Goal: Task Accomplishment & Management: Complete application form

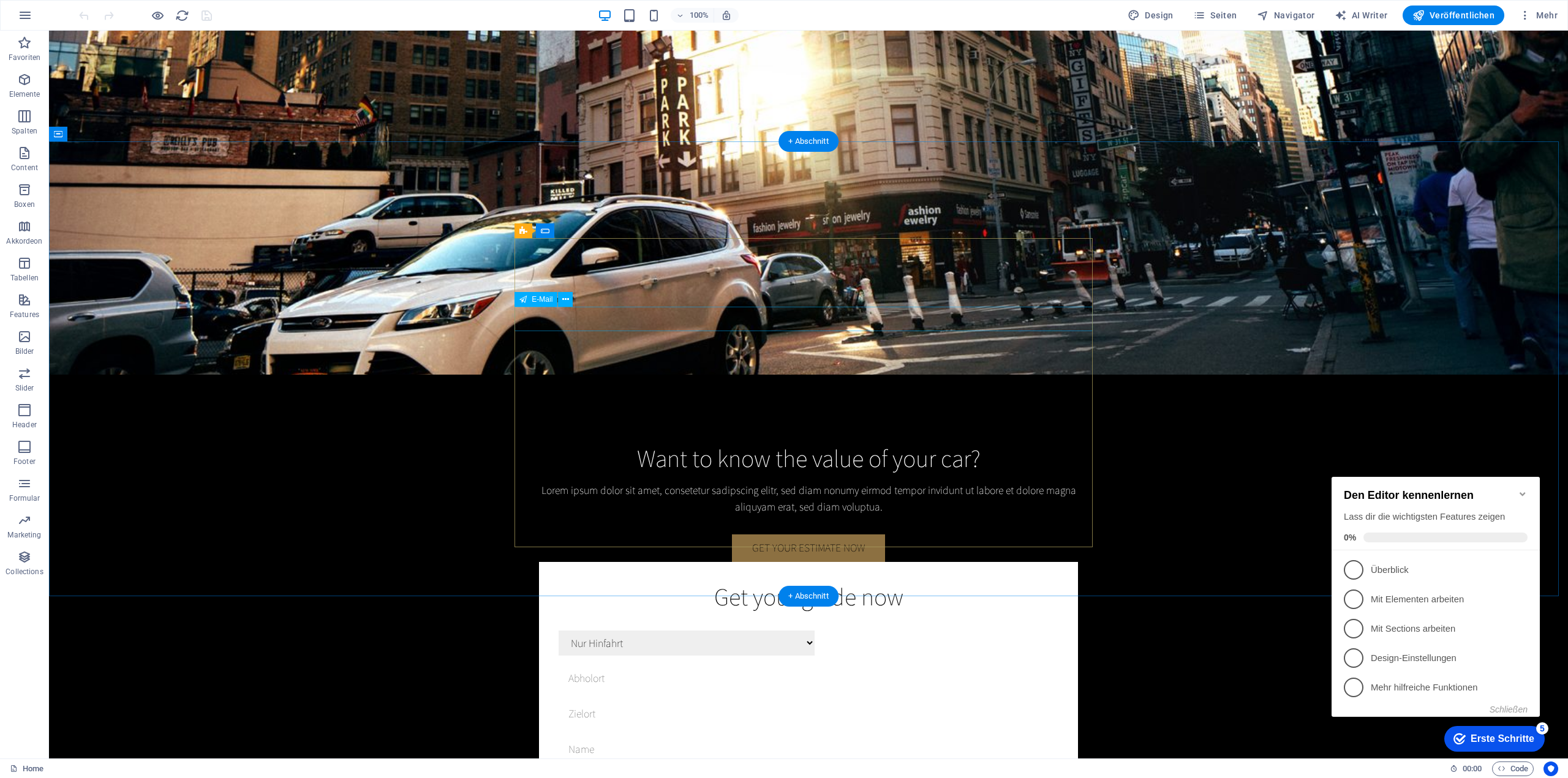
scroll to position [2203, 0]
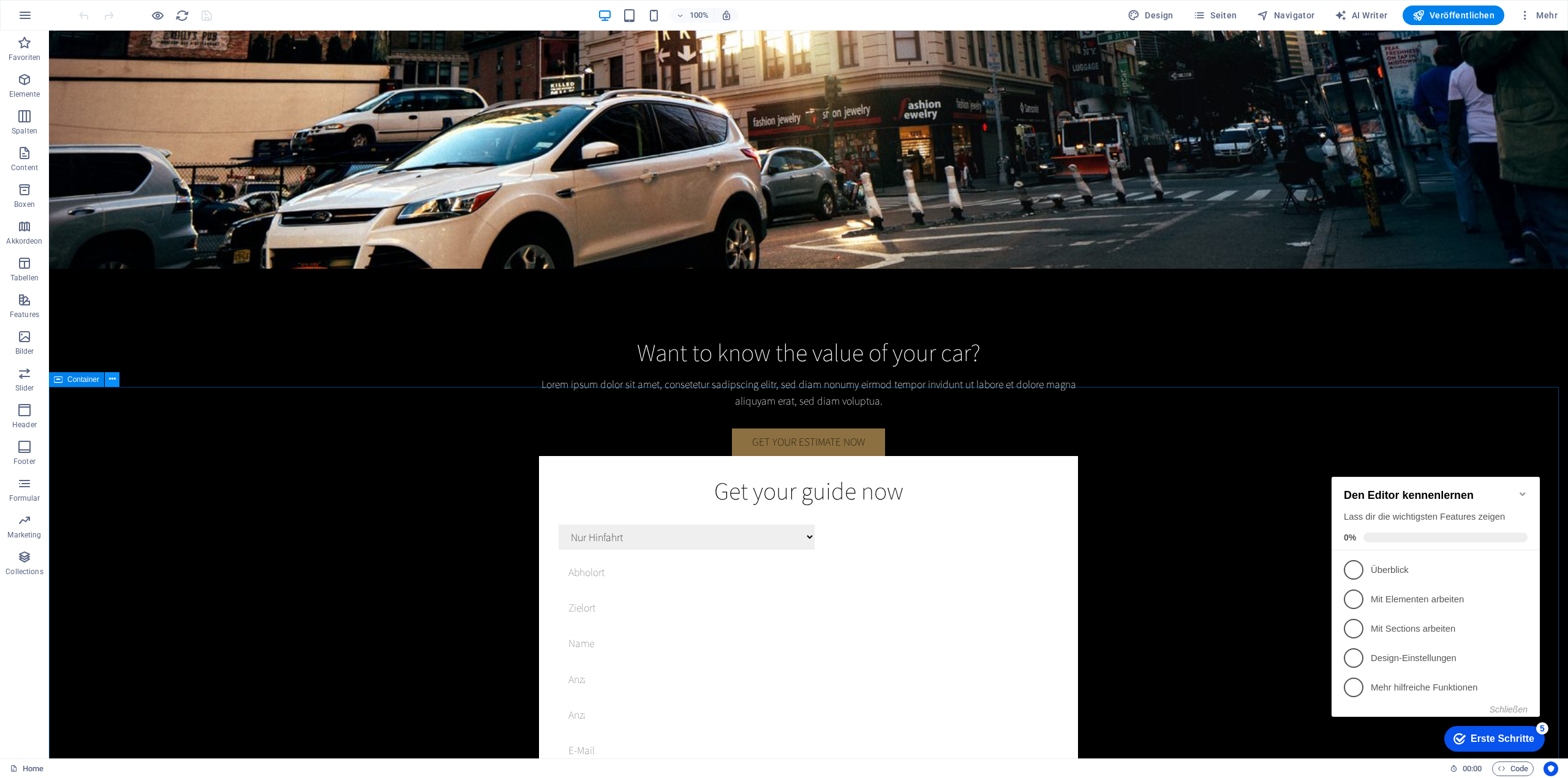
click at [116, 381] on button at bounding box center [112, 379] width 15 height 15
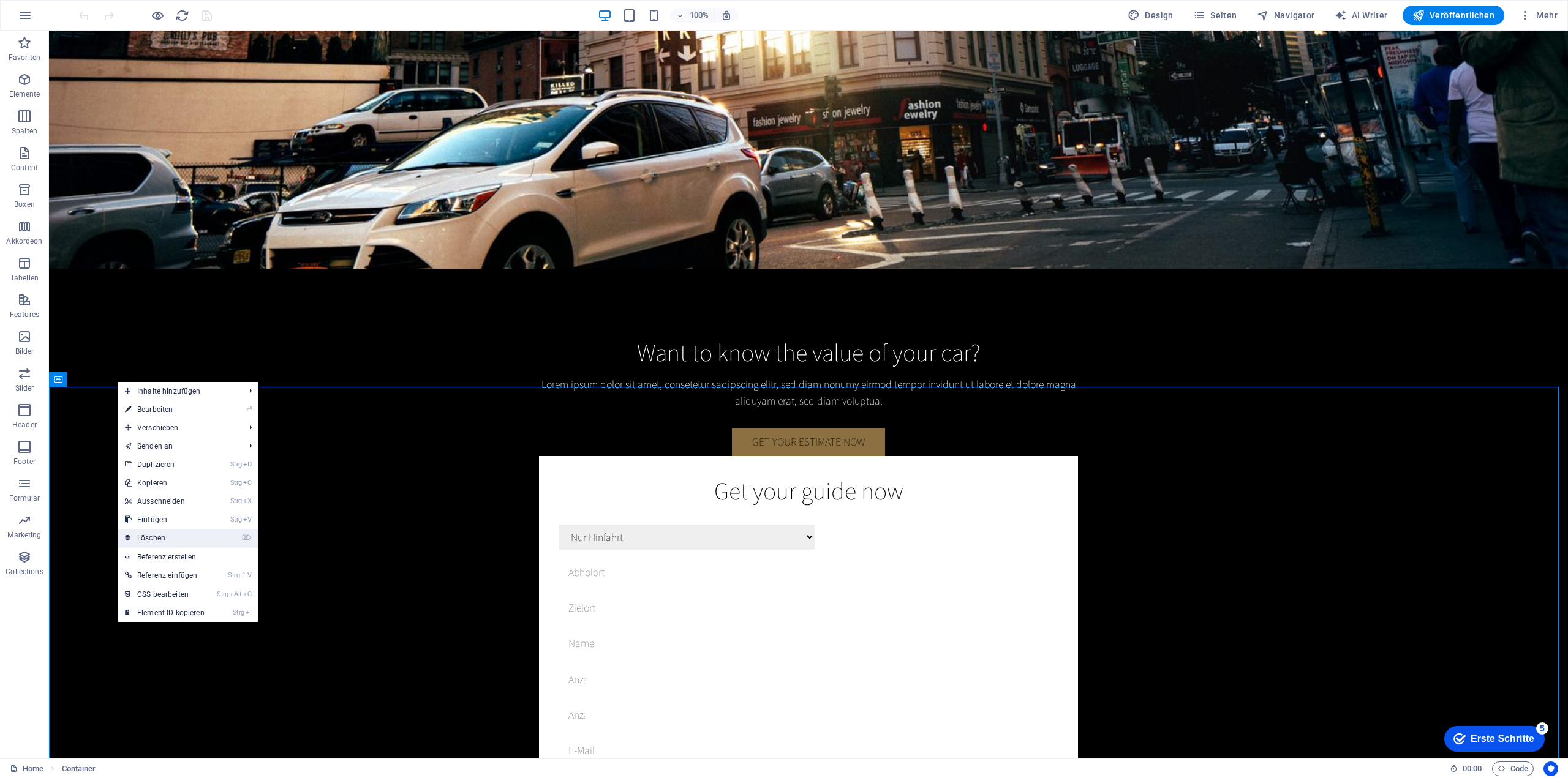
click at [170, 532] on link "⌦ Löschen" at bounding box center [164, 538] width 94 height 19
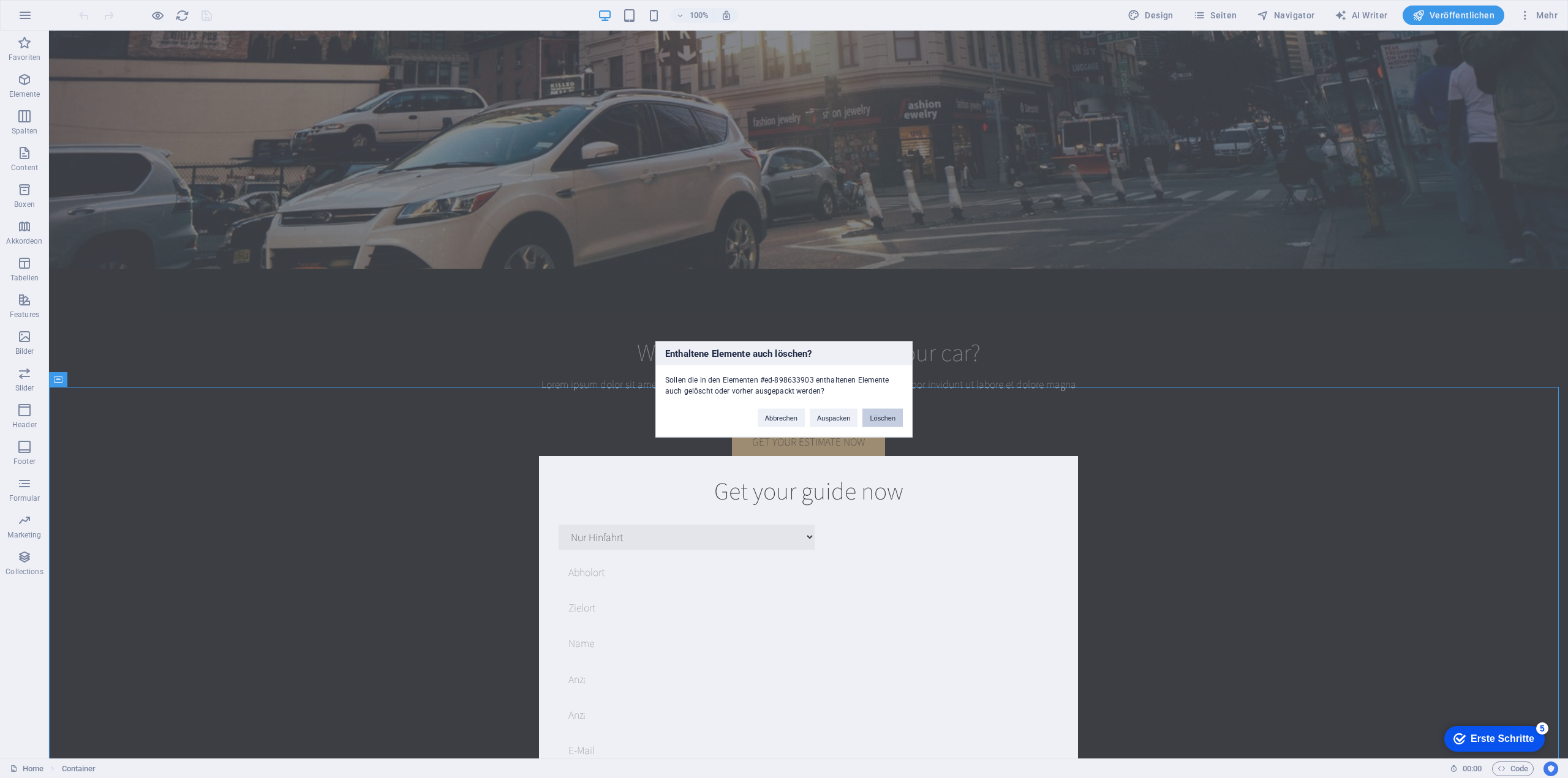
click at [893, 416] on button "Löschen" at bounding box center [882, 418] width 40 height 19
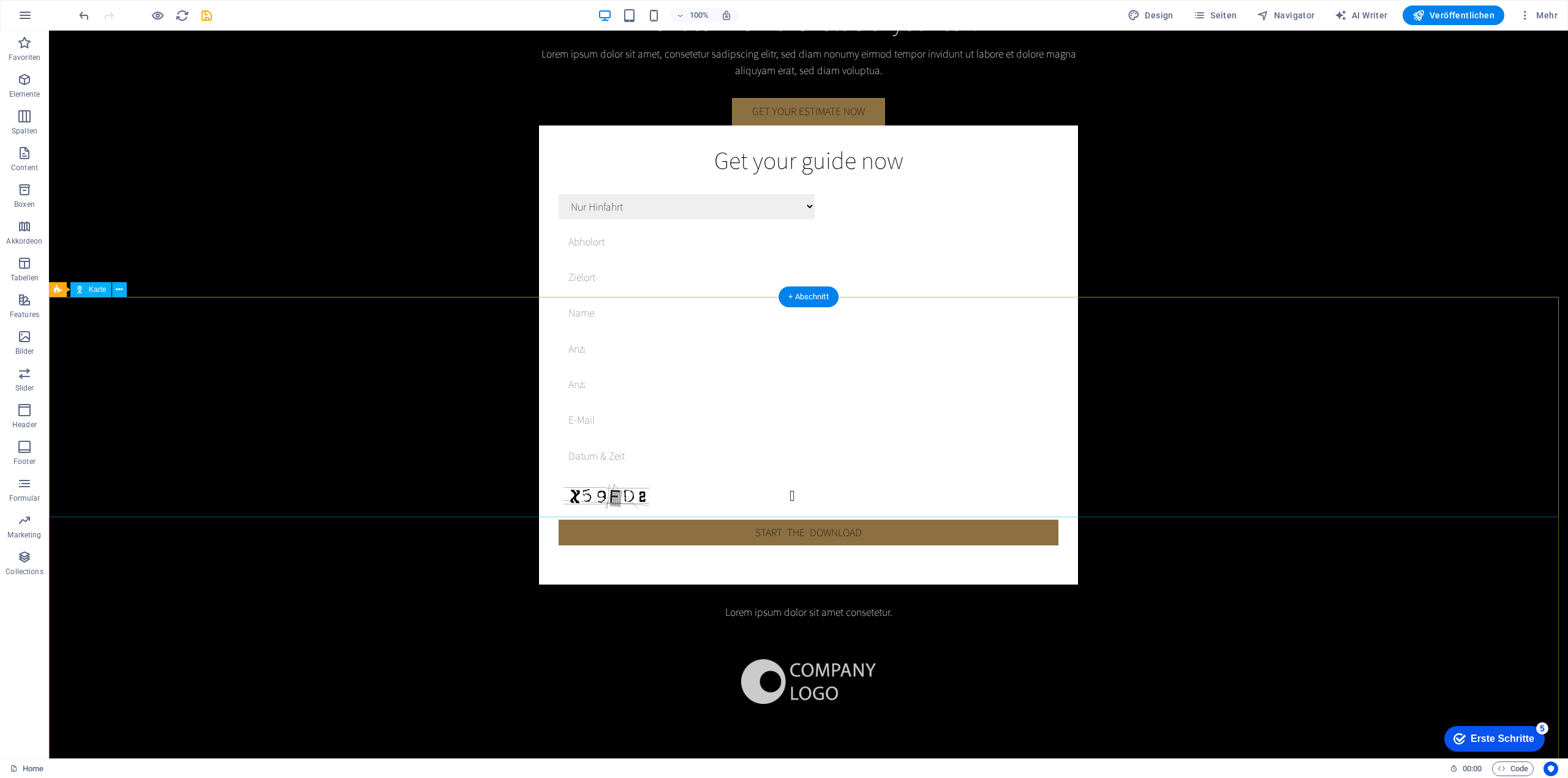
scroll to position [2656, 0]
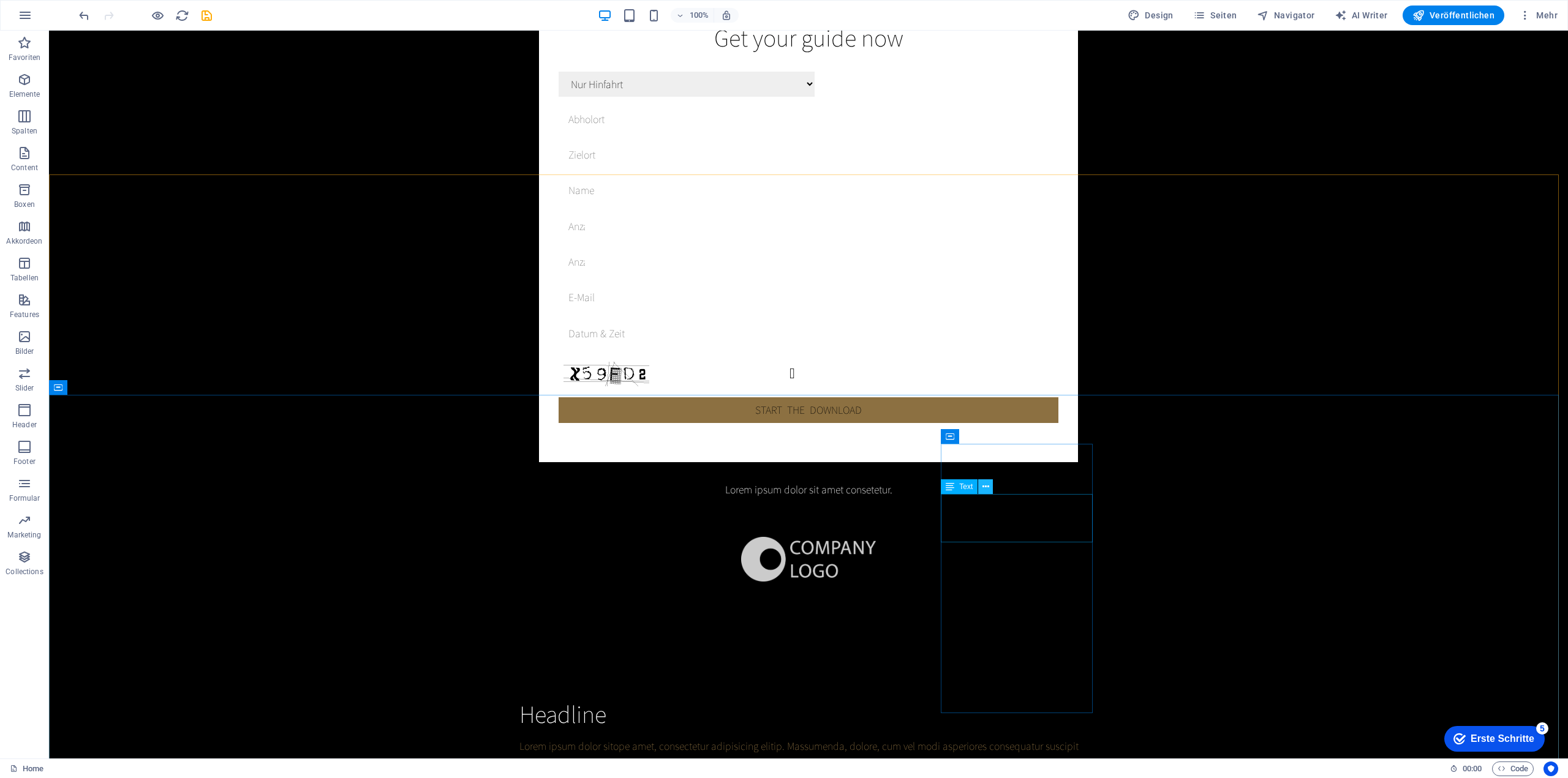
click at [986, 484] on icon at bounding box center [985, 487] width 7 height 13
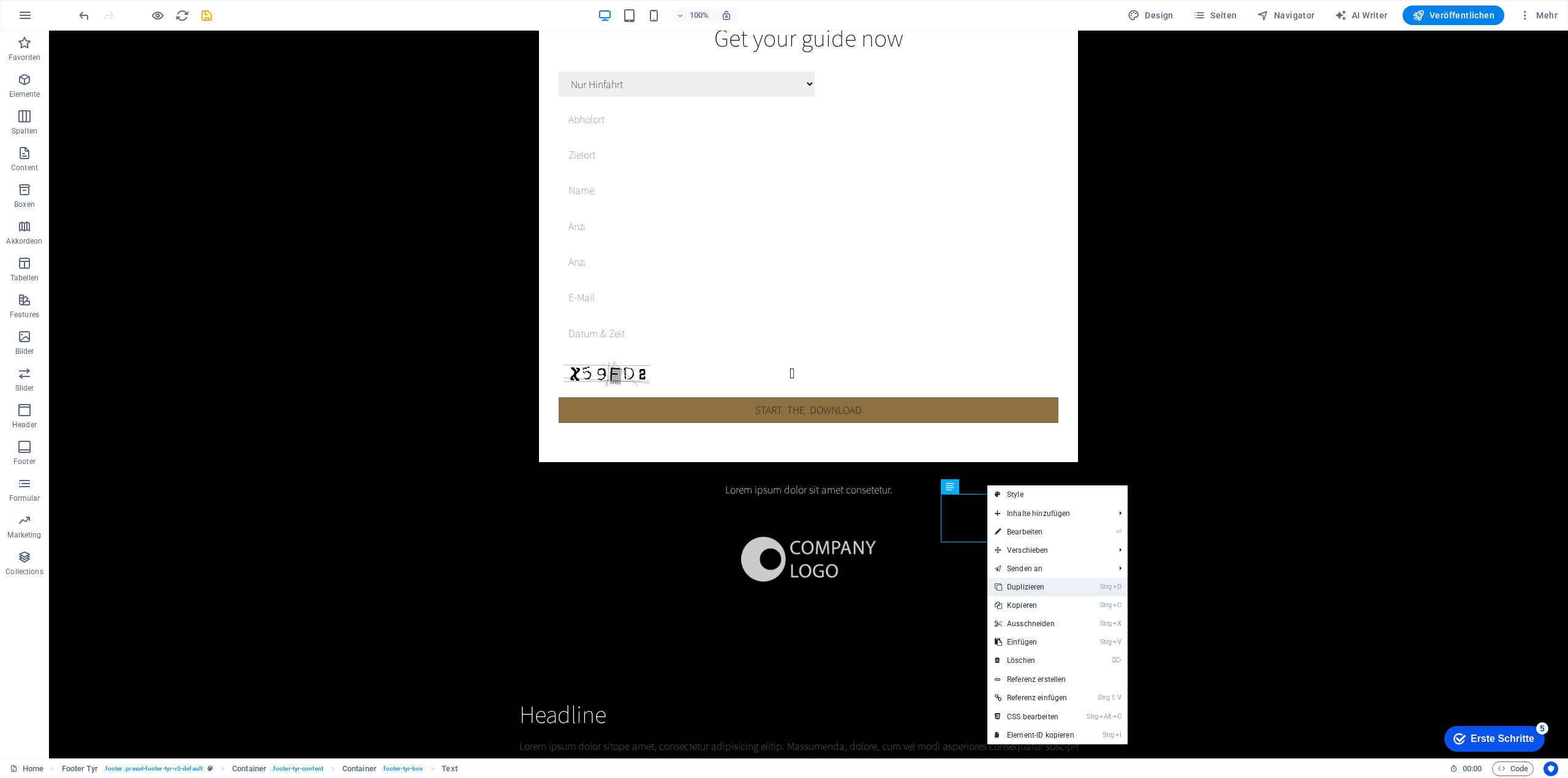
click at [1056, 586] on link "Strg D Duplizieren" at bounding box center [1034, 587] width 94 height 19
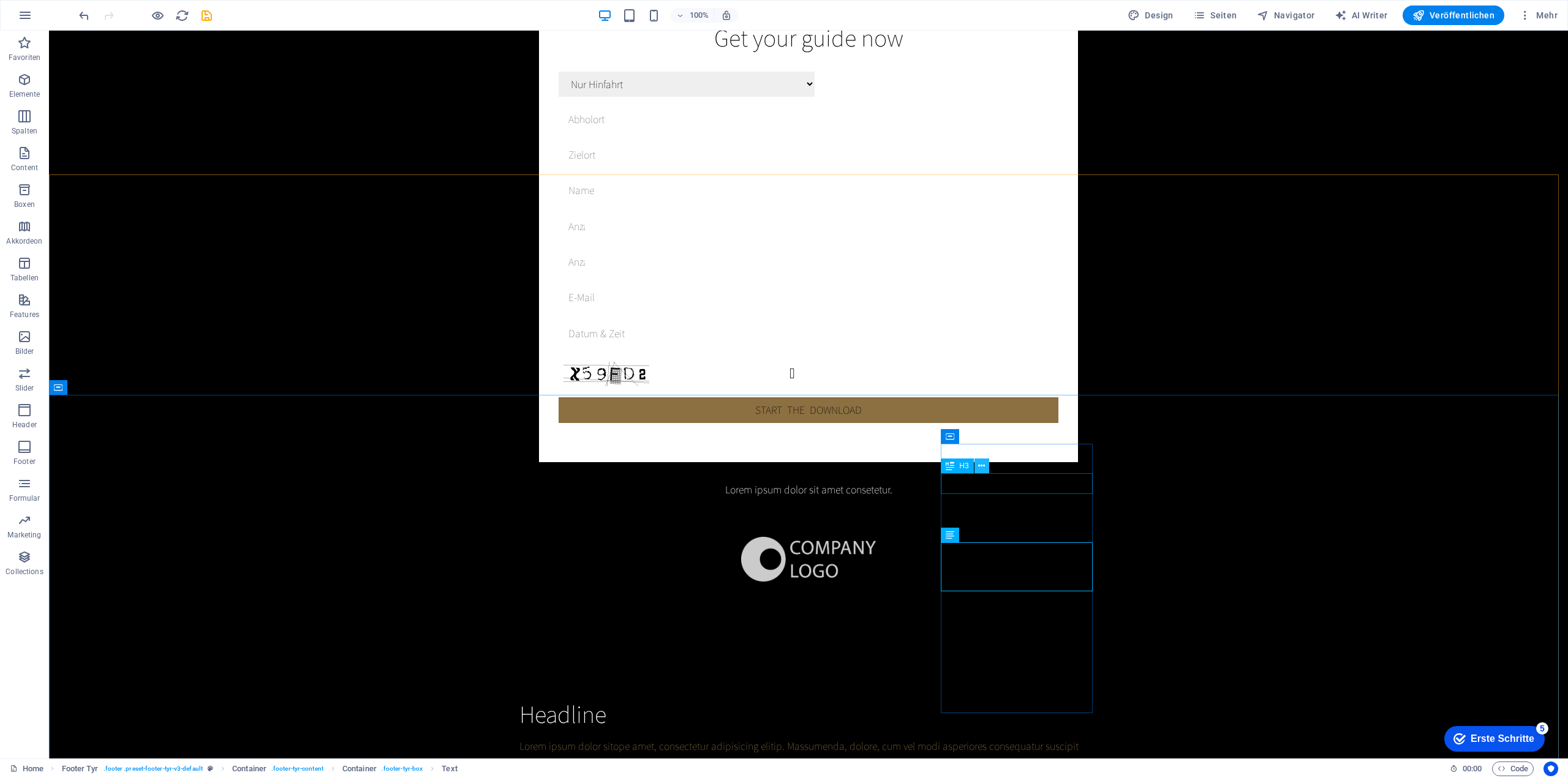
click at [983, 470] on icon at bounding box center [981, 466] width 7 height 13
click at [985, 467] on button at bounding box center [982, 466] width 15 height 15
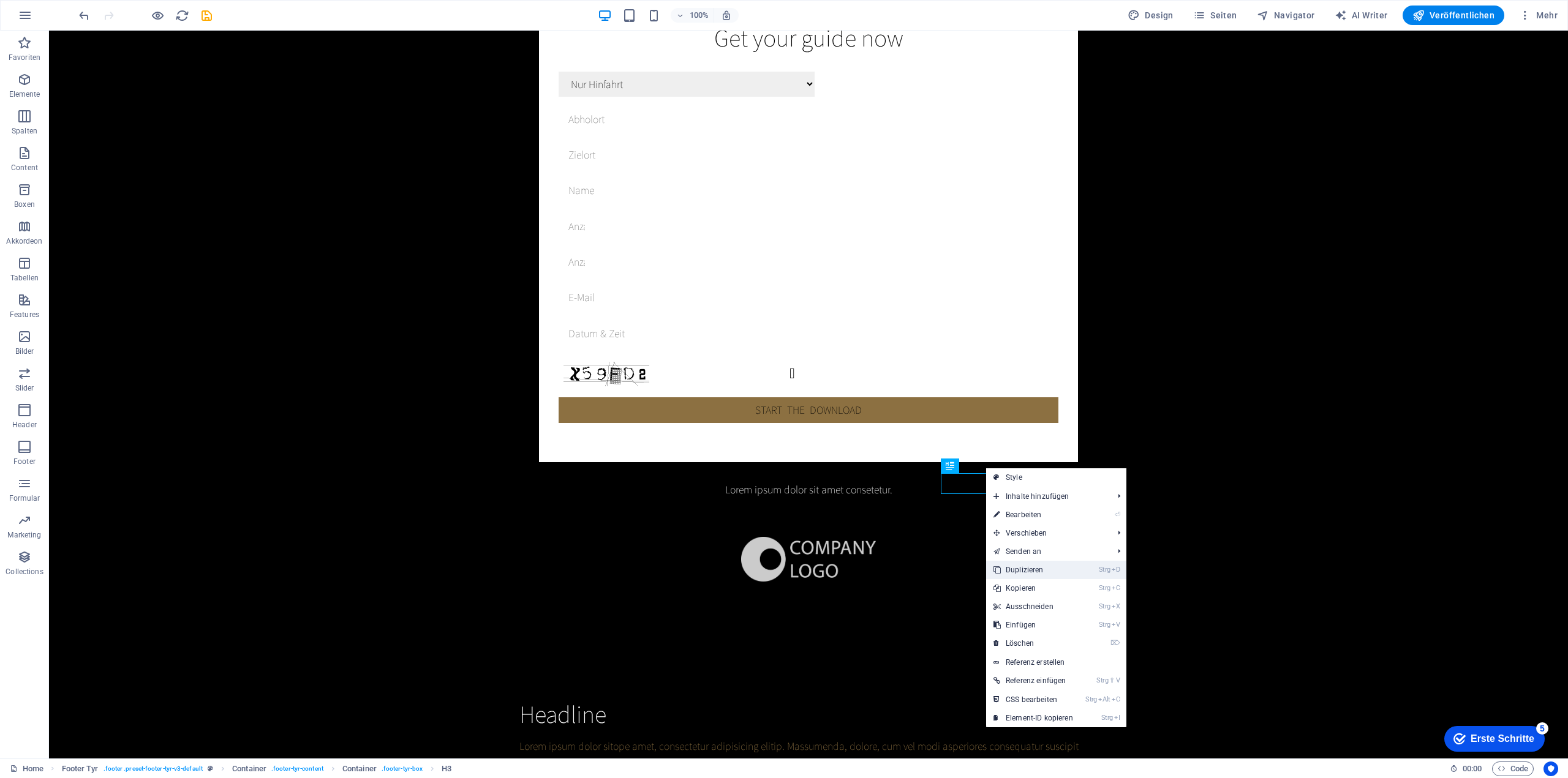
click at [1057, 568] on link "Strg D Duplizieren" at bounding box center [1033, 570] width 94 height 19
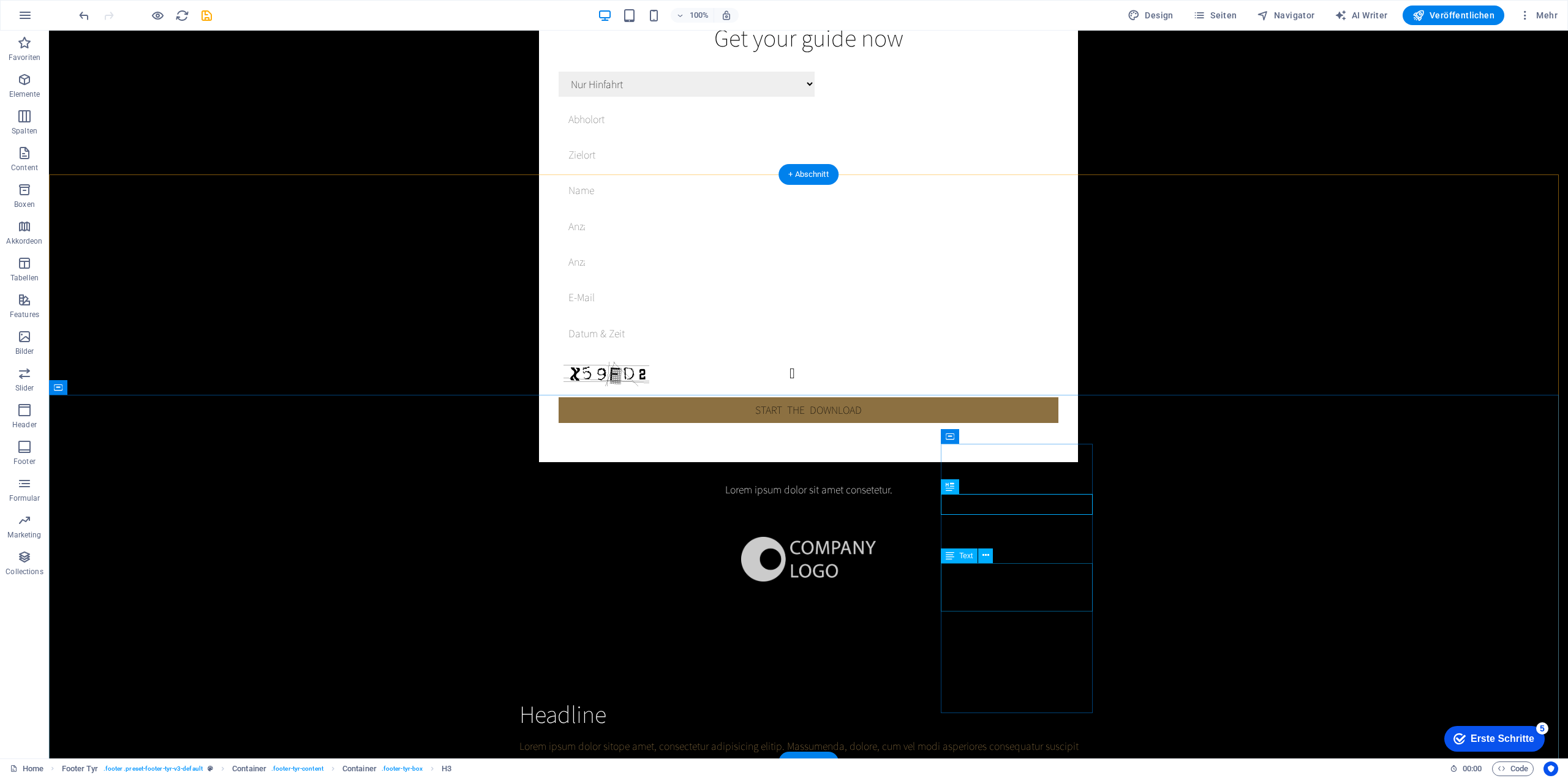
drag, startPoint x: 1033, startPoint y: 516, endPoint x: 983, endPoint y: 565, distance: 70.0
drag, startPoint x: 1013, startPoint y: 503, endPoint x: 1013, endPoint y: 540, distance: 37.0
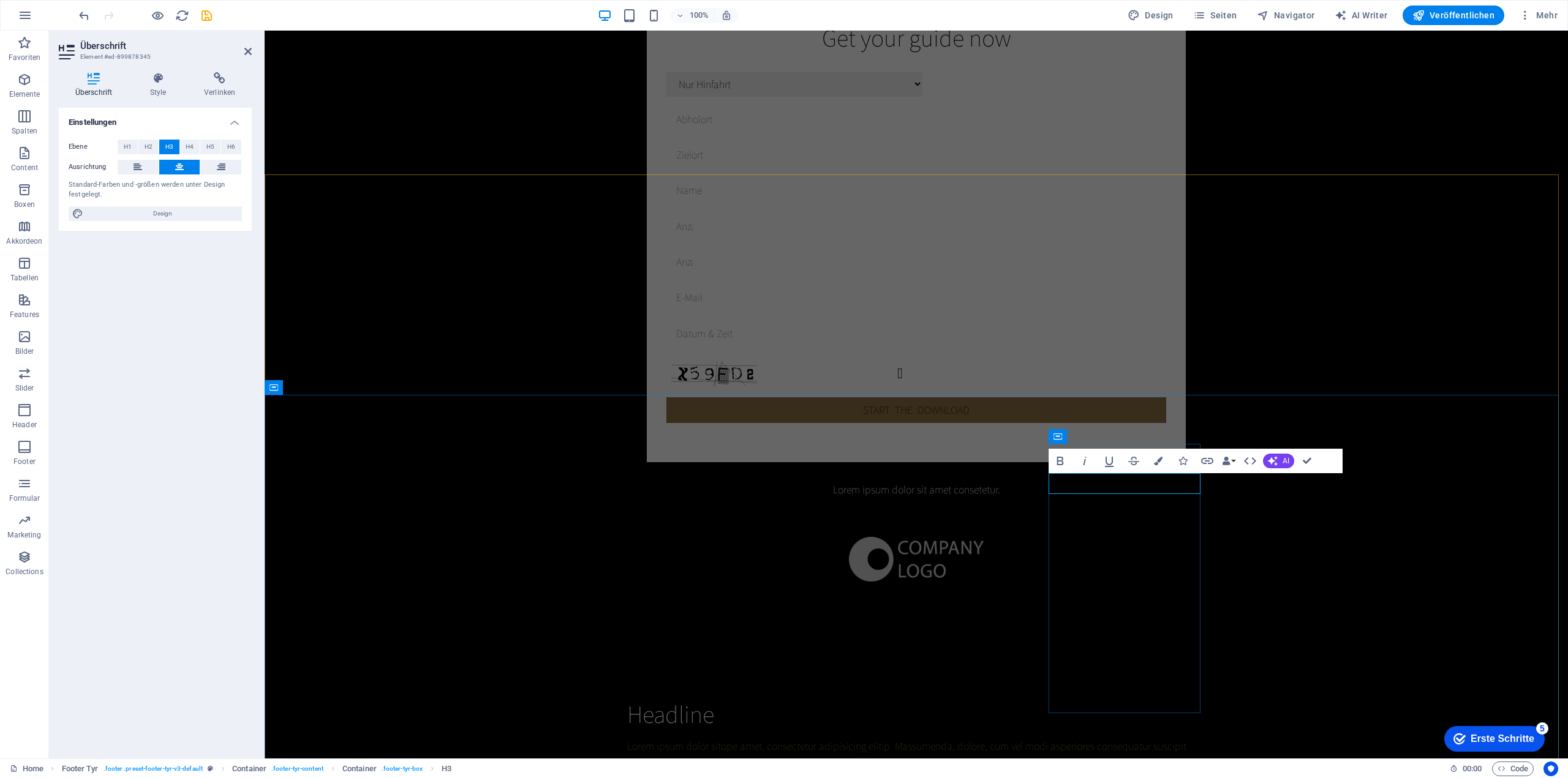
copy h3 "Kontakt"
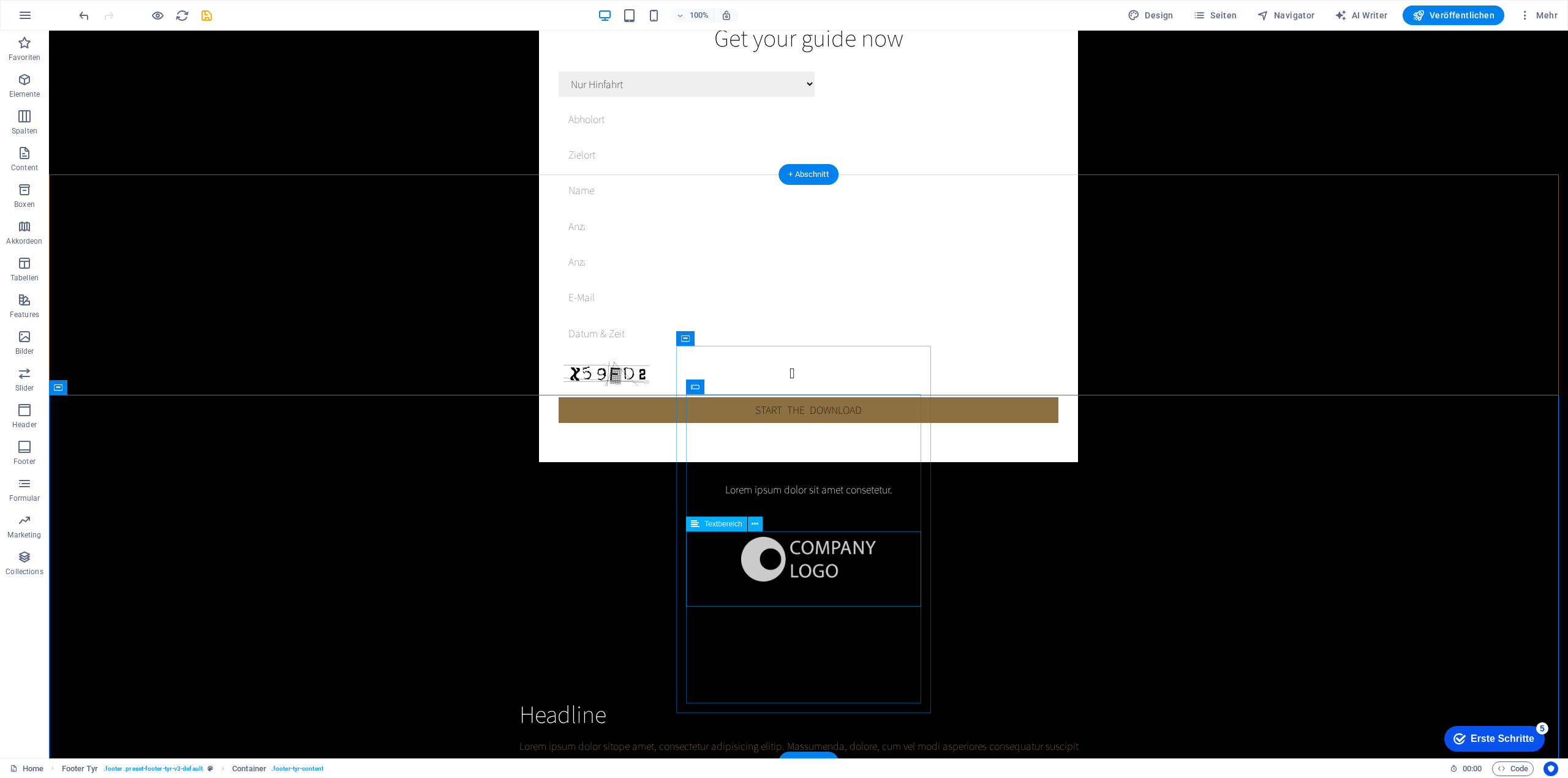
scroll to position [2901, 0]
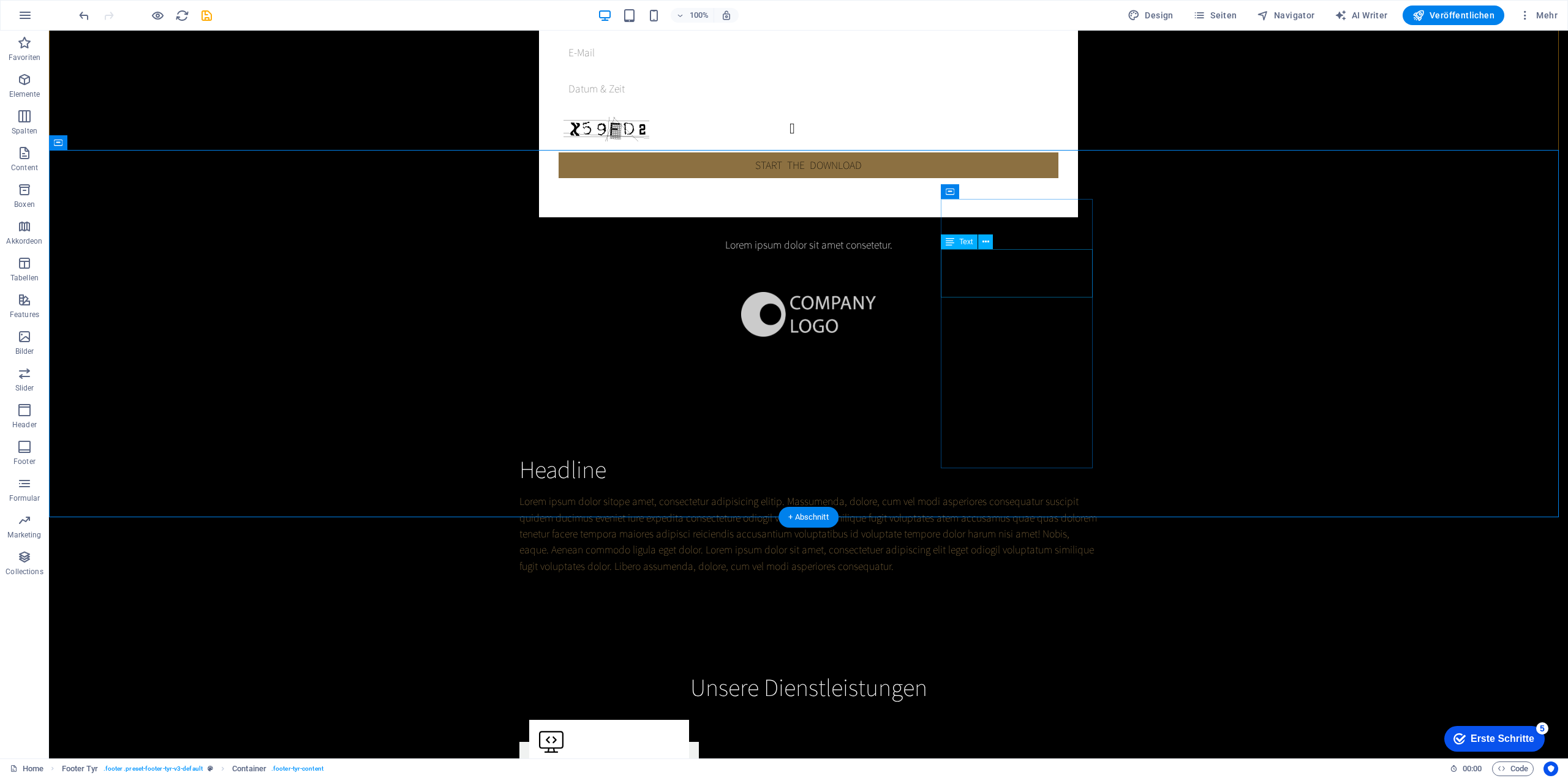
click at [120, 503] on button at bounding box center [120, 510] width 15 height 15
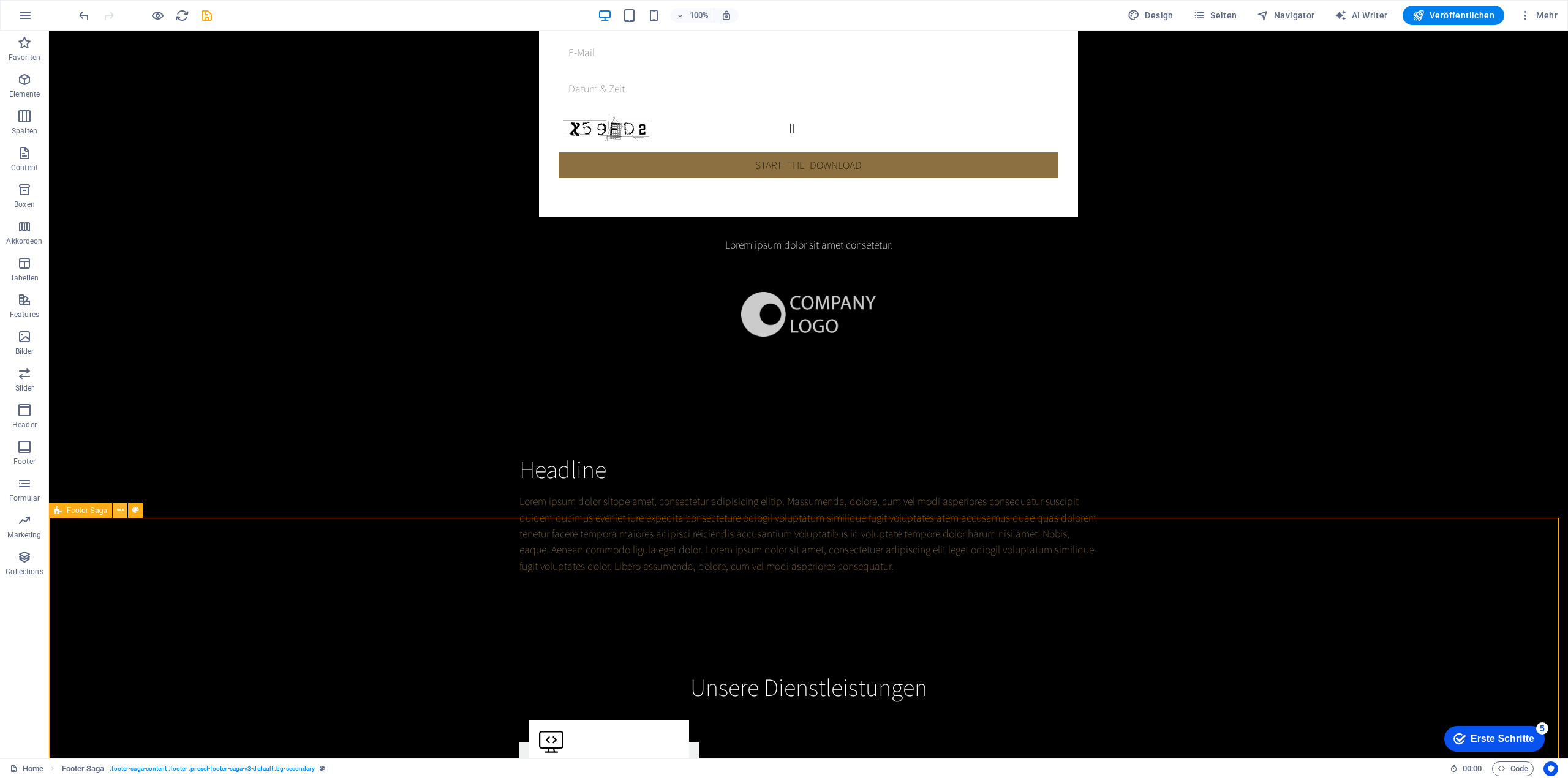
click at [122, 508] on icon at bounding box center [120, 510] width 7 height 13
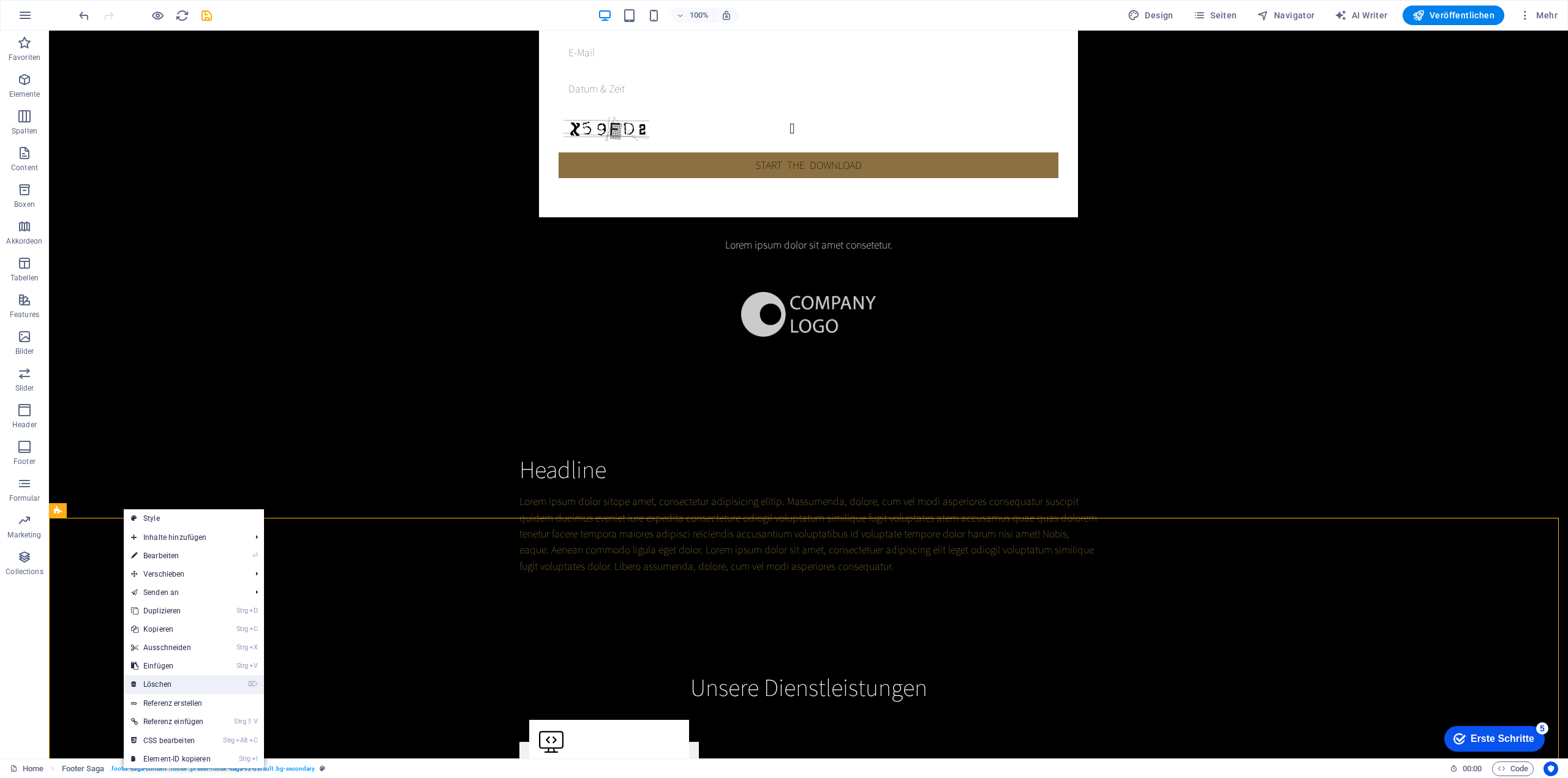
click at [196, 679] on link "⌦ Löschen" at bounding box center [170, 684] width 94 height 19
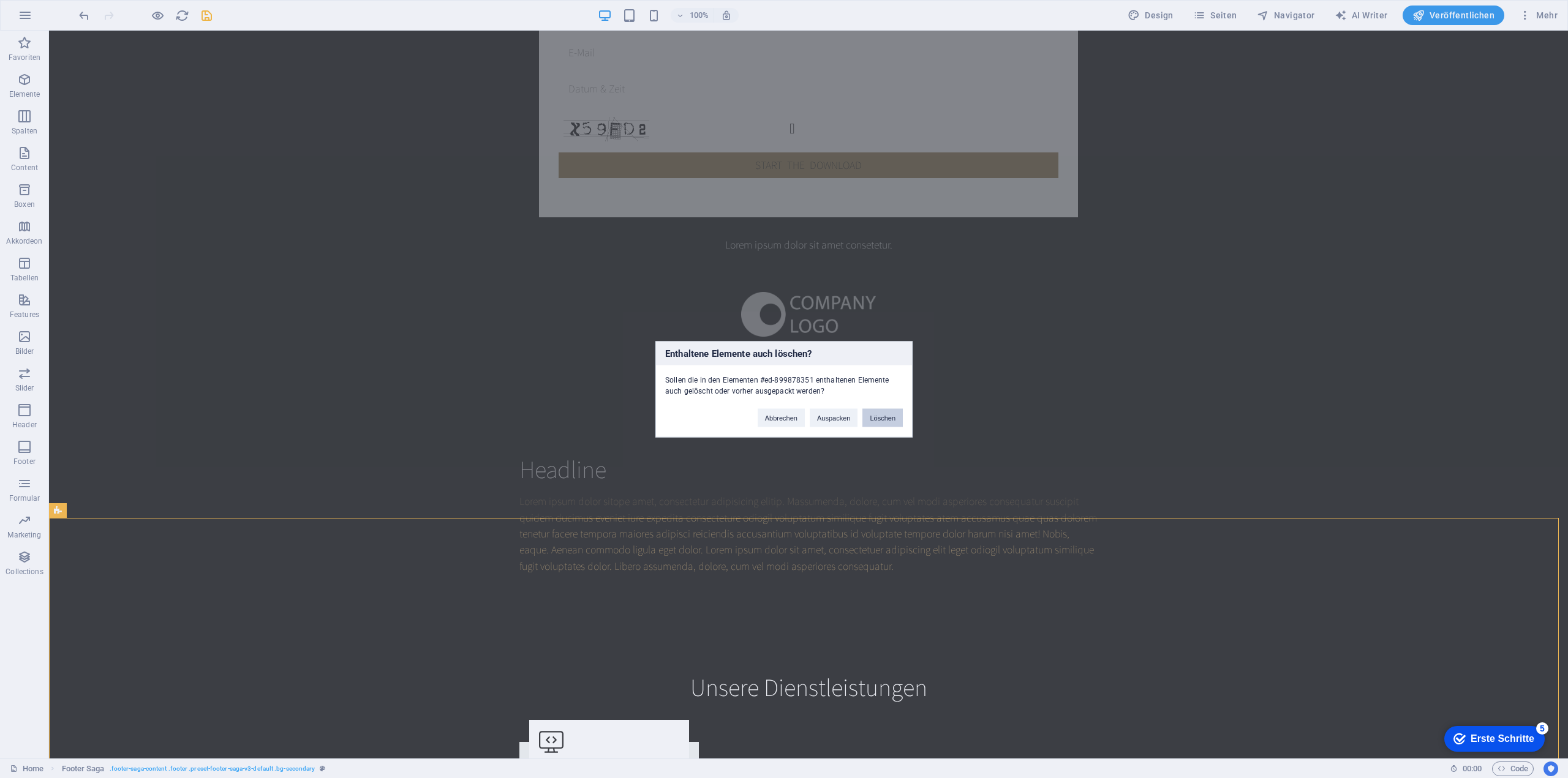
click at [886, 415] on button "Löschen" at bounding box center [882, 418] width 40 height 19
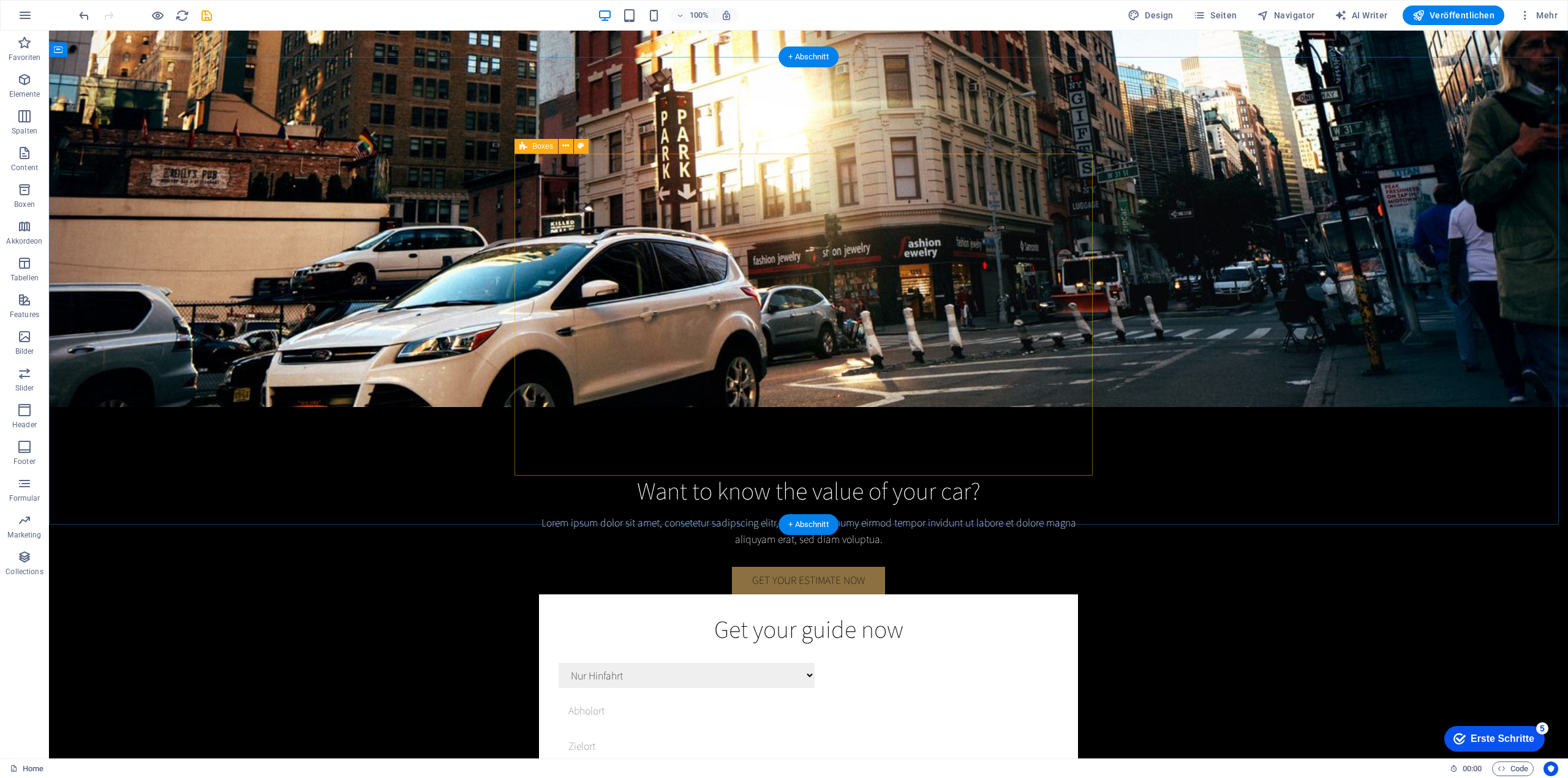
scroll to position [2660, 0]
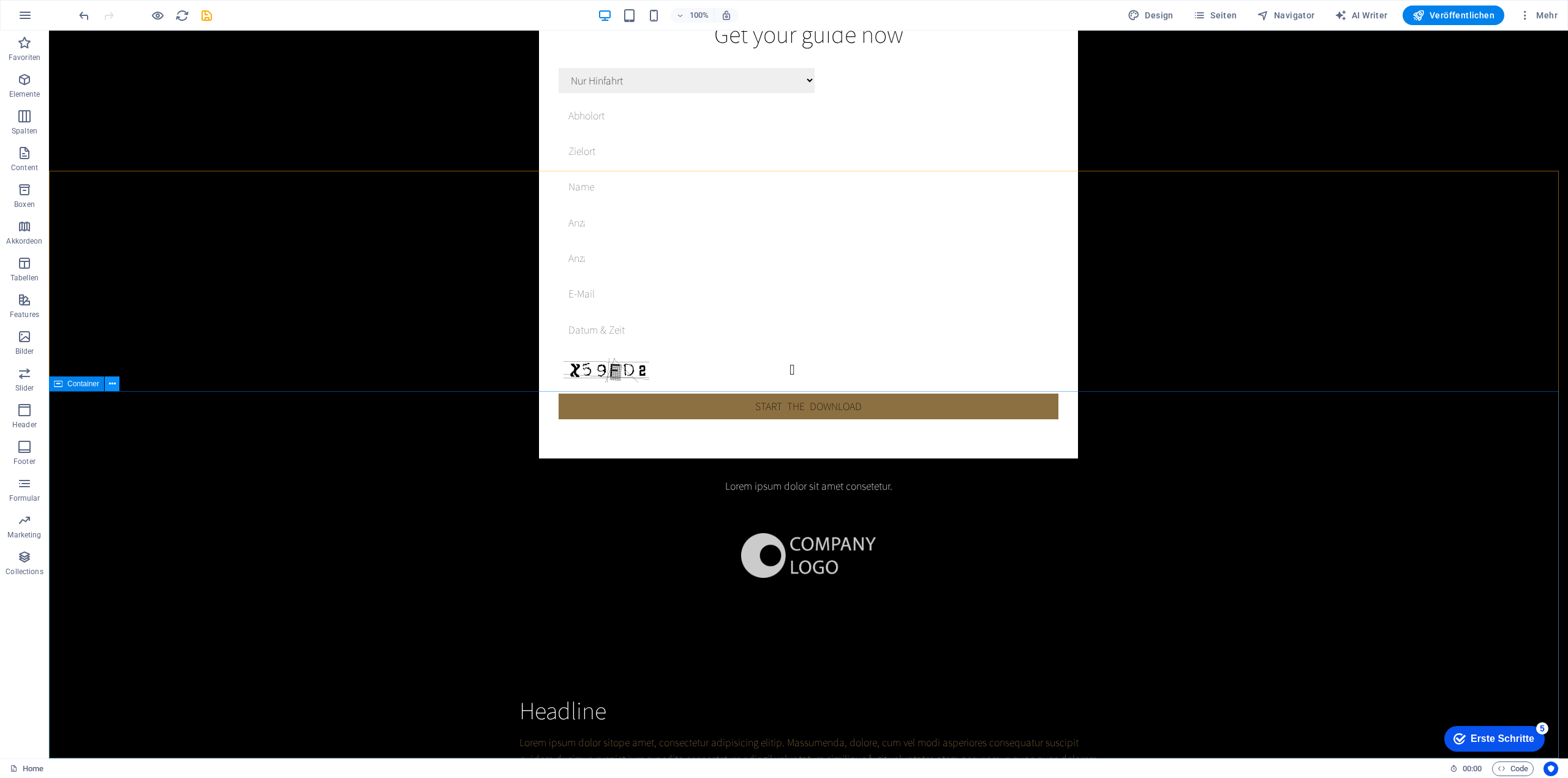
click at [113, 381] on icon at bounding box center [112, 384] width 7 height 13
click at [738, 333] on icon at bounding box center [739, 335] width 7 height 13
click at [741, 333] on icon at bounding box center [739, 335] width 7 height 13
click at [736, 338] on icon at bounding box center [739, 335] width 7 height 13
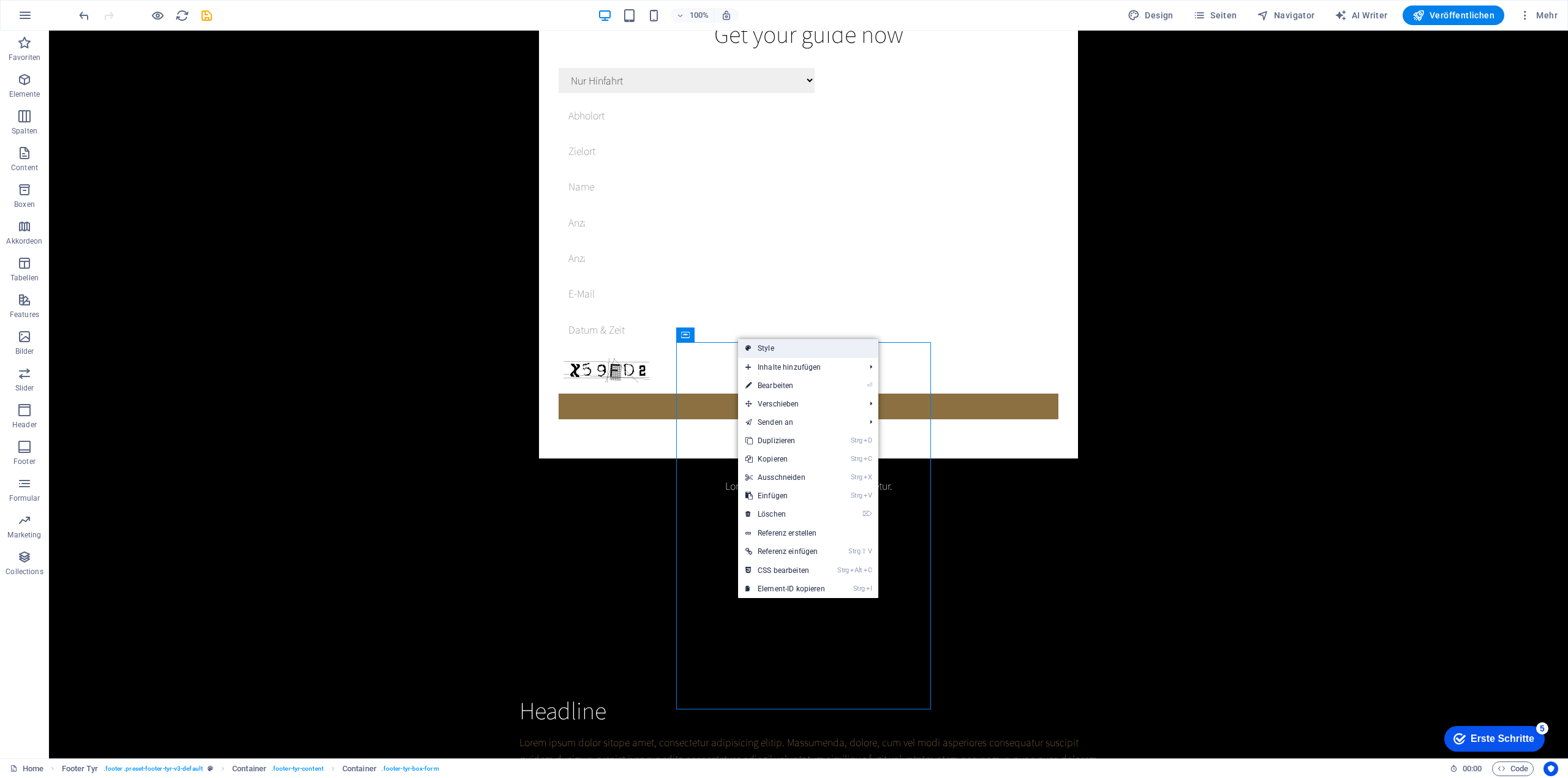
click at [761, 346] on link "Style" at bounding box center [807, 349] width 140 height 19
select select "rem"
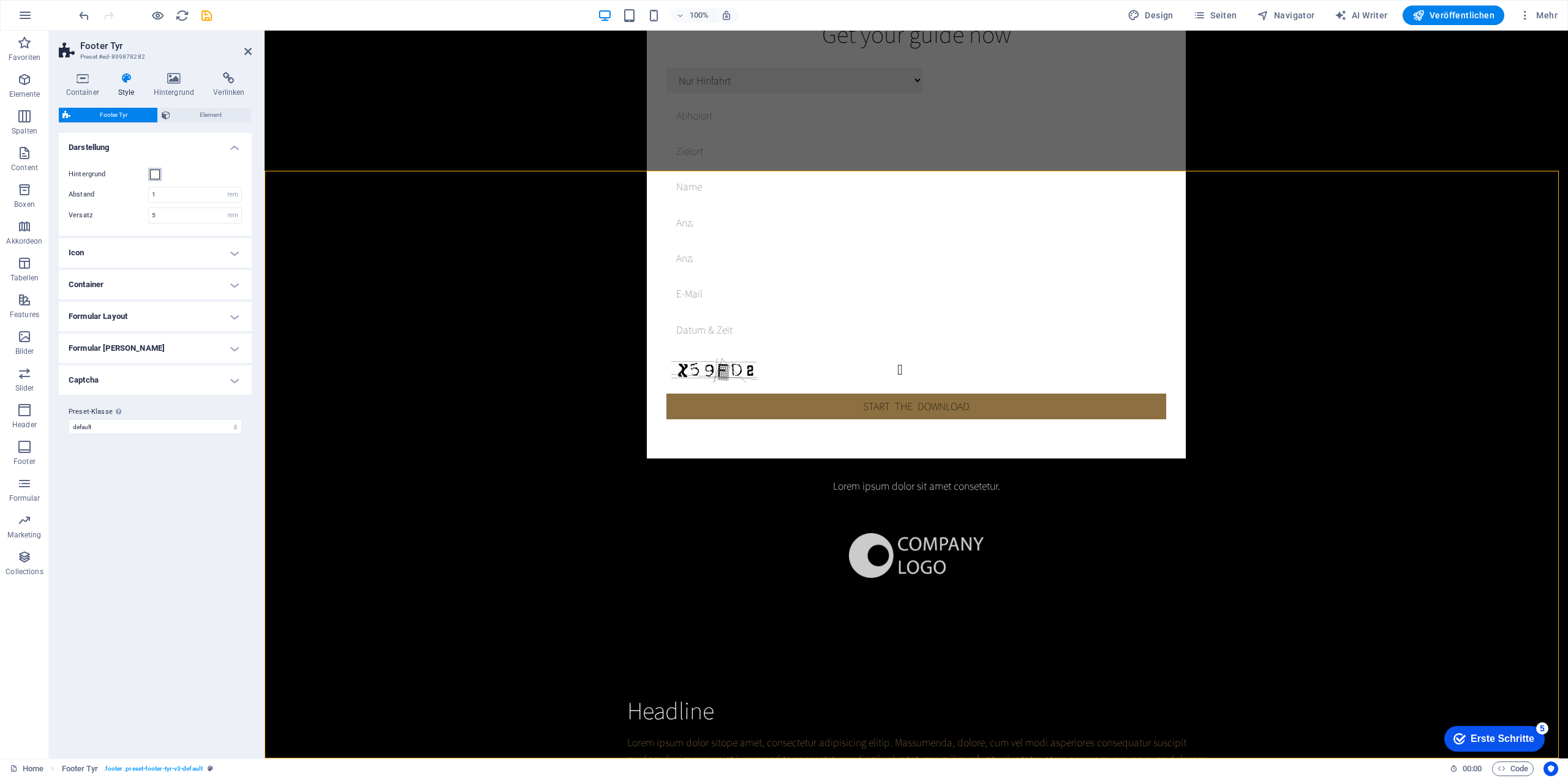
click at [156, 170] on span at bounding box center [155, 175] width 10 height 10
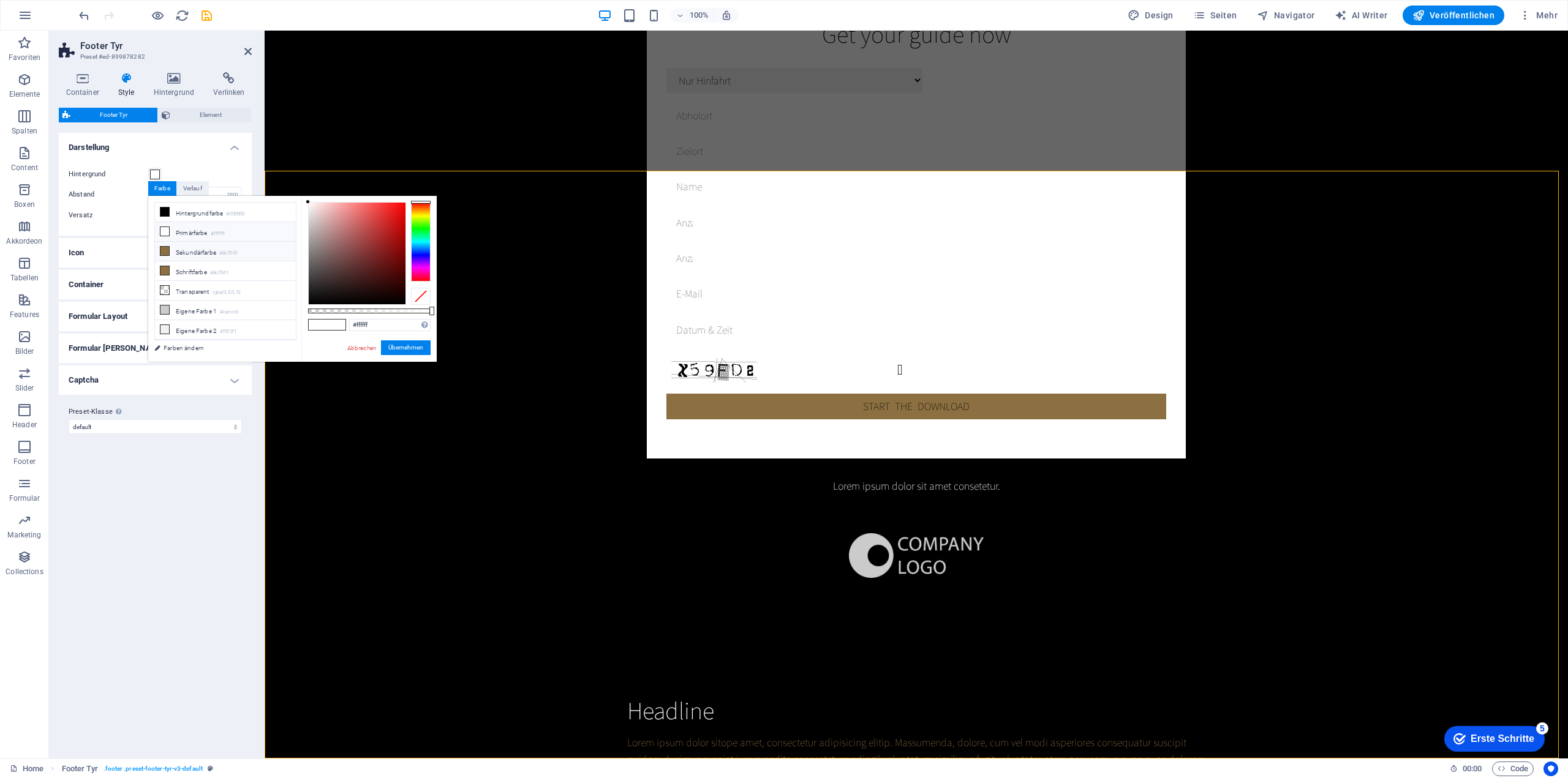
click at [176, 246] on li "Sekundärfarbe #8c7041" at bounding box center [225, 252] width 141 height 20
click at [206, 263] on li "Schriftfarbe #8c7041" at bounding box center [225, 271] width 141 height 20
click at [205, 248] on li "Sekundärfarbe #8c7041" at bounding box center [225, 252] width 141 height 20
click at [400, 347] on button "Übernehmen" at bounding box center [406, 348] width 49 height 15
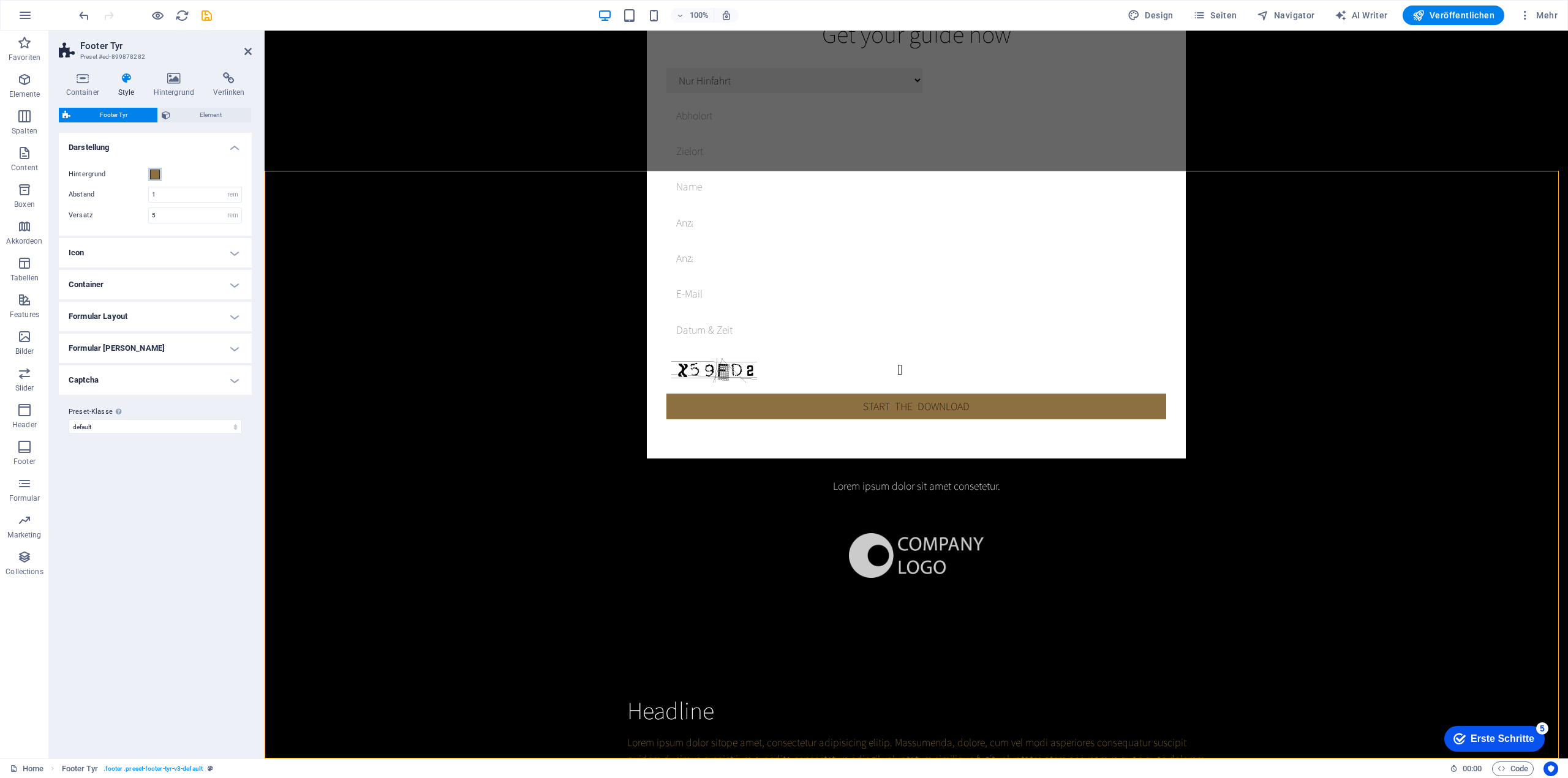
click at [149, 176] on button "Hintergrund" at bounding box center [155, 175] width 14 height 14
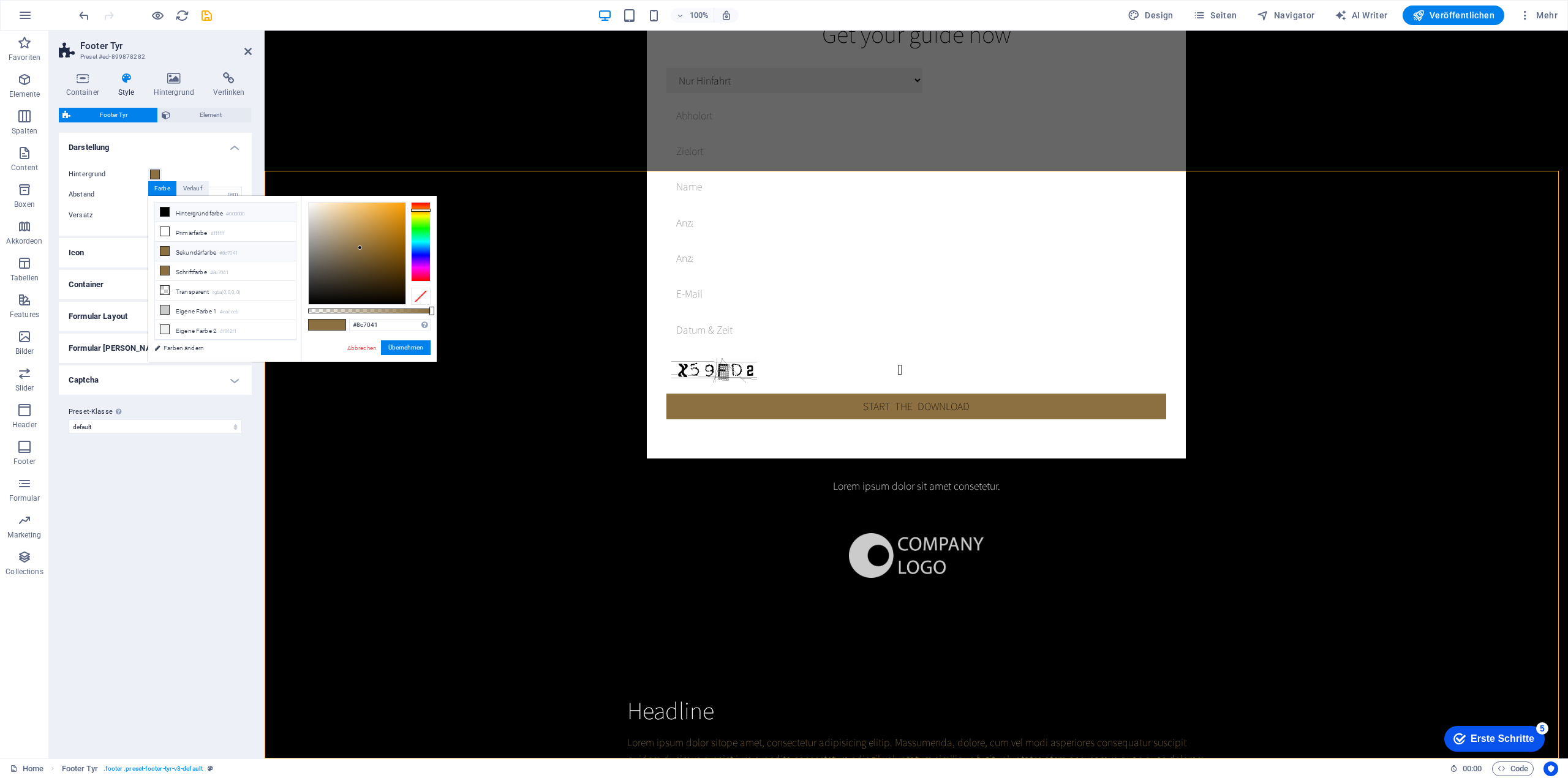
click at [211, 217] on li "Hintergrundfarbe #000000" at bounding box center [225, 212] width 141 height 20
click at [420, 346] on button "Übernehmen" at bounding box center [406, 348] width 49 height 15
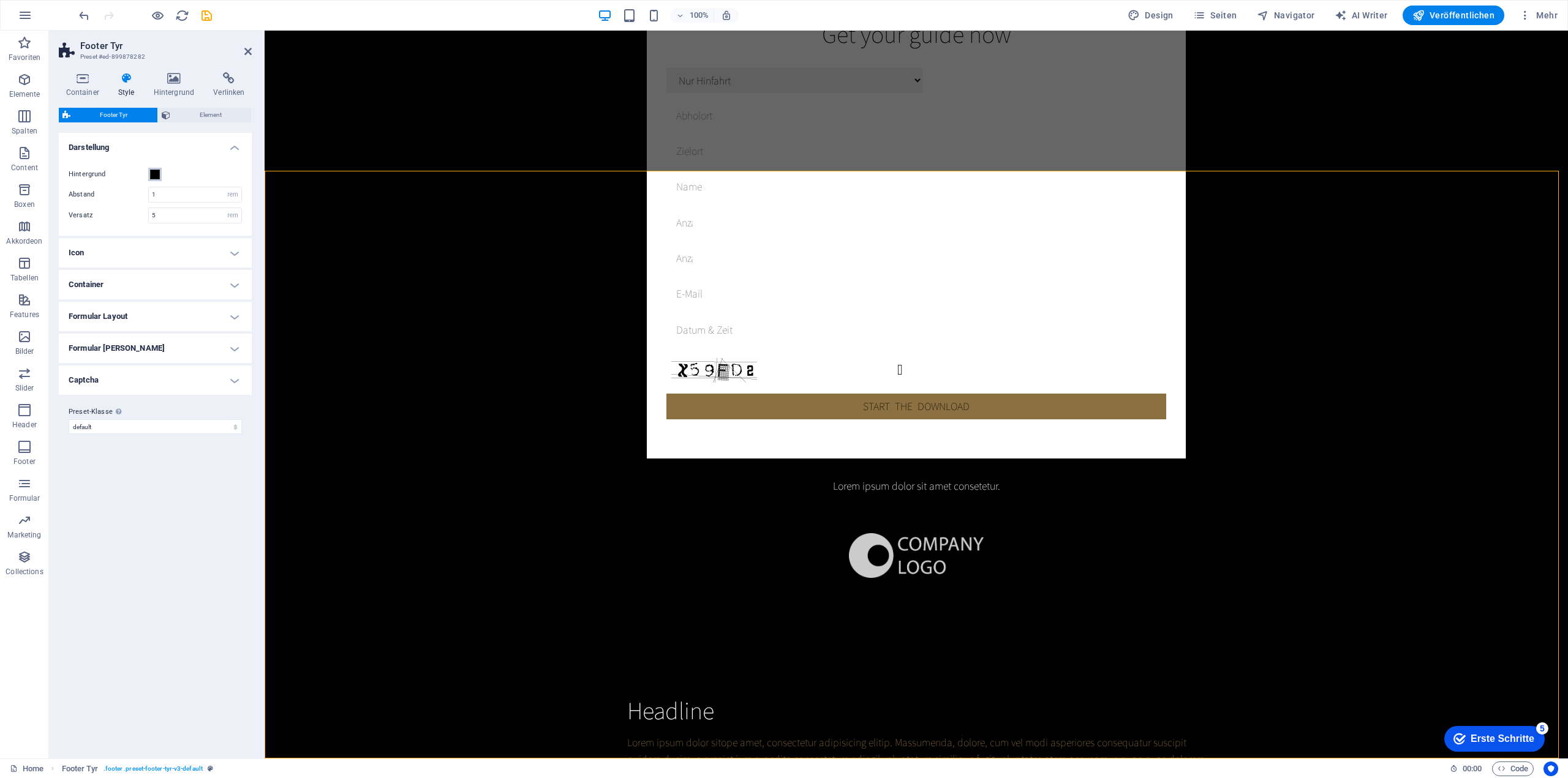
click at [152, 176] on span at bounding box center [155, 175] width 10 height 10
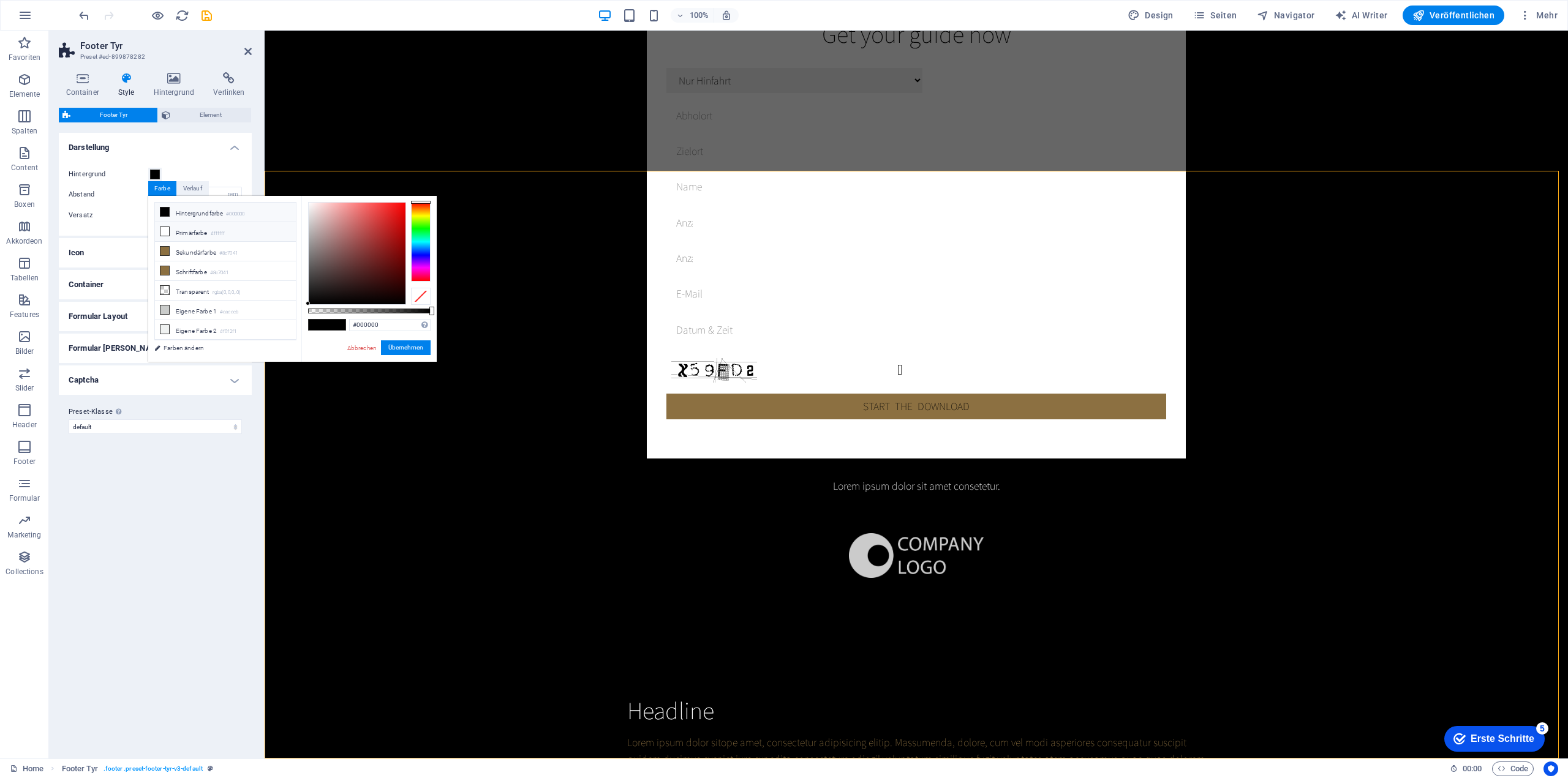
click at [202, 233] on li "Primärfarbe #ffffff" at bounding box center [225, 232] width 141 height 20
type input "#ffffff"
click at [393, 347] on button "Übernehmen" at bounding box center [406, 348] width 49 height 15
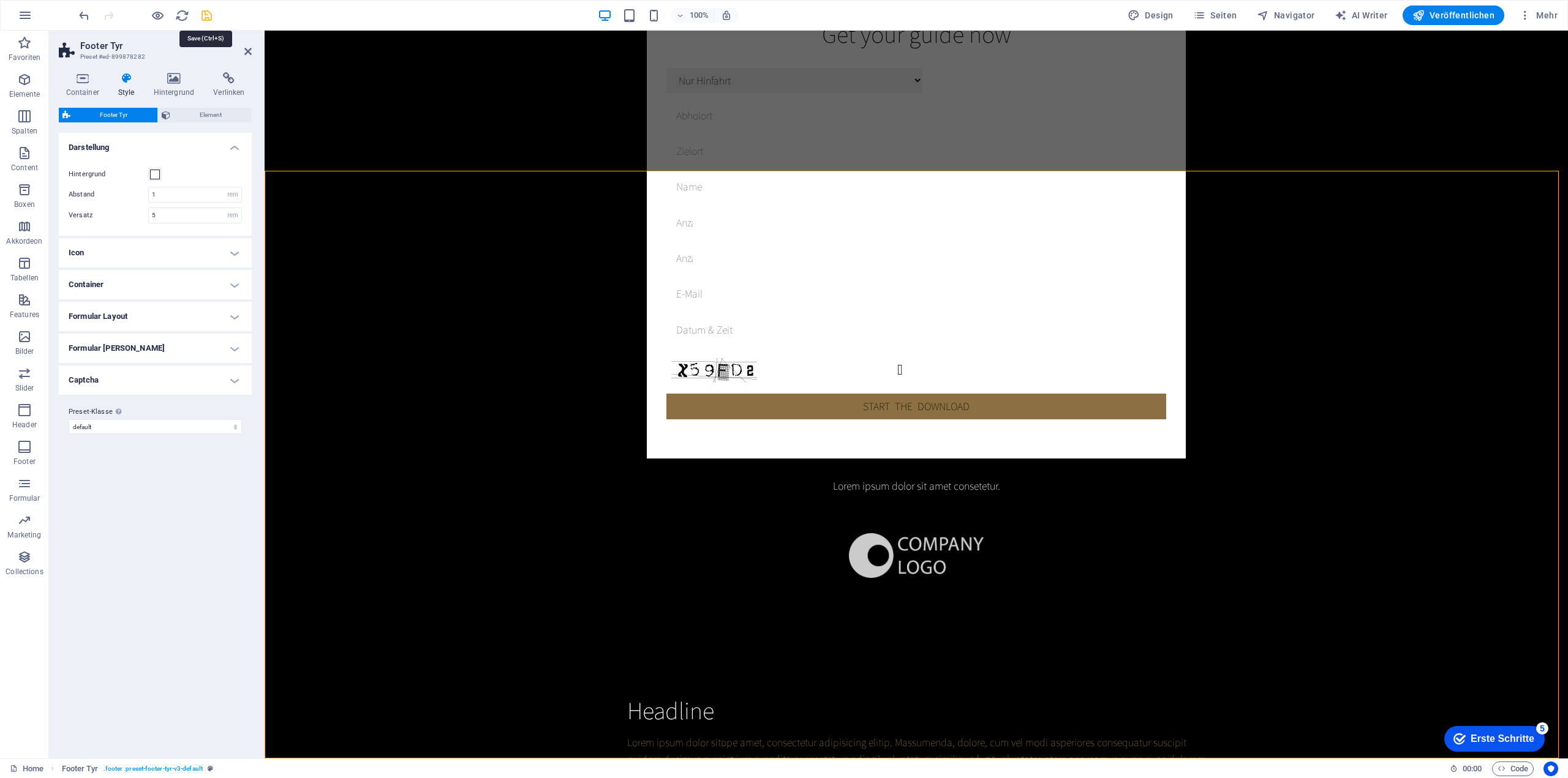
click at [202, 14] on icon "save" at bounding box center [206, 15] width 14 height 14
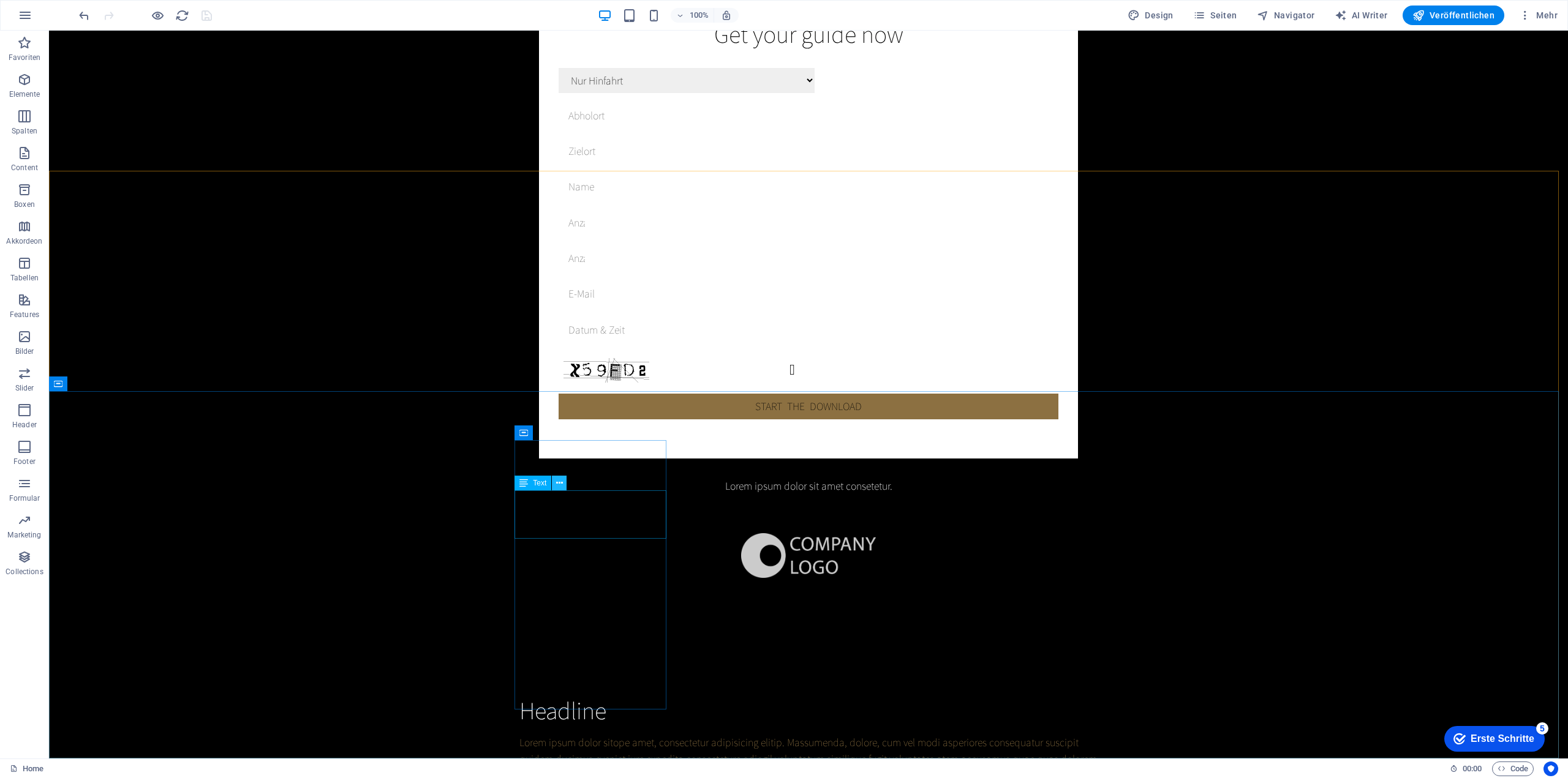
click at [556, 485] on icon at bounding box center [559, 483] width 7 height 13
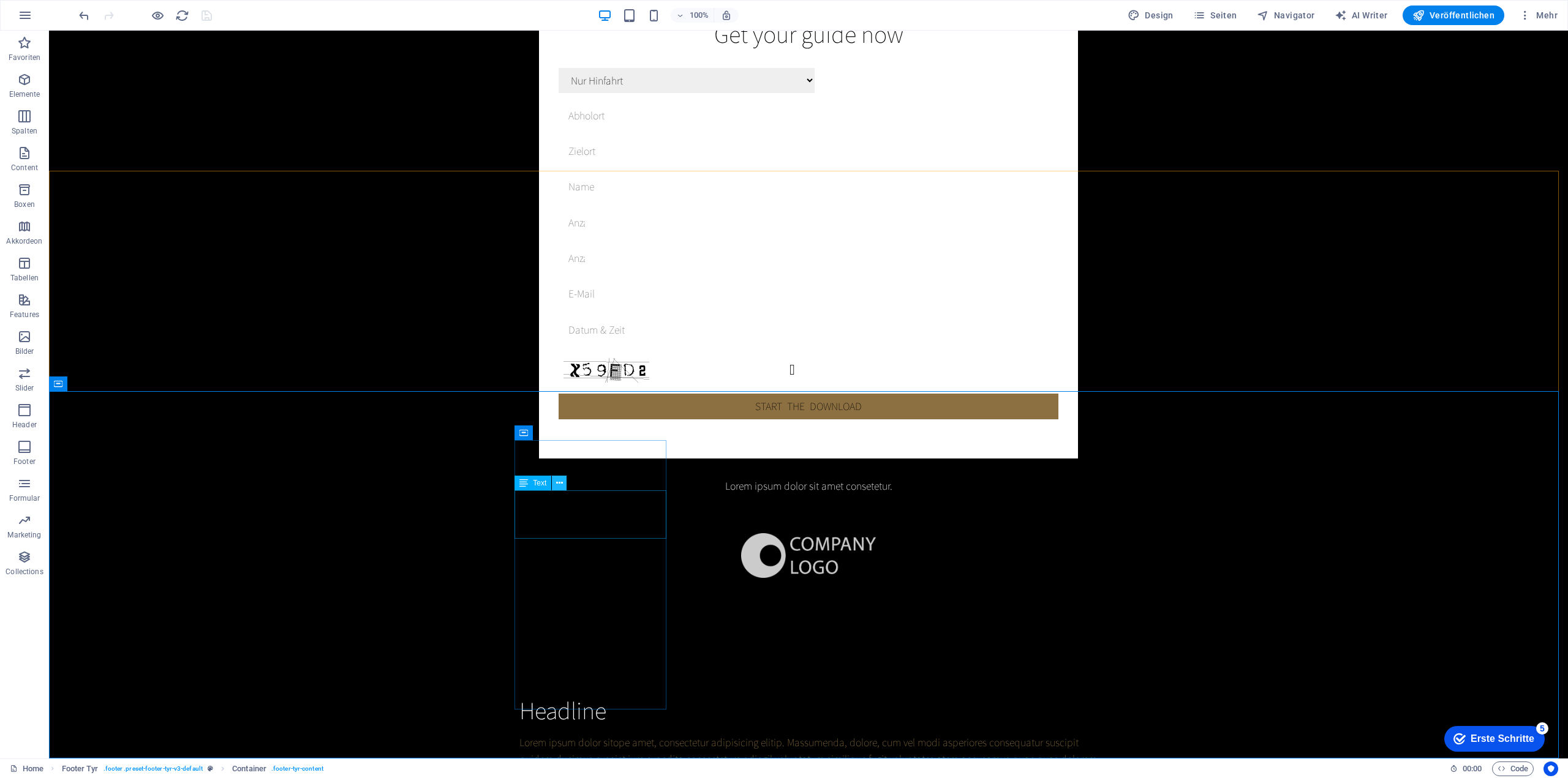
click at [561, 482] on icon at bounding box center [559, 483] width 7 height 13
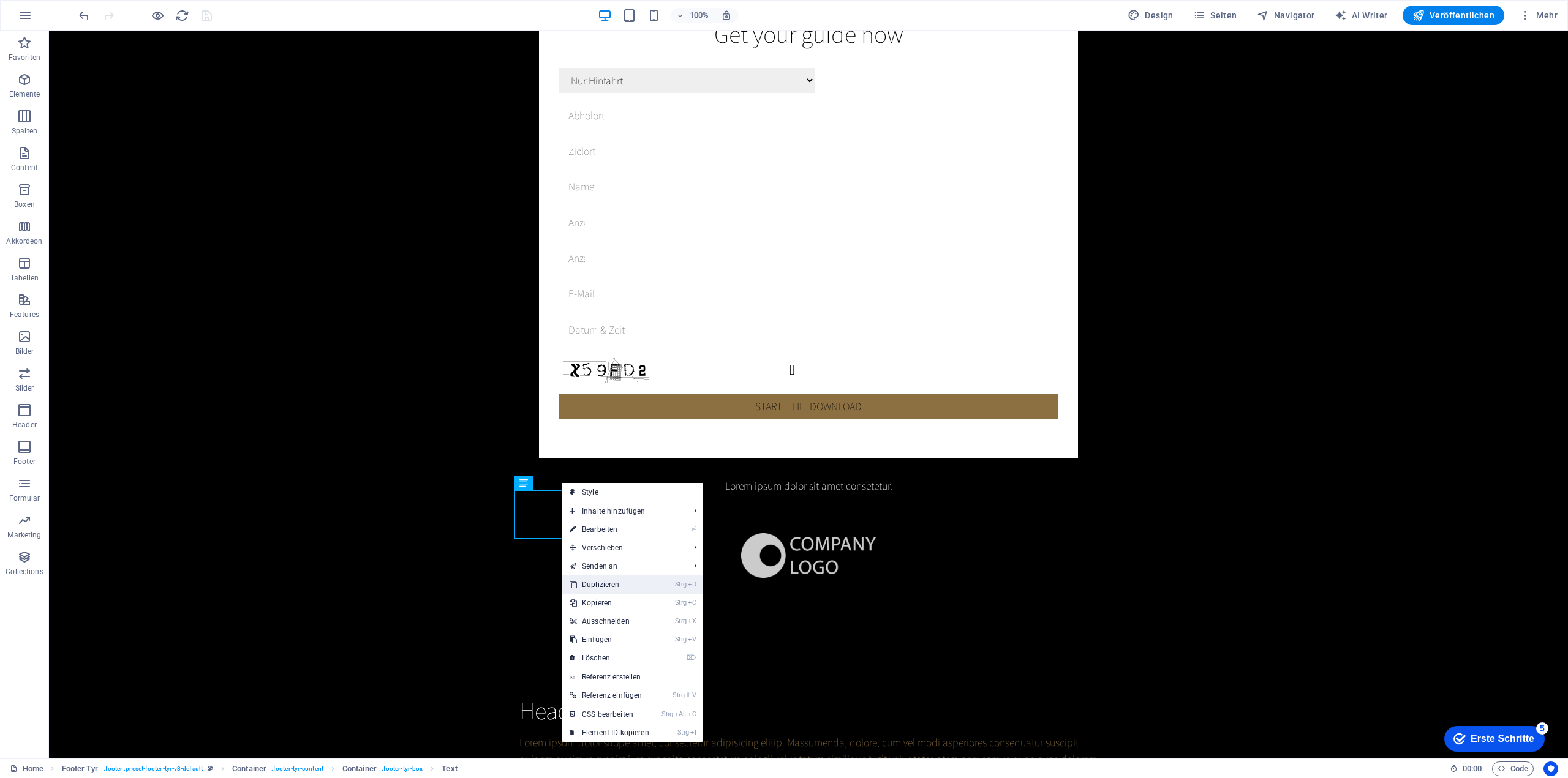
click at [594, 583] on link "Strg D Duplizieren" at bounding box center [609, 584] width 94 height 19
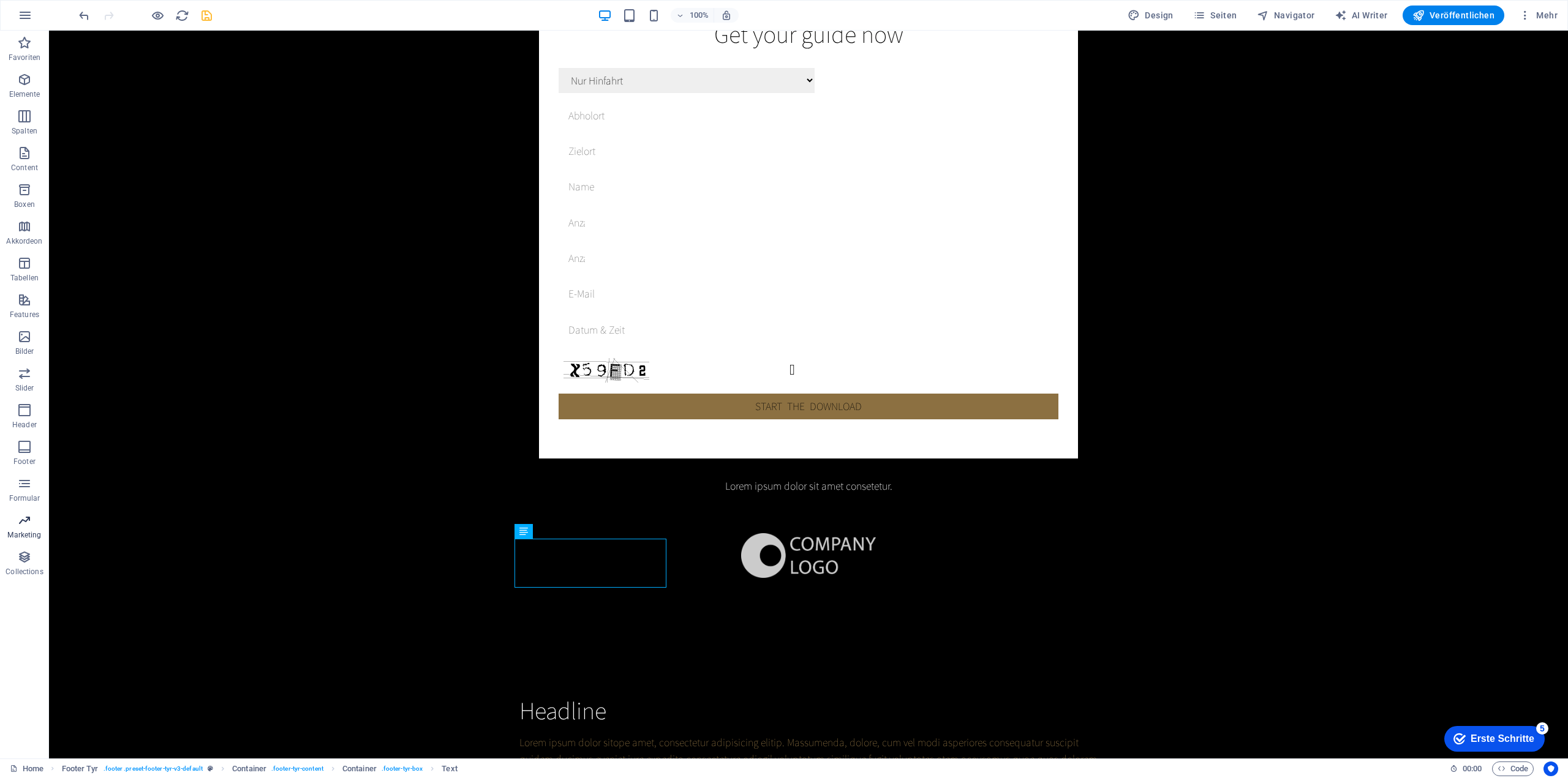
click at [25, 520] on icon "button" at bounding box center [25, 520] width 15 height 15
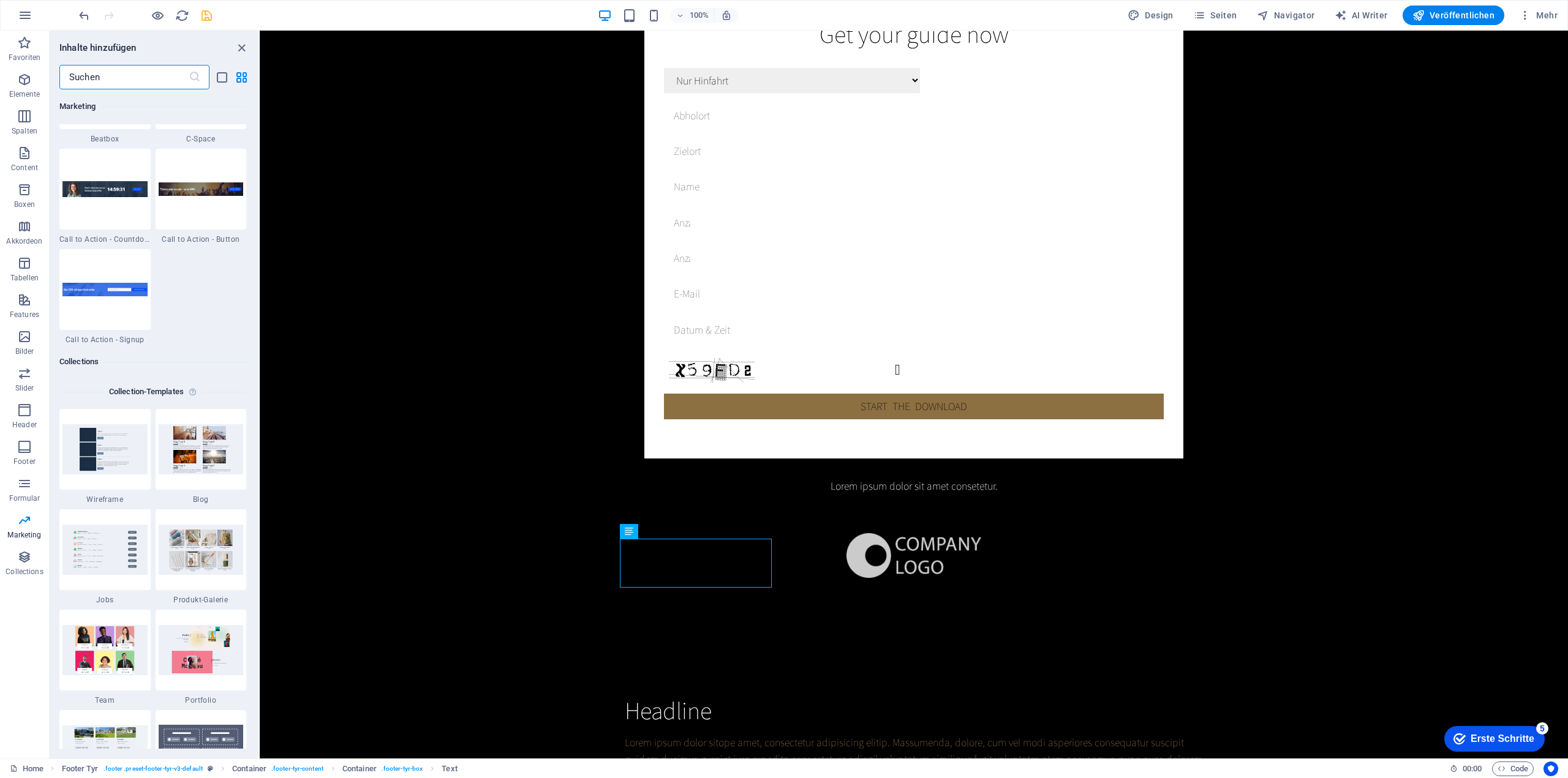
scroll to position [11071, 0]
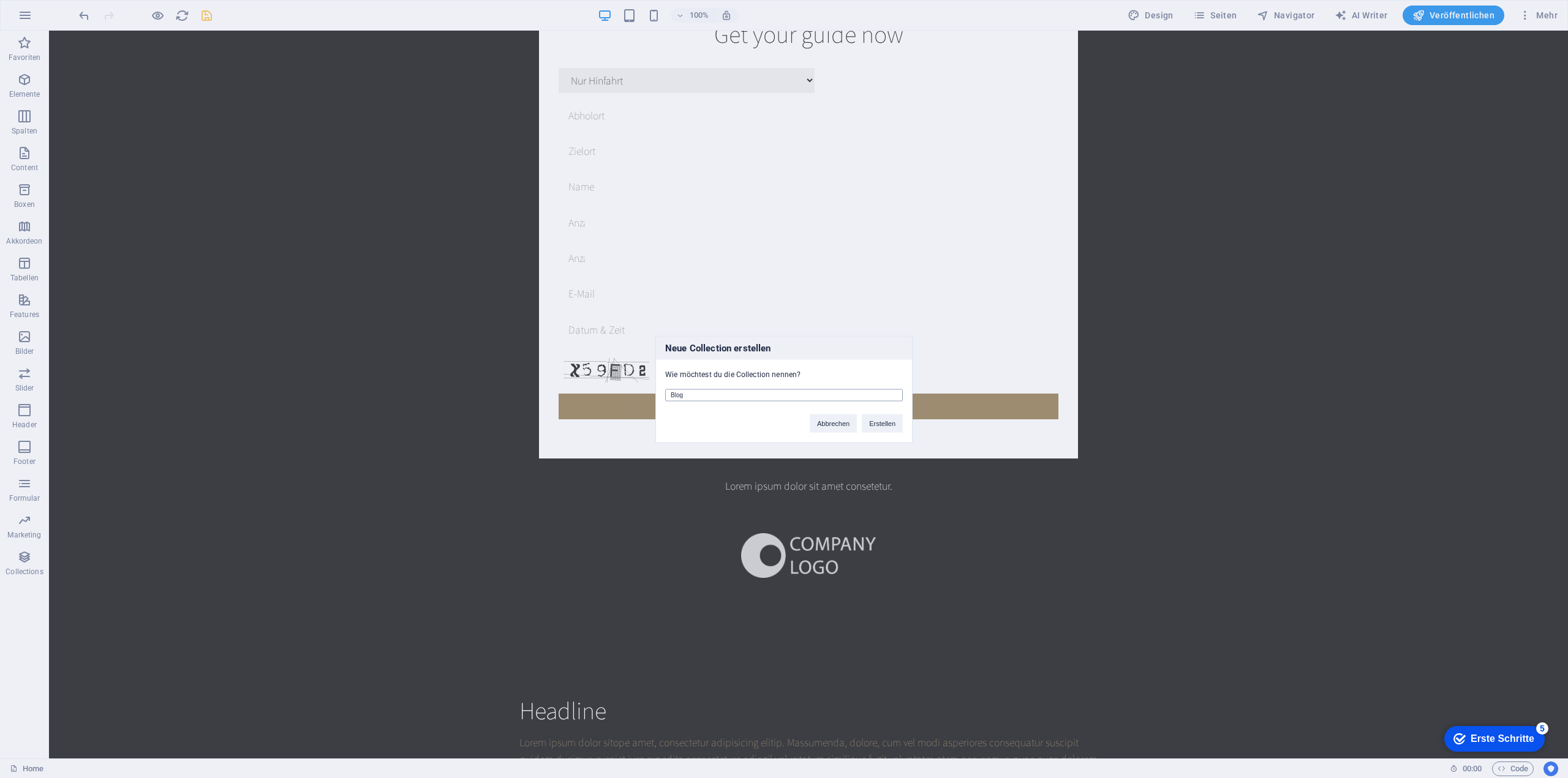
click at [741, 396] on input "Blog" at bounding box center [783, 395] width 238 height 12
type input "Autos"
click at [871, 429] on button "Erstellen" at bounding box center [882, 423] width 41 height 19
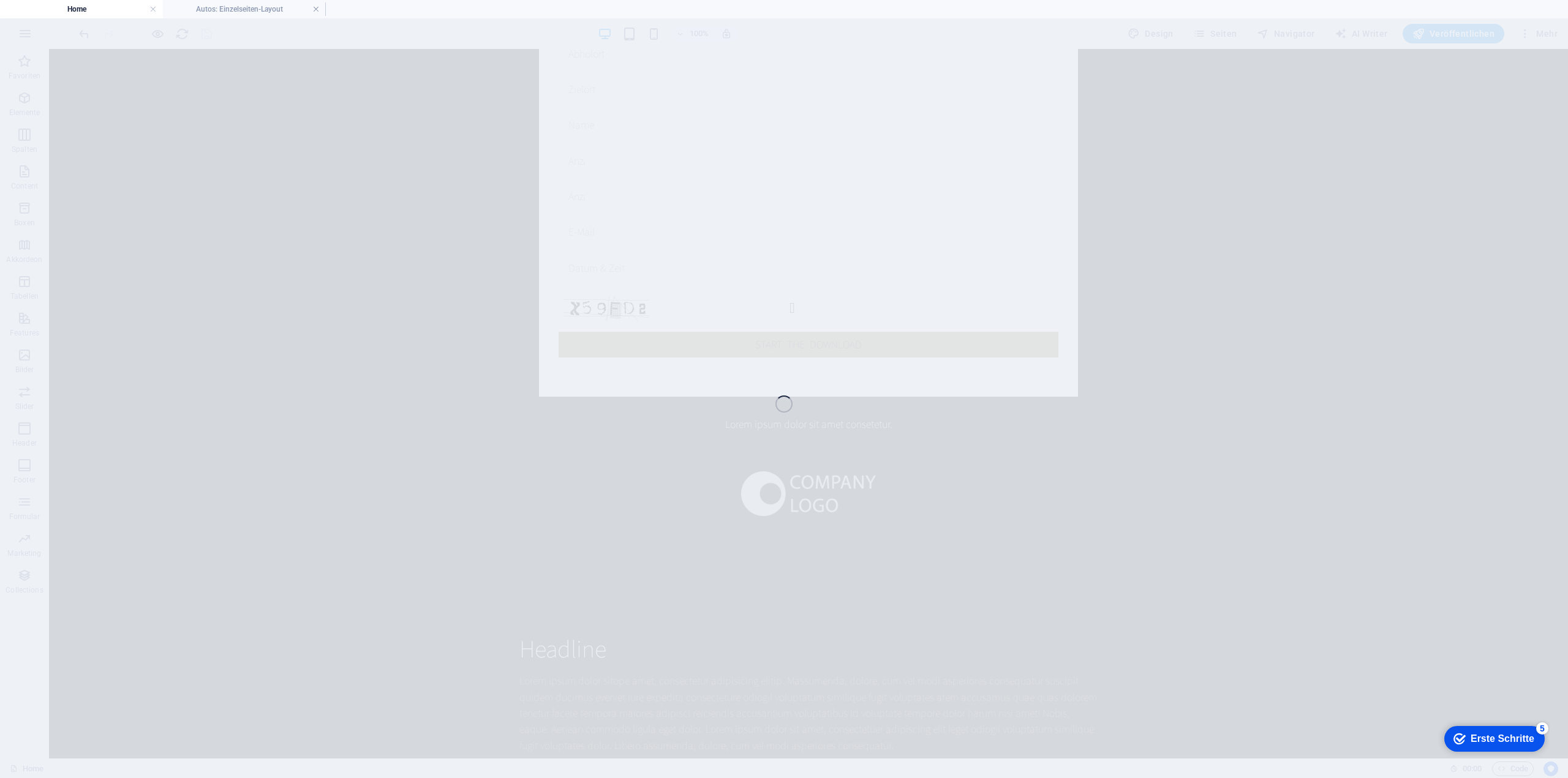
scroll to position [2655, 0]
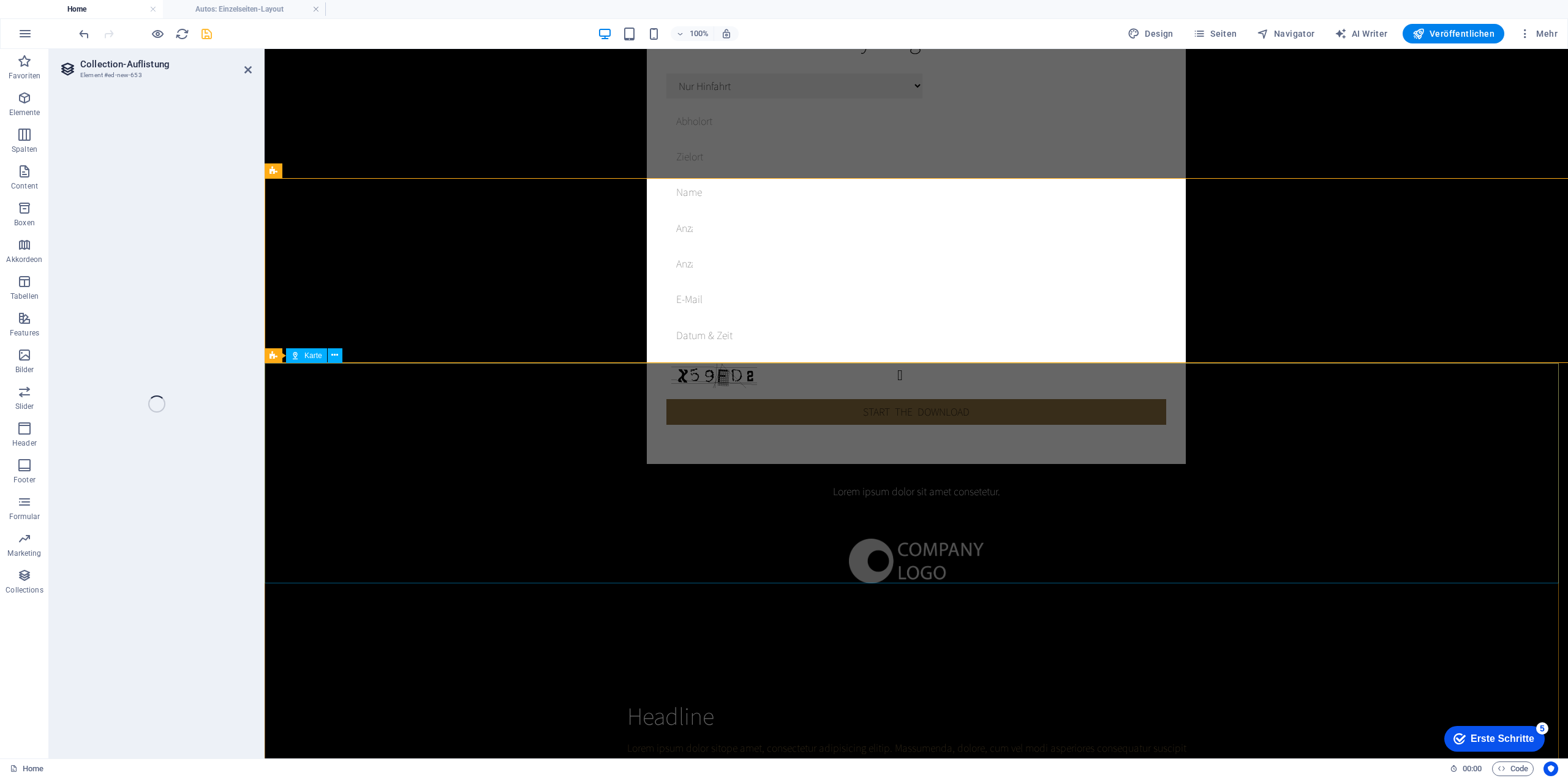
select select
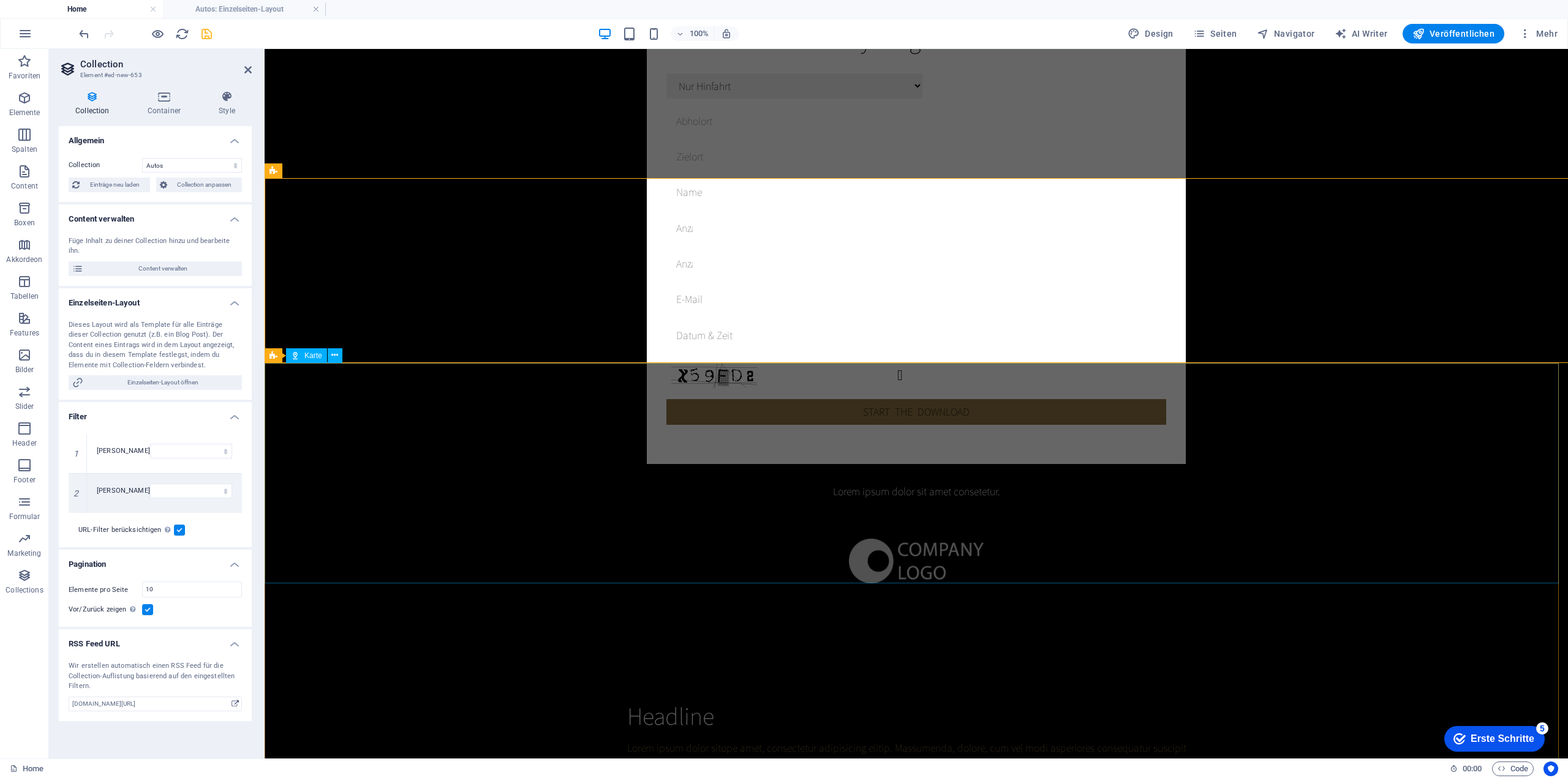
select select "columns.status"
select select "columns.publishing_date"
select select "past"
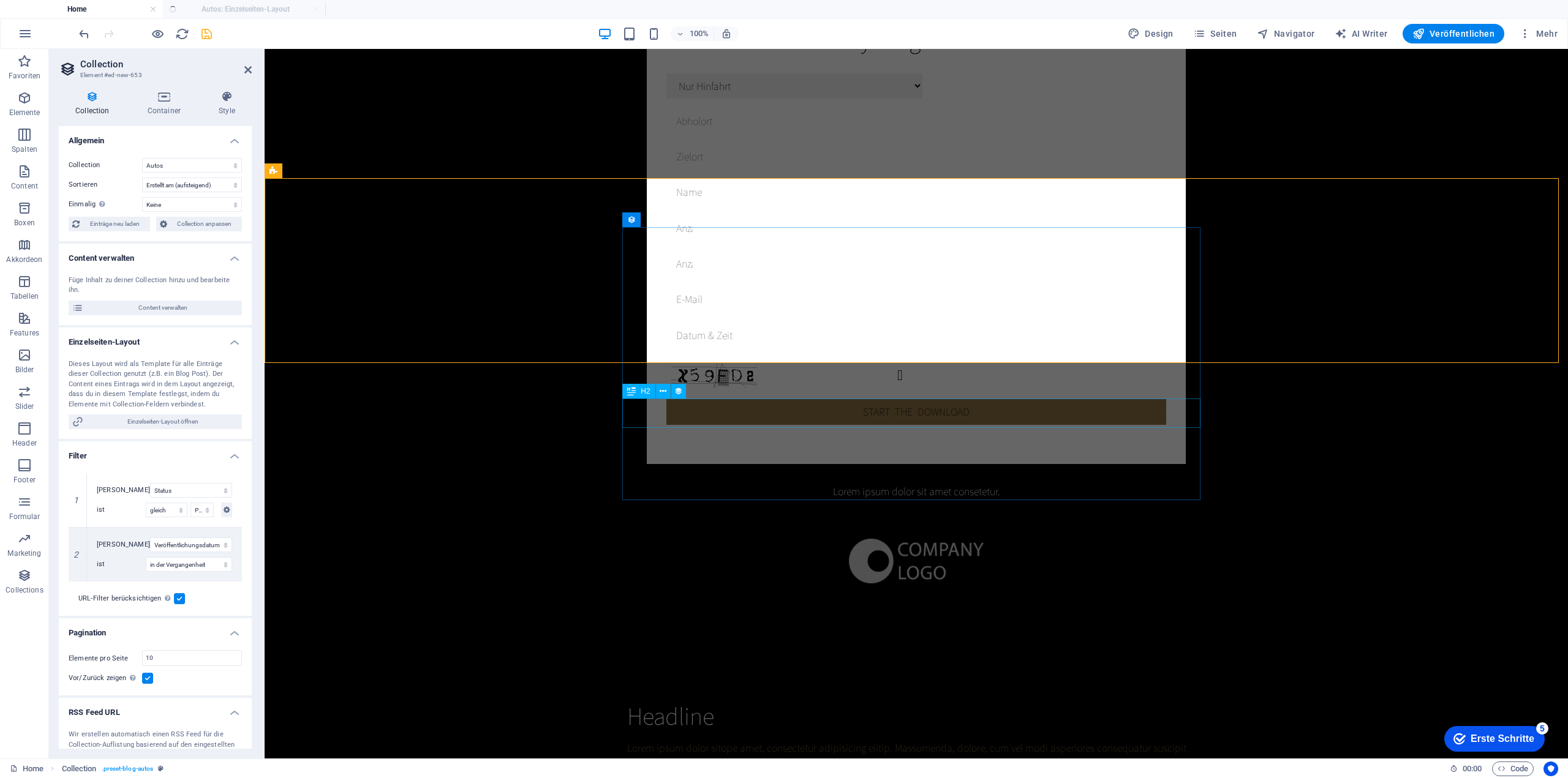
select select "columns.publishing_date_DESC"
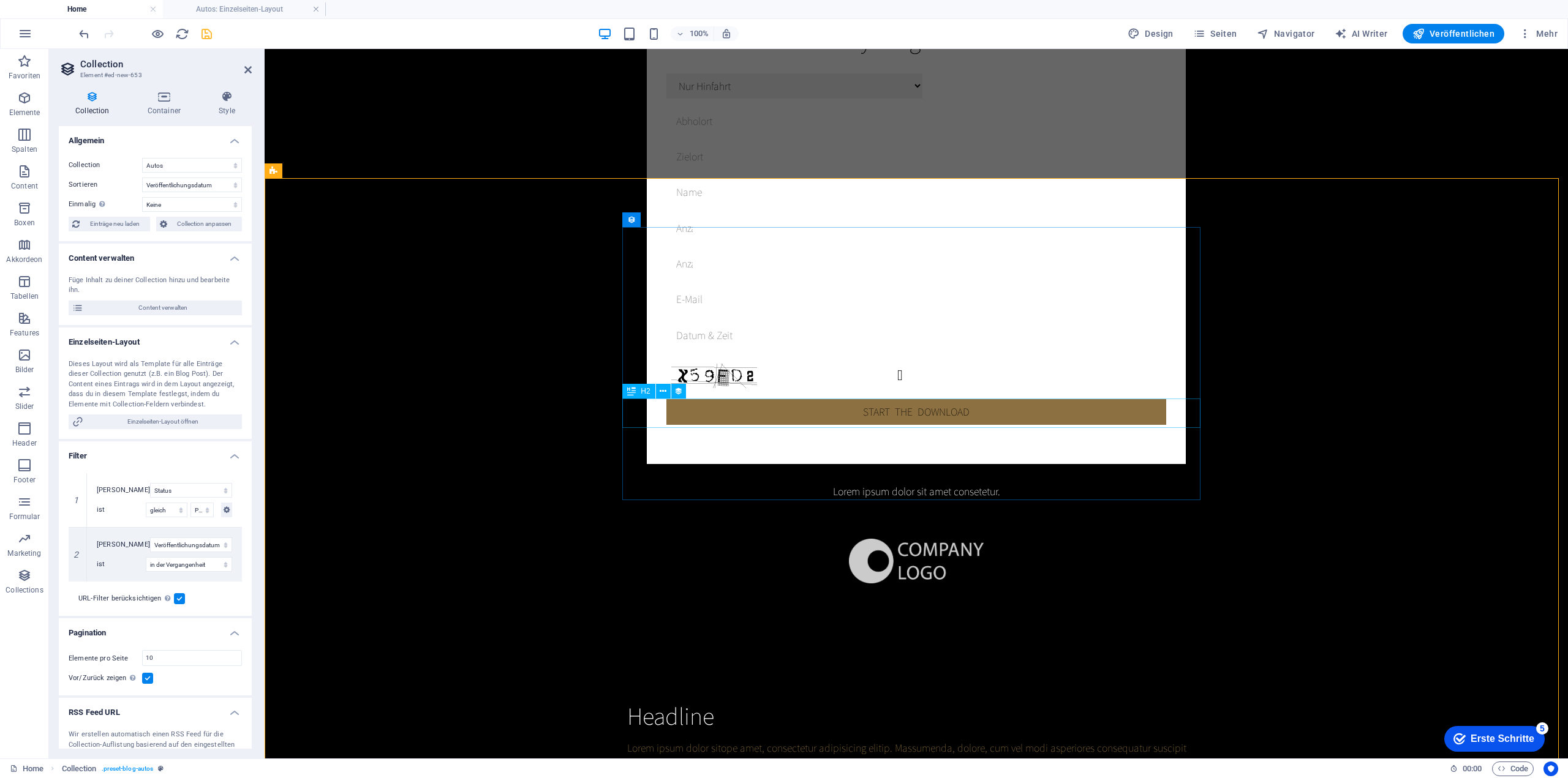
scroll to position [0, 0]
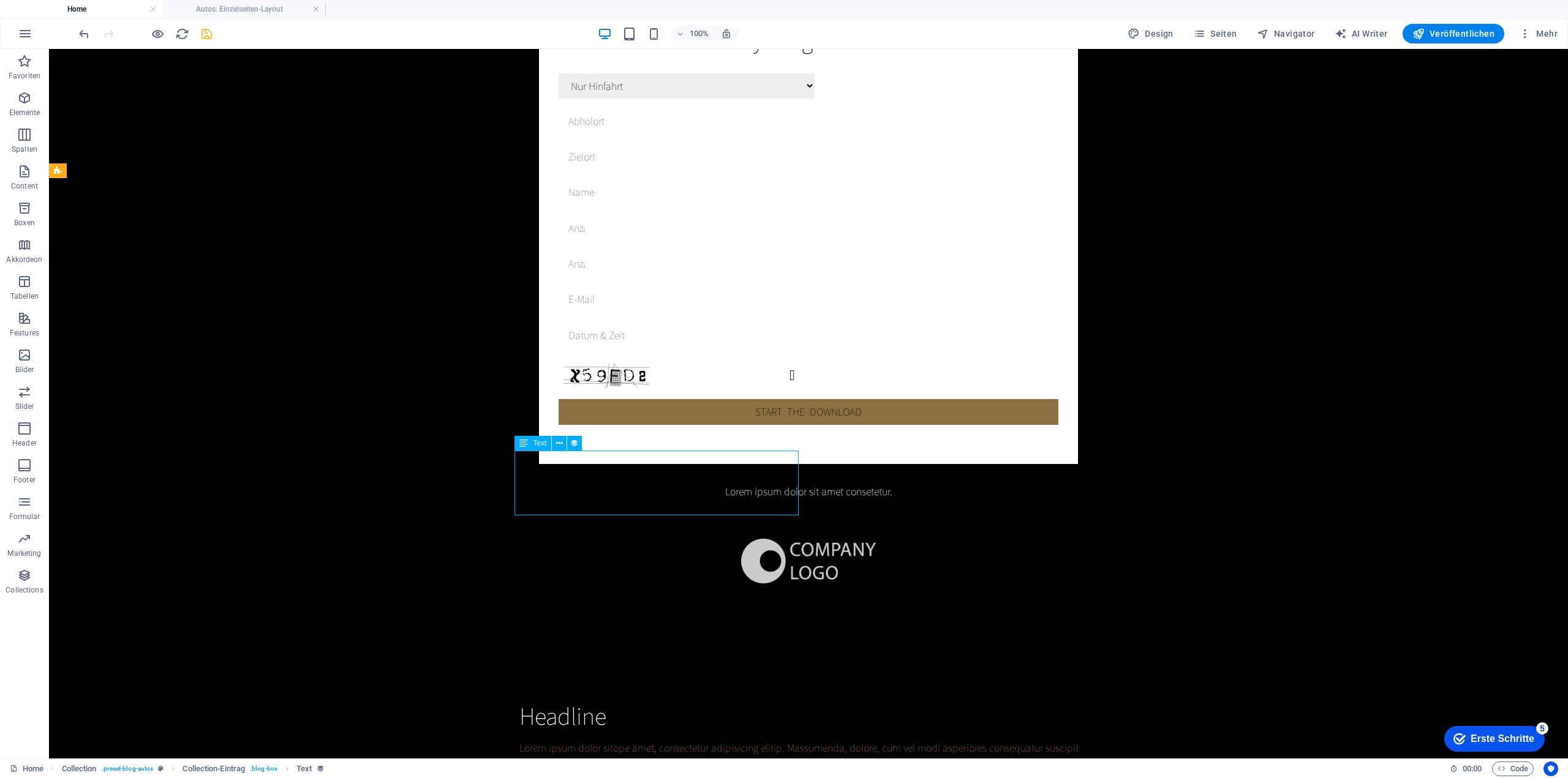
drag, startPoint x: 550, startPoint y: 508, endPoint x: 699, endPoint y: 480, distance: 151.6
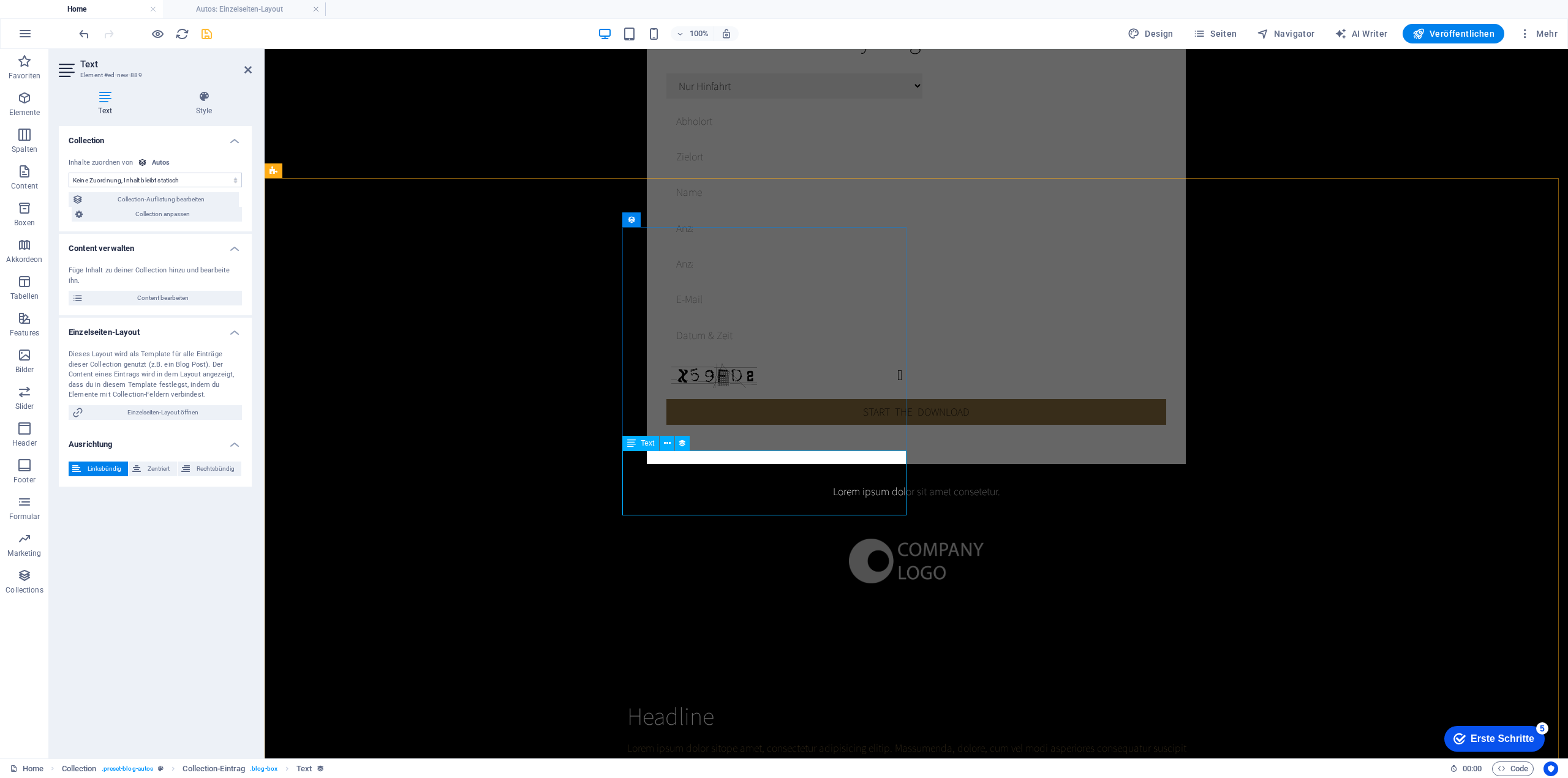
select select "description"
click at [668, 445] on icon at bounding box center [667, 443] width 7 height 13
click at [199, 109] on h4 "Style" at bounding box center [204, 104] width 96 height 26
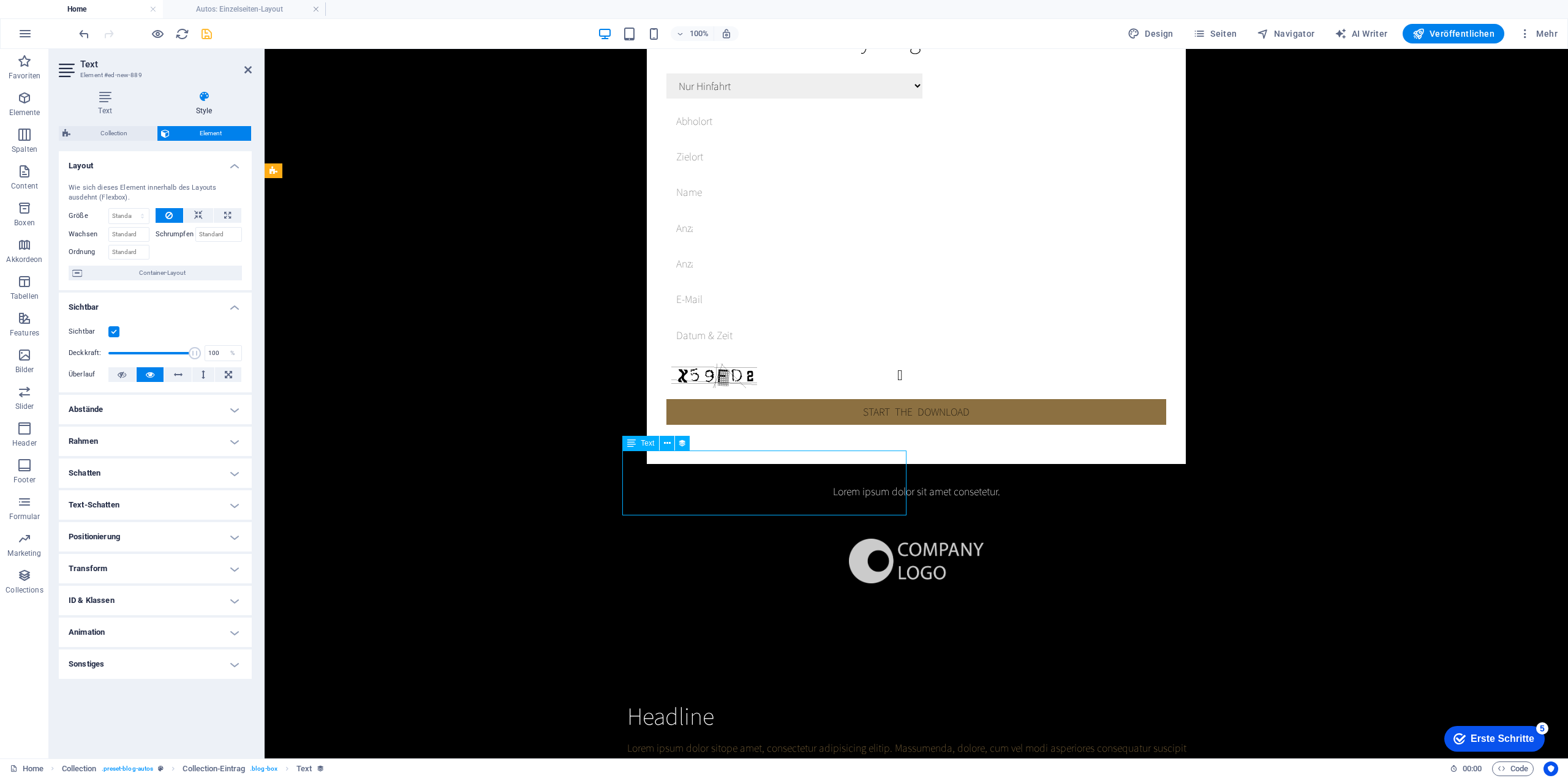
click at [670, 448] on icon at bounding box center [667, 443] width 7 height 13
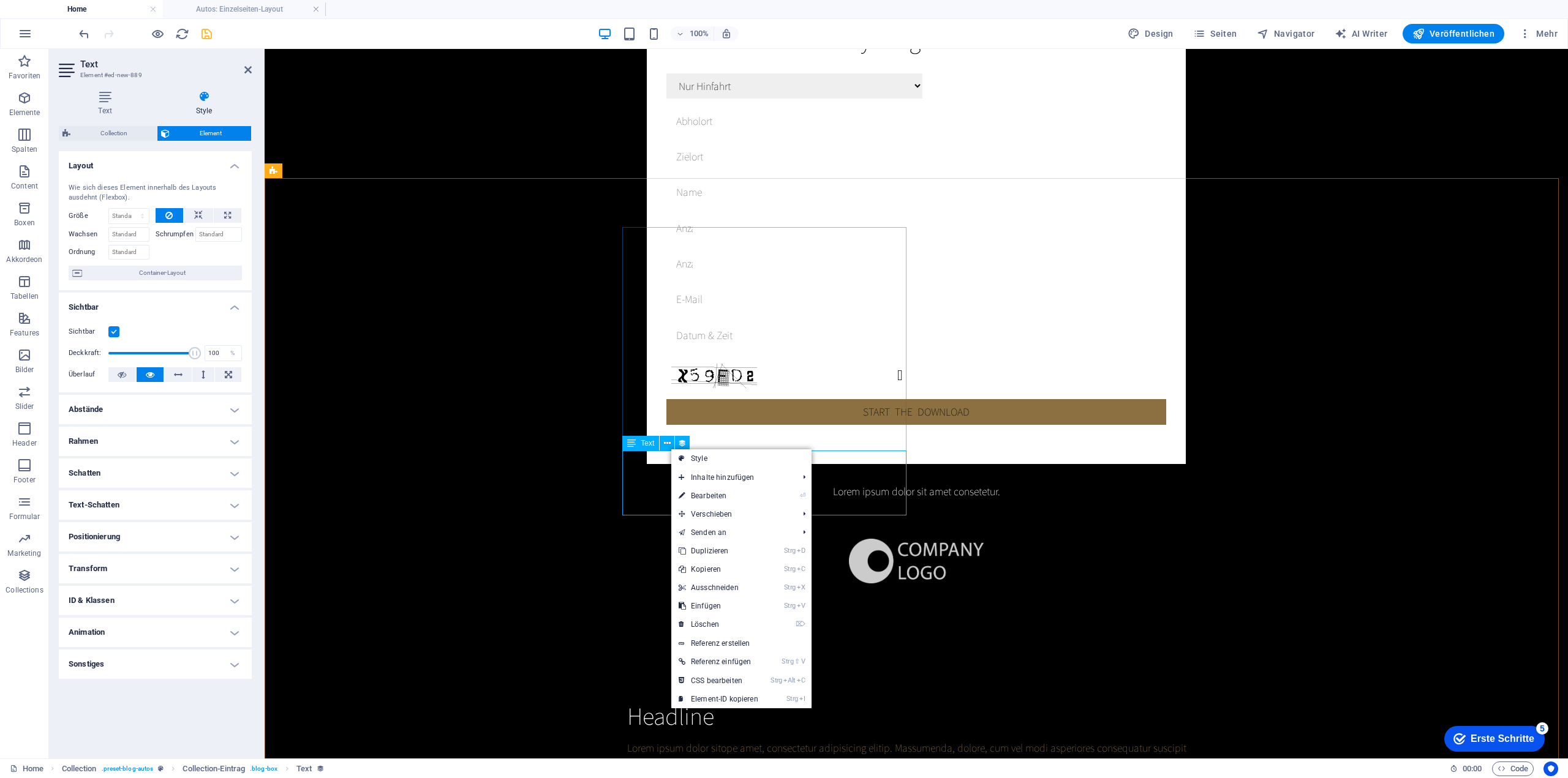
click at [643, 441] on span "Text" at bounding box center [648, 443] width 14 height 7
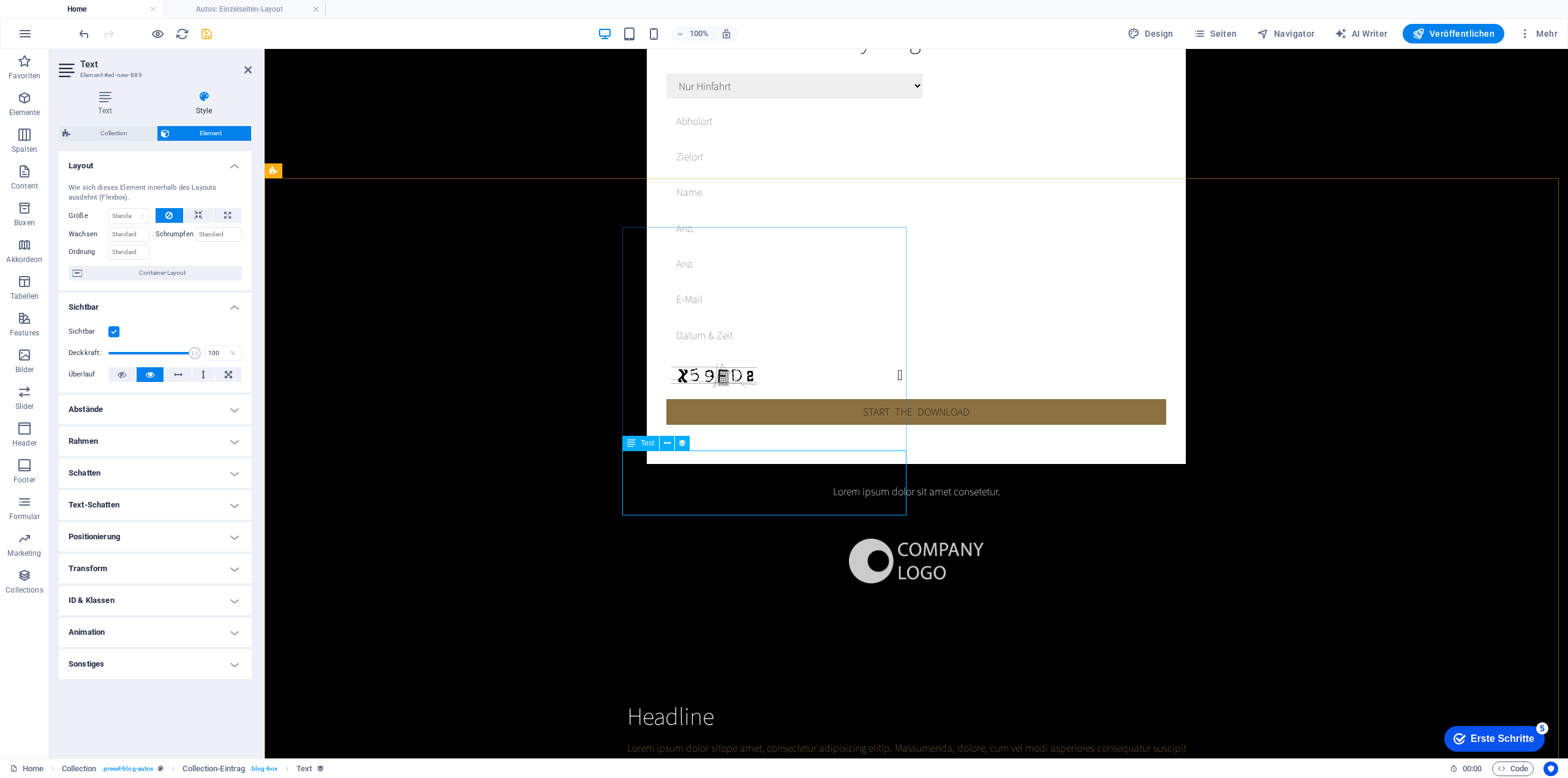
click at [662, 445] on button at bounding box center [667, 443] width 15 height 15
click at [670, 441] on button at bounding box center [667, 443] width 15 height 15
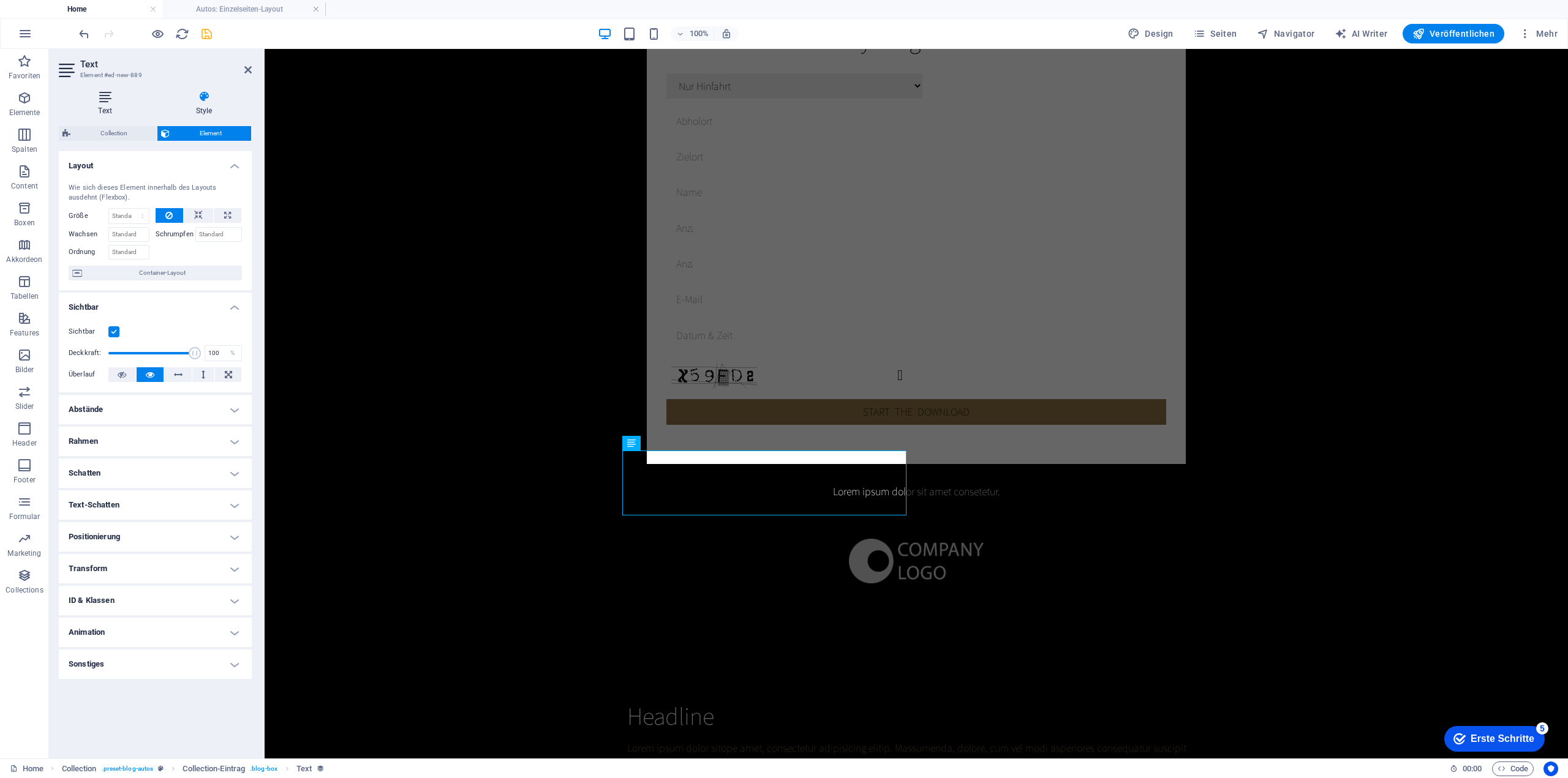
click at [111, 100] on icon at bounding box center [105, 97] width 93 height 12
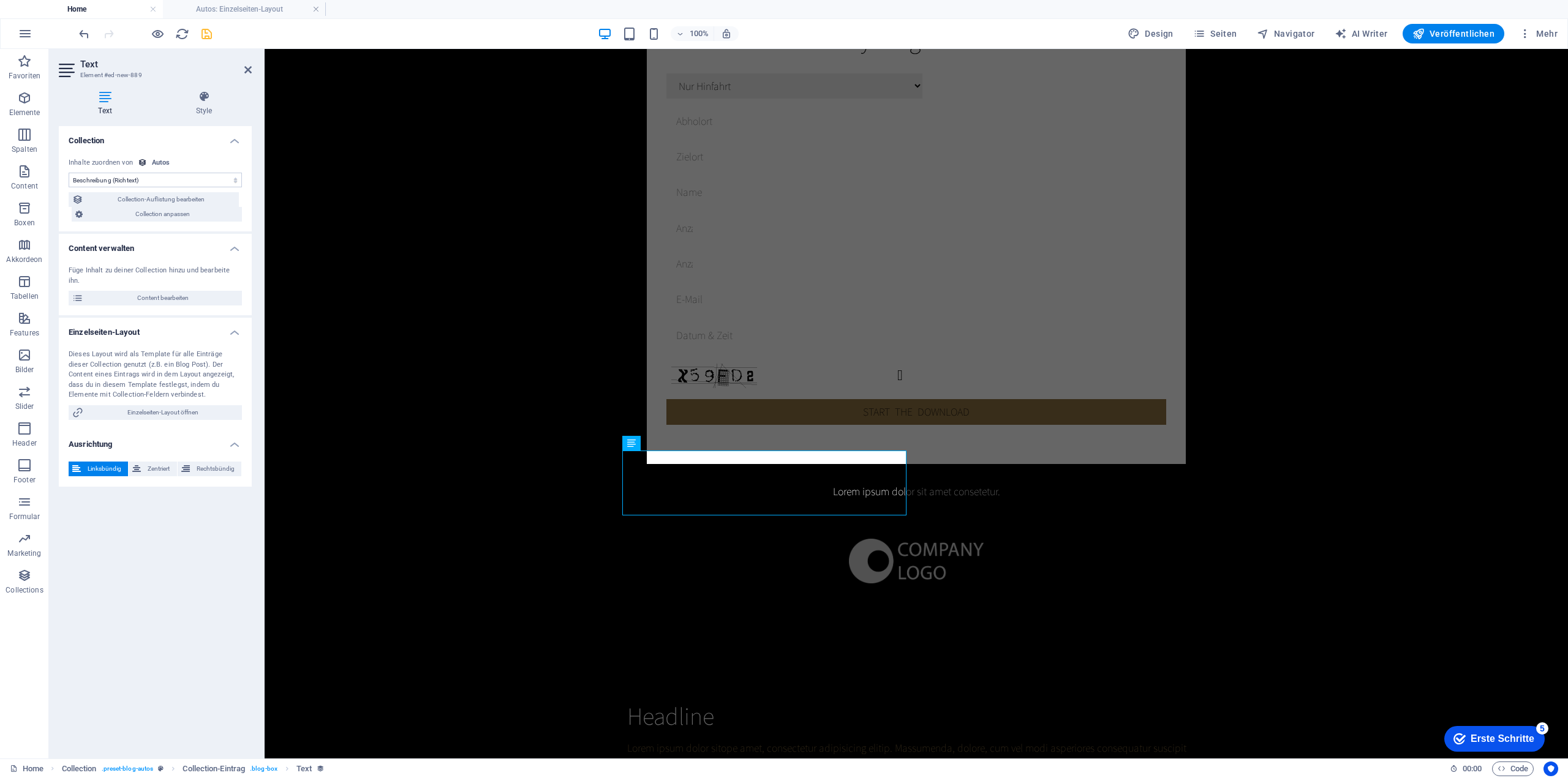
click at [194, 174] on select "Keine Zuordnung, Inhalt bleibt statisch Erstellt am (Datum) Aktualisiert am (Da…" at bounding box center [155, 180] width 173 height 15
drag, startPoint x: 161, startPoint y: 180, endPoint x: 157, endPoint y: 186, distance: 7.2
click at [157, 178] on select "Keine Zuordnung, Inhalt bleibt statisch Erstellt am (Datum) Aktualisiert am (Da…" at bounding box center [155, 180] width 173 height 15
click at [157, 186] on select "Keine Zuordnung, Inhalt bleibt statisch Erstellt am (Datum) Aktualisiert am (Da…" at bounding box center [155, 180] width 173 height 15
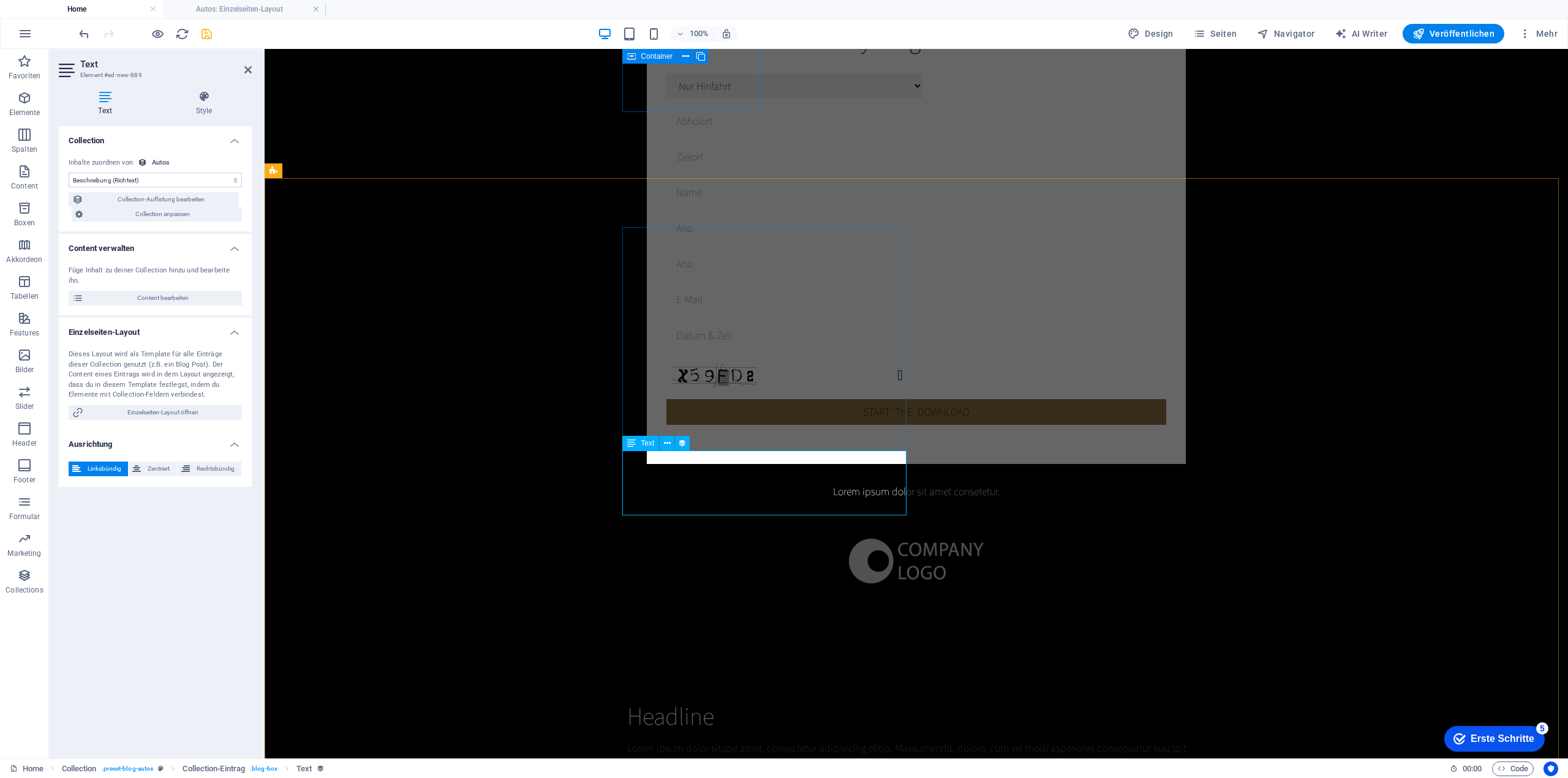
click at [637, 442] on div "Text" at bounding box center [641, 443] width 37 height 15
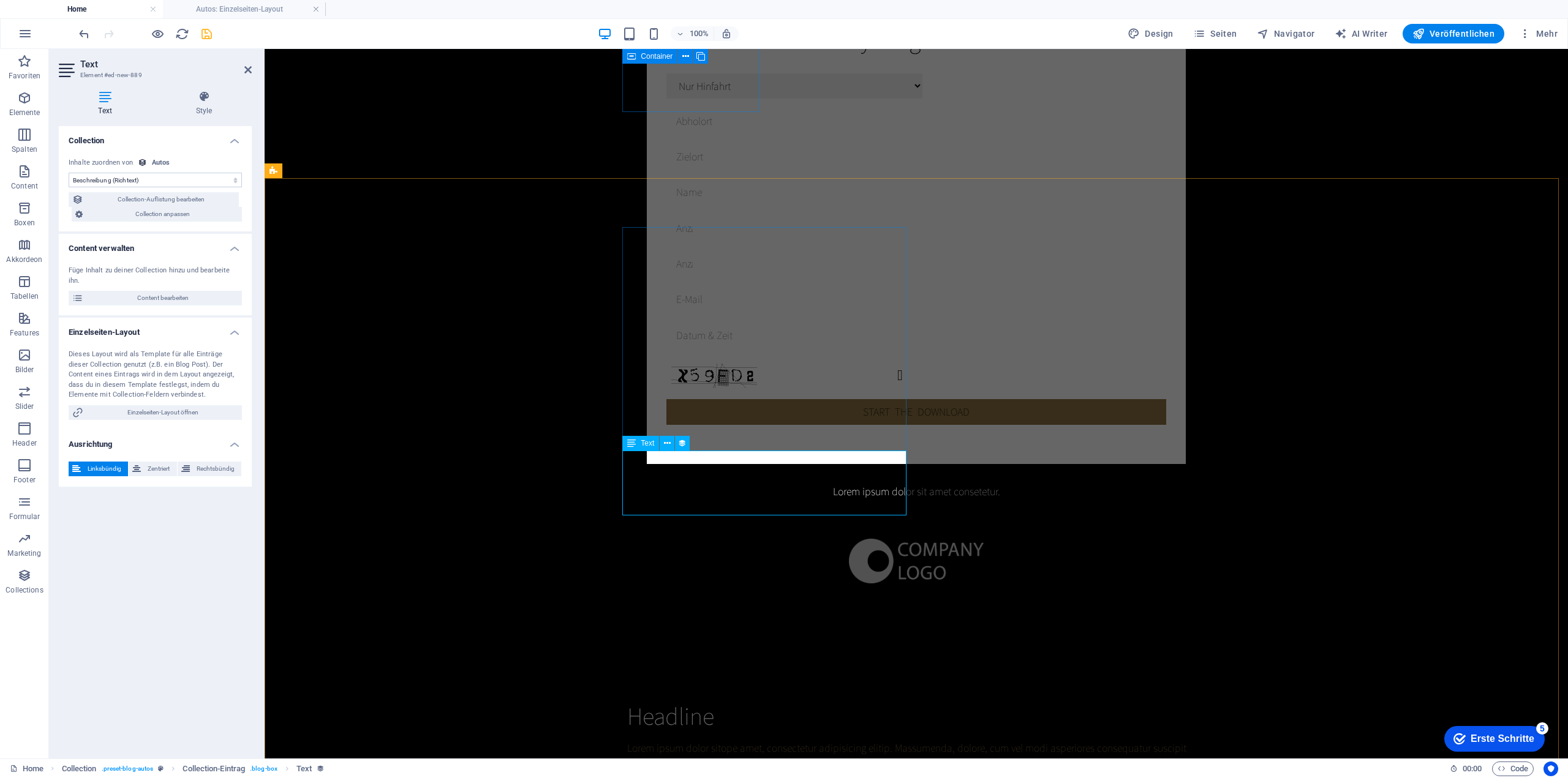
click at [245, 70] on icon at bounding box center [248, 70] width 7 height 10
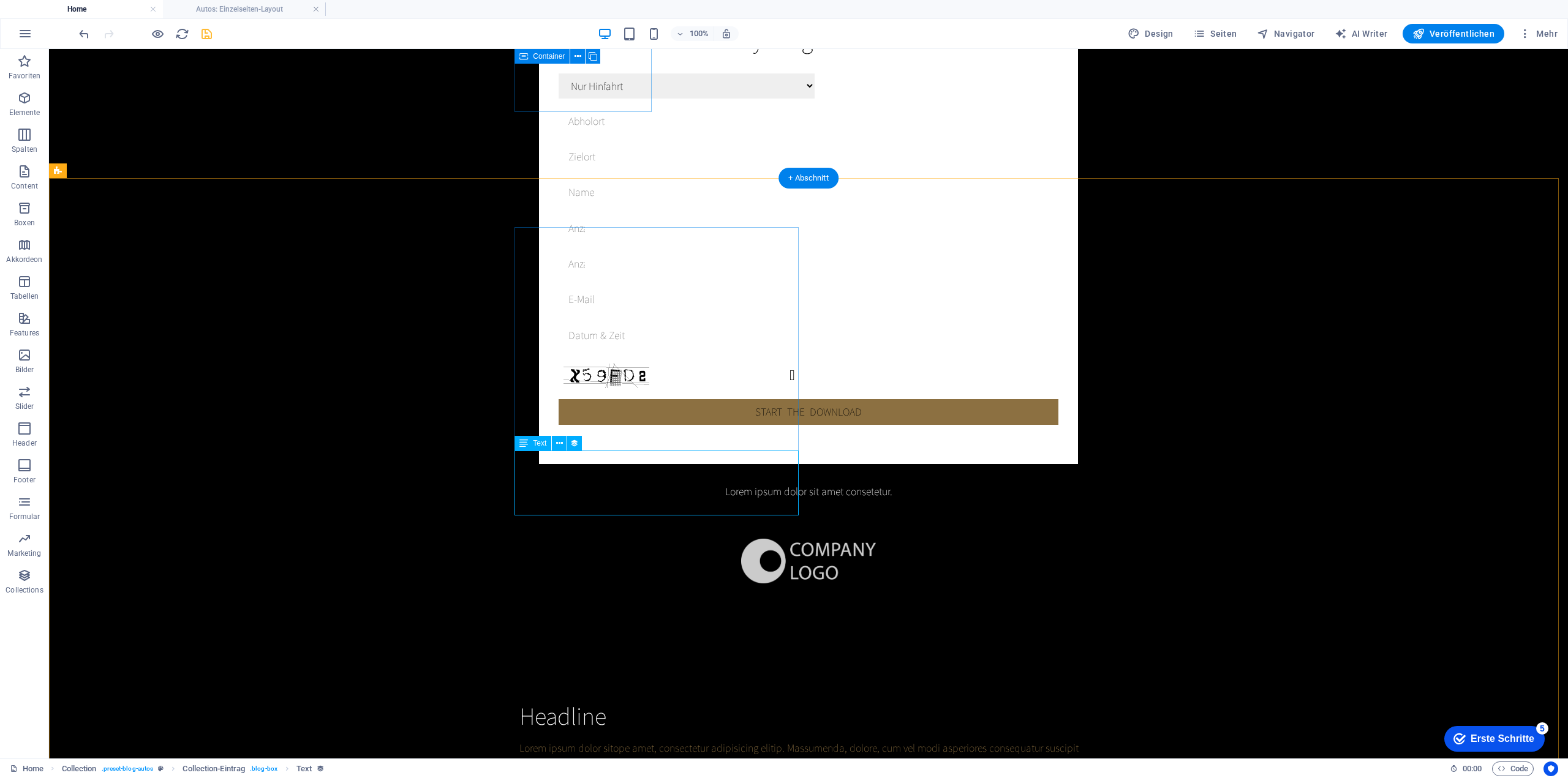
select select "description"
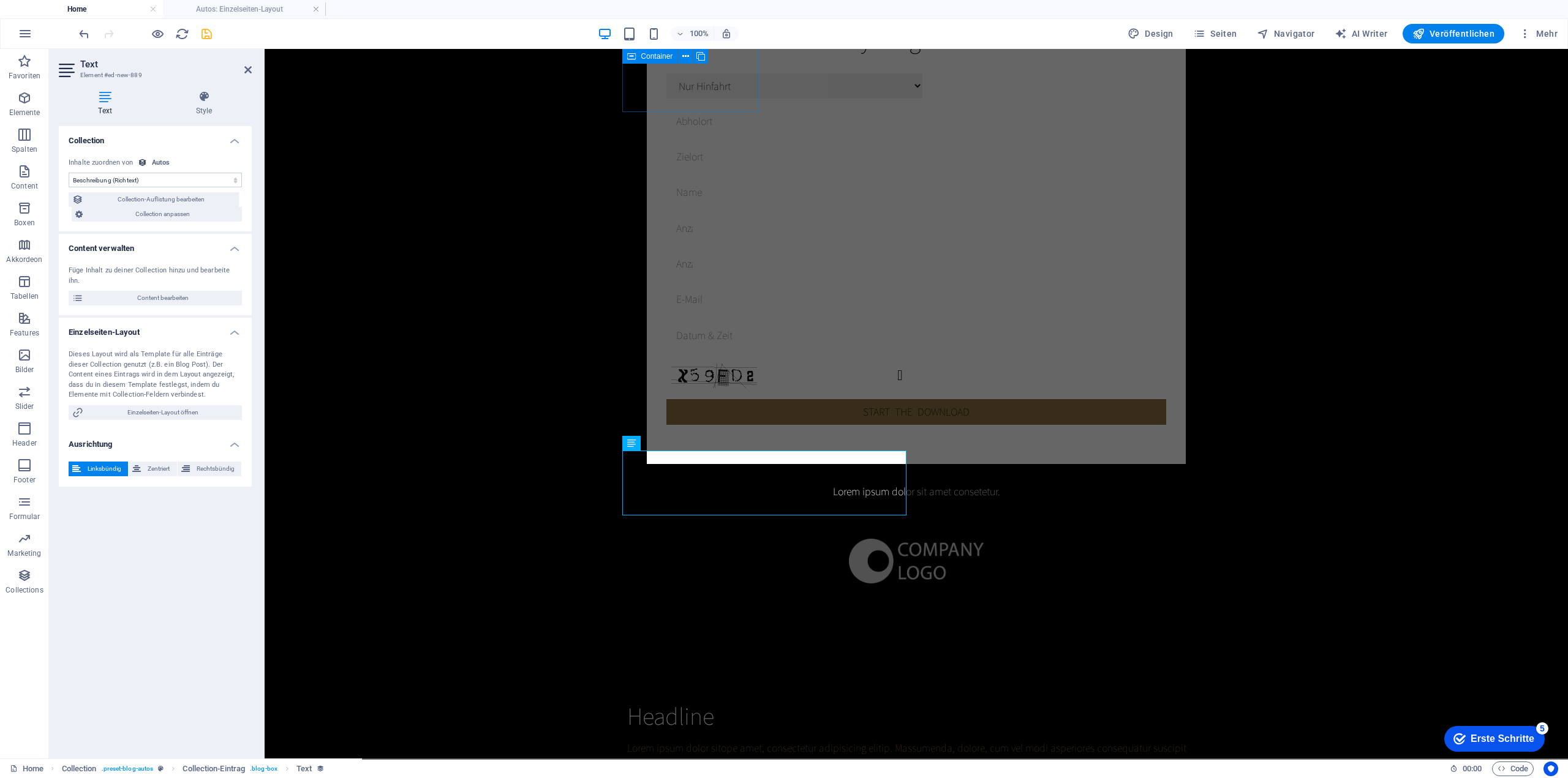
drag, startPoint x: 162, startPoint y: 268, endPoint x: 157, endPoint y: 222, distance: 46.3
click at [157, 222] on ul "Collection Keine Zuordnung, Inhalt bleibt statisch Erstellt am (Datum) Aktualis…" at bounding box center [155, 306] width 193 height 360
click at [157, 209] on span "Collection anpassen" at bounding box center [162, 214] width 152 height 15
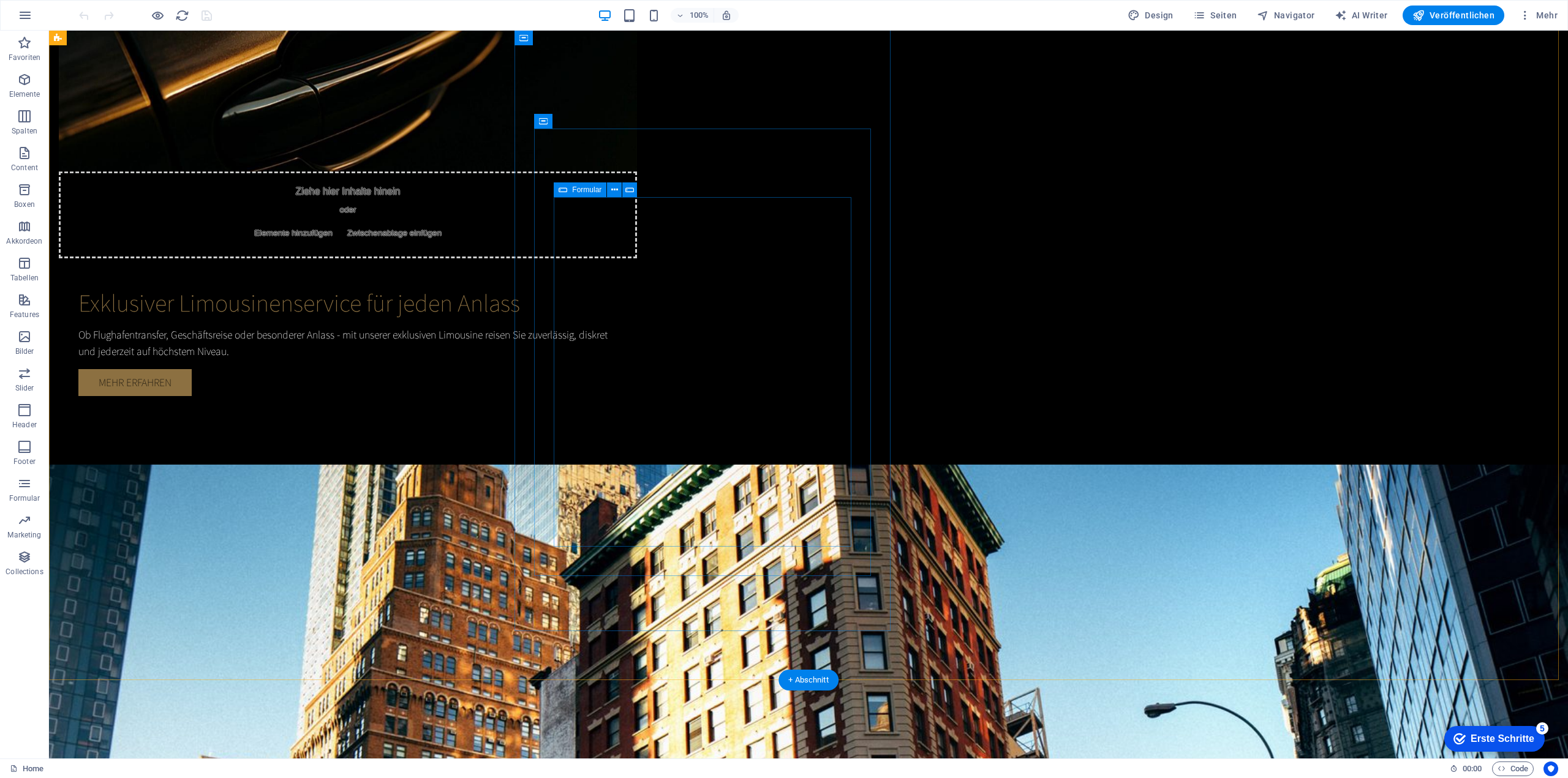
scroll to position [1102, 0]
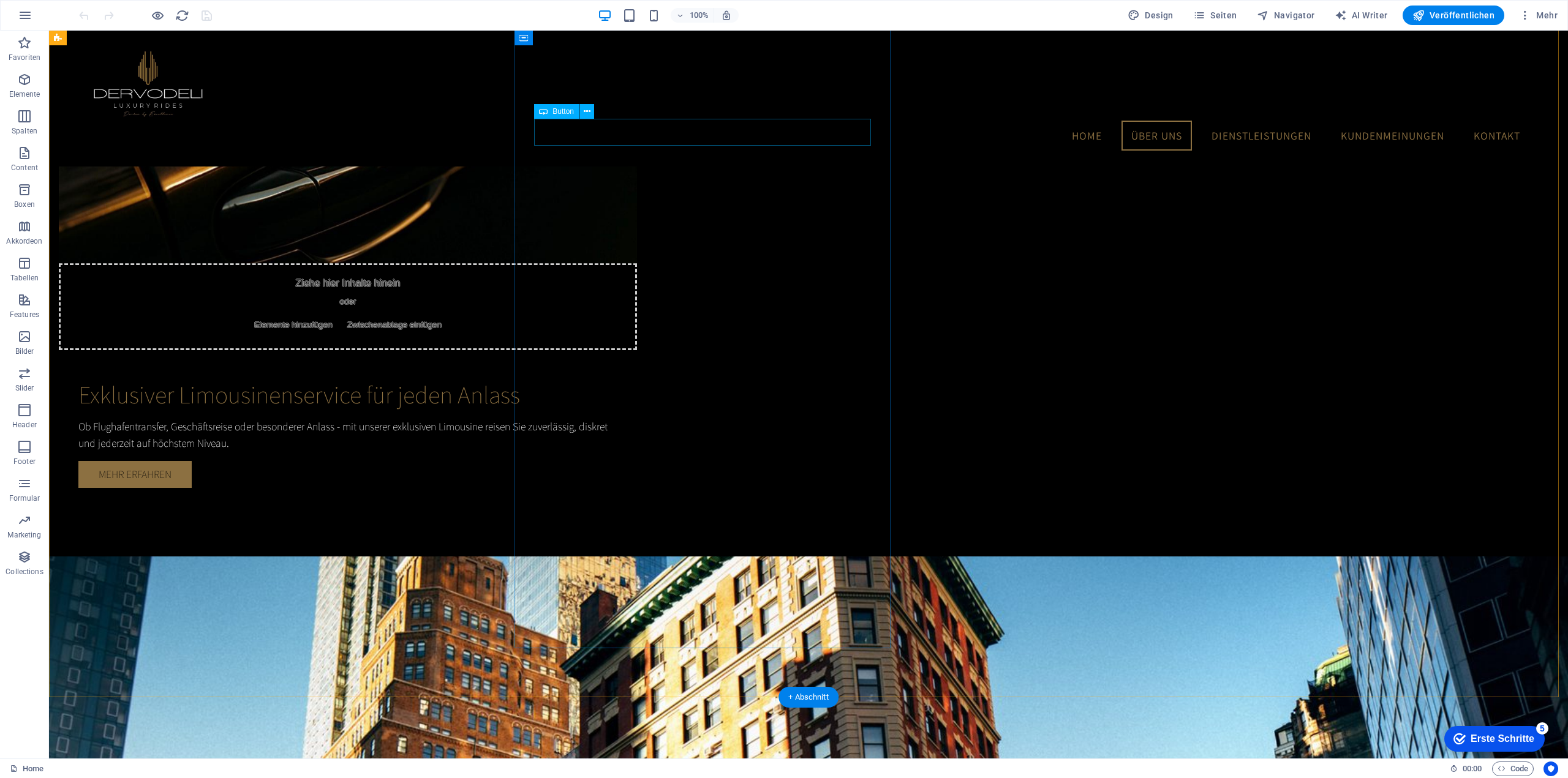
click at [658, 134] on div "Menu Home Über uns Dienstleistungen Kundenmeinungen Kontakt" at bounding box center [808, 99] width 1519 height 136
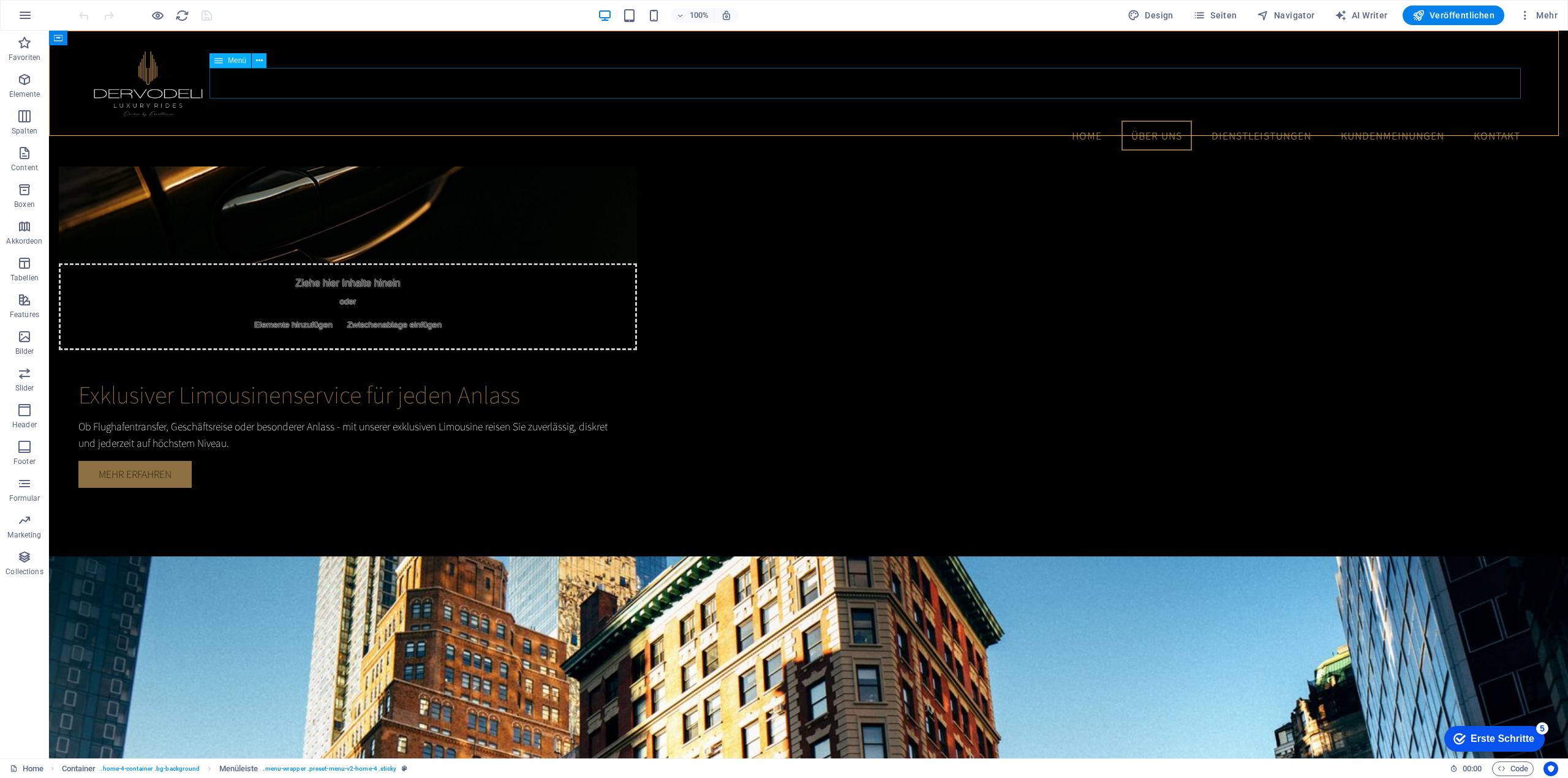
click at [577, 120] on nav "Home Über uns Dienstleistungen Kundenmeinungen Kontakt" at bounding box center [808, 136] width 1443 height 31
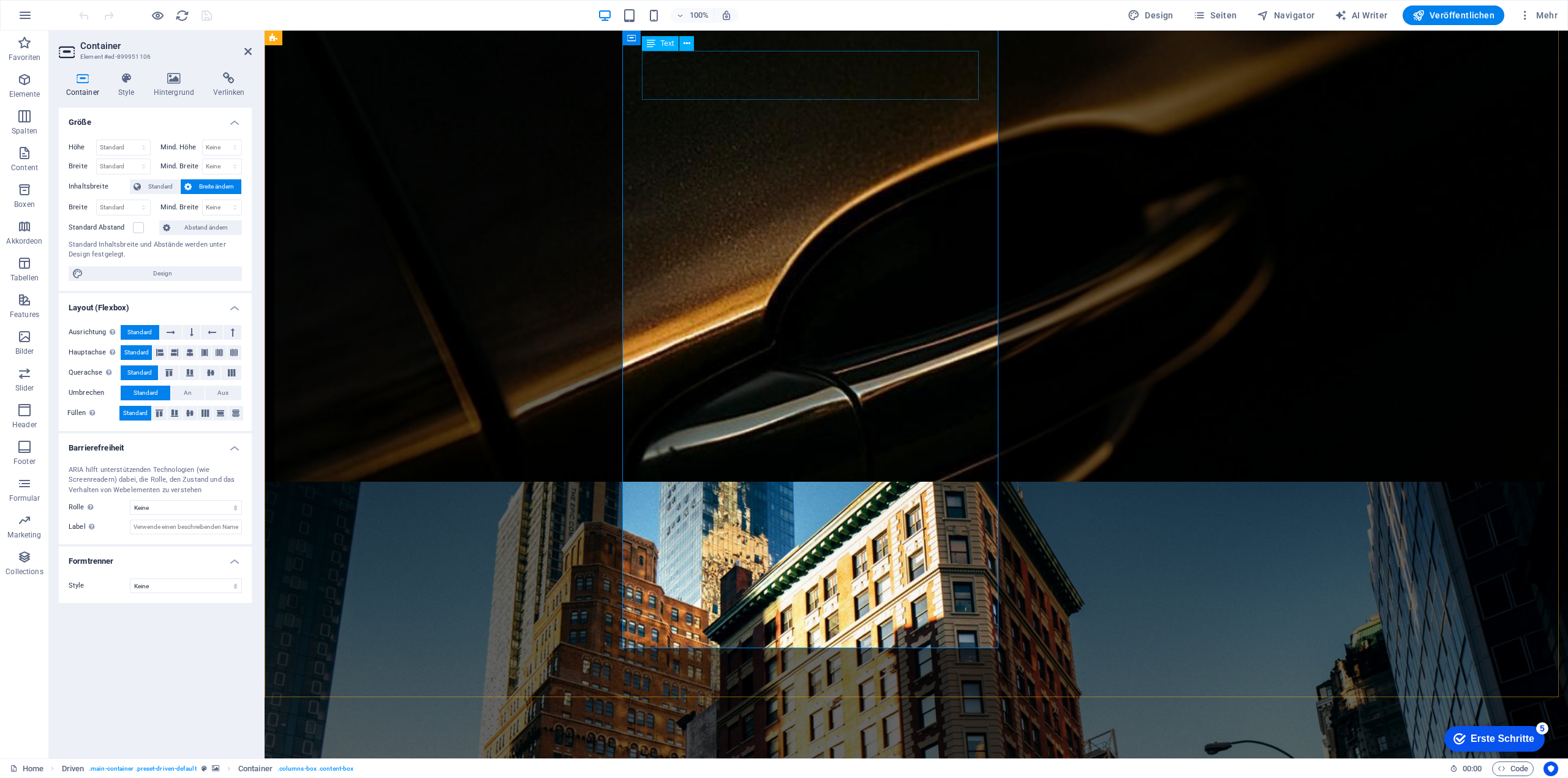
scroll to position [856, 0]
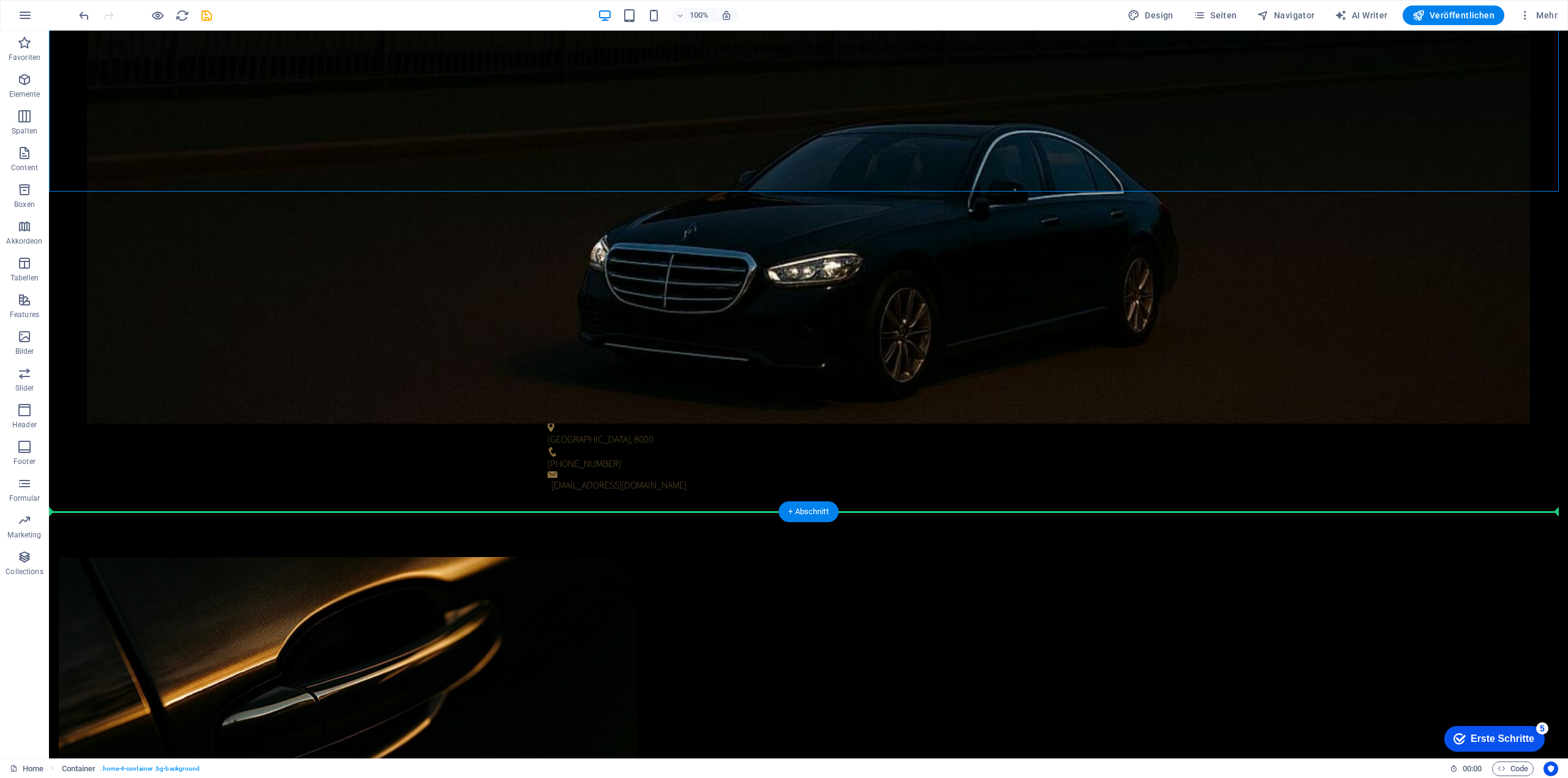
scroll to position [632, 0]
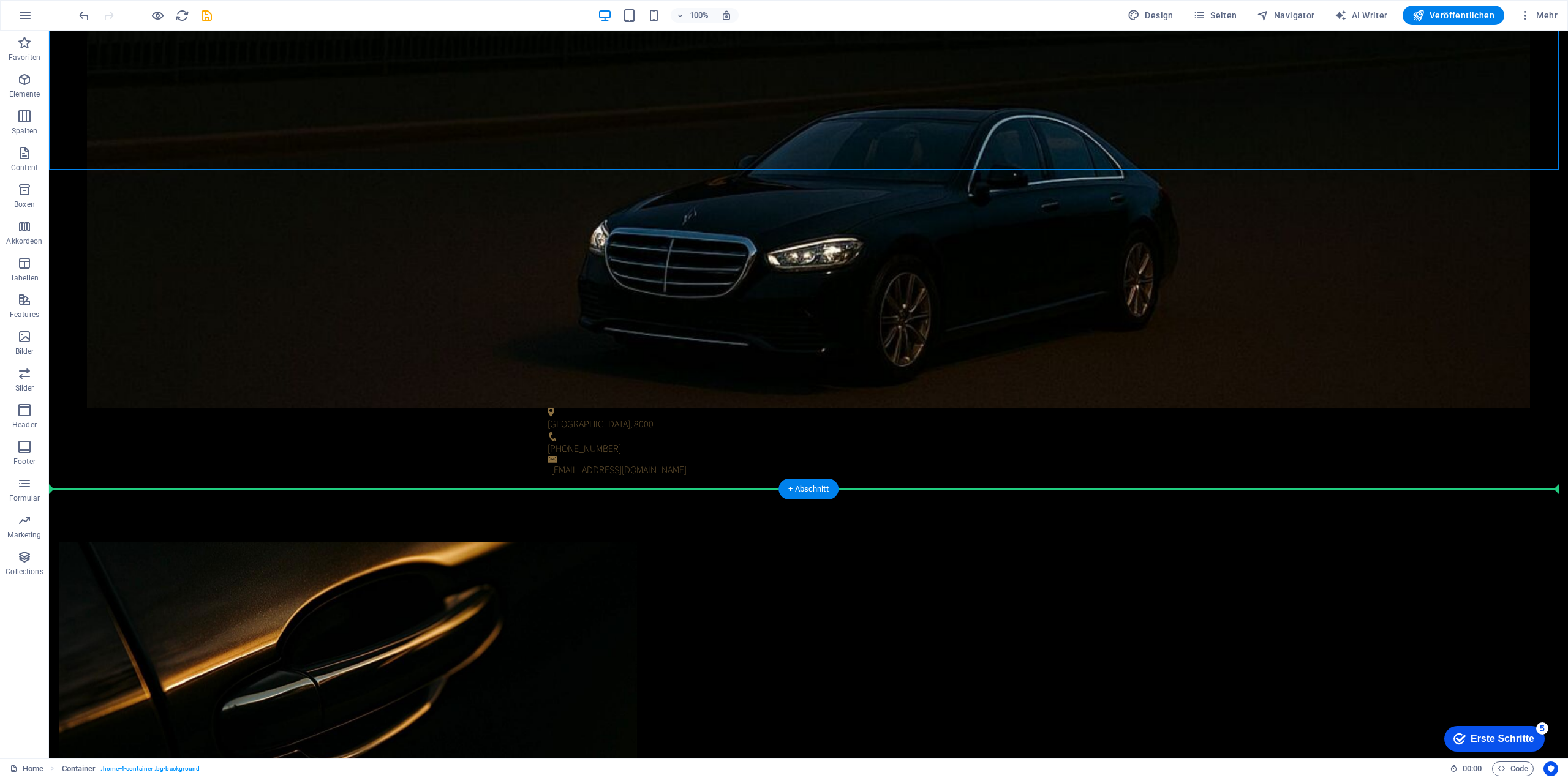
drag, startPoint x: 106, startPoint y: 412, endPoint x: 152, endPoint y: 490, distance: 90.6
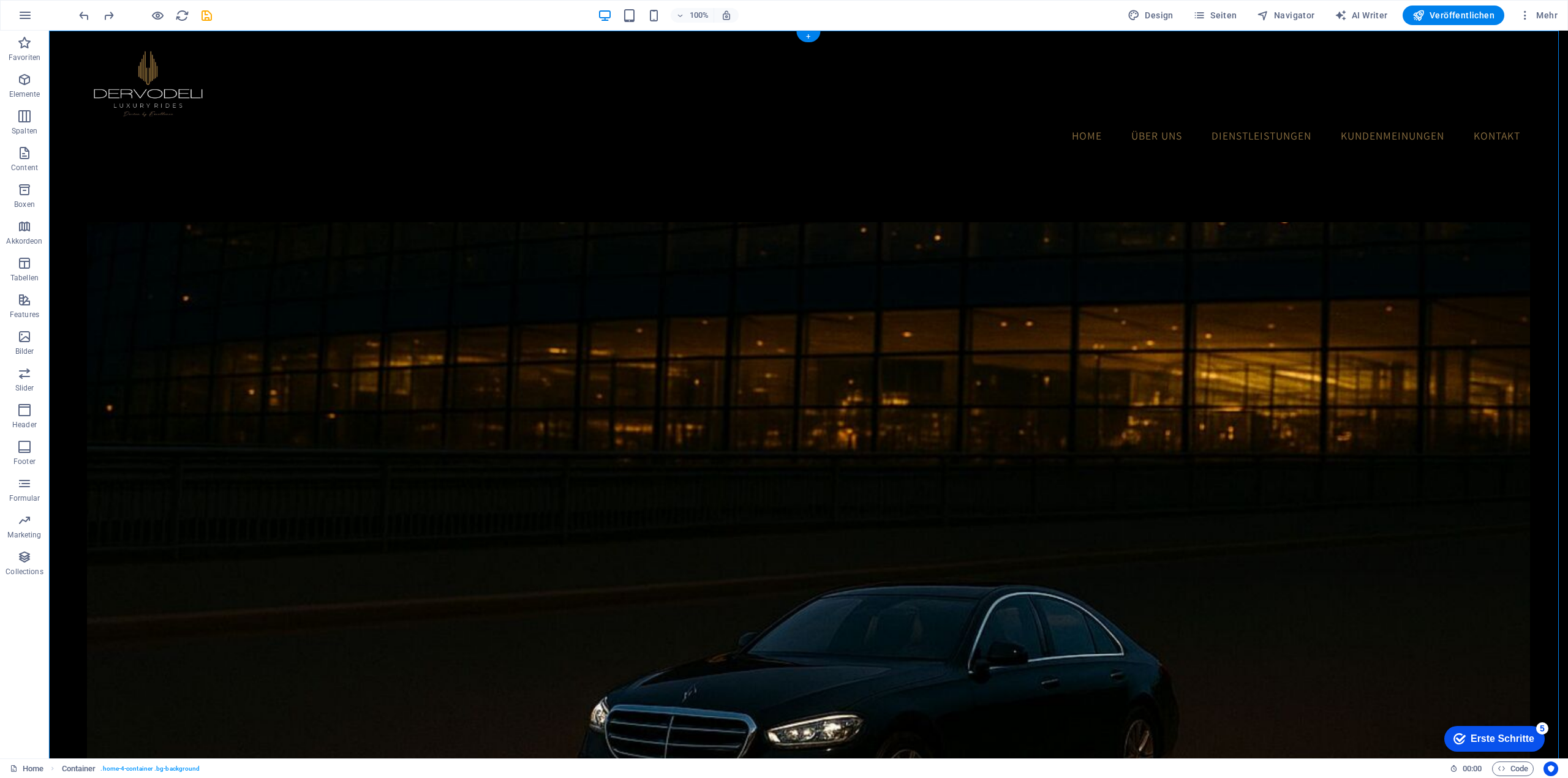
scroll to position [367, 0]
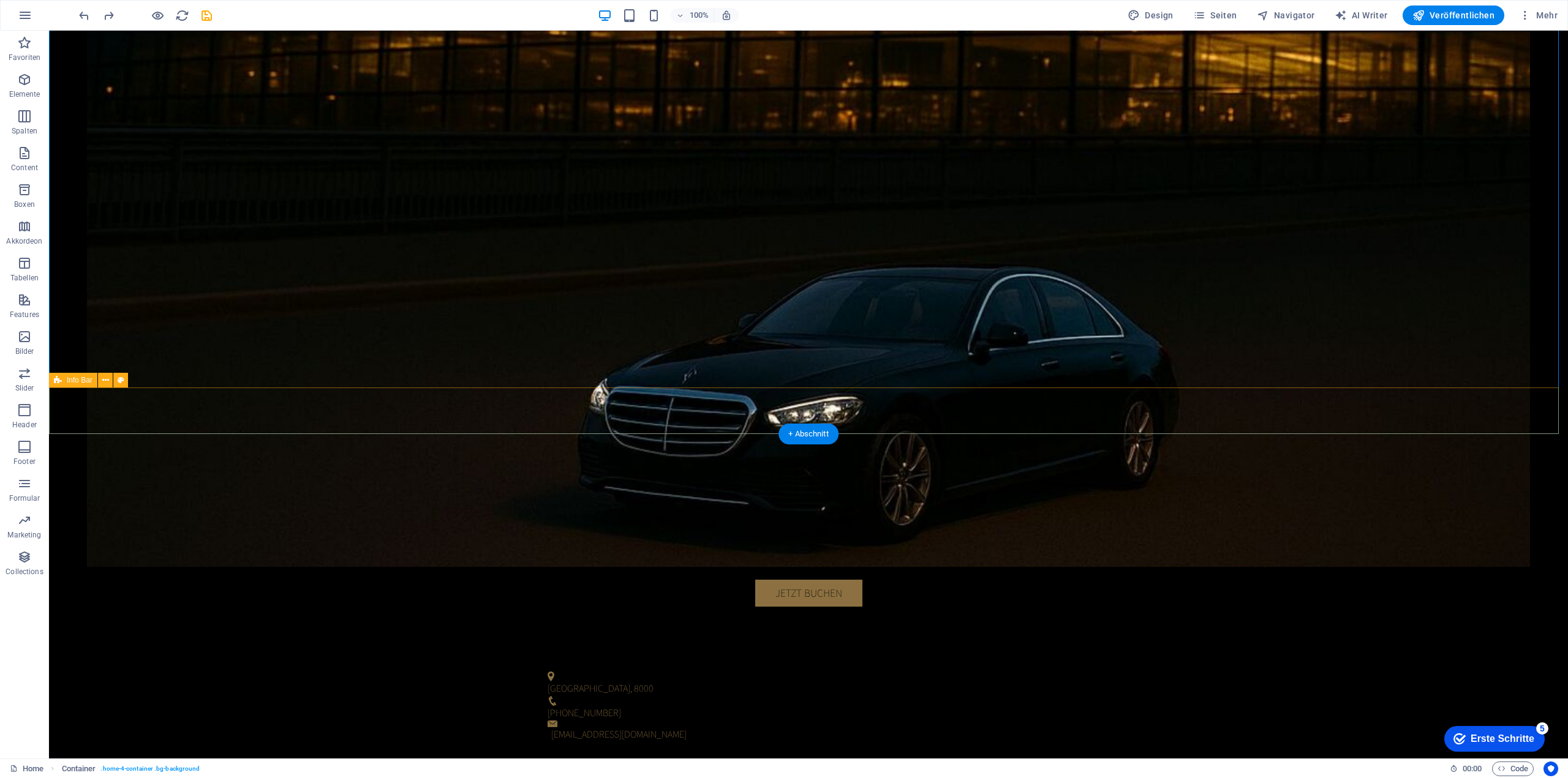
click at [104, 655] on div "Zürich , 8000 +41 76 443 07 19 info@luxrides.ch" at bounding box center [808, 706] width 1519 height 102
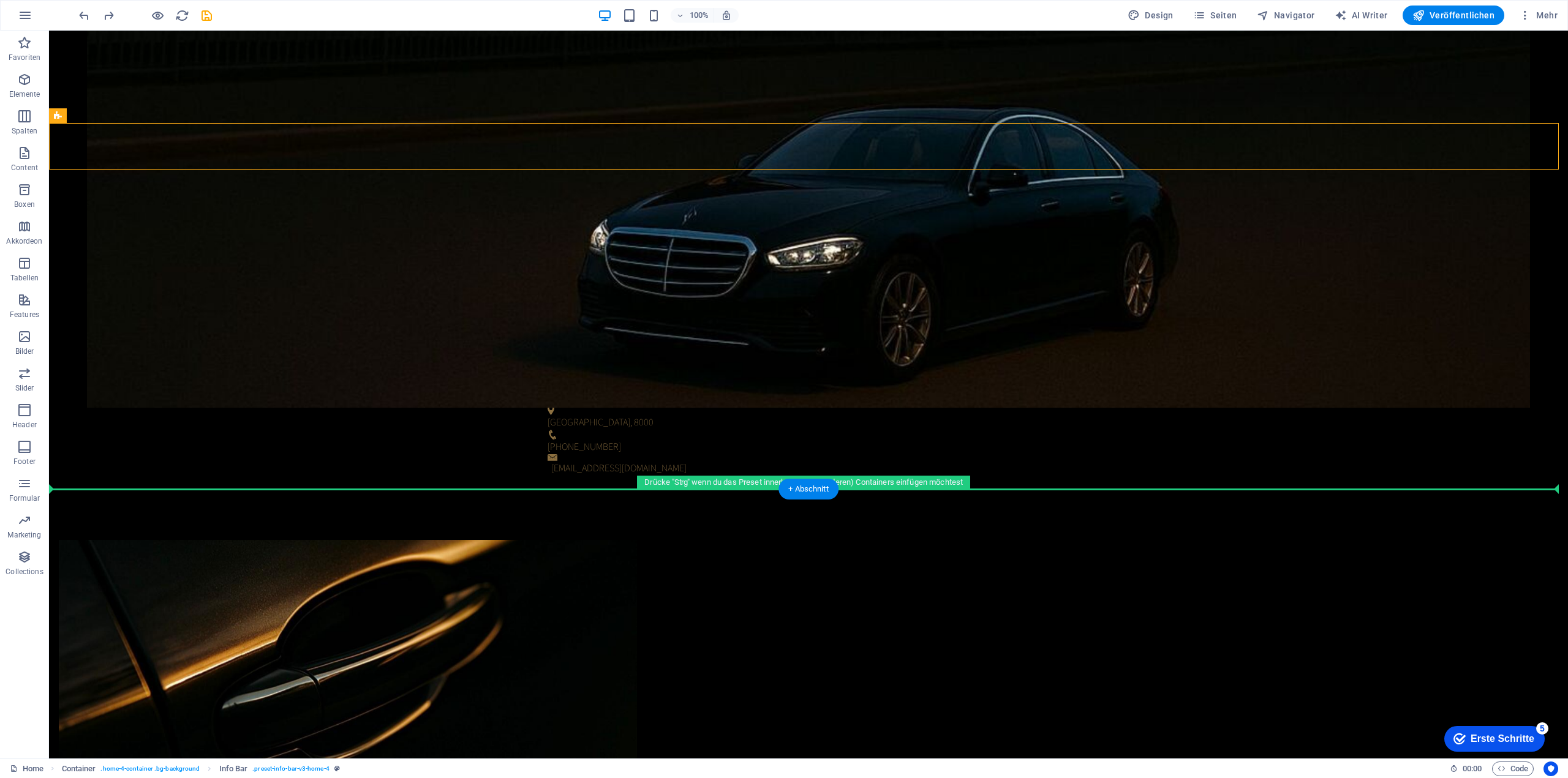
scroll to position [635, 0]
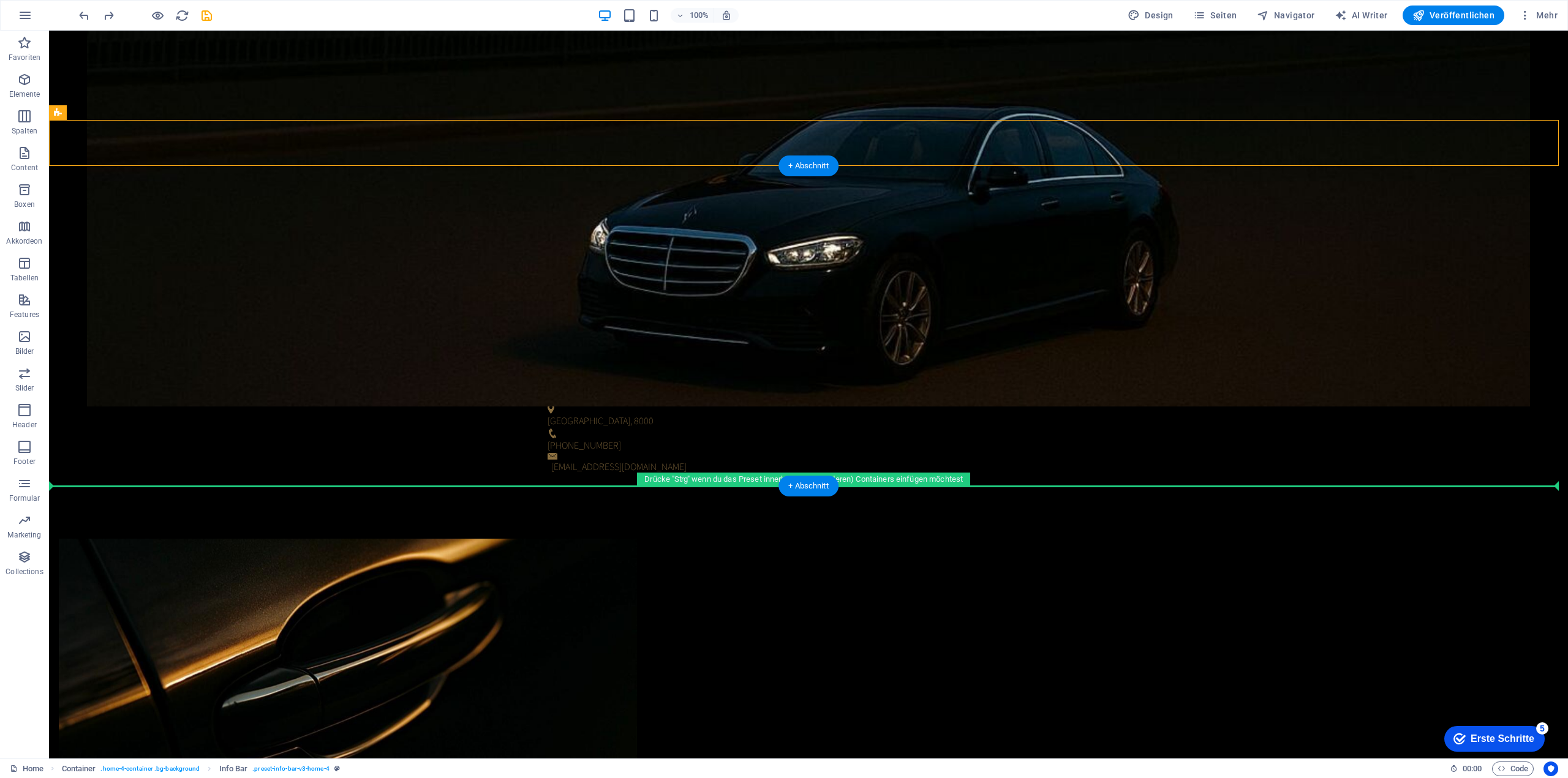
drag, startPoint x: 134, startPoint y: 410, endPoint x: 199, endPoint y: 477, distance: 93.3
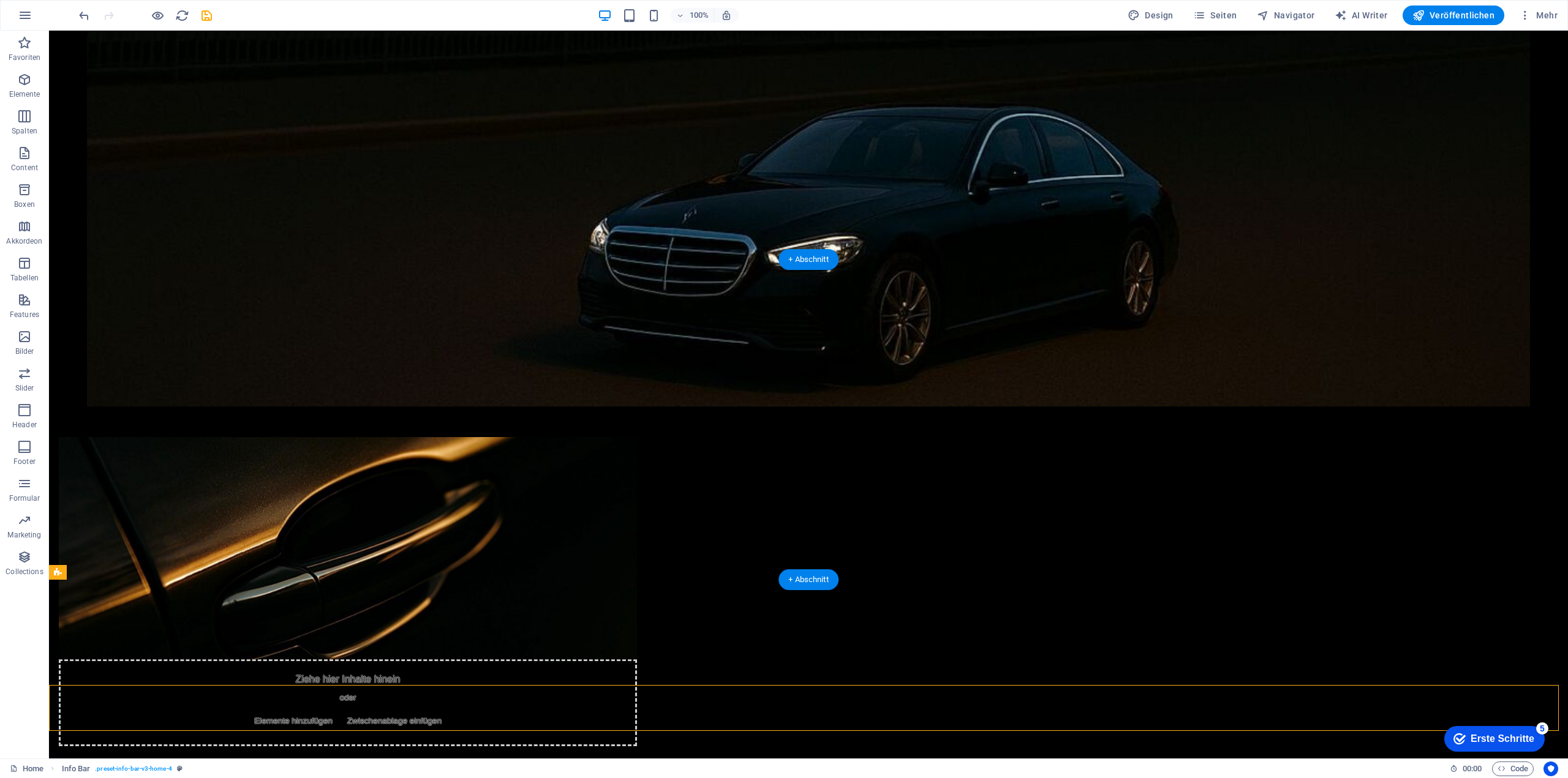
scroll to position [390, 0]
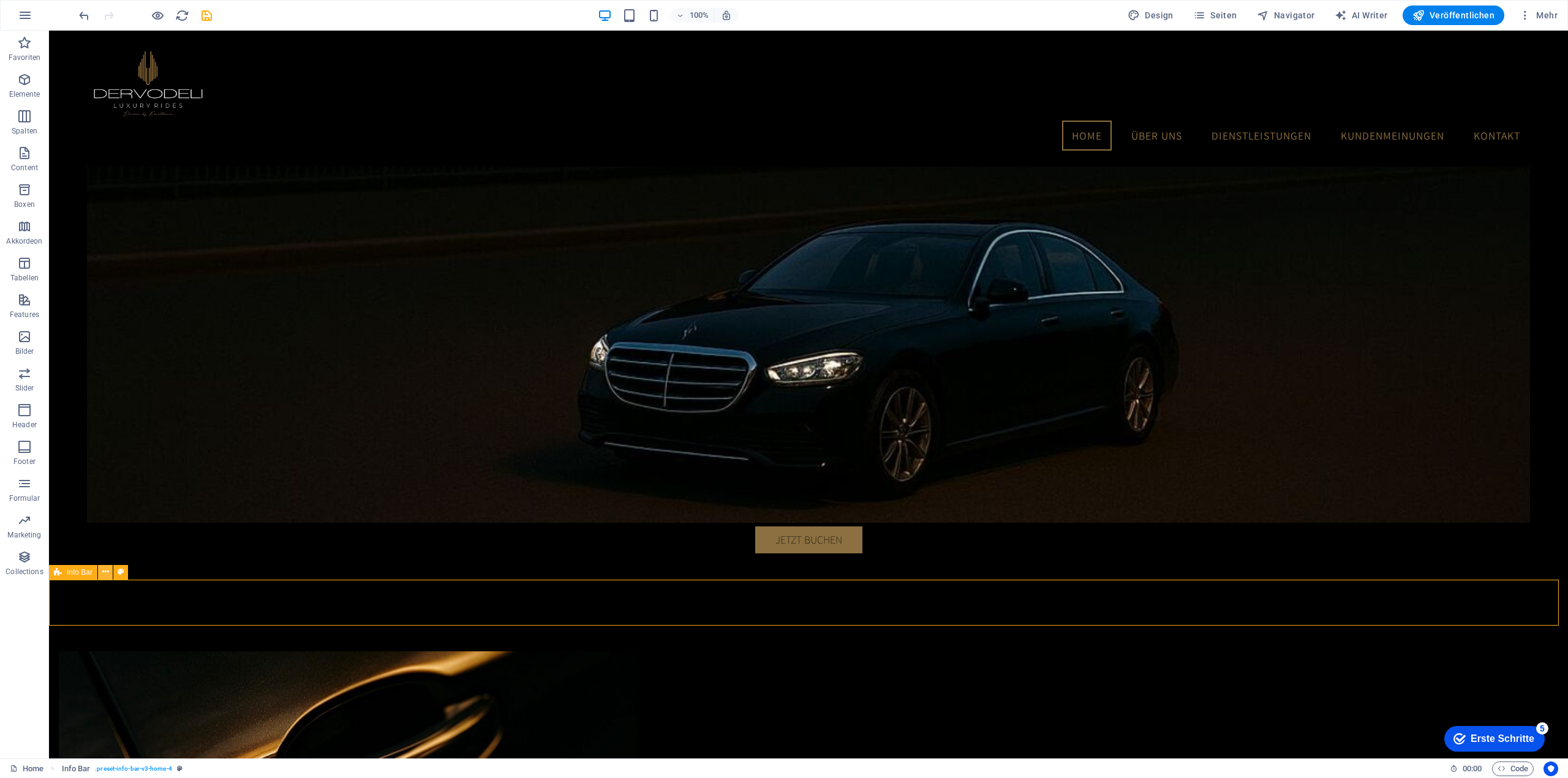
click at [107, 568] on icon at bounding box center [106, 572] width 7 height 13
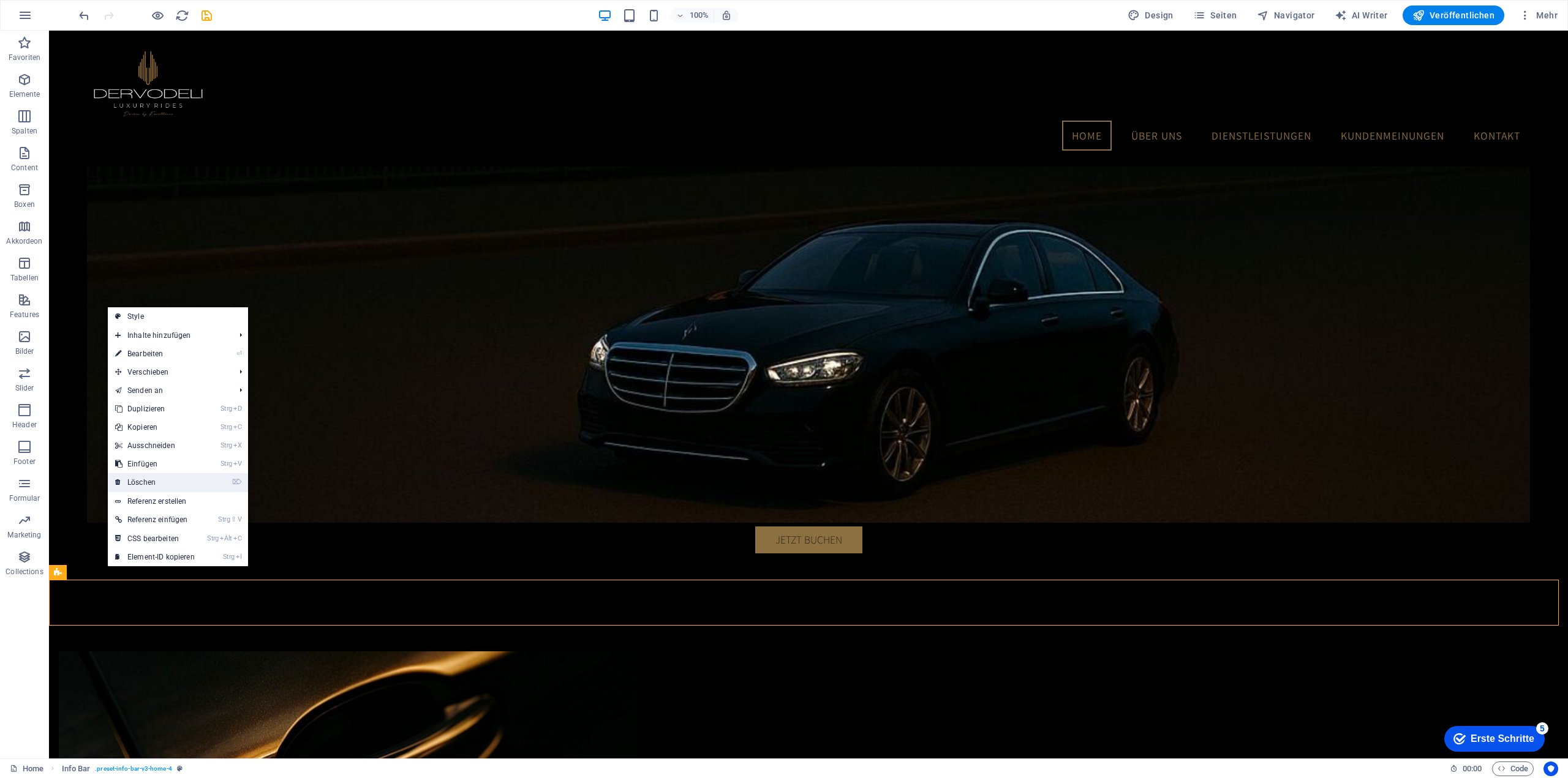
click at [196, 486] on link "⌦ Löschen" at bounding box center [155, 482] width 94 height 19
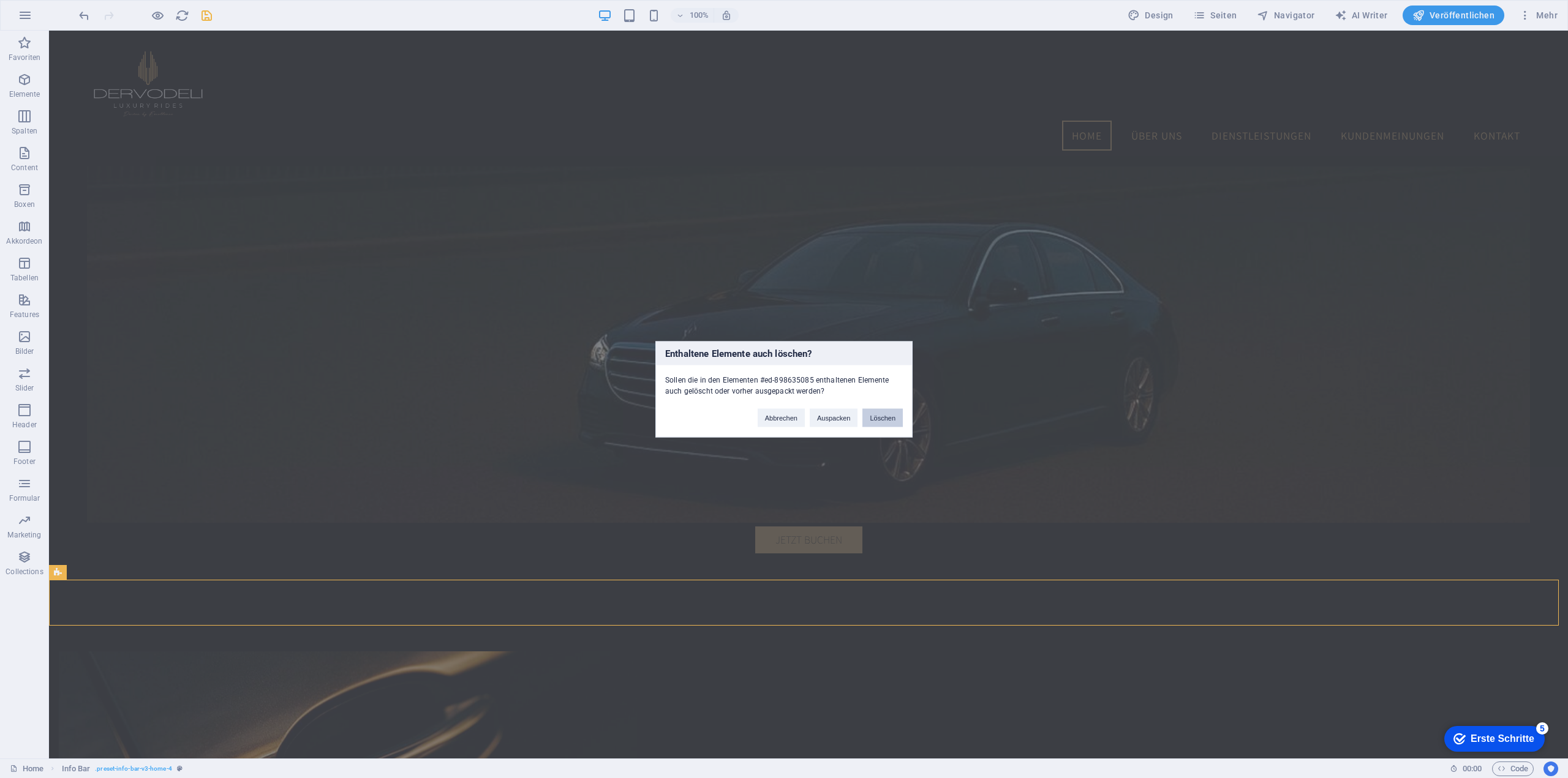
click at [883, 421] on button "Löschen" at bounding box center [882, 418] width 40 height 19
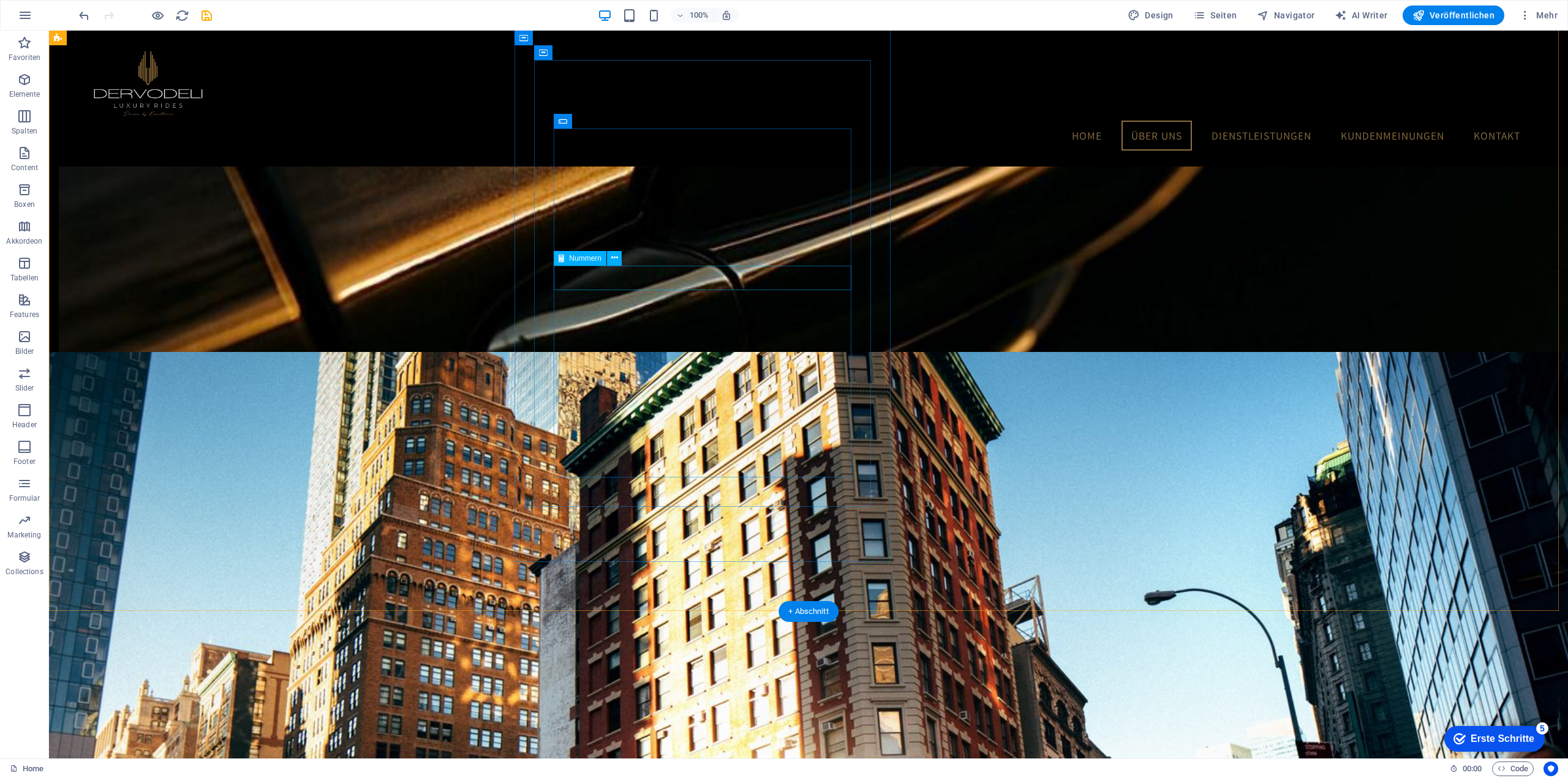
scroll to position [1019, 0]
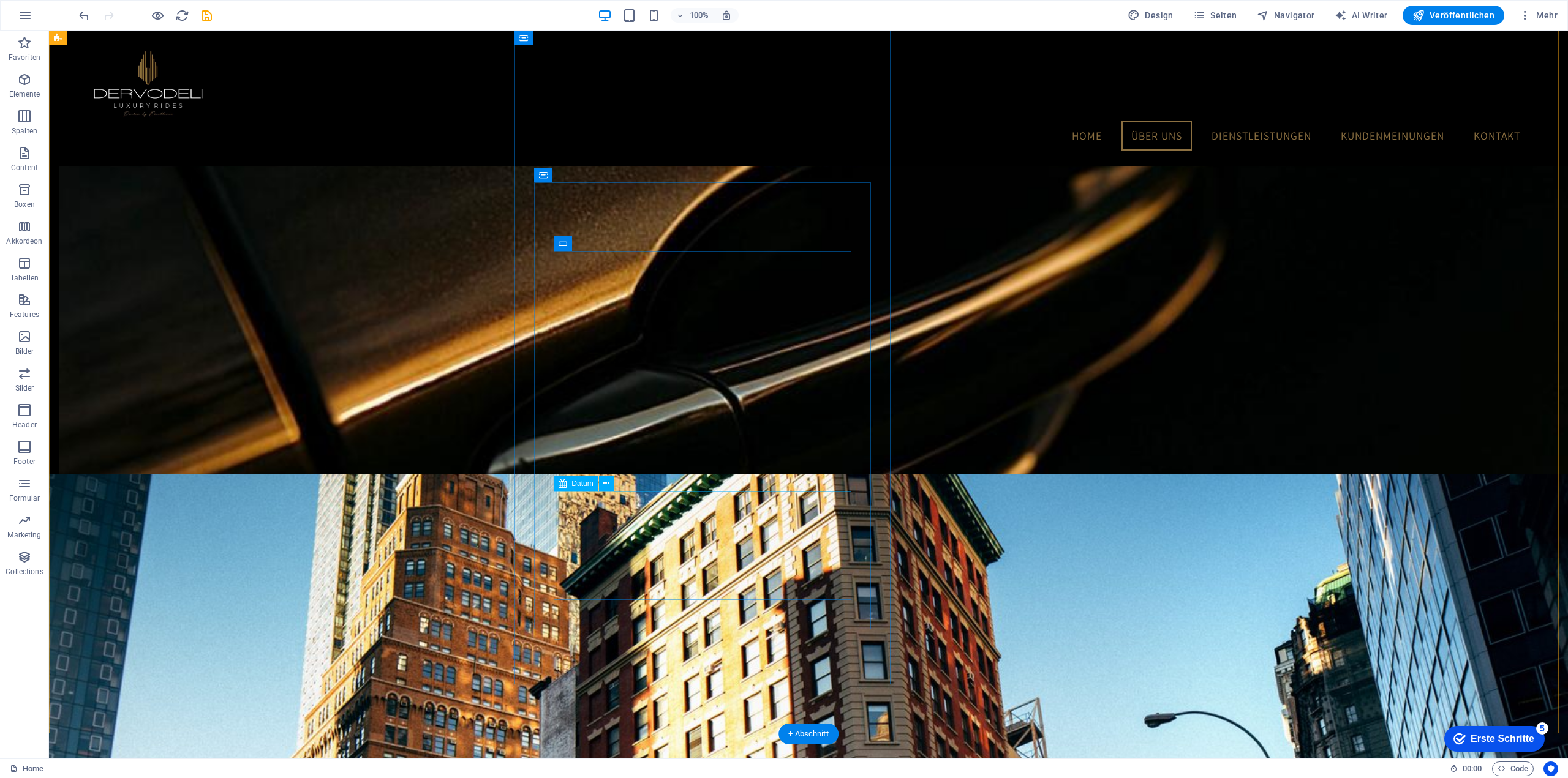
drag, startPoint x: 607, startPoint y: 500, endPoint x: 607, endPoint y: 356, distance: 144.0
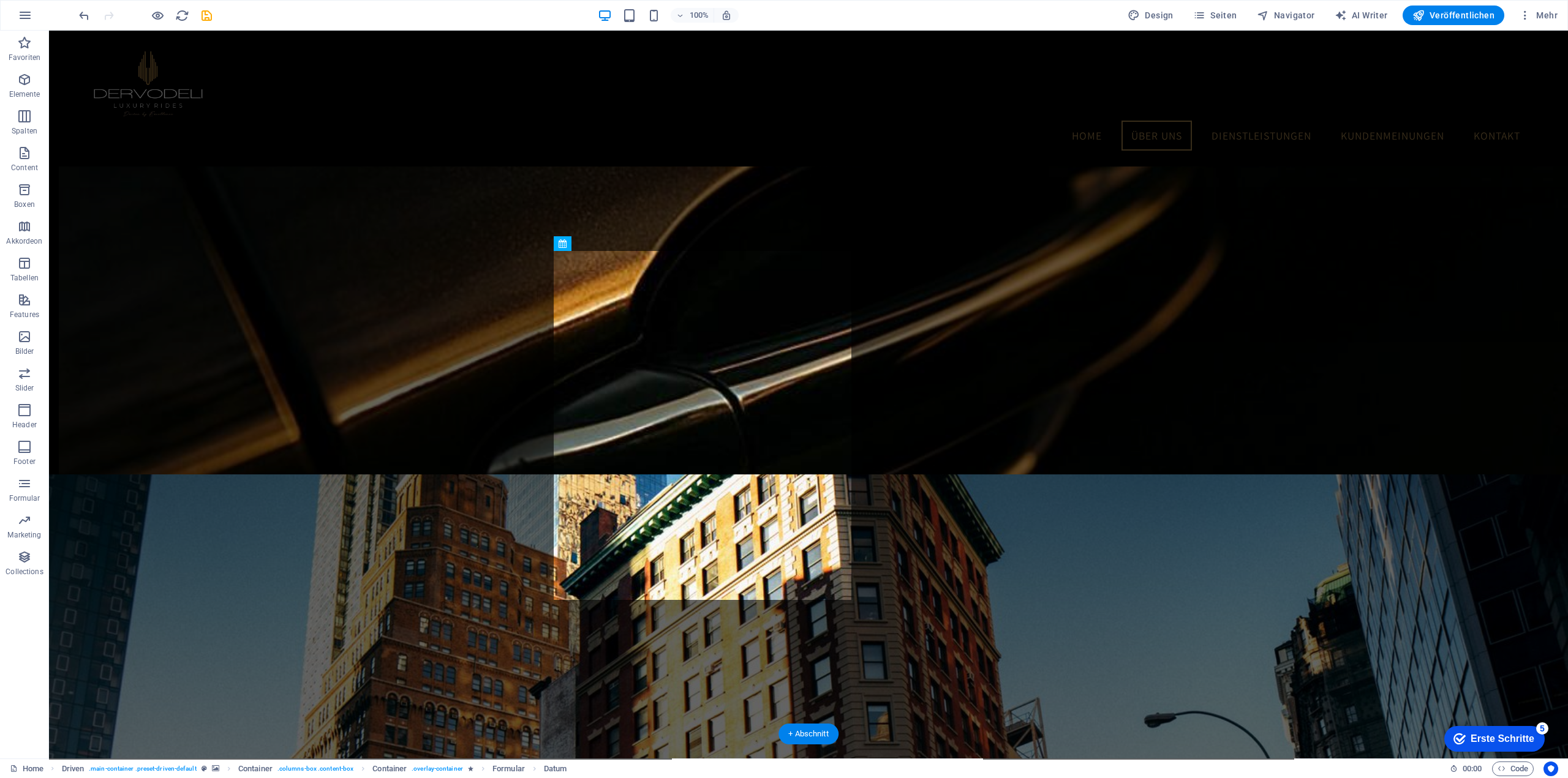
drag, startPoint x: 578, startPoint y: 505, endPoint x: 578, endPoint y: 306, distance: 199.0
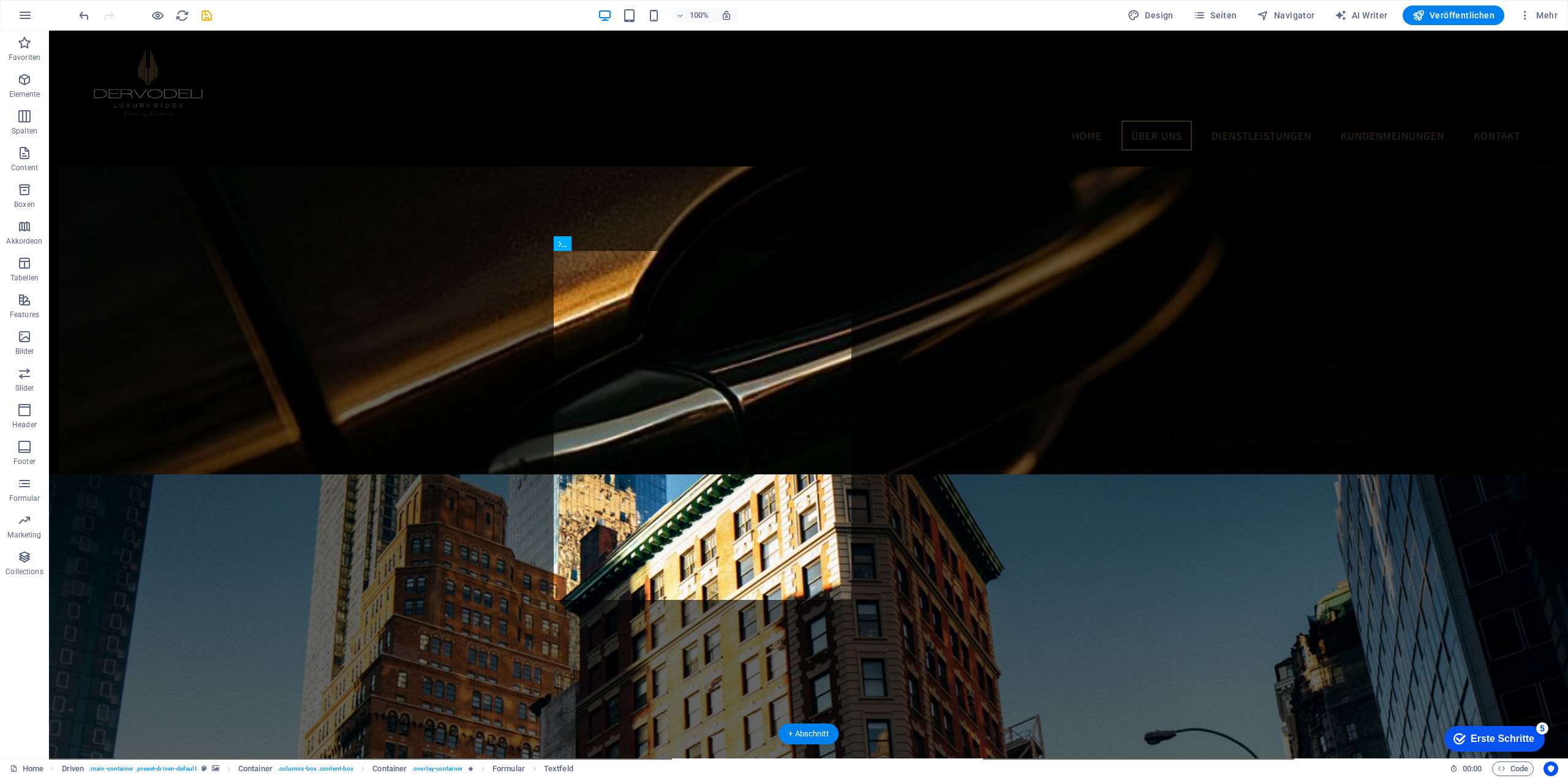
drag, startPoint x: 638, startPoint y: 401, endPoint x: 638, endPoint y: 254, distance: 147.0
drag, startPoint x: 617, startPoint y: 263, endPoint x: 617, endPoint y: 303, distance: 40.0
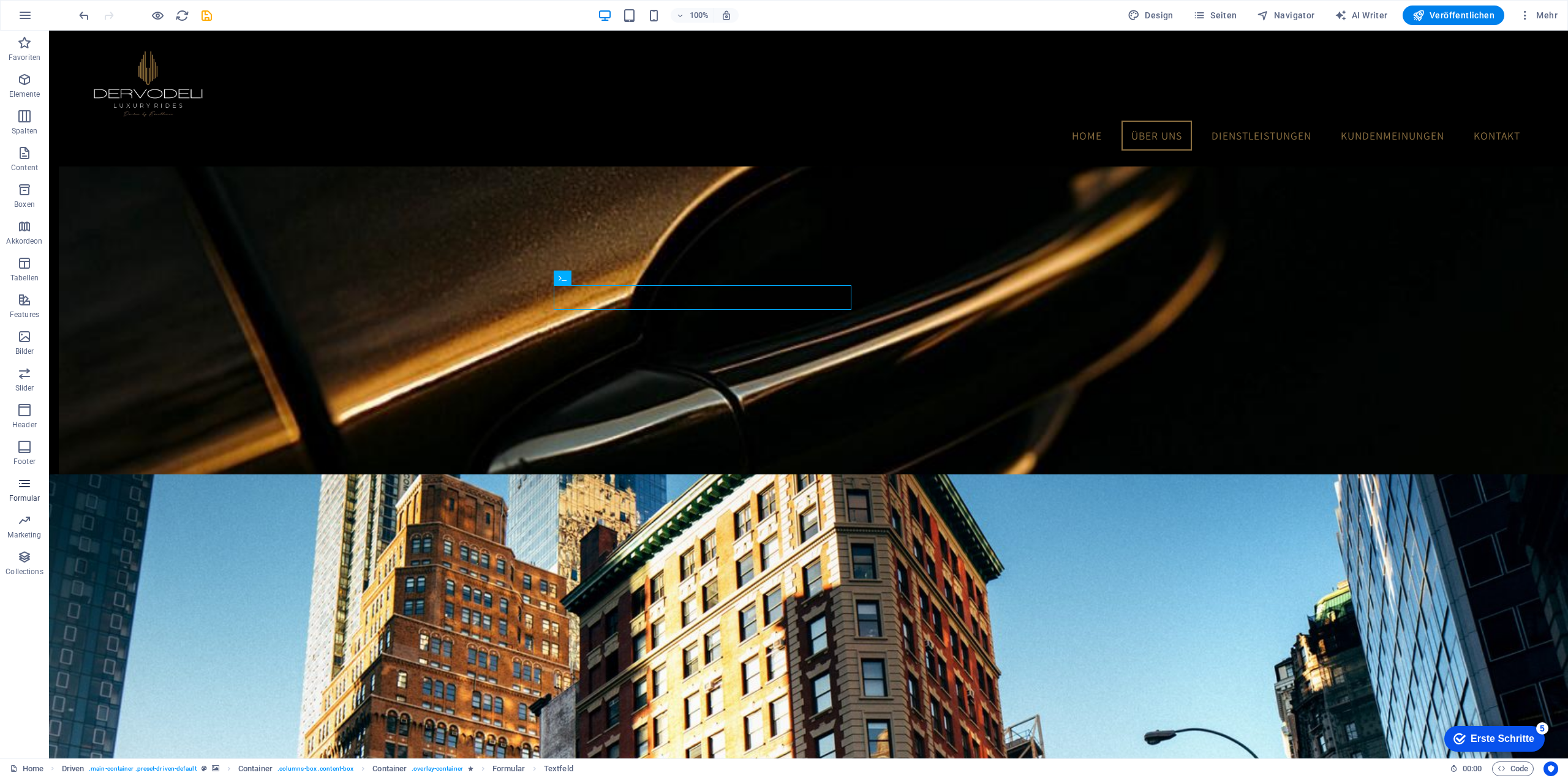
click at [28, 481] on icon "button" at bounding box center [25, 484] width 15 height 15
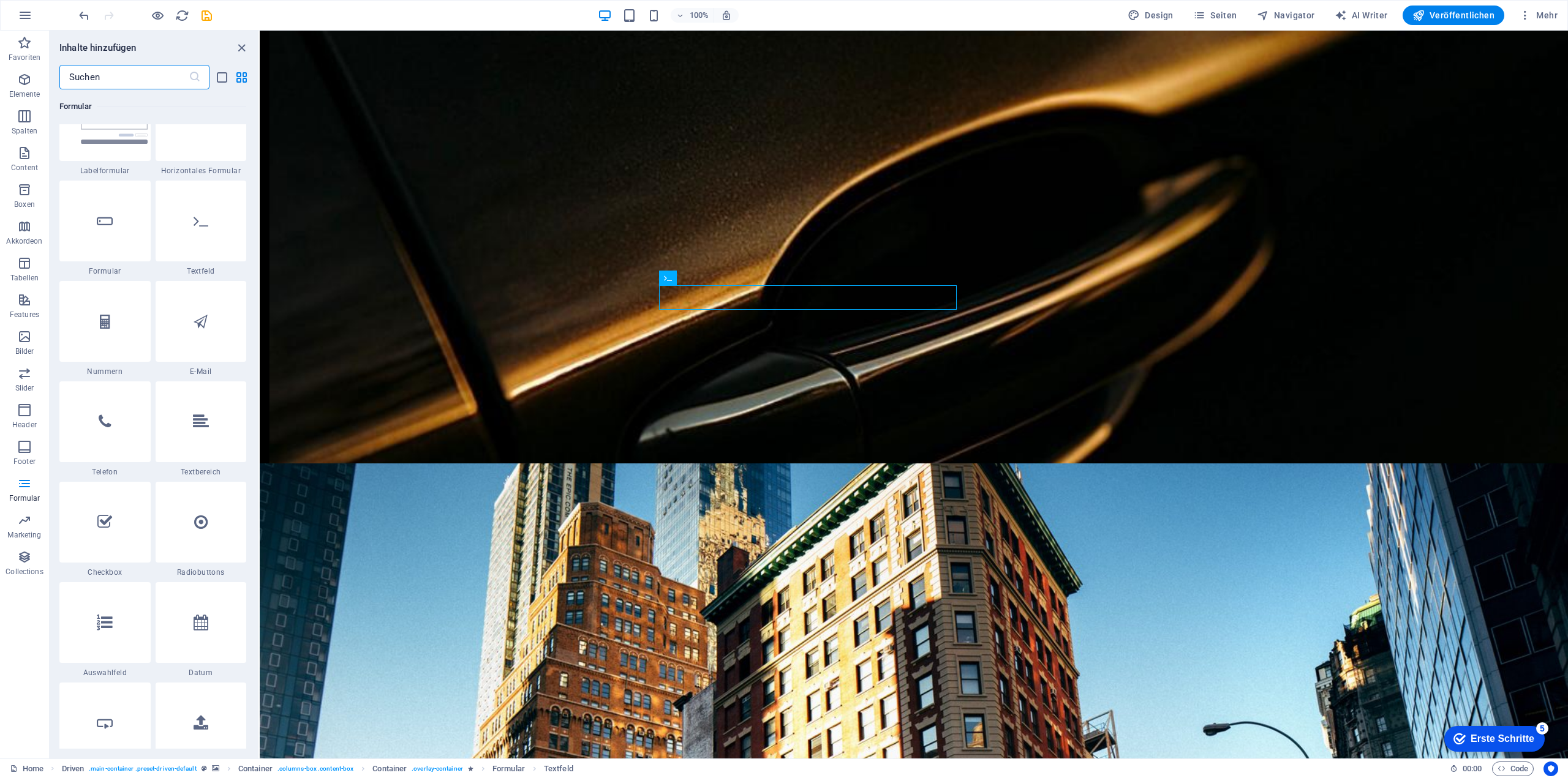
scroll to position [9303, 0]
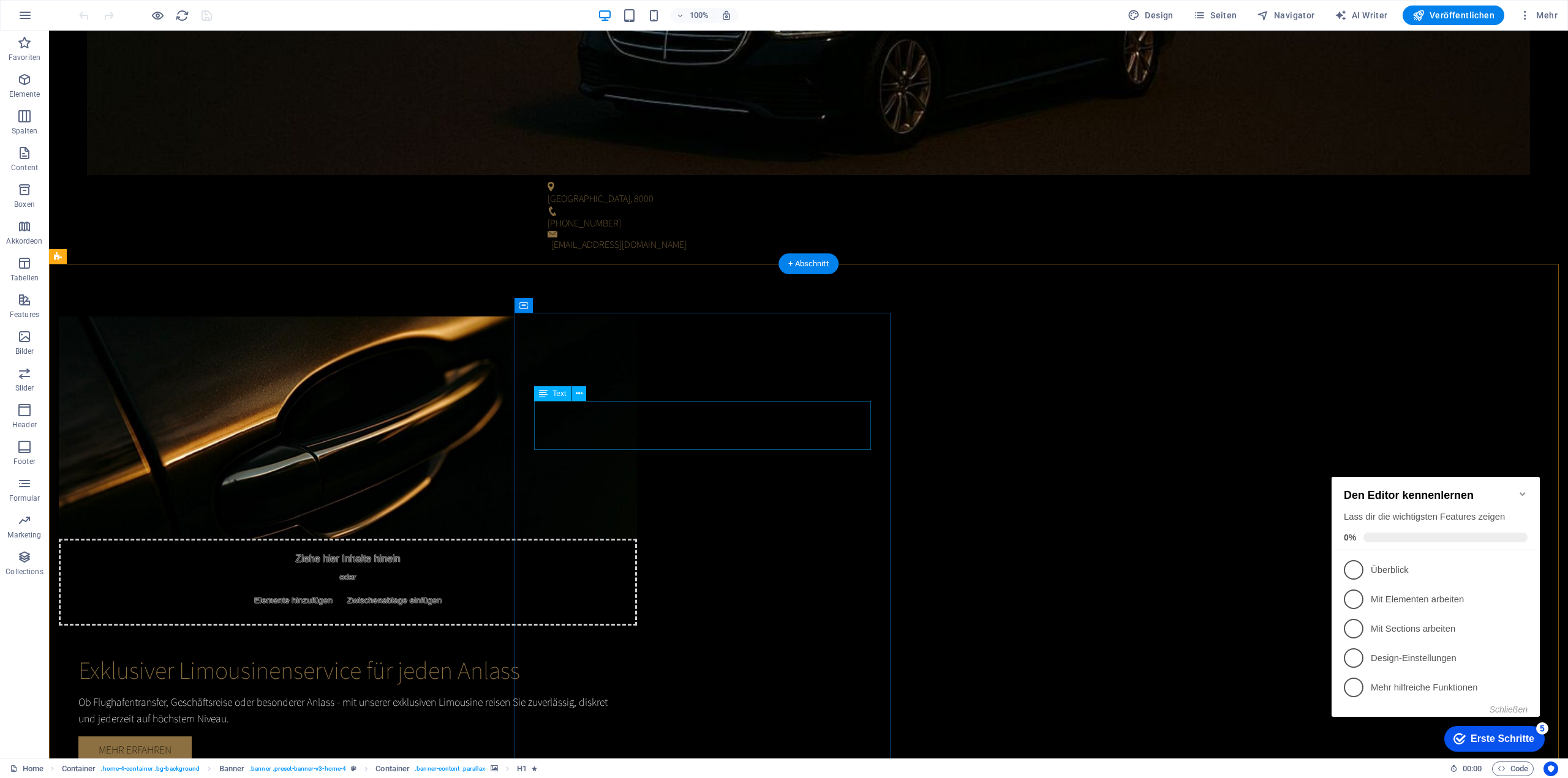
scroll to position [1224, 0]
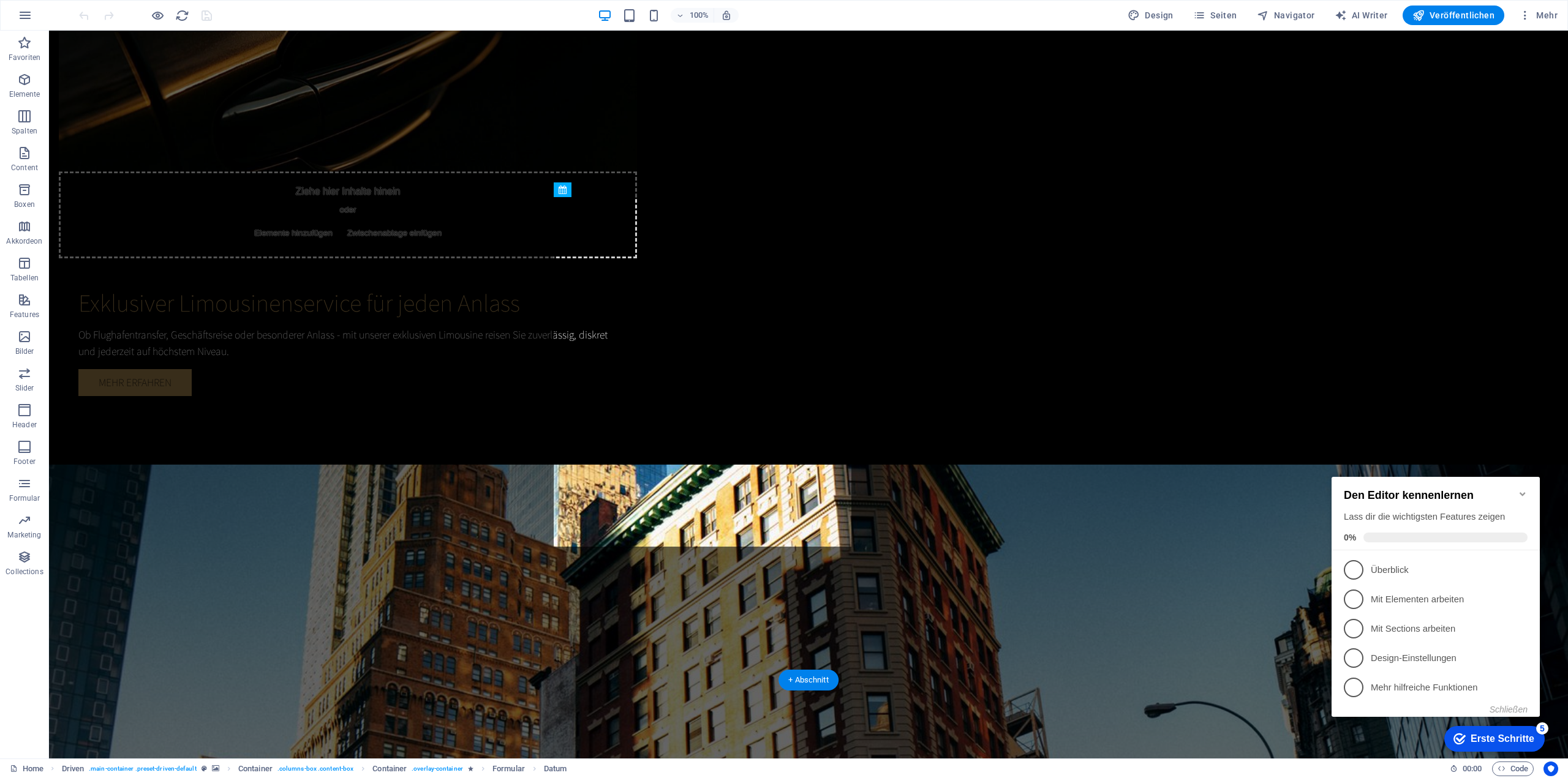
drag, startPoint x: 614, startPoint y: 455, endPoint x: 613, endPoint y: 247, distance: 208.0
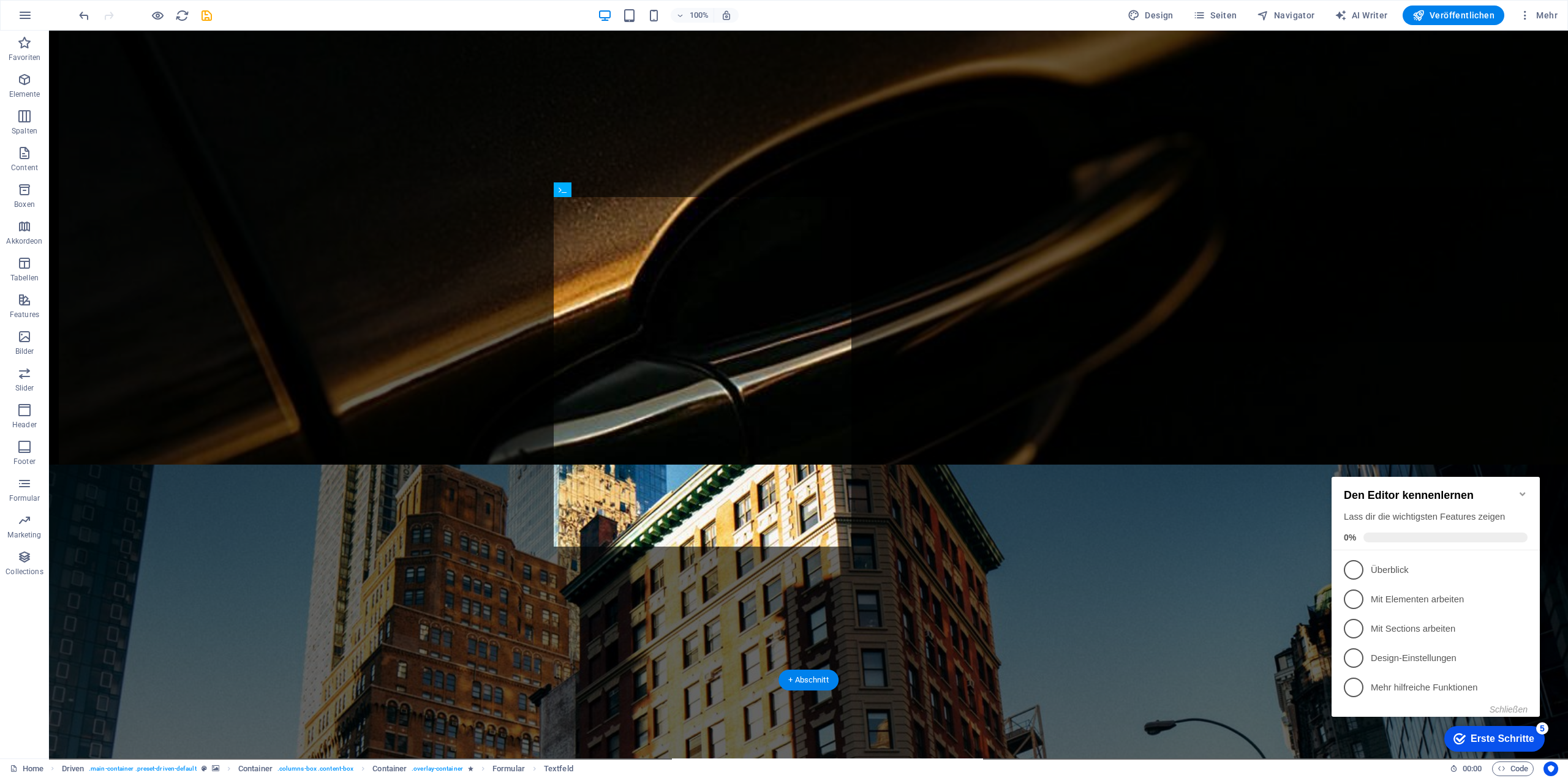
drag, startPoint x: 603, startPoint y: 345, endPoint x: 603, endPoint y: 236, distance: 109.0
drag, startPoint x: 630, startPoint y: 278, endPoint x: 630, endPoint y: 286, distance: 8.0
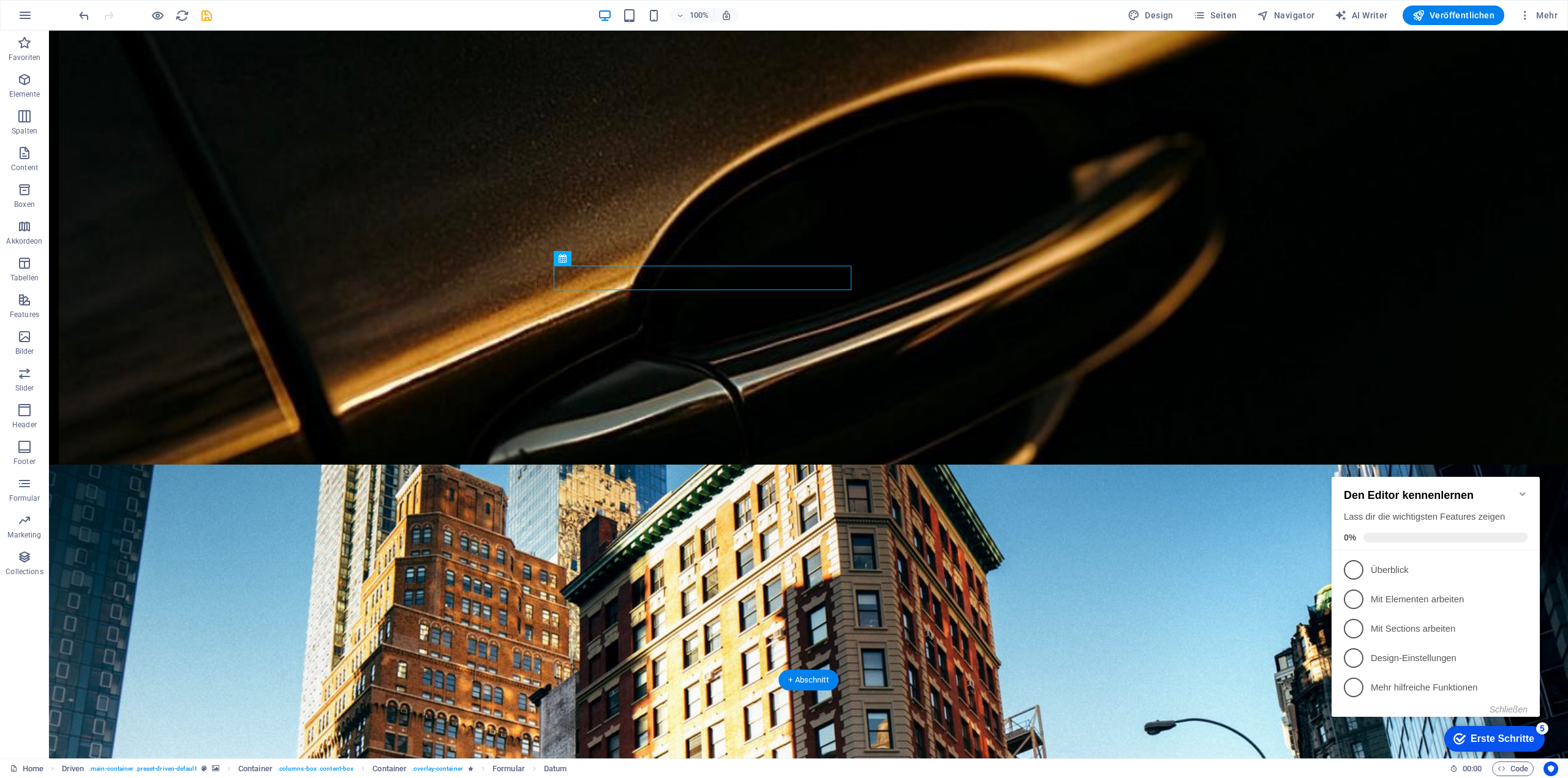
click at [28, 488] on icon "button" at bounding box center [25, 484] width 15 height 15
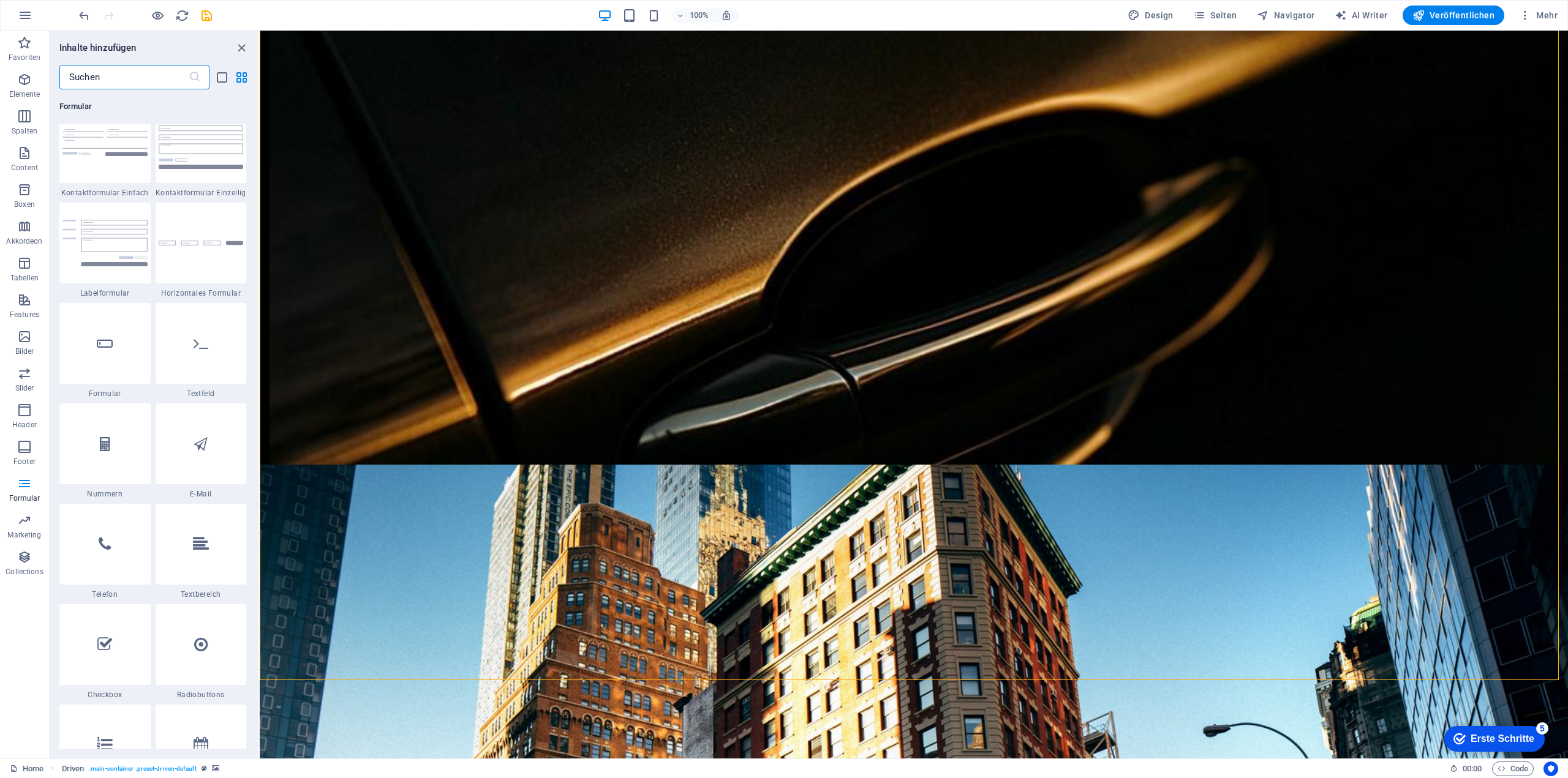
scroll to position [9303, 0]
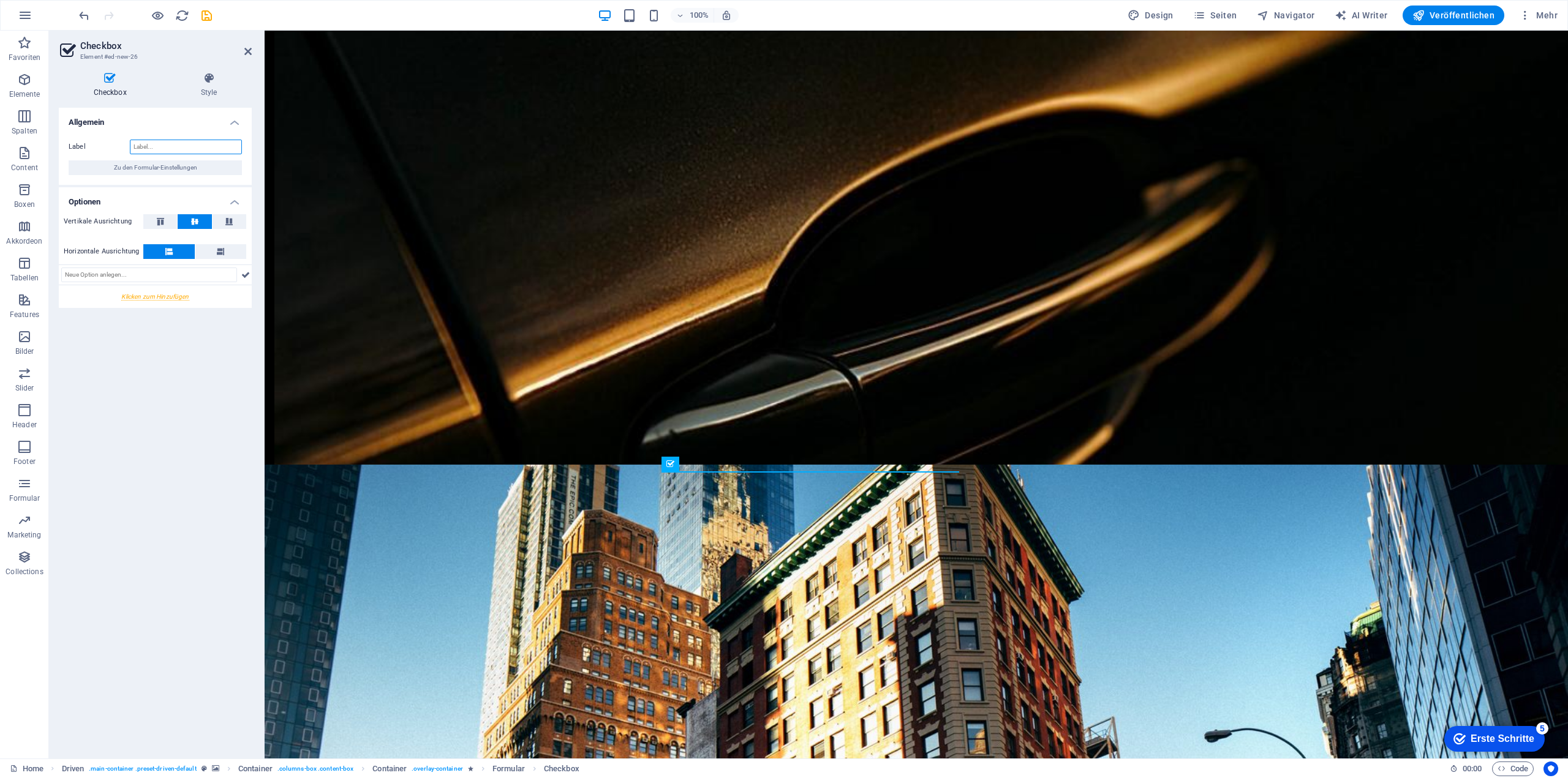
click at [166, 147] on input "Label" at bounding box center [186, 147] width 112 height 15
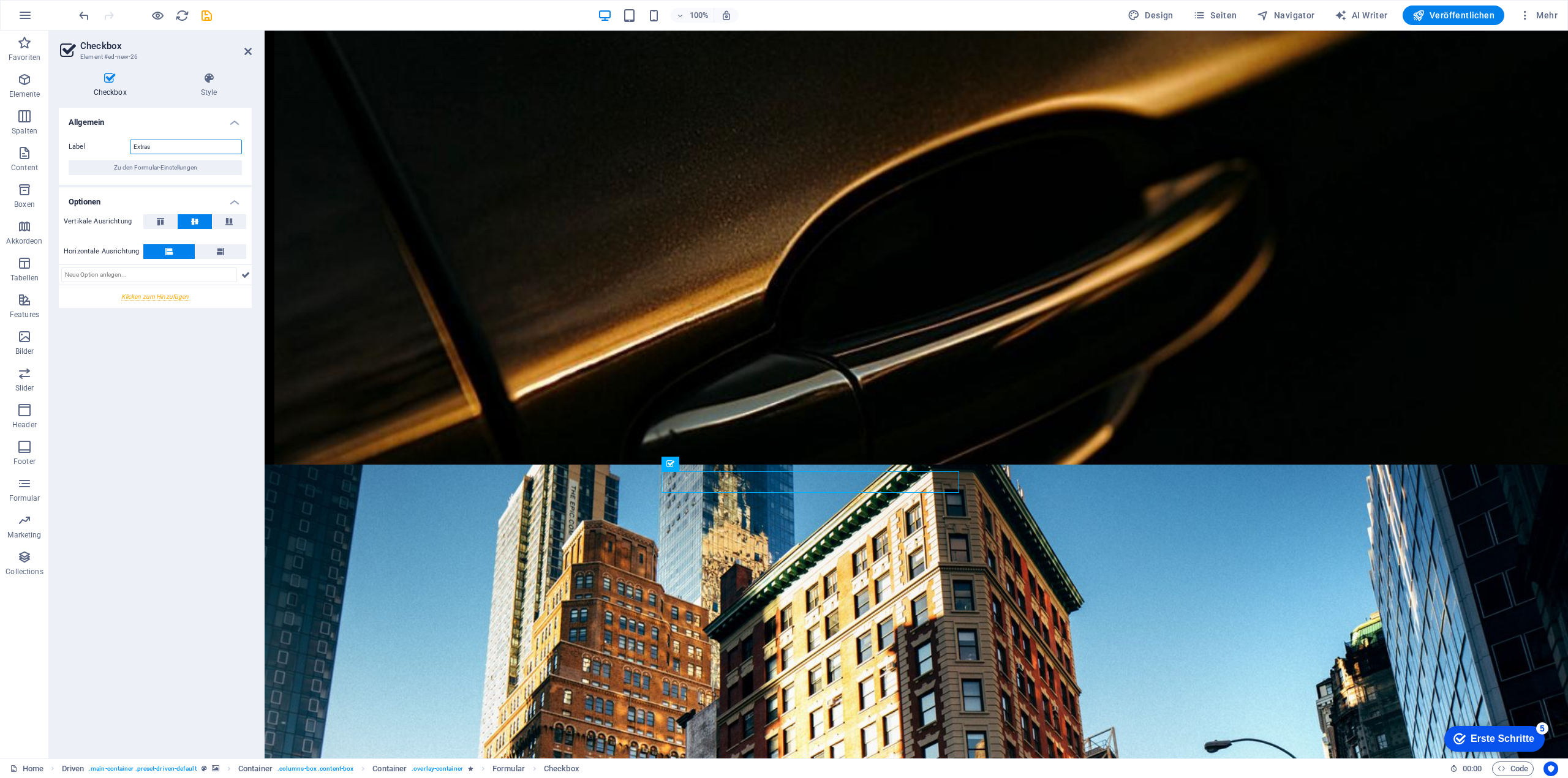
type input "Extras"
click at [154, 222] on icon at bounding box center [161, 221] width 15 height 7
click at [225, 225] on button at bounding box center [229, 221] width 34 height 15
click at [184, 220] on button at bounding box center [194, 221] width 34 height 15
click at [152, 220] on button at bounding box center [160, 221] width 34 height 15
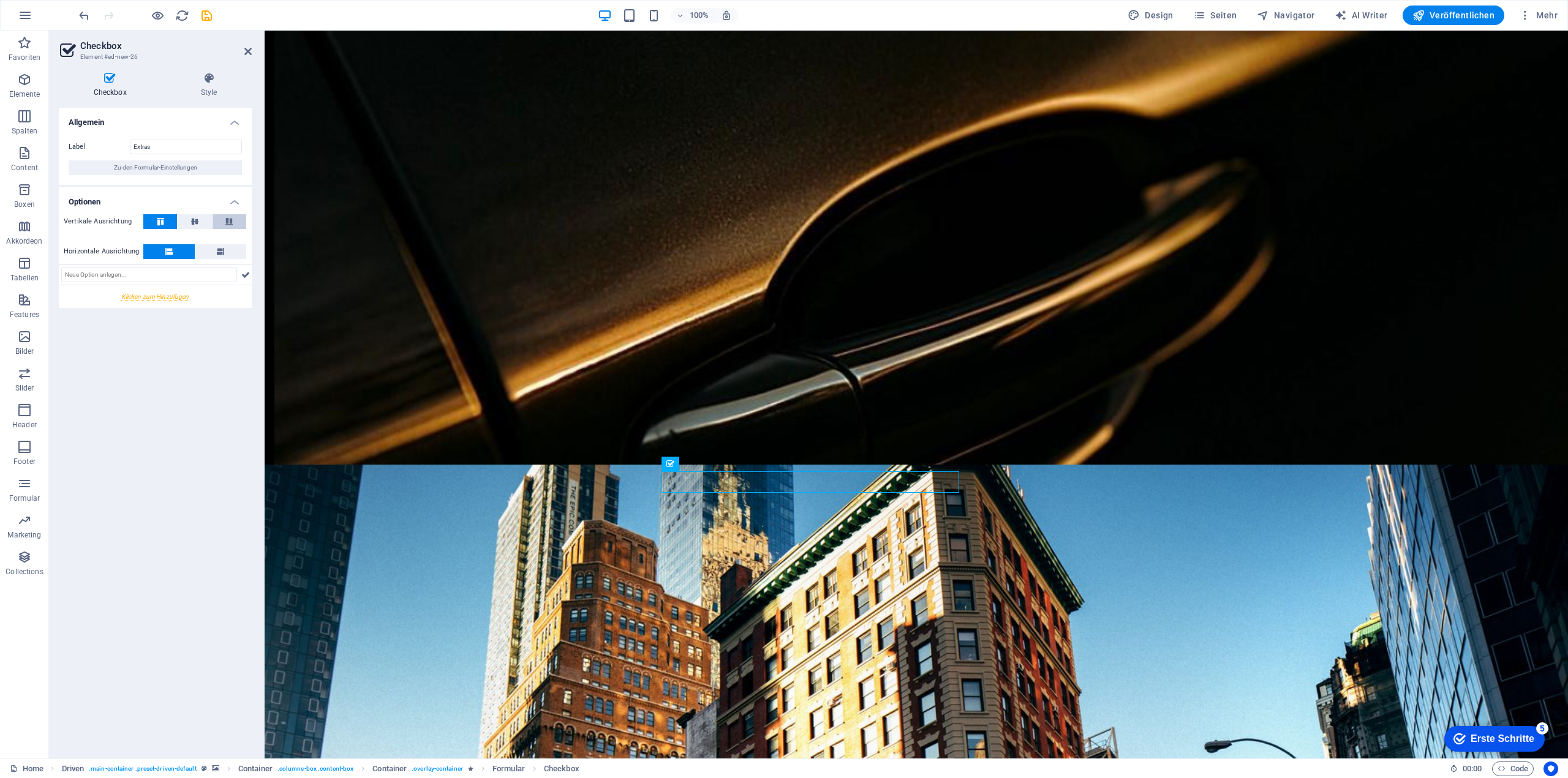
click at [233, 220] on icon at bounding box center [229, 221] width 15 height 7
click at [170, 277] on input "text" at bounding box center [149, 275] width 176 height 15
type input "Kindersitz + 20 CHF"
click at [172, 292] on div at bounding box center [155, 296] width 193 height 23
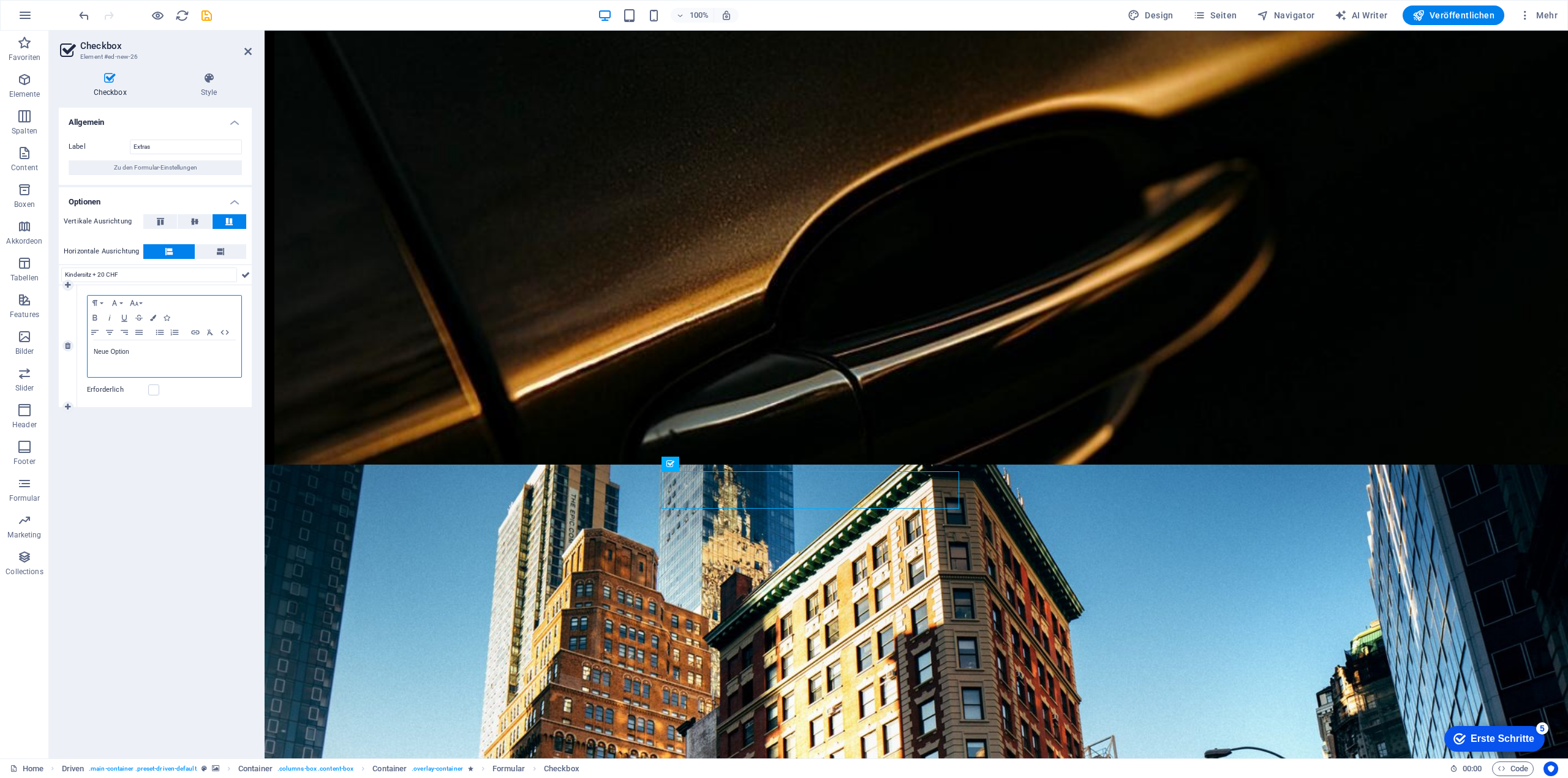
click at [132, 354] on p "Neue Option" at bounding box center [164, 352] width 141 height 11
click at [126, 279] on input "Kindersitz + 20 CHF" at bounding box center [149, 275] width 176 height 15
click at [133, 273] on input "Kindersitz + 20 CHF" at bounding box center [149, 275] width 176 height 15
click at [146, 274] on input "Kindersitz + 20 CHF" at bounding box center [149, 275] width 176 height 15
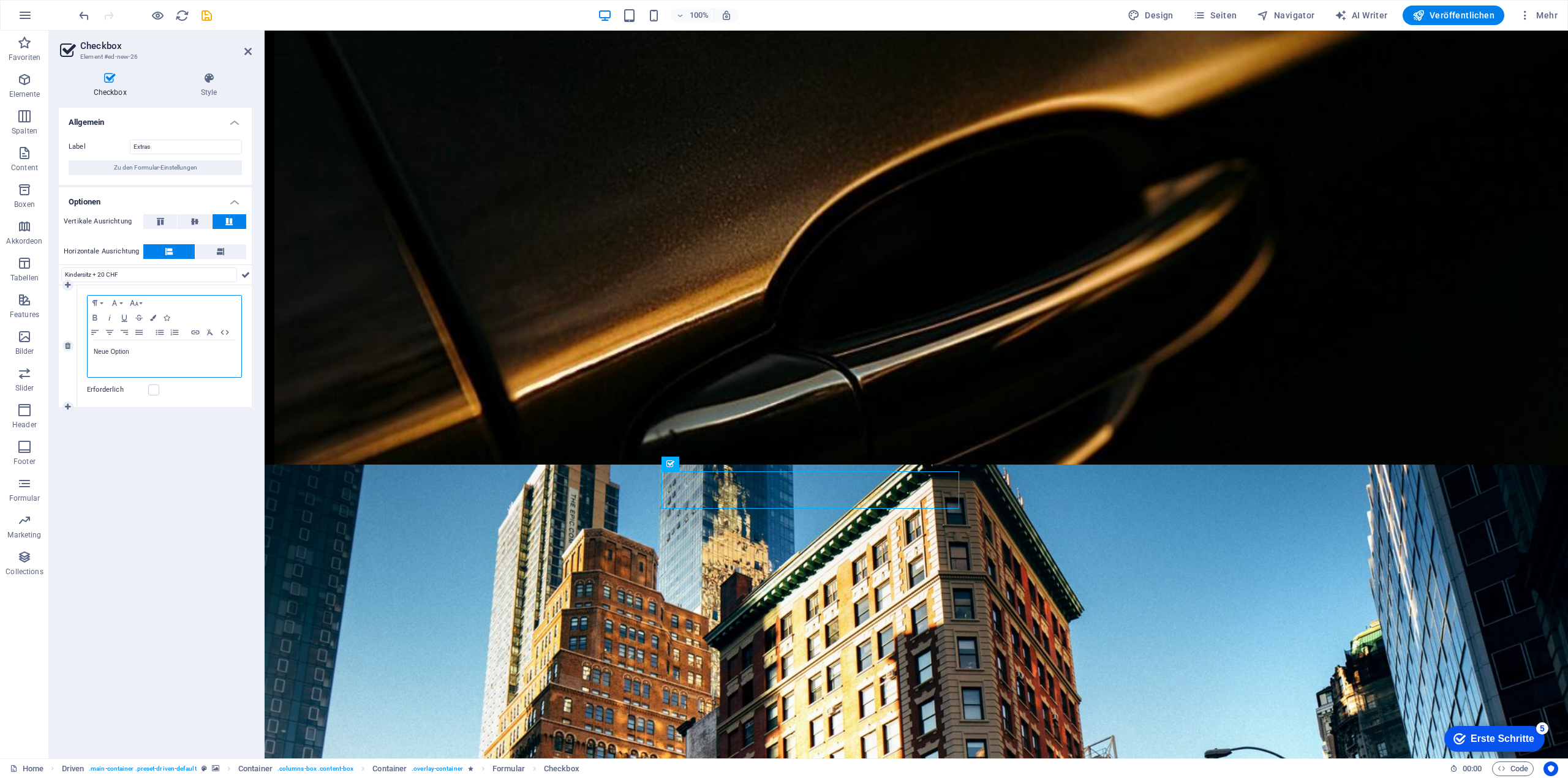
click at [127, 354] on p "Neue Option" at bounding box center [164, 352] width 141 height 11
click at [138, 272] on input "Kindersitz + 20 CHF" at bounding box center [149, 275] width 176 height 15
click at [143, 274] on input "Kindersitz + 20 CHF" at bounding box center [149, 275] width 176 height 15
click at [145, 355] on p "Neue Option" at bounding box center [164, 352] width 141 height 11
drag, startPoint x: 154, startPoint y: 360, endPoint x: 78, endPoint y: 353, distance: 76.3
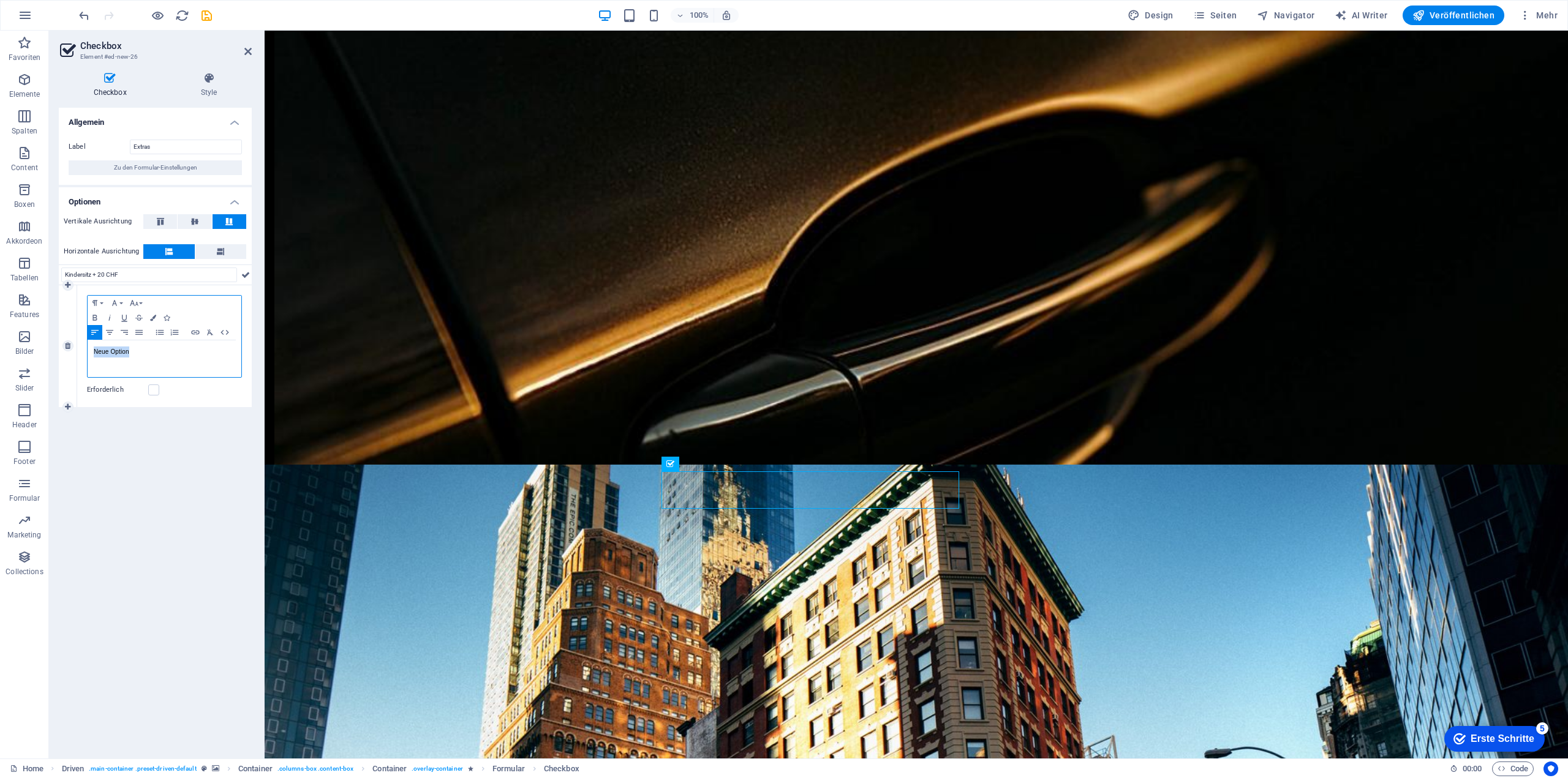
click at [78, 353] on div "Formatierung Normal Überschrift 1 Überschrift 2 Überschrift 3 Überschrift 4 Hea…" at bounding box center [164, 346] width 175 height 122
drag, startPoint x: 167, startPoint y: 350, endPoint x: 122, endPoint y: 349, distance: 45.0
click at [122, 349] on p "Kindersitz + 20 CHF" at bounding box center [164, 352] width 141 height 11
click at [139, 352] on p "Kindersitz + 20 CHF" at bounding box center [164, 352] width 141 height 11
drag, startPoint x: 158, startPoint y: 354, endPoint x: 124, endPoint y: 355, distance: 34.0
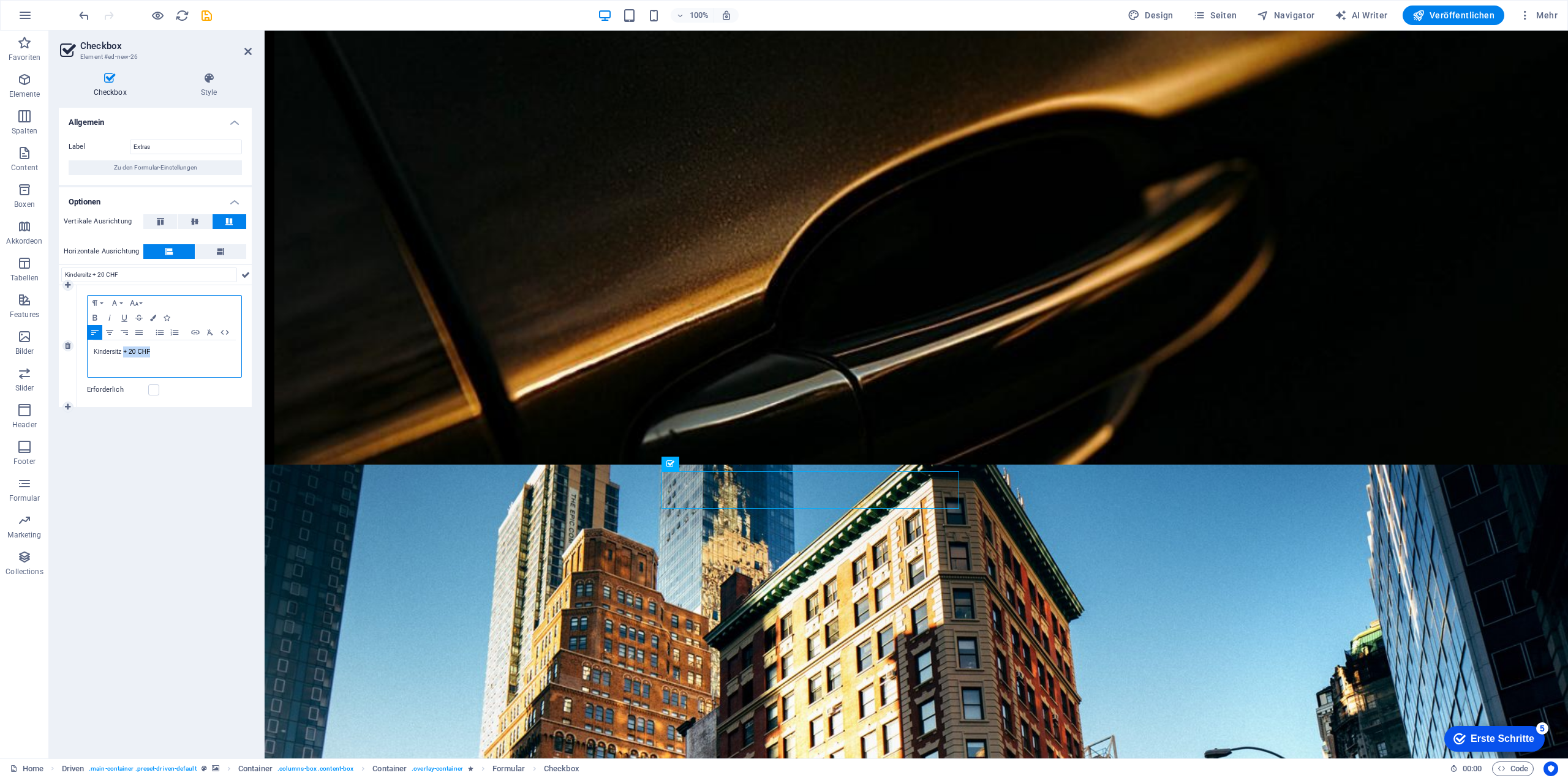
click at [124, 355] on p "Kindersitz + 20 CHF" at bounding box center [164, 352] width 141 height 11
click at [137, 302] on icon "button" at bounding box center [134, 303] width 15 height 10
click at [143, 349] on link "12" at bounding box center [148, 346] width 44 height 19
click at [141, 298] on button "Schriftgröße" at bounding box center [136, 303] width 20 height 15
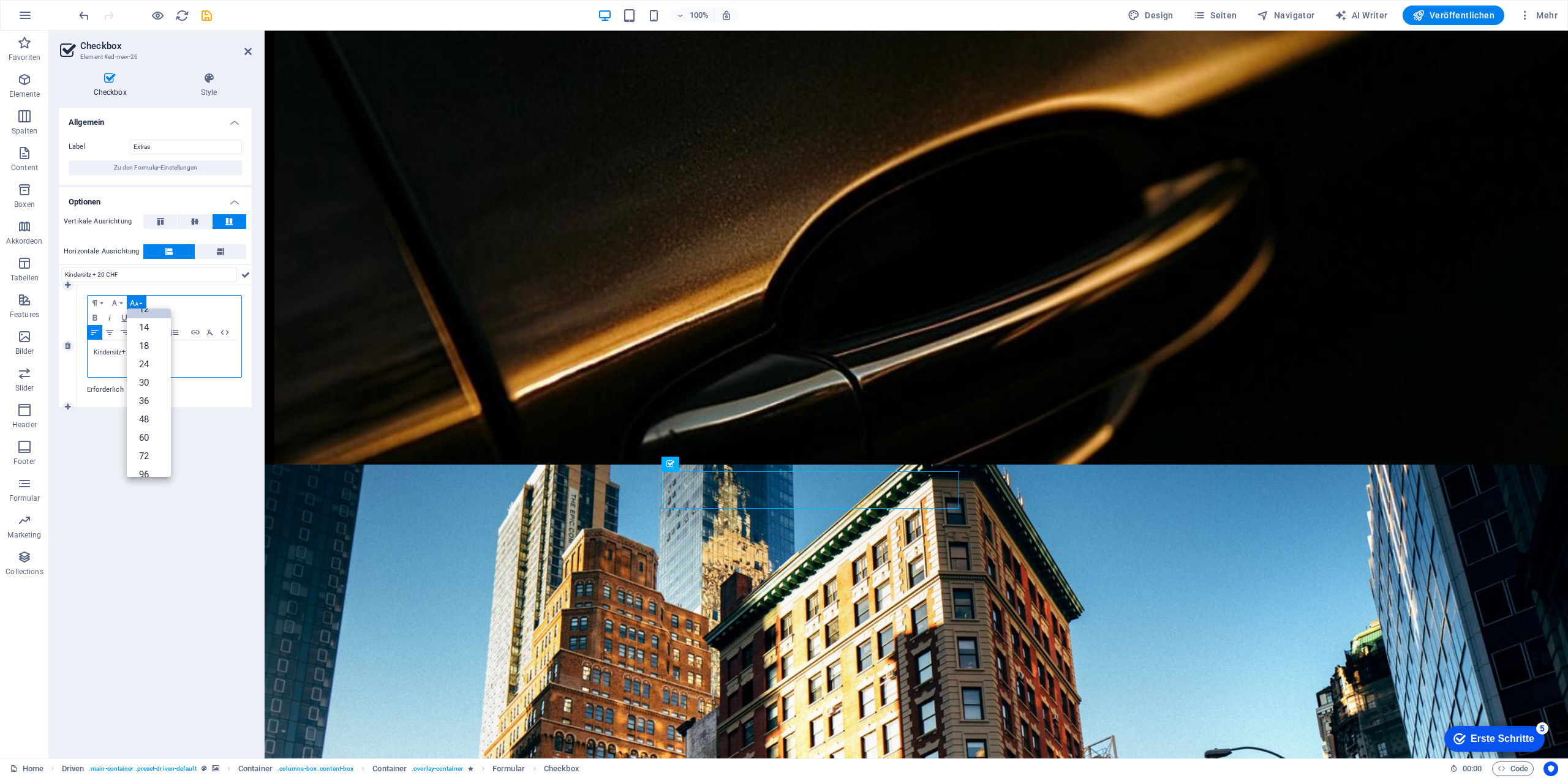
scroll to position [0, 0]
click at [144, 574] on div "Allgemein Label Extras Zu den Formular-Einstellungen Optionen Vertikale Ausrich…" at bounding box center [155, 428] width 193 height 641
click at [181, 359] on div "Kindersitz + 20 CHF" at bounding box center [164, 359] width 154 height 37
drag, startPoint x: 172, startPoint y: 346, endPoint x: 124, endPoint y: 349, distance: 48.1
click at [124, 349] on p "Kindersitz + 20 CHF" at bounding box center [164, 352] width 141 height 12
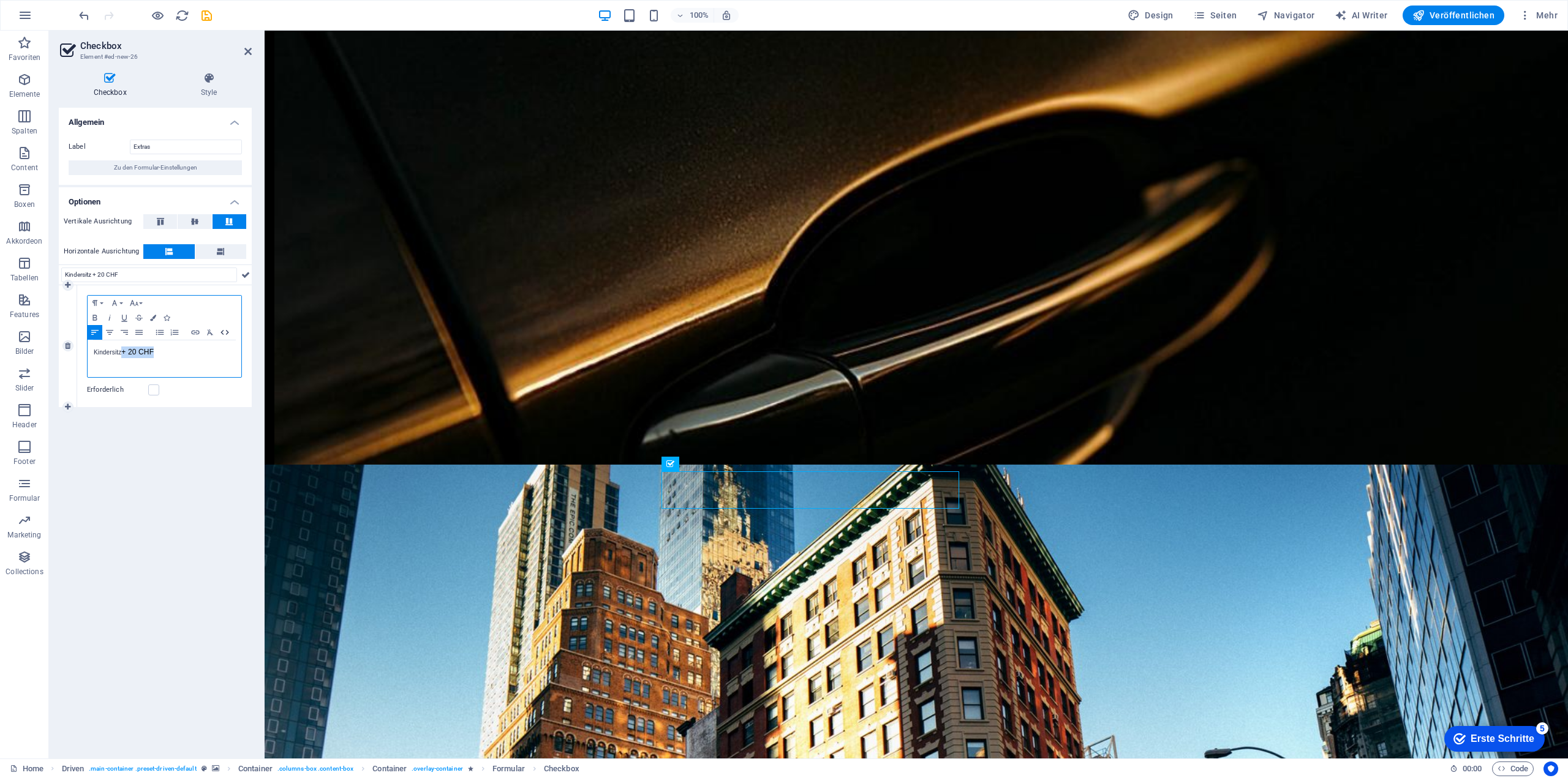
click at [220, 331] on icon "button" at bounding box center [224, 333] width 8 height 5
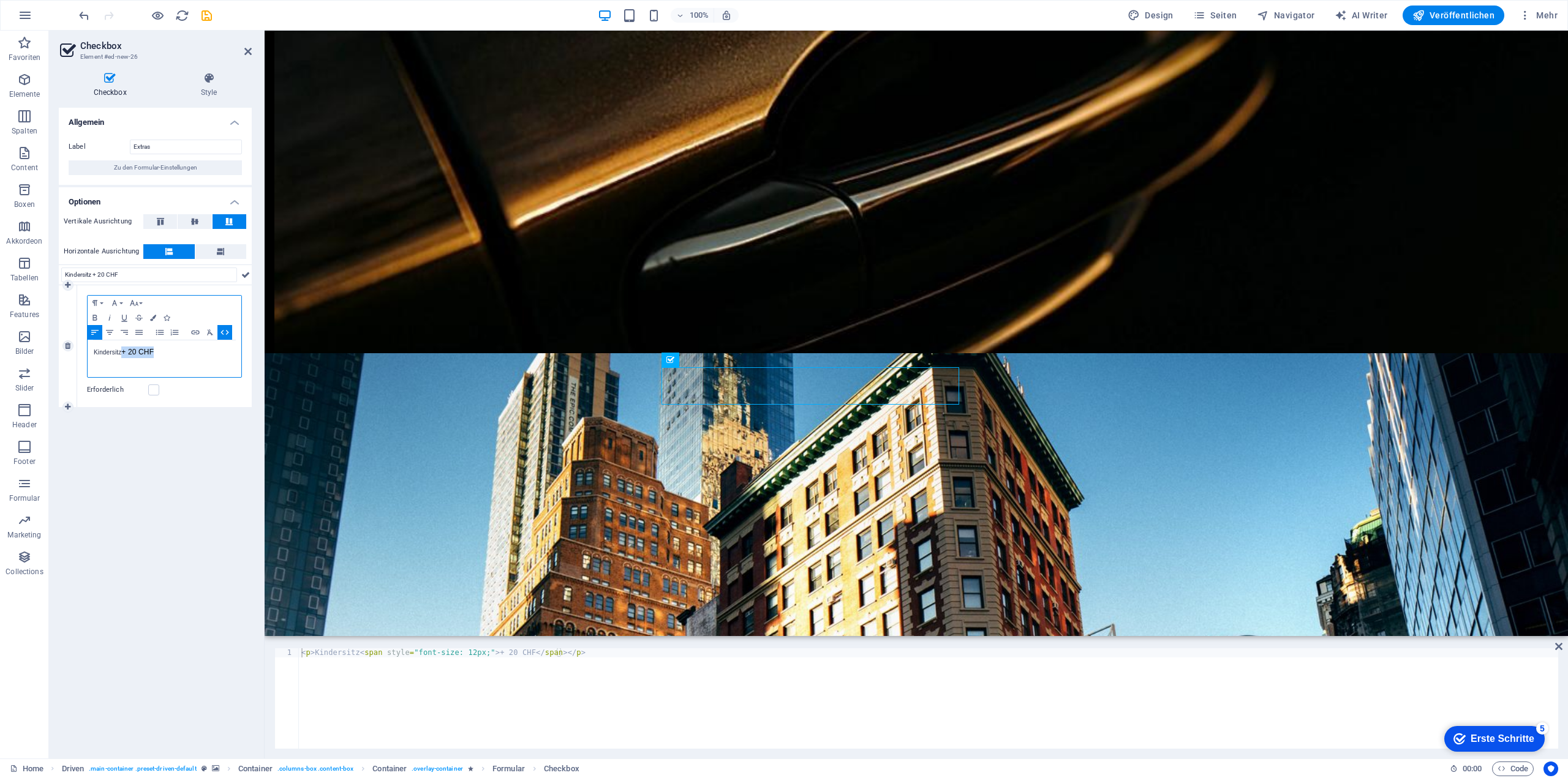
click at [222, 331] on icon "button" at bounding box center [225, 333] width 15 height 10
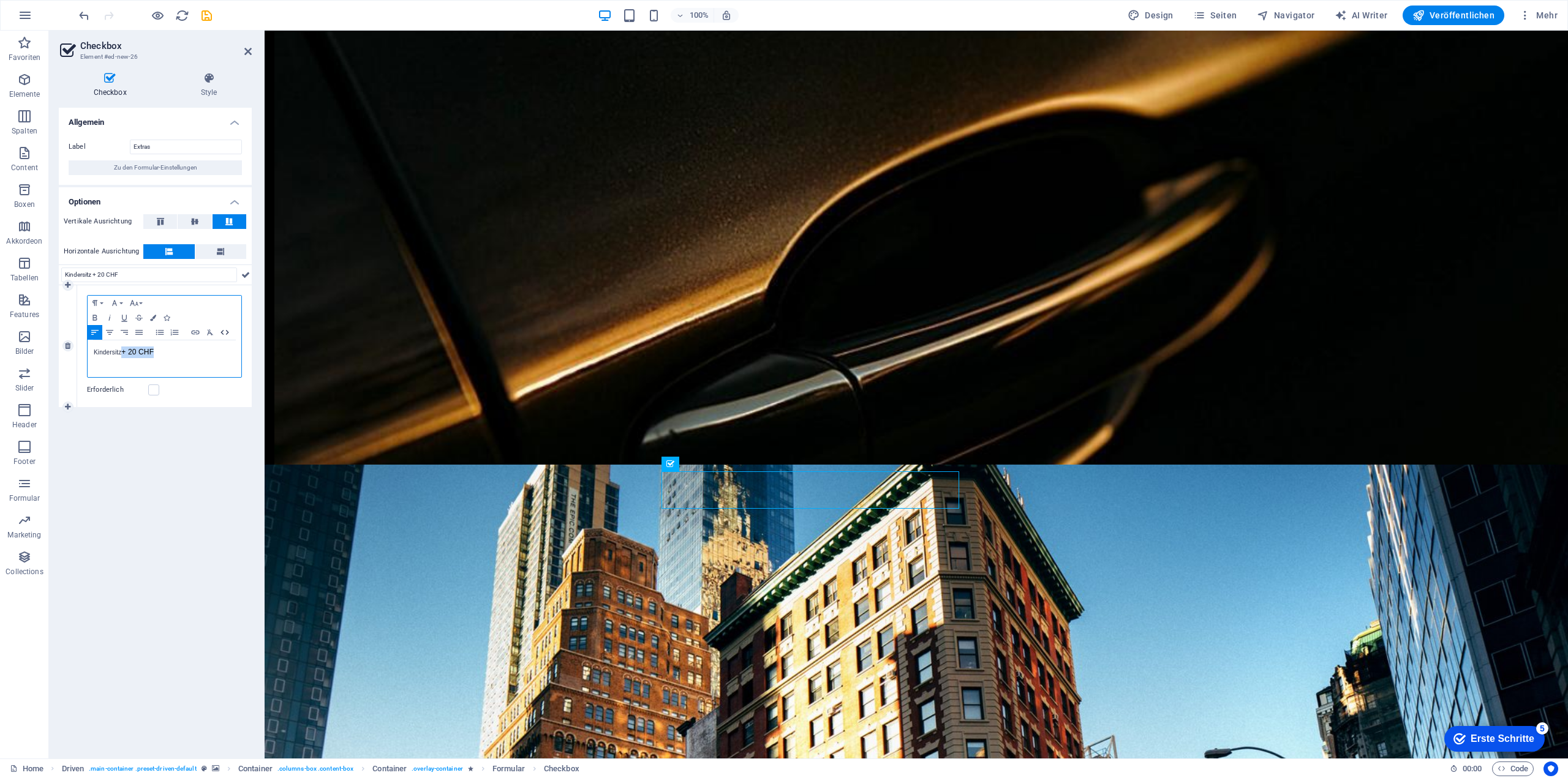
click at [222, 331] on icon "button" at bounding box center [225, 333] width 15 height 10
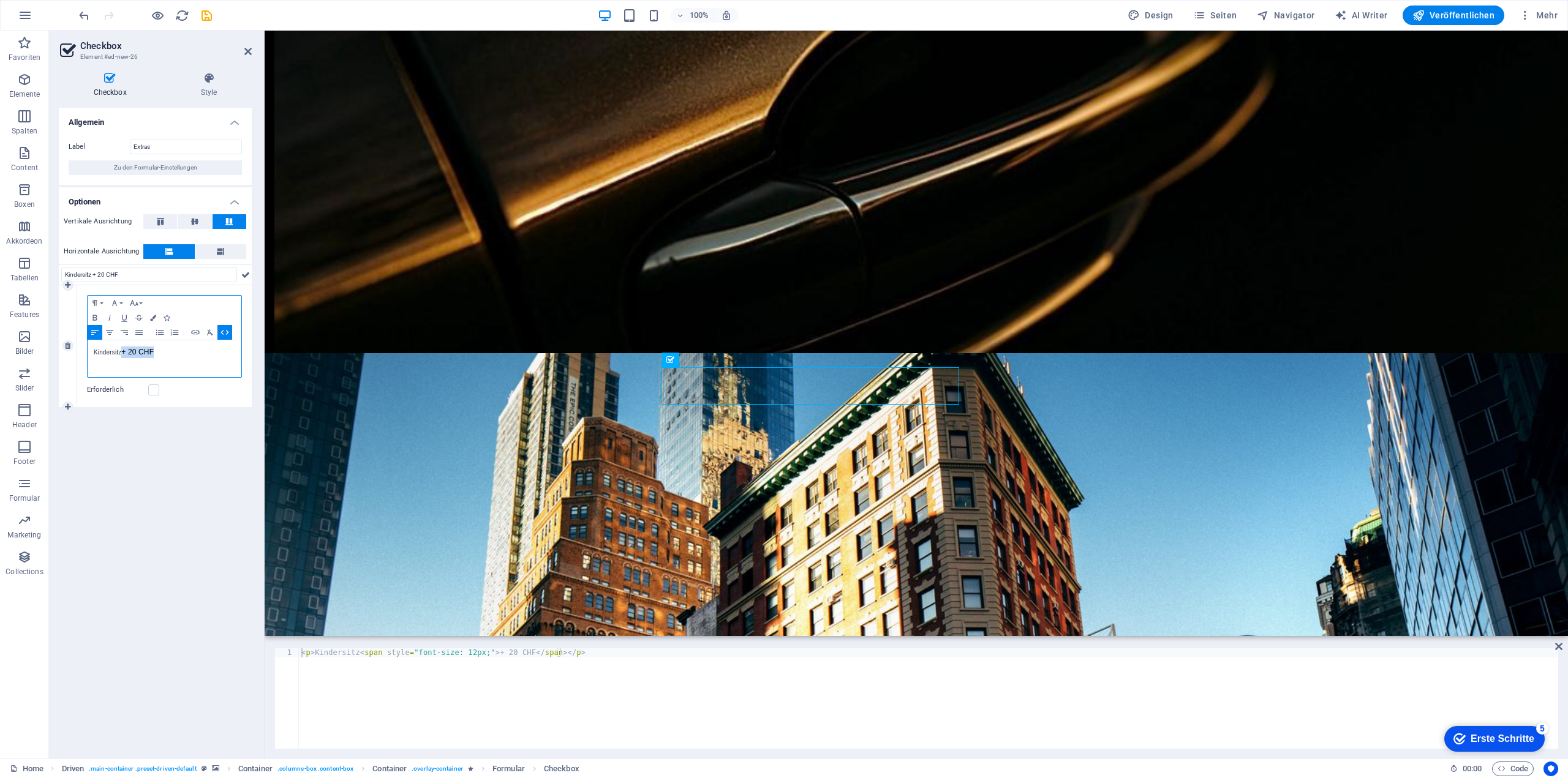
click at [222, 331] on icon "button" at bounding box center [225, 333] width 15 height 10
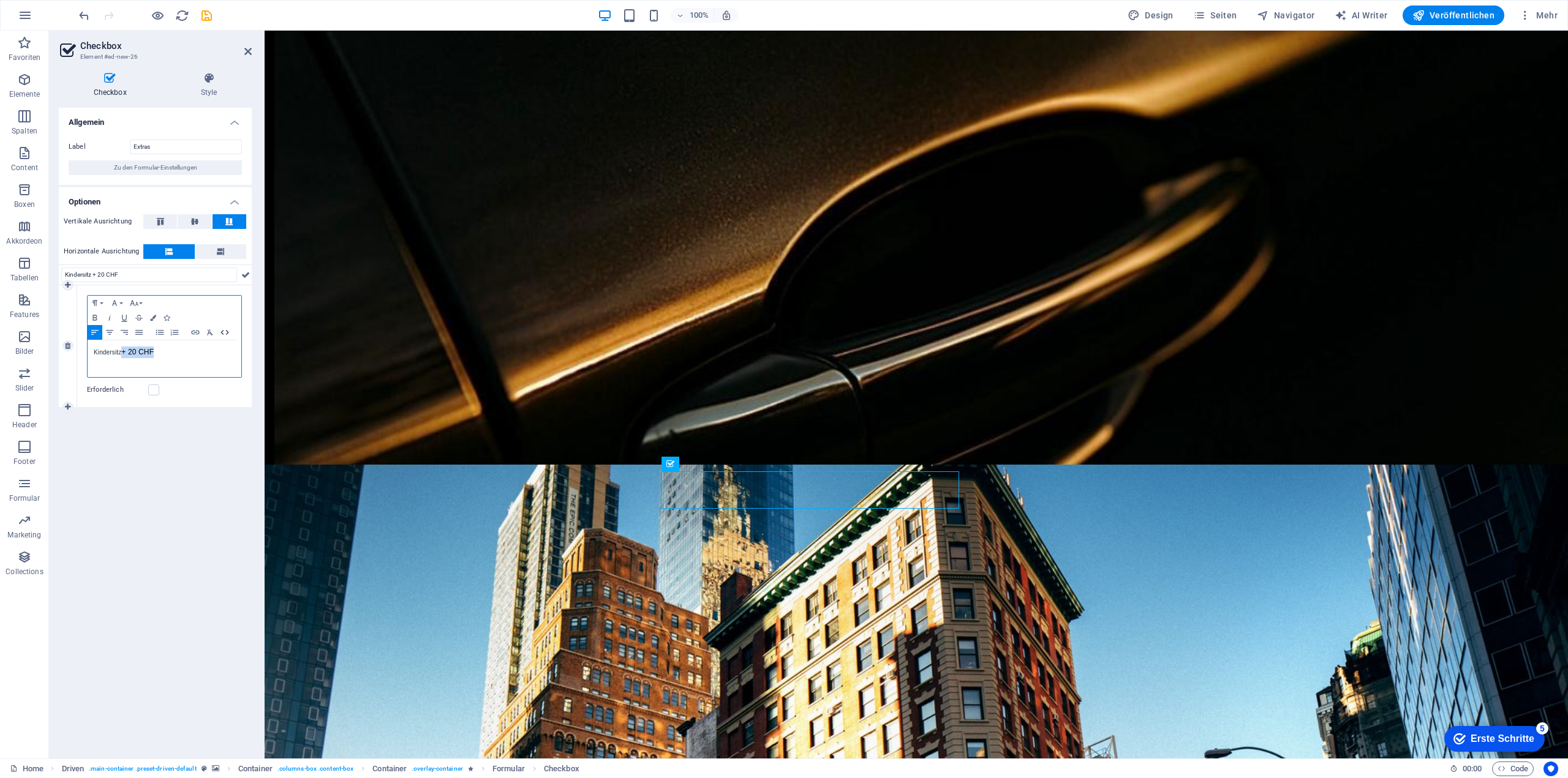
click at [222, 331] on icon "button" at bounding box center [225, 333] width 15 height 10
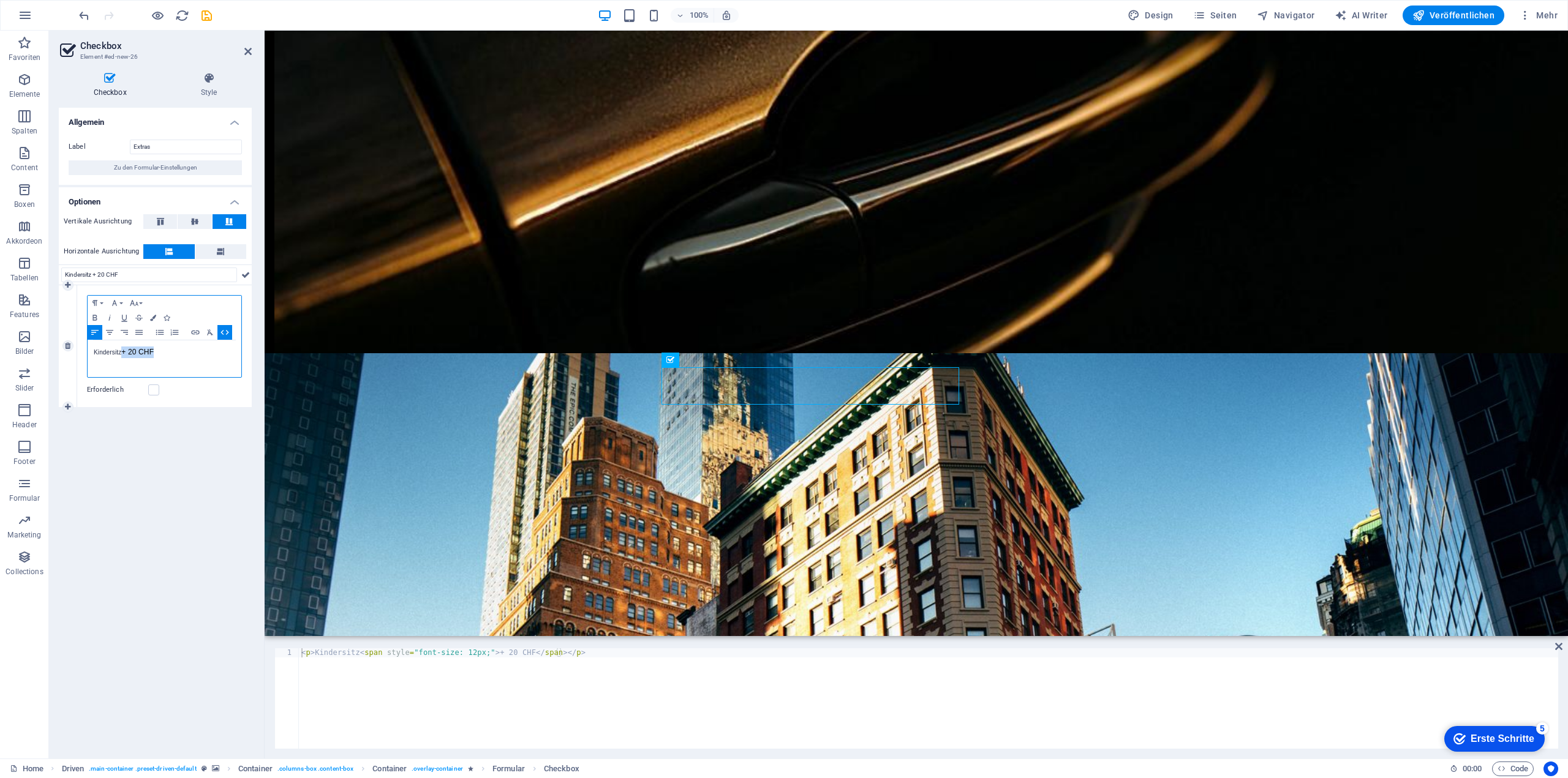
click at [222, 331] on icon "button" at bounding box center [225, 333] width 15 height 10
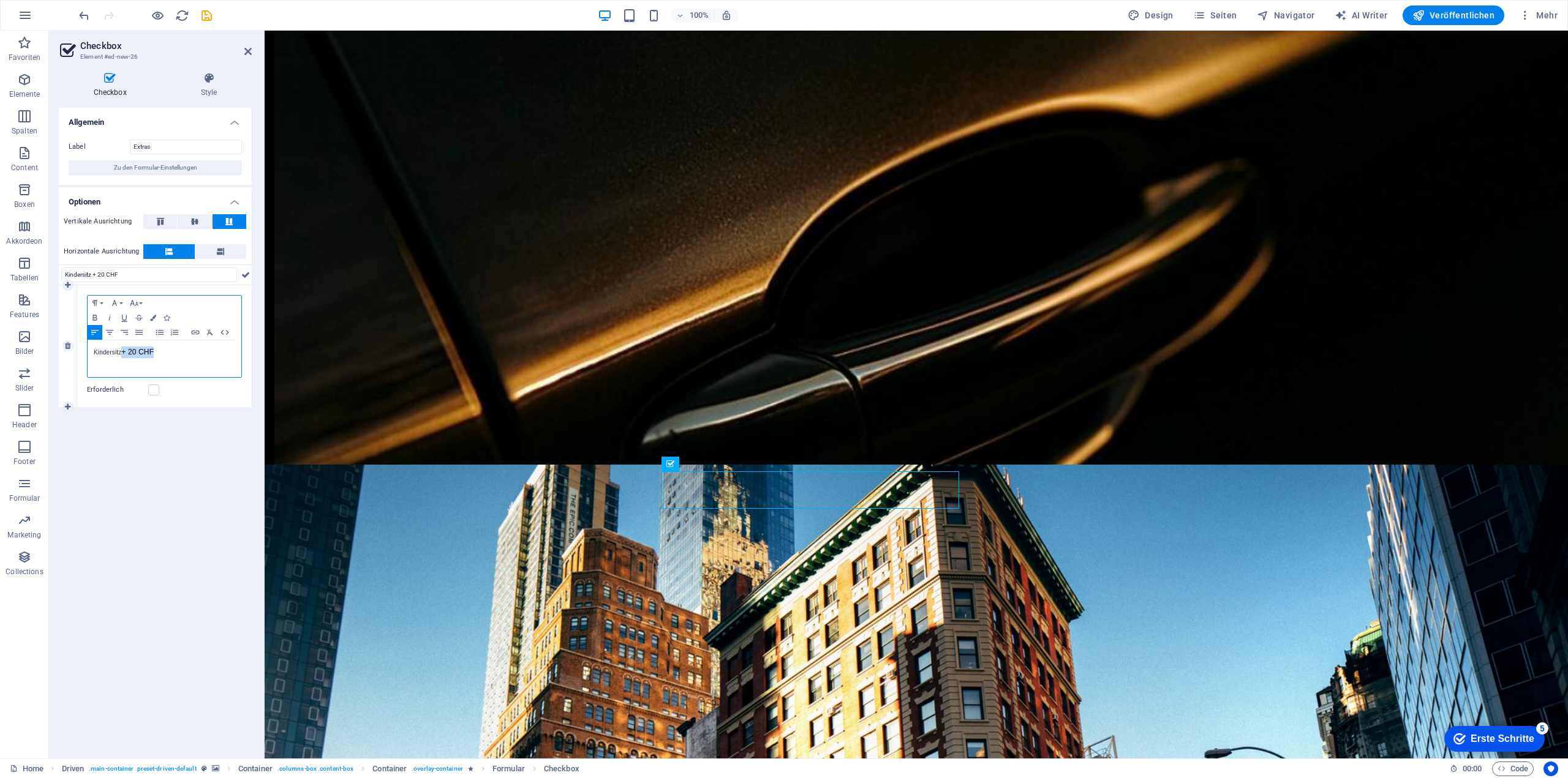
click at [157, 353] on p "Kindersitz + 20 CHF" at bounding box center [164, 352] width 141 height 12
click at [199, 279] on input "Kindersitz + 20 CHF" at bounding box center [149, 275] width 176 height 15
drag, startPoint x: 140, startPoint y: 275, endPoint x: -75, endPoint y: 255, distance: 215.9
click at [0, 255] on html "Dervodeli Luxury Rides Home Favoriten Elemente Spalten Content Boxen Akkordeon …" at bounding box center [784, 389] width 1568 height 778
type input "Extras"
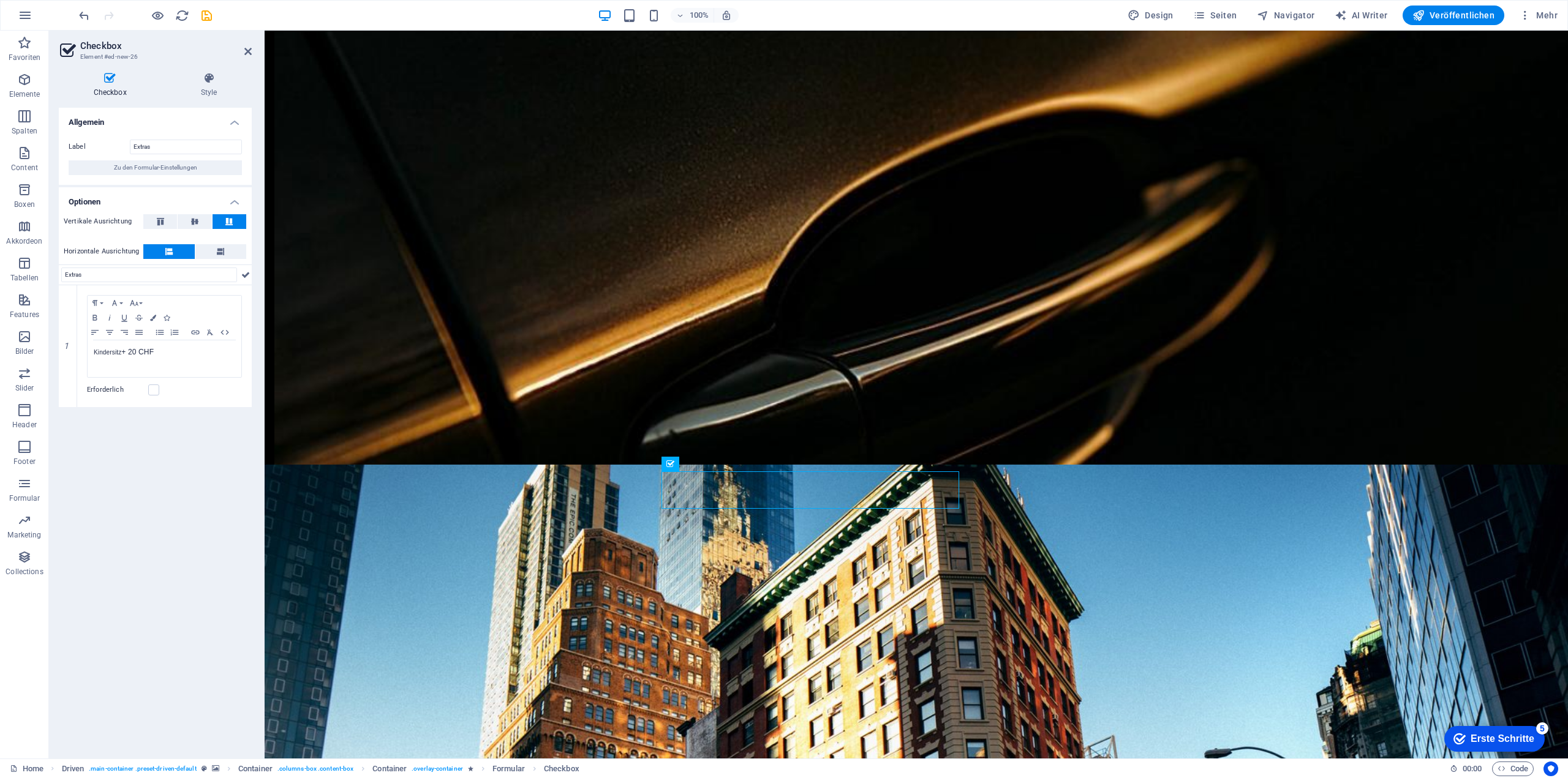
click at [201, 503] on div "Allgemein Label Extras Zu den Formular-Einstellungen Optionen Vertikale Ausrich…" at bounding box center [155, 428] width 193 height 641
click at [69, 406] on icon at bounding box center [67, 407] width 6 height 7
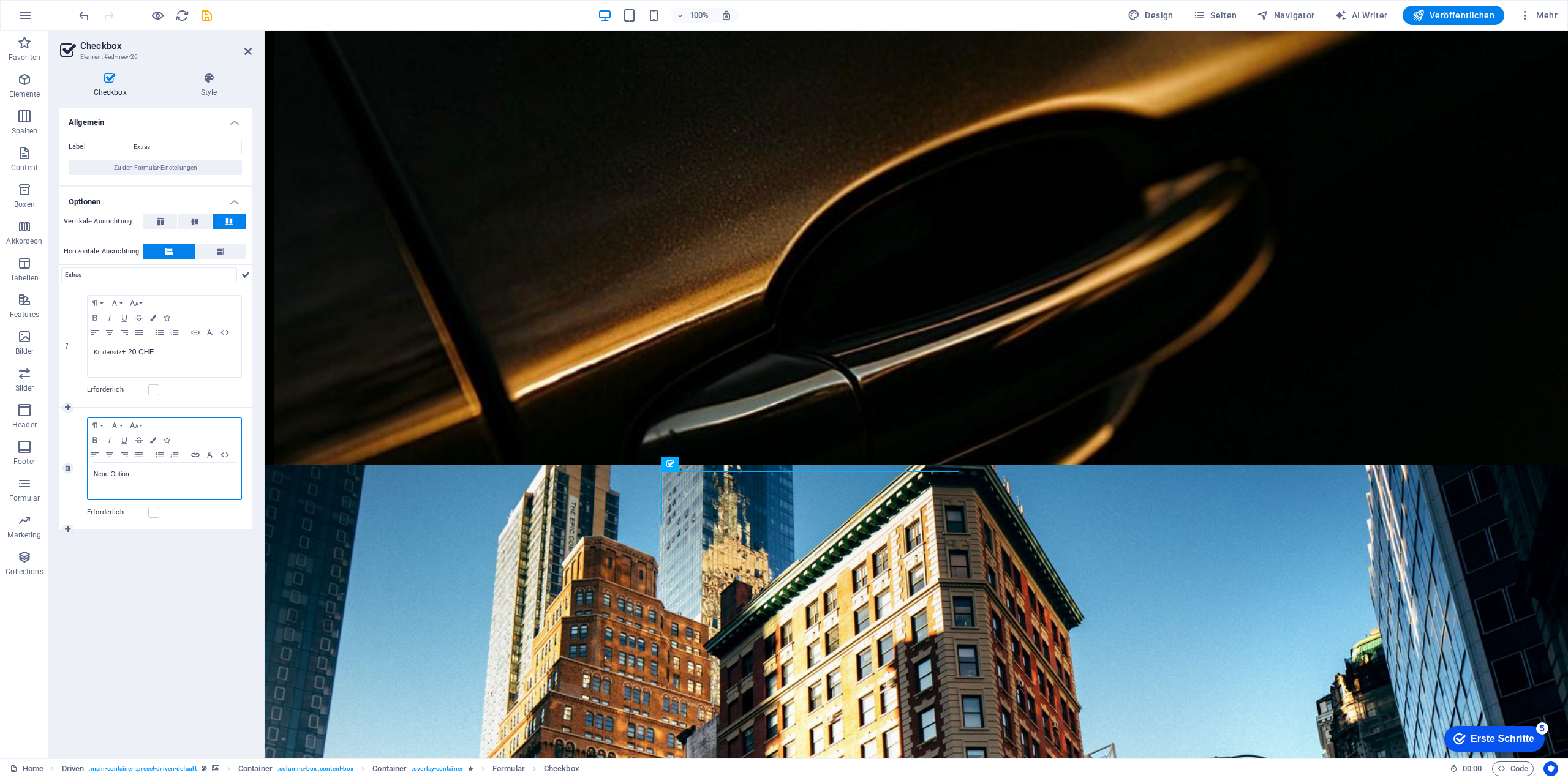
click at [164, 475] on p "Neue Option" at bounding box center [164, 474] width 141 height 11
drag, startPoint x: 158, startPoint y: 476, endPoint x: 80, endPoint y: 458, distance: 80.0
click at [80, 458] on div "Formatierung Normal Überschrift 1 Überschrift 2 Überschrift 3 Überschrift 4 Hea…" at bounding box center [164, 468] width 175 height 122
click at [172, 489] on div "Neue Option" at bounding box center [164, 481] width 154 height 37
drag, startPoint x: 163, startPoint y: 471, endPoint x: 92, endPoint y: 474, distance: 71.1
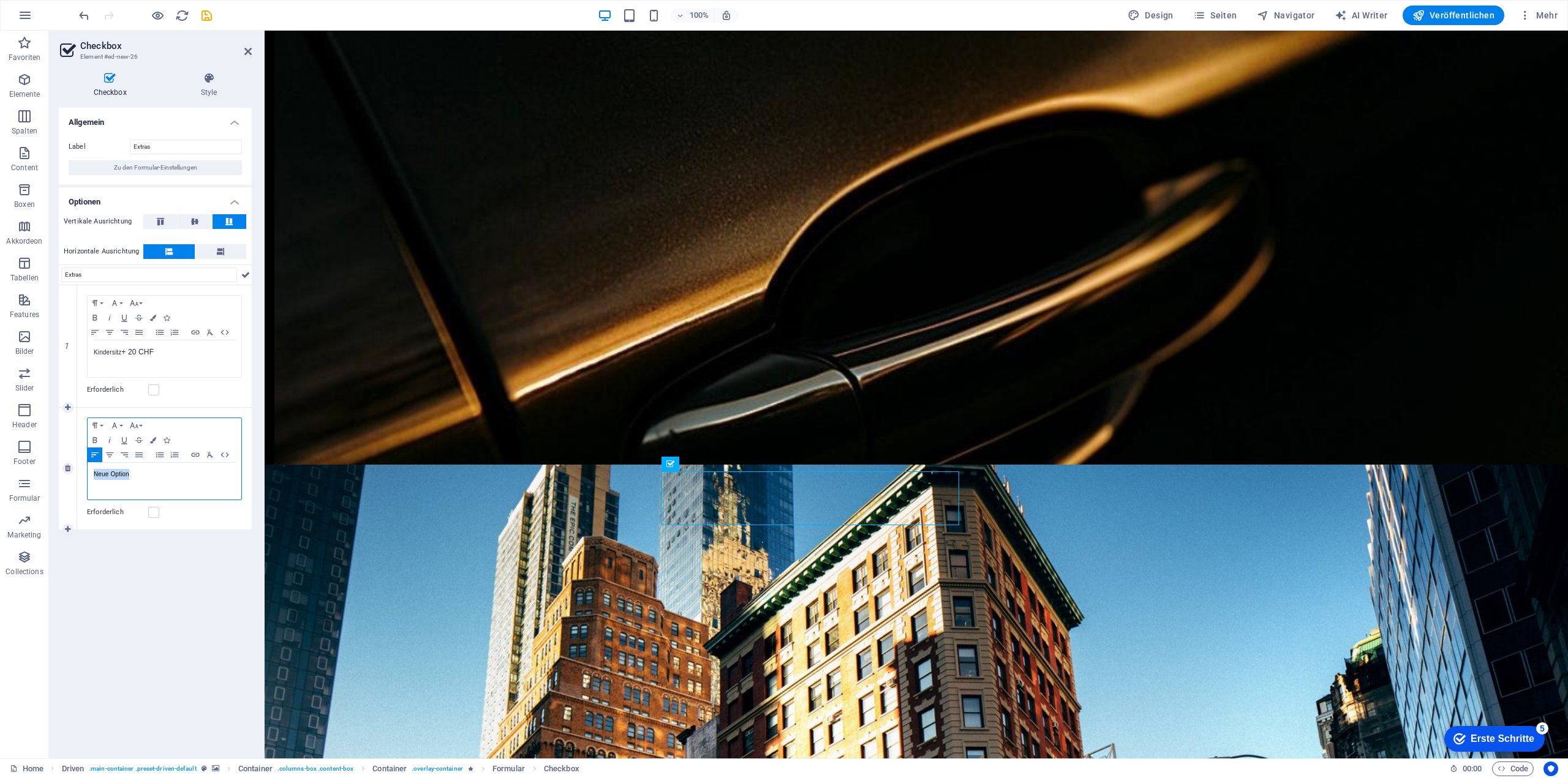
click at [92, 474] on div "Neue Option" at bounding box center [164, 481] width 154 height 37
click at [69, 528] on icon at bounding box center [67, 529] width 6 height 7
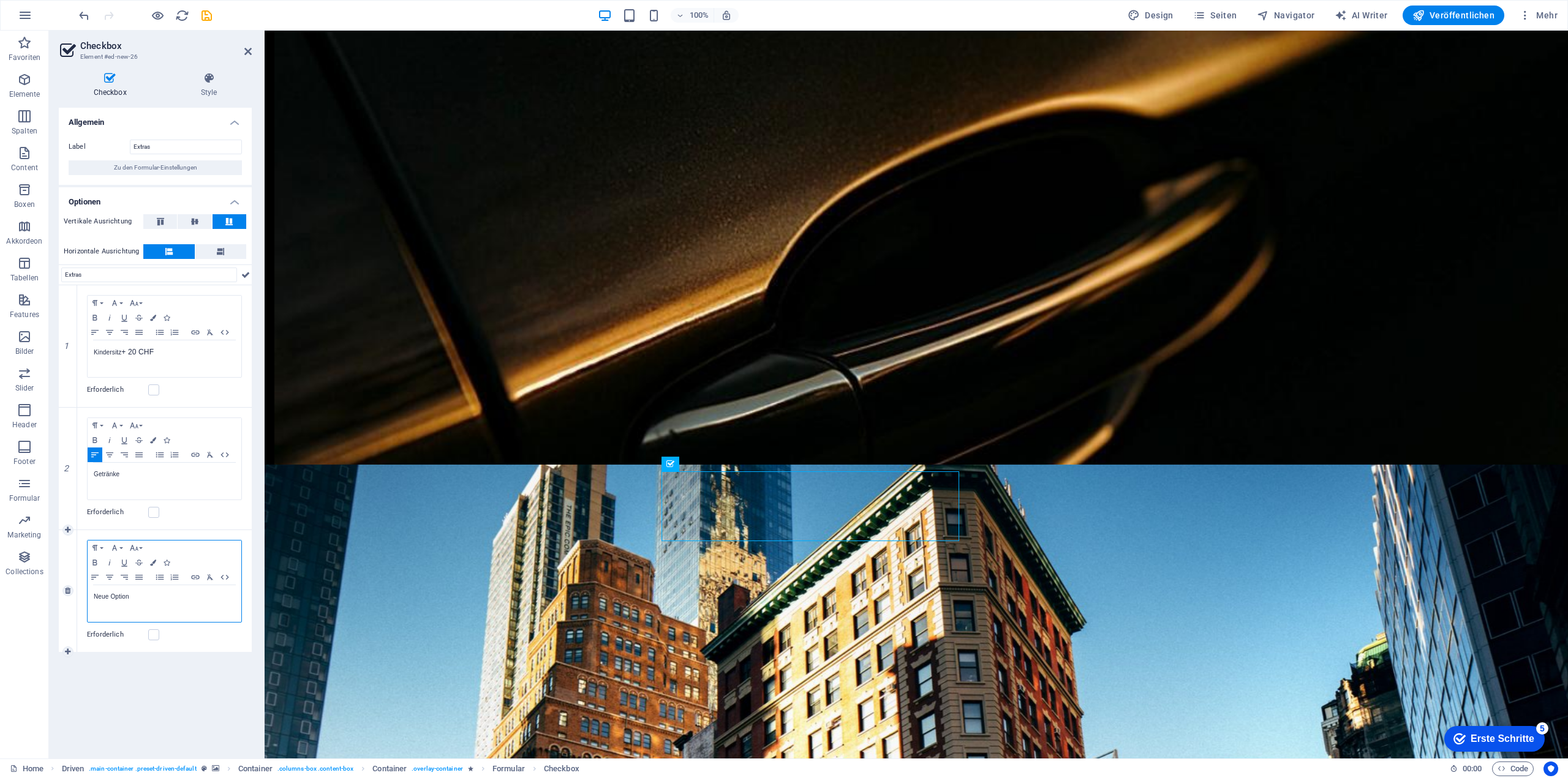
click at [154, 599] on p "Neue Option" at bounding box center [164, 597] width 141 height 11
drag, startPoint x: 163, startPoint y: 604, endPoint x: 28, endPoint y: 586, distance: 136.2
click at [28, 586] on section "Favoriten Elemente Spalten Content Boxen Akkordeon Tabellen Features Bilder Sli…" at bounding box center [784, 395] width 1568 height 728
click at [128, 593] on p "Cheuf" at bounding box center [164, 597] width 141 height 11
click at [147, 597] on p "Chauffeur wartet +25" at bounding box center [164, 597] width 141 height 11
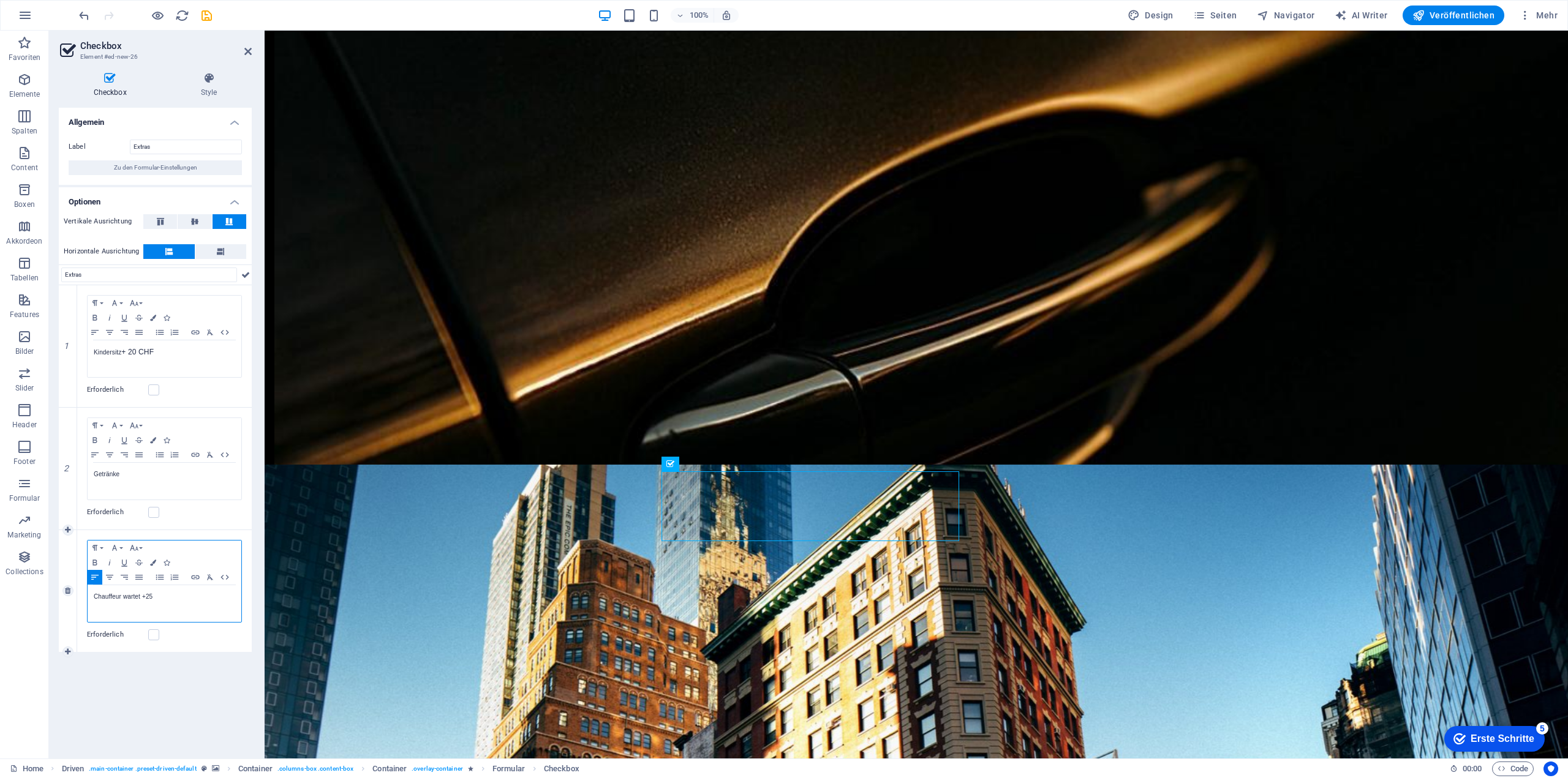
click at [174, 591] on p "Chauffeur wartet + 25" at bounding box center [164, 597] width 141 height 11
drag, startPoint x: 174, startPoint y: 595, endPoint x: 144, endPoint y: 588, distance: 30.8
click at [144, 588] on div "Chauffeur wartet + 25 CHF" at bounding box center [164, 603] width 154 height 37
click at [179, 600] on p "Chauffeur wartet + 25 CHF" at bounding box center [164, 597] width 141 height 11
drag, startPoint x: 179, startPoint y: 595, endPoint x: 141, endPoint y: 590, distance: 38.3
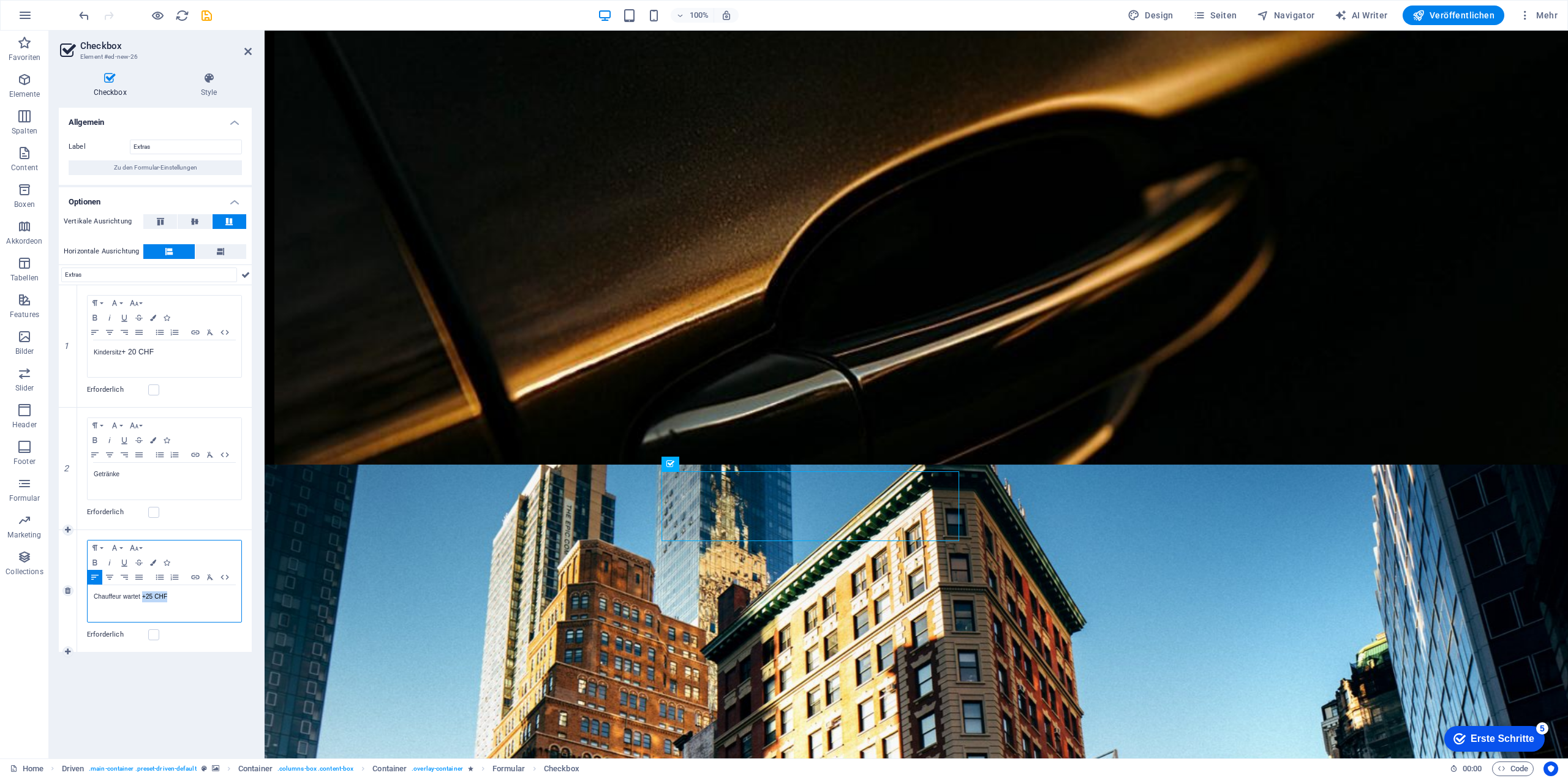
click at [141, 591] on p "Chauffeur wartet + 25 CHF" at bounding box center [164, 597] width 141 height 11
click at [140, 544] on icon "button" at bounding box center [134, 548] width 15 height 10
click at [154, 588] on link "12" at bounding box center [148, 590] width 44 height 19
click at [181, 637] on div "Erforderlich" at bounding box center [164, 635] width 155 height 15
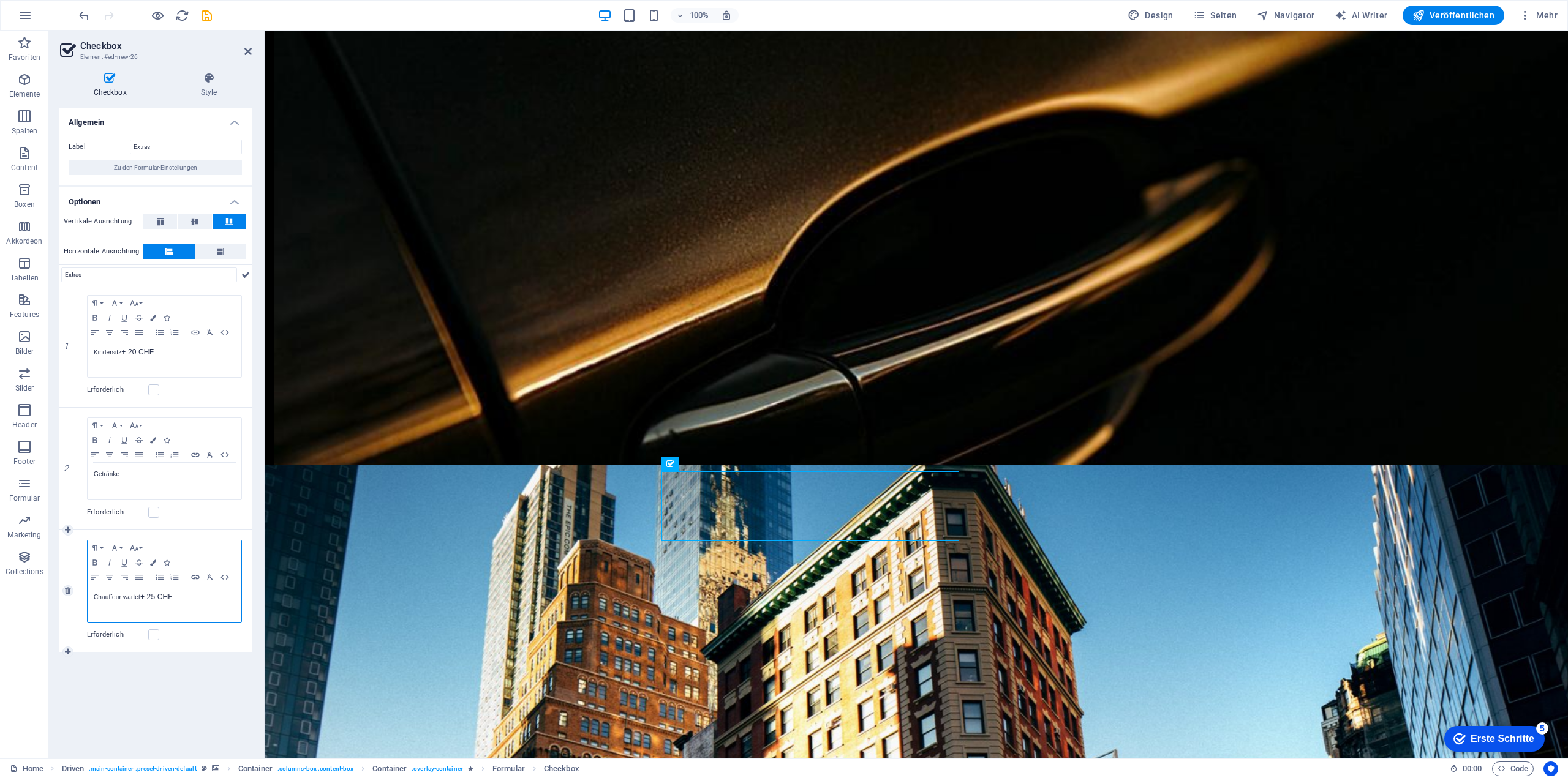
click at [181, 598] on p "Chauffeur wartet + 25 CHF" at bounding box center [164, 597] width 141 height 12
click at [220, 254] on icon at bounding box center [220, 252] width 7 height 15
click at [163, 246] on button at bounding box center [169, 252] width 51 height 15
click at [207, 216] on button at bounding box center [194, 221] width 34 height 15
click at [169, 221] on button at bounding box center [160, 221] width 34 height 15
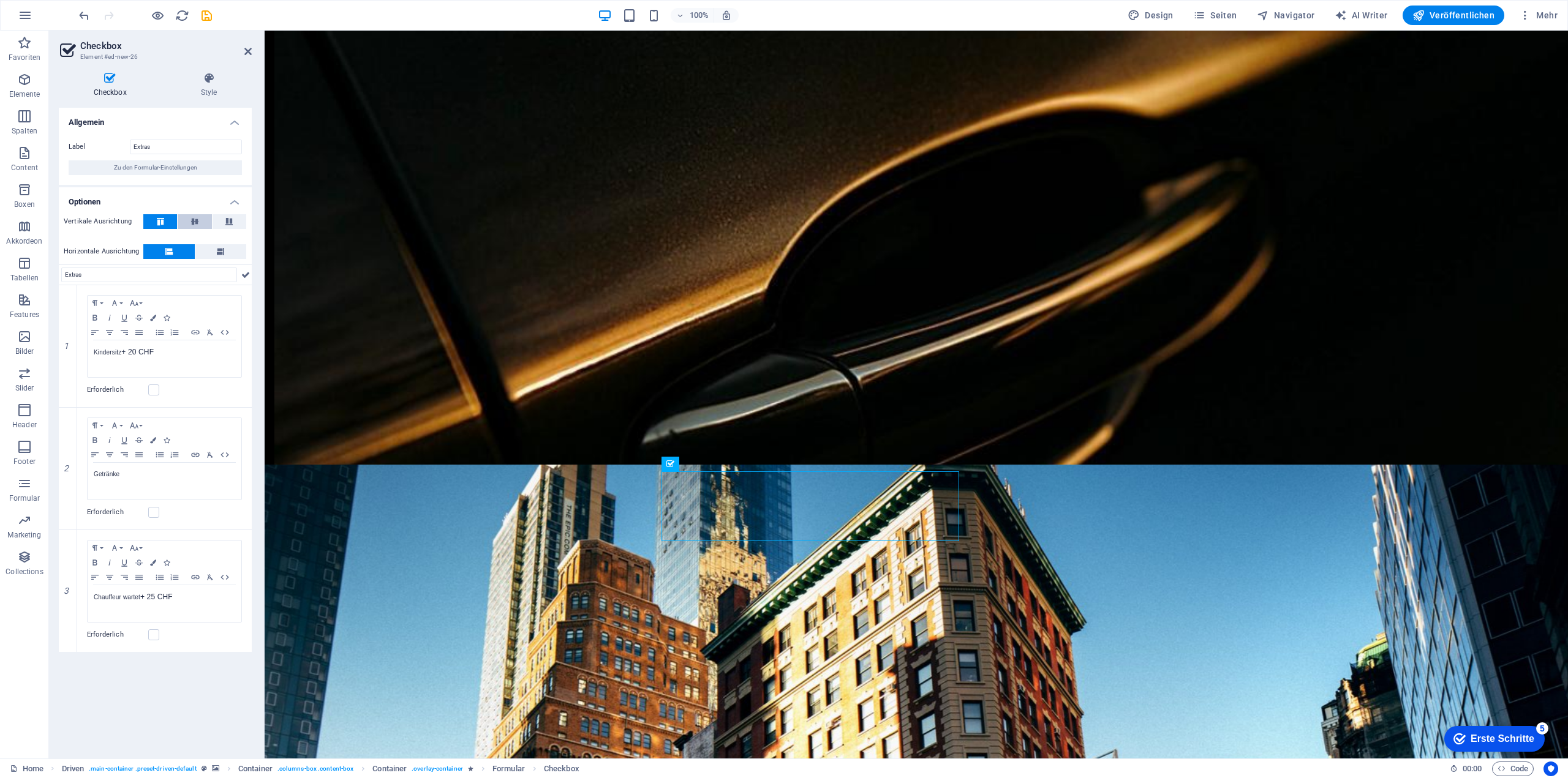
click at [186, 220] on button at bounding box center [194, 221] width 34 height 15
click at [222, 218] on icon at bounding box center [229, 221] width 15 height 7
click at [191, 221] on icon at bounding box center [195, 221] width 15 height 7
click at [245, 51] on icon at bounding box center [248, 51] width 7 height 10
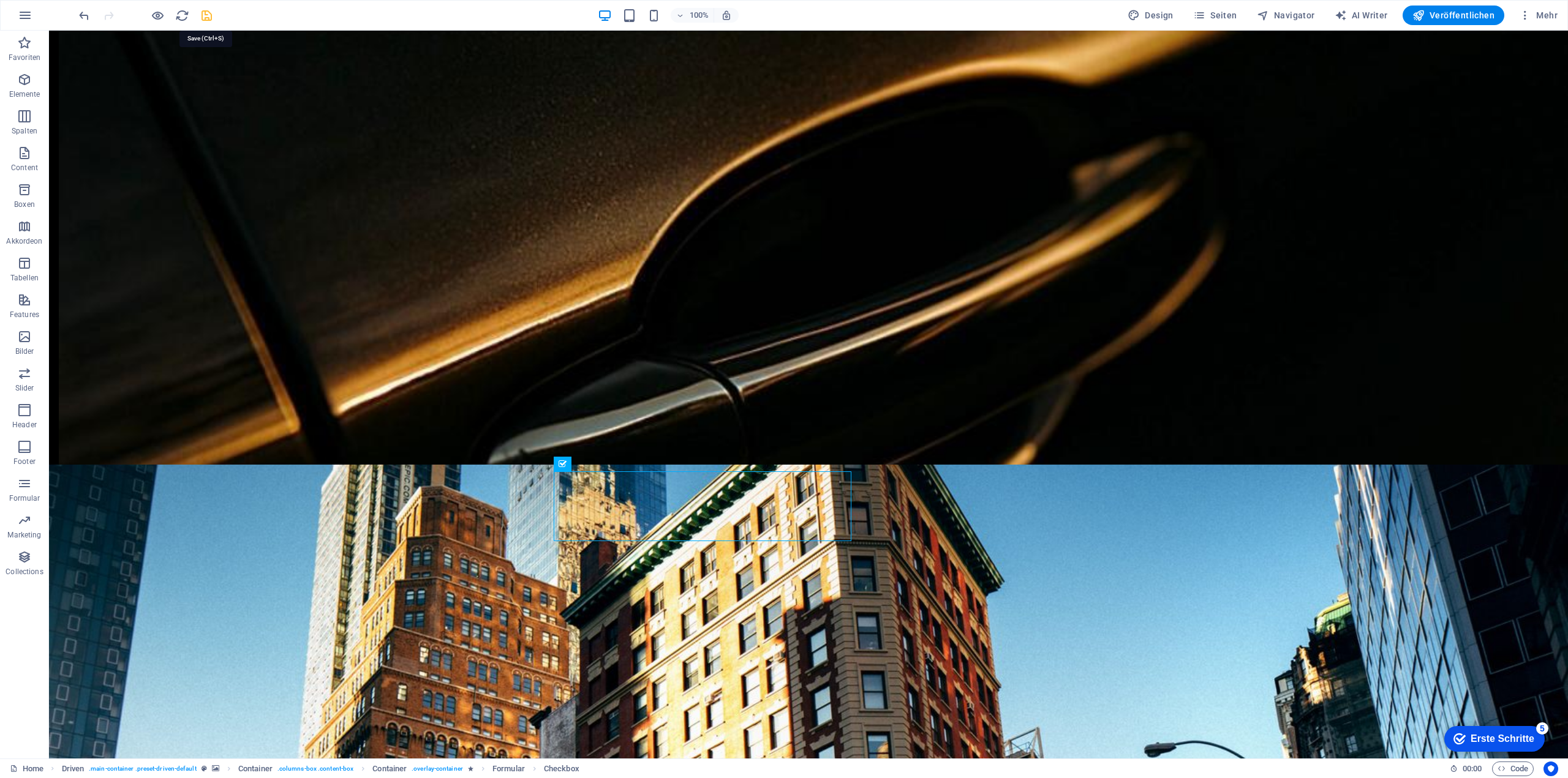
click at [208, 18] on icon "save" at bounding box center [206, 15] width 14 height 14
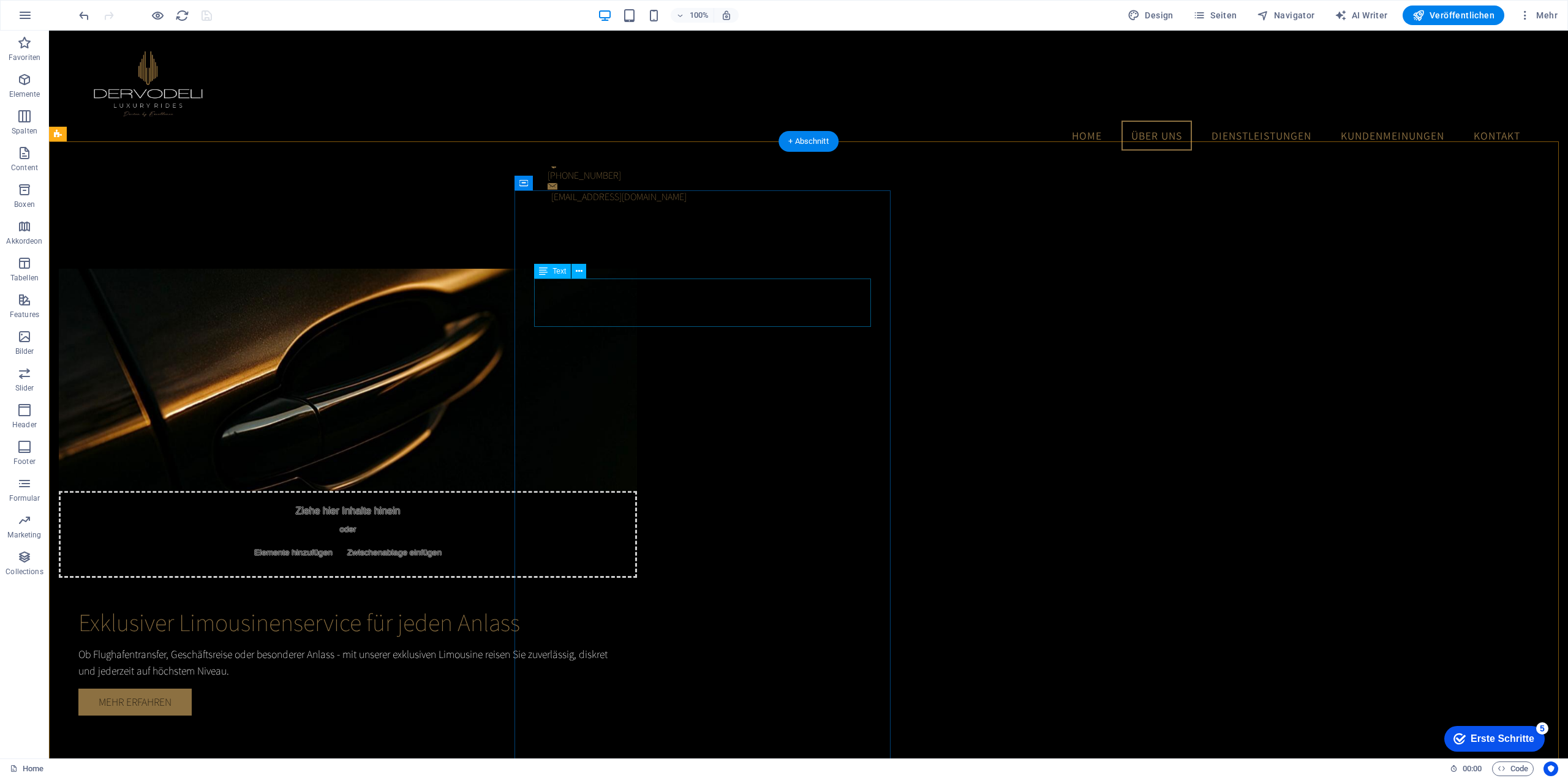
scroll to position [1102, 0]
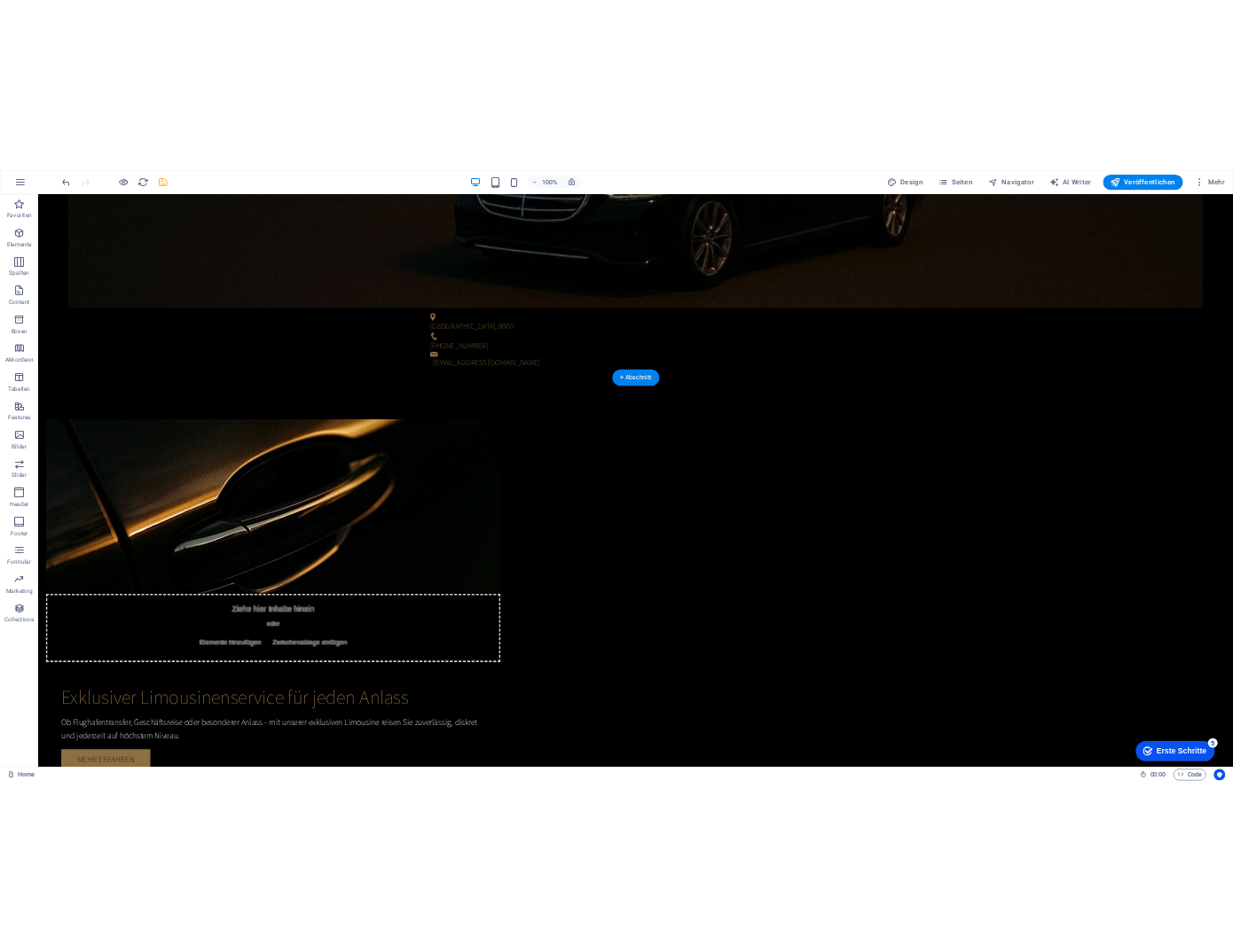
scroll to position [1419, 0]
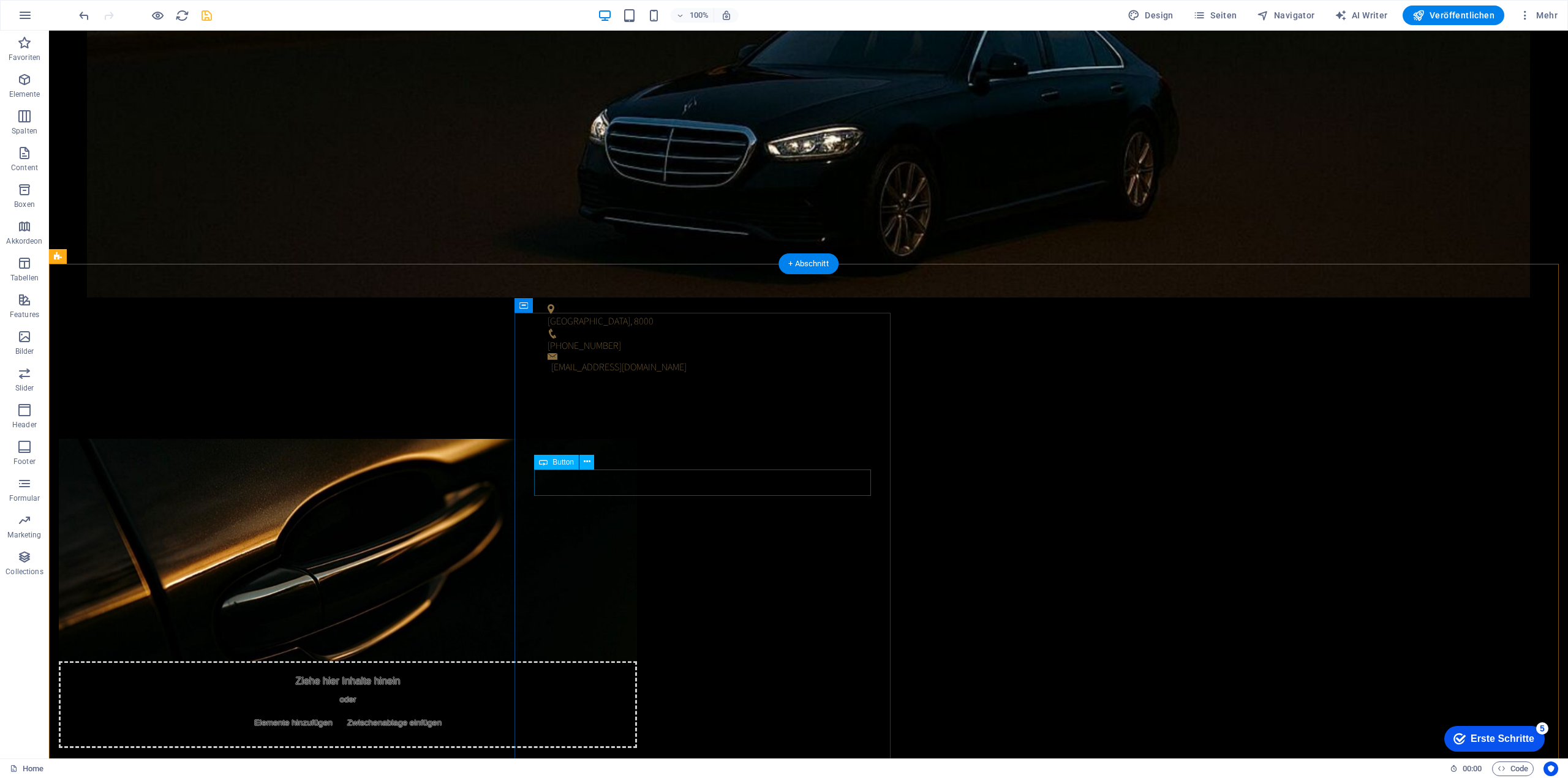
scroll to position [857, 0]
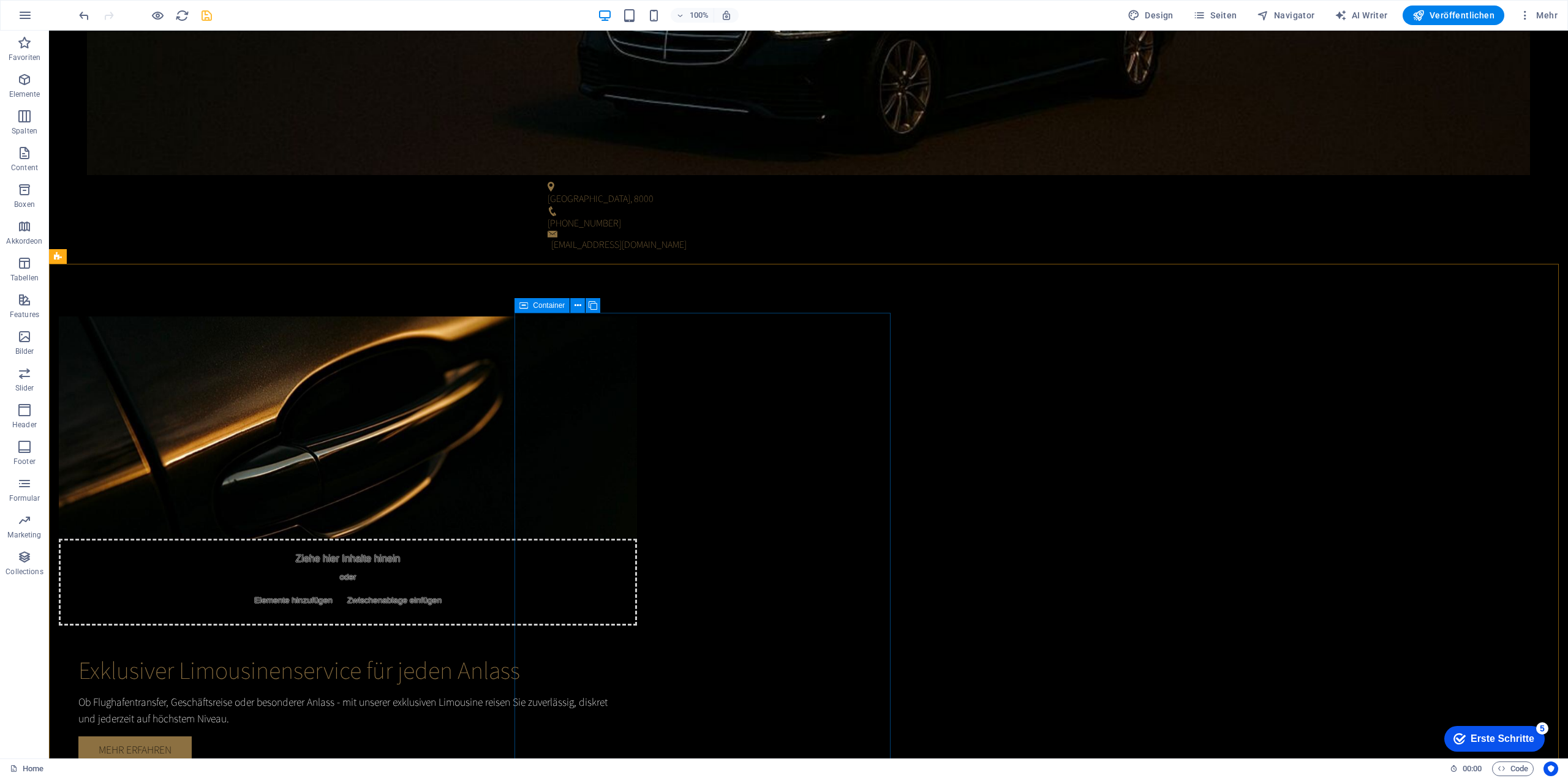
click at [533, 305] on span "Container" at bounding box center [549, 305] width 32 height 7
click at [577, 307] on icon at bounding box center [578, 305] width 7 height 13
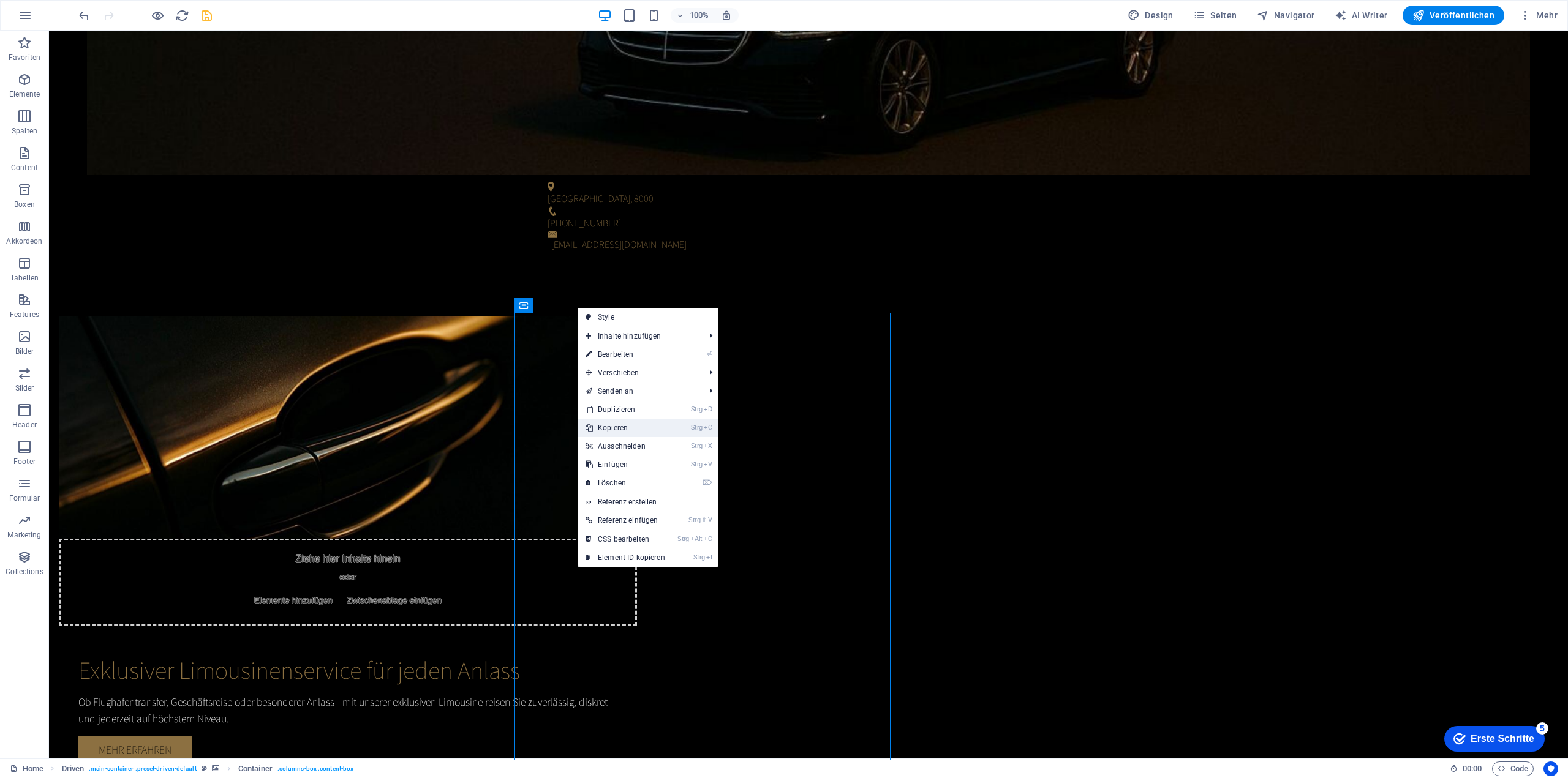
click at [622, 428] on link "Strg C Kopieren" at bounding box center [625, 428] width 94 height 19
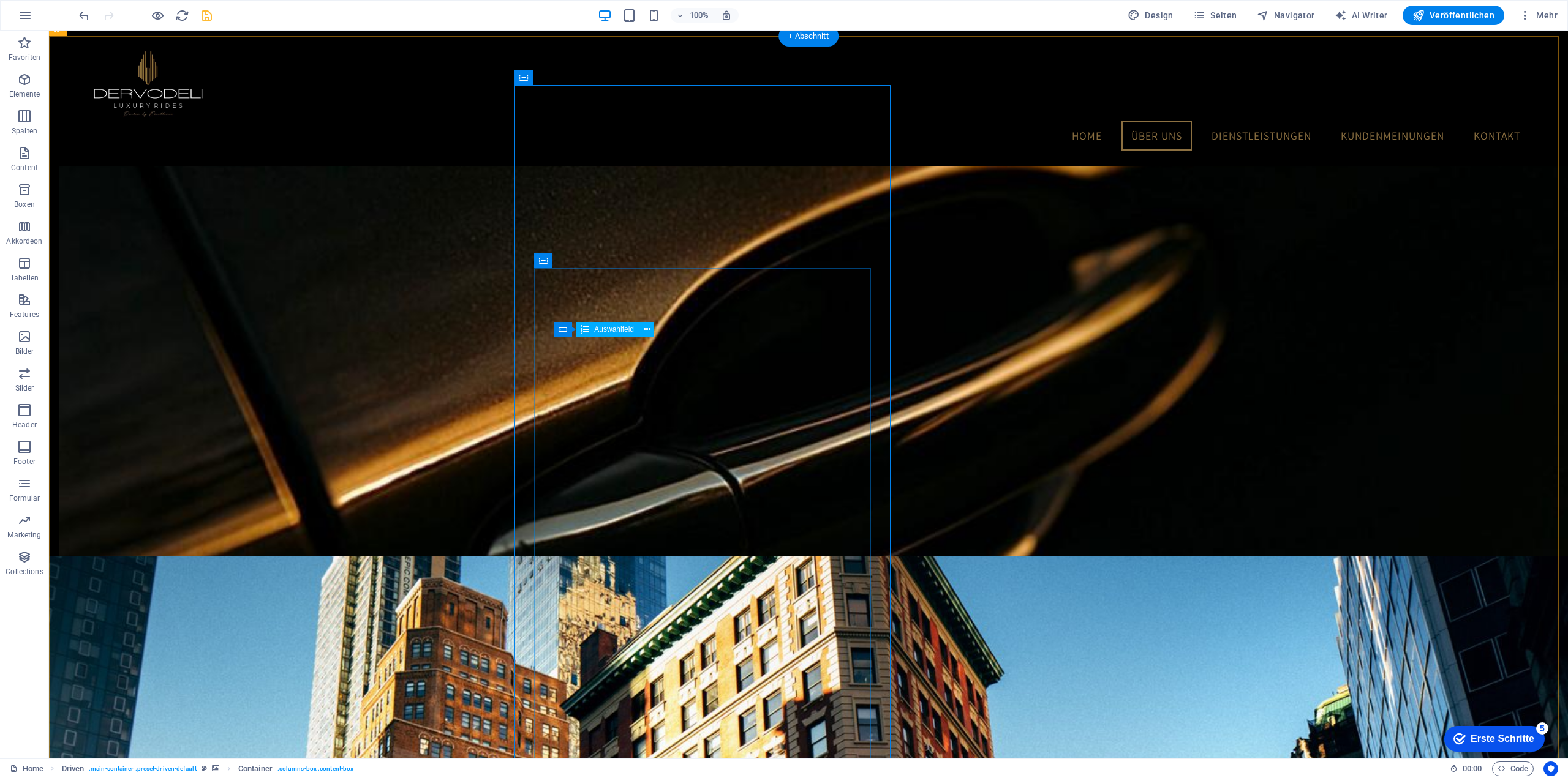
scroll to position [979, 0]
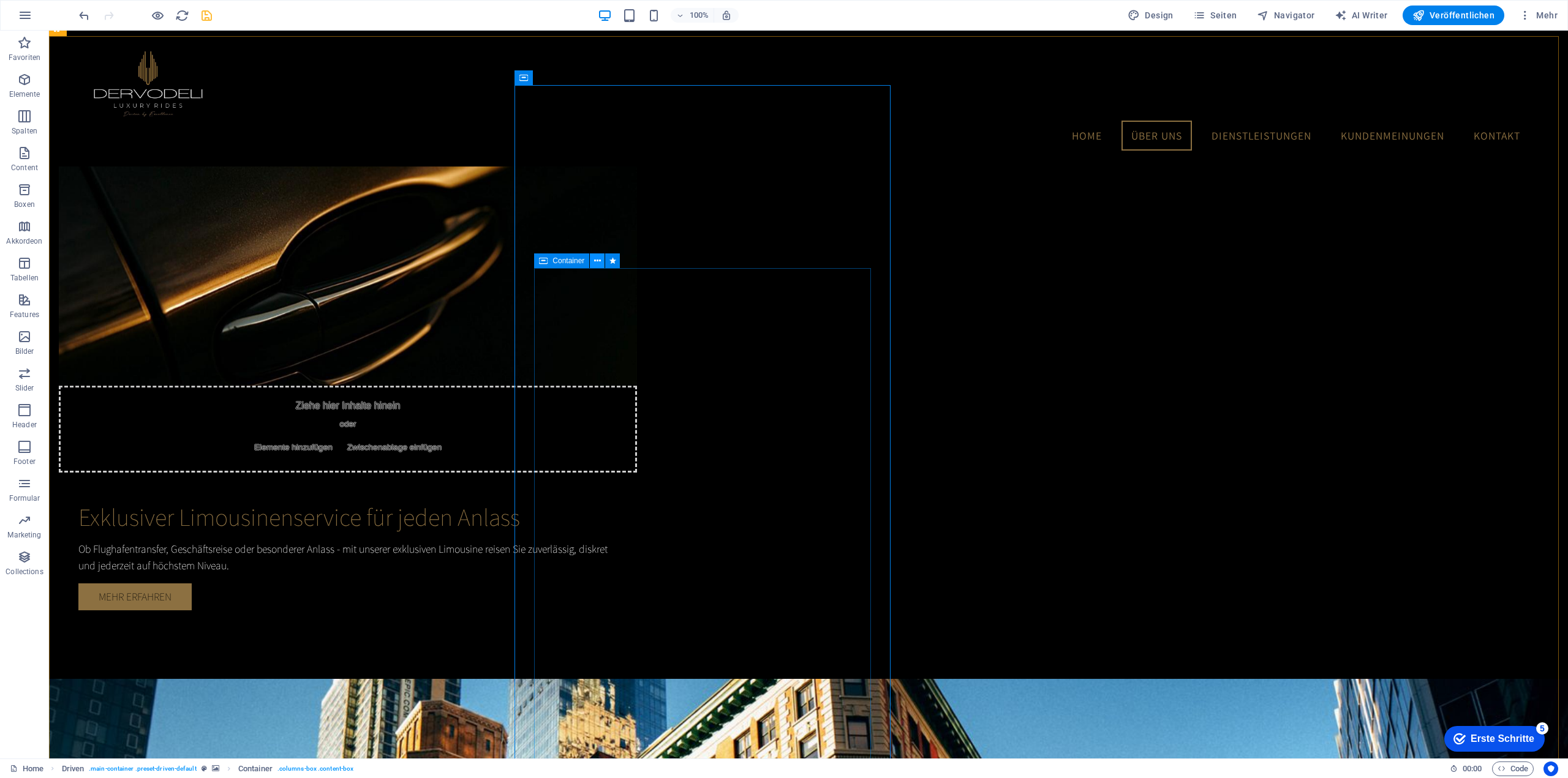
click at [596, 263] on icon at bounding box center [597, 261] width 7 height 13
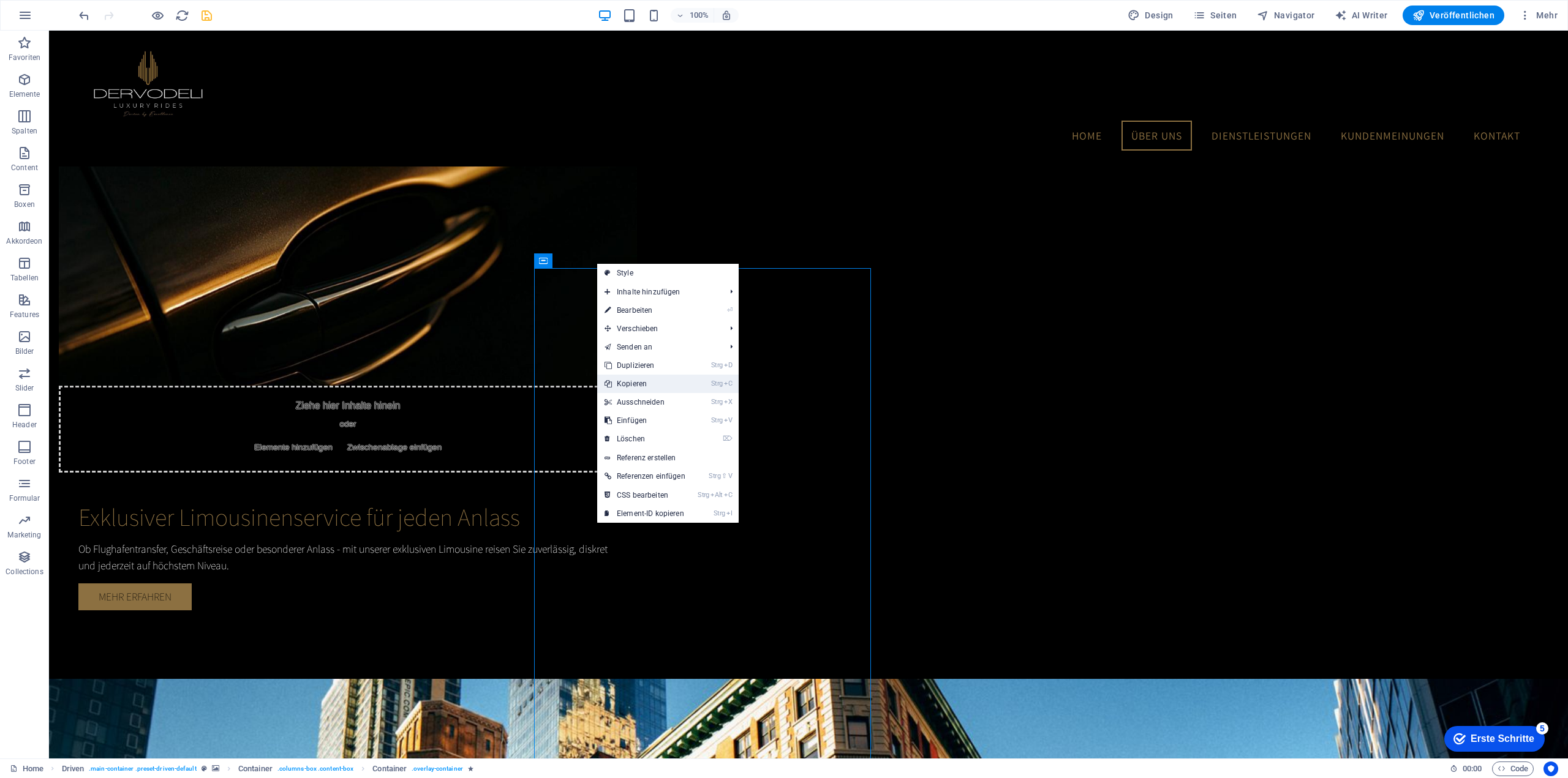
click at [640, 383] on link "Strg C Kopieren" at bounding box center [644, 384] width 96 height 19
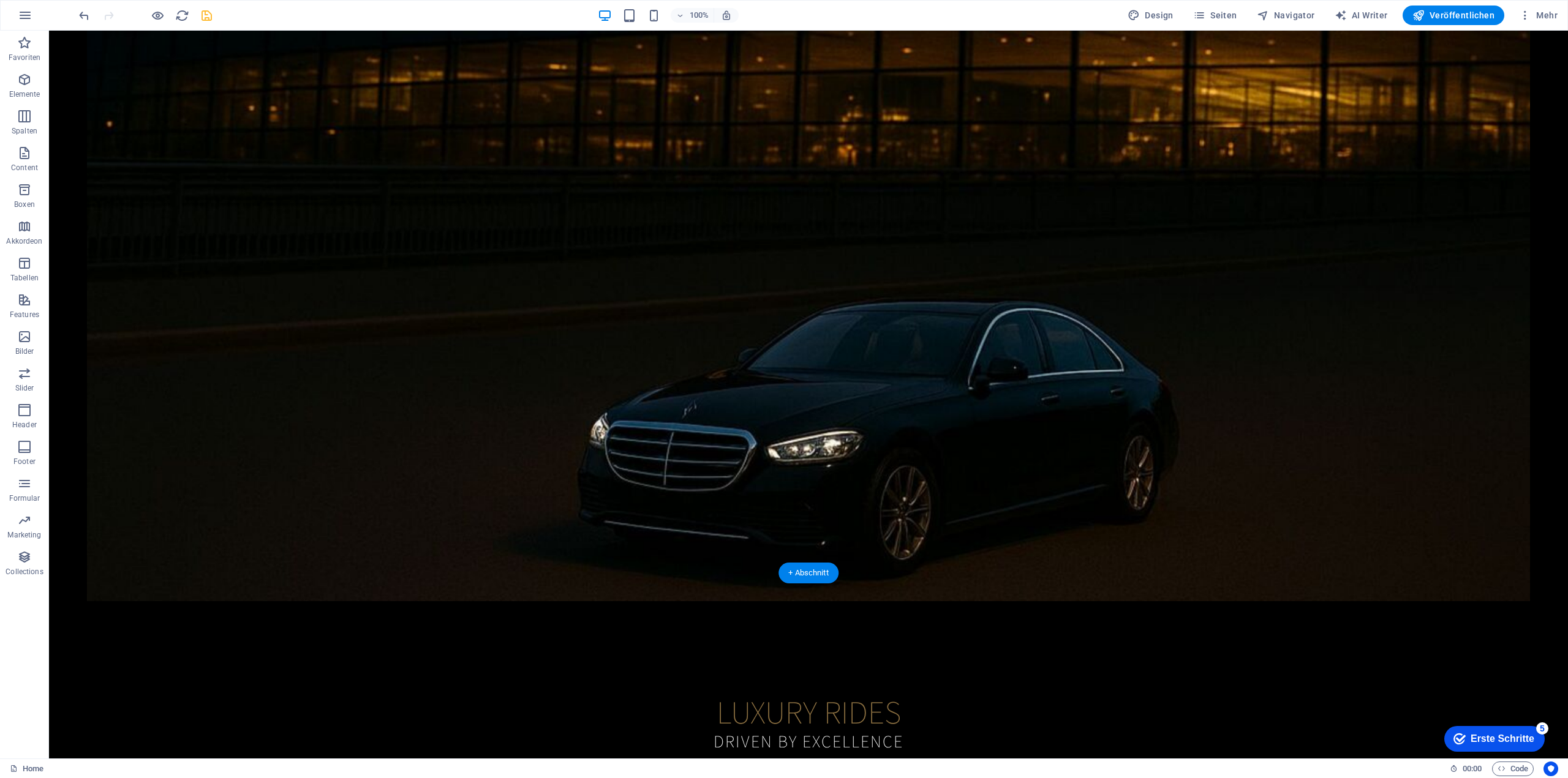
scroll to position [0, 0]
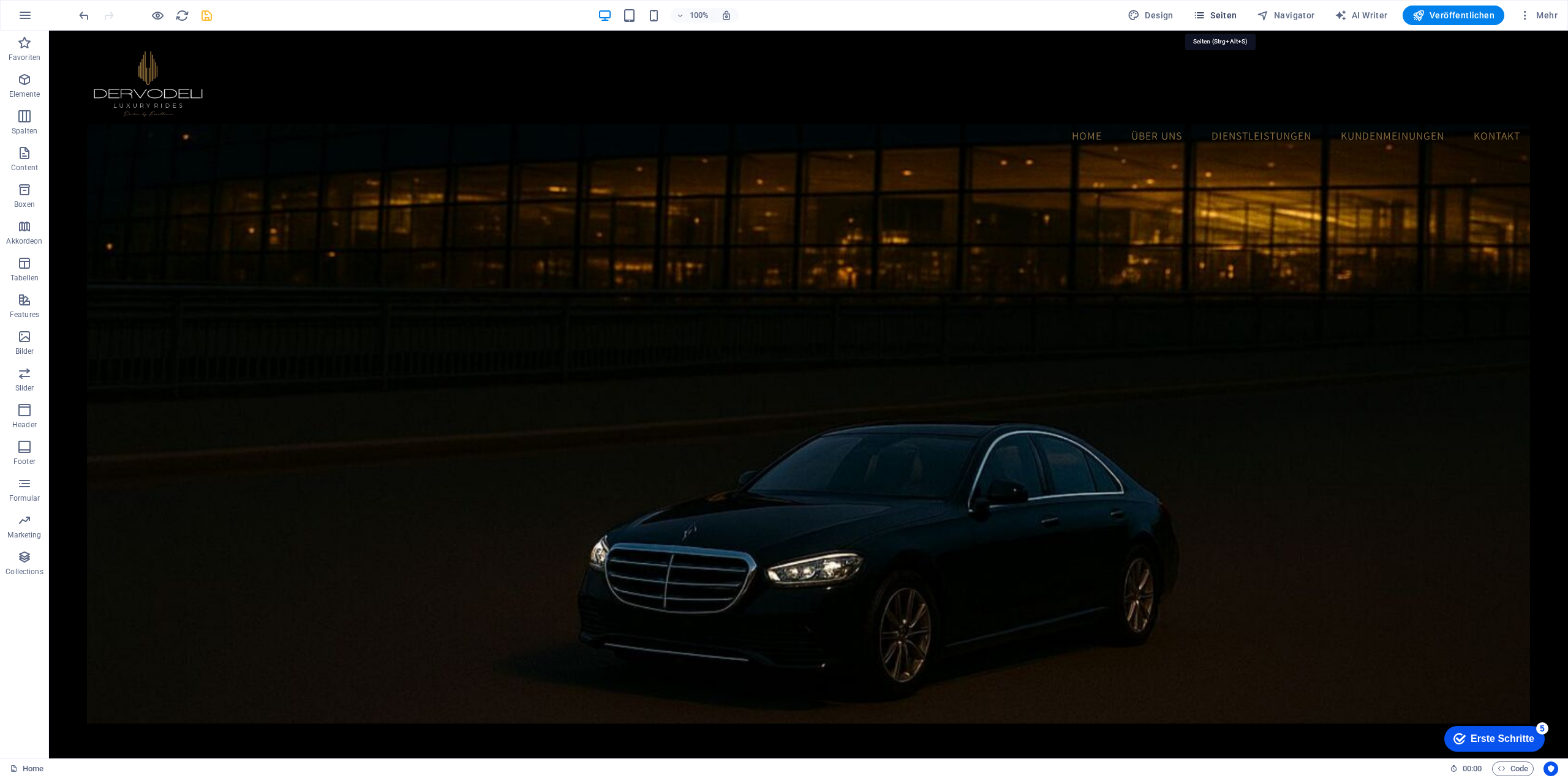
click at [1200, 12] on icon "button" at bounding box center [1199, 15] width 12 height 12
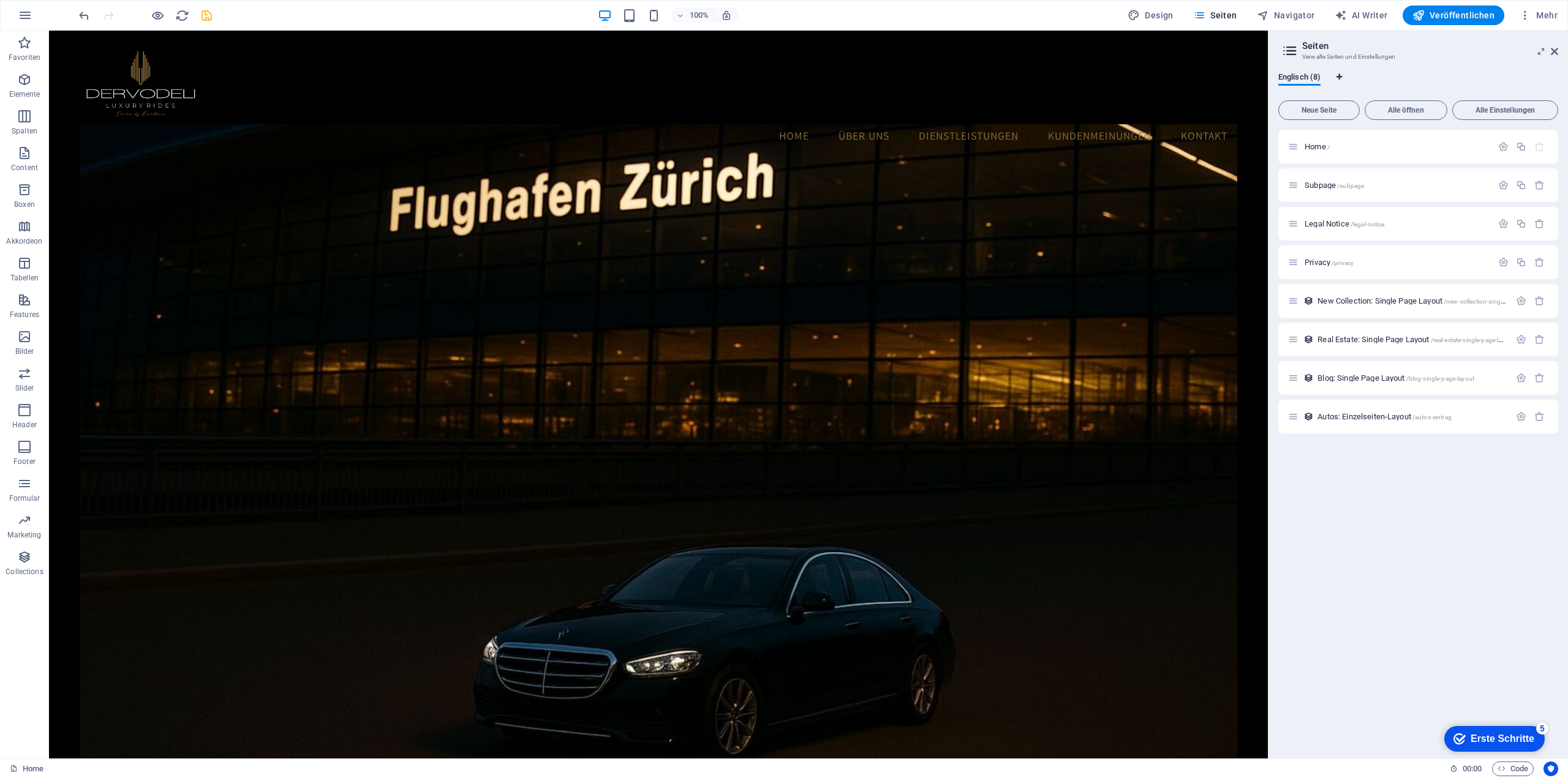
click at [1338, 74] on icon "Sprachen-Tabs" at bounding box center [1339, 77] width 6 height 7
select select "33"
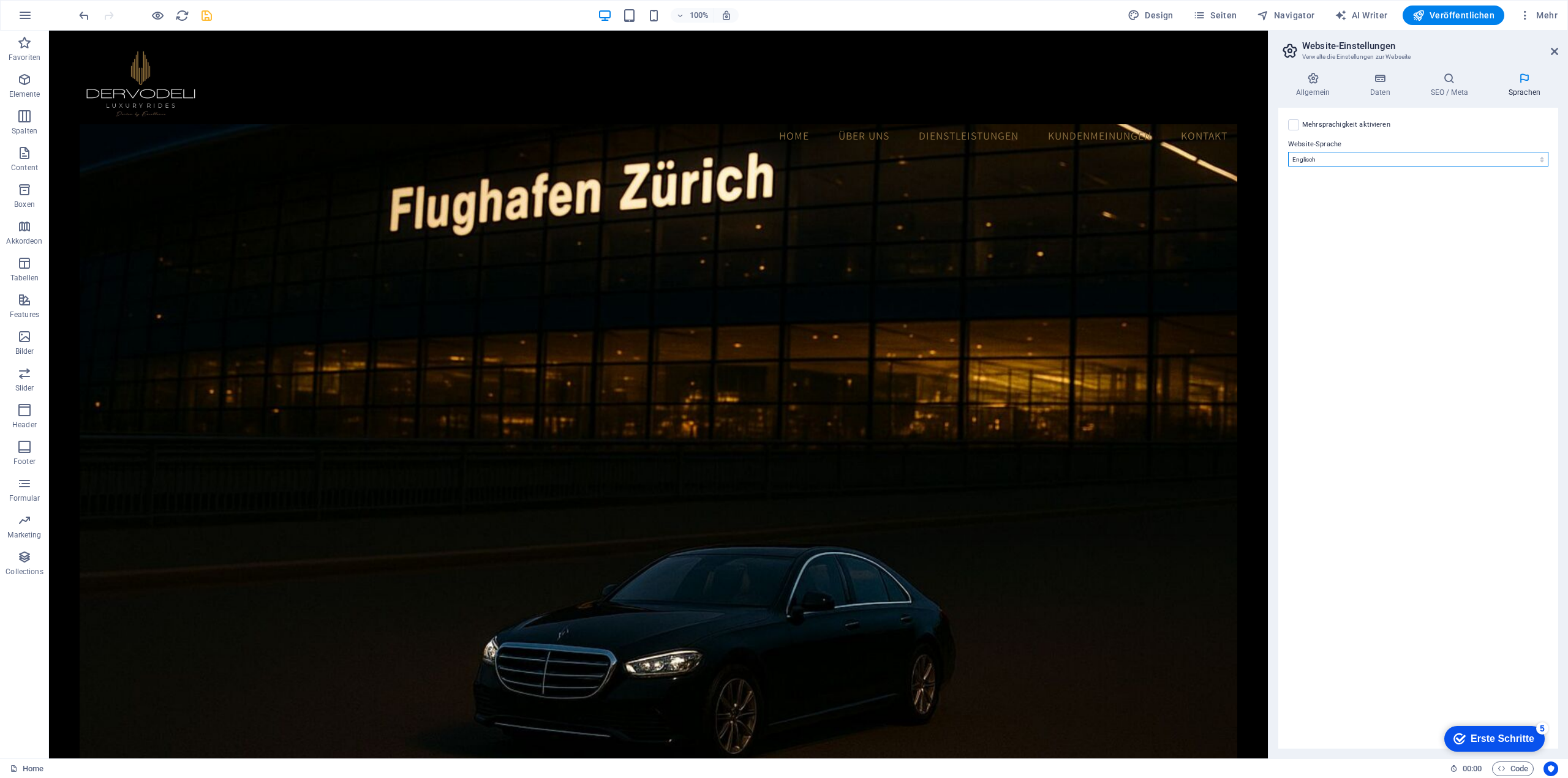
click at [1351, 162] on select "Abchasisch Afar Afrikaans Akan Albanisch Amharisch Arabisch Aragonisch Armenisc…" at bounding box center [1418, 159] width 261 height 15
click at [1554, 52] on icon at bounding box center [1554, 51] width 7 height 10
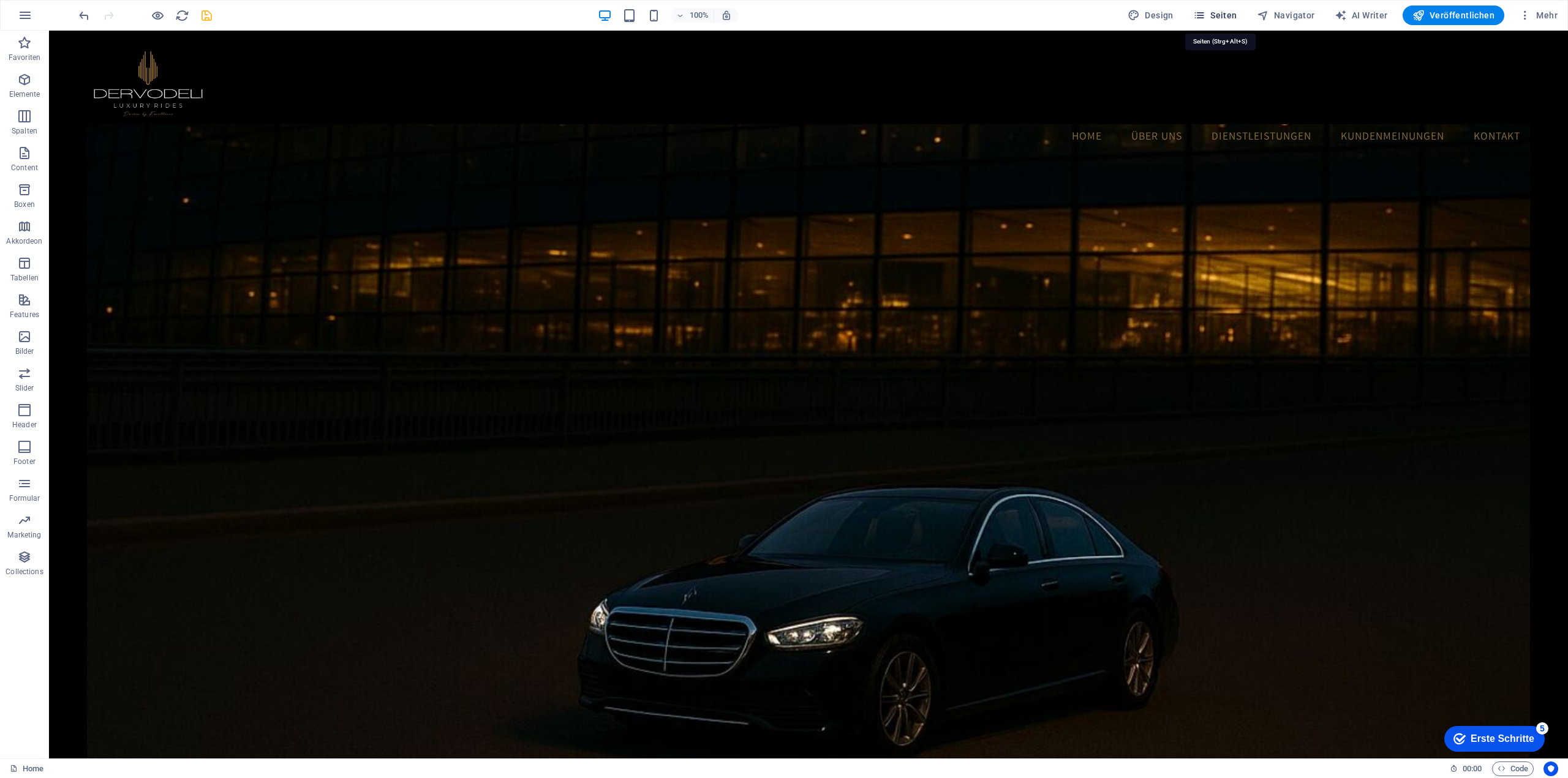
click at [1205, 14] on icon "button" at bounding box center [1199, 15] width 12 height 12
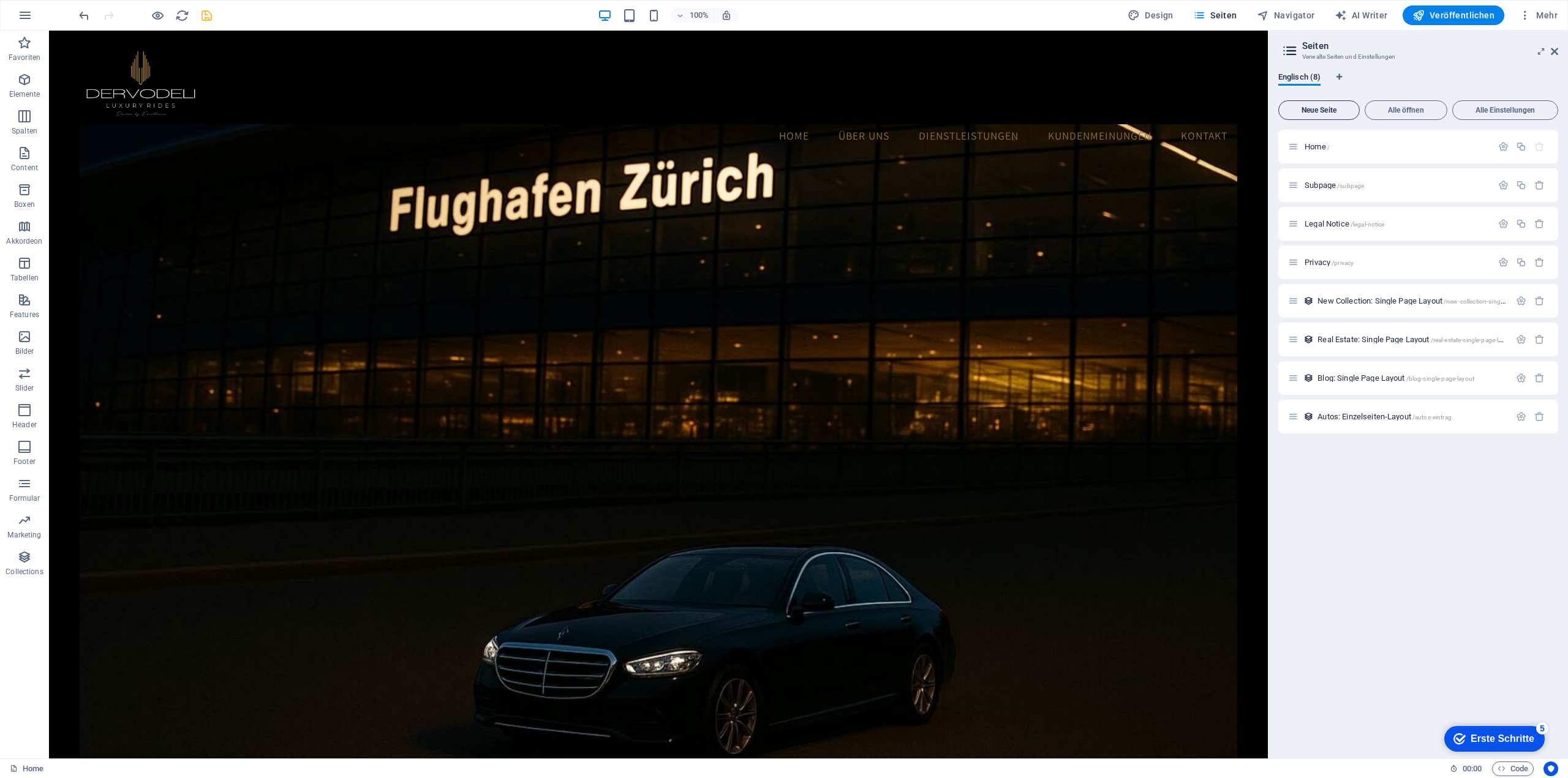
click at [1327, 112] on span "Neue Seite" at bounding box center [1319, 110] width 70 height 7
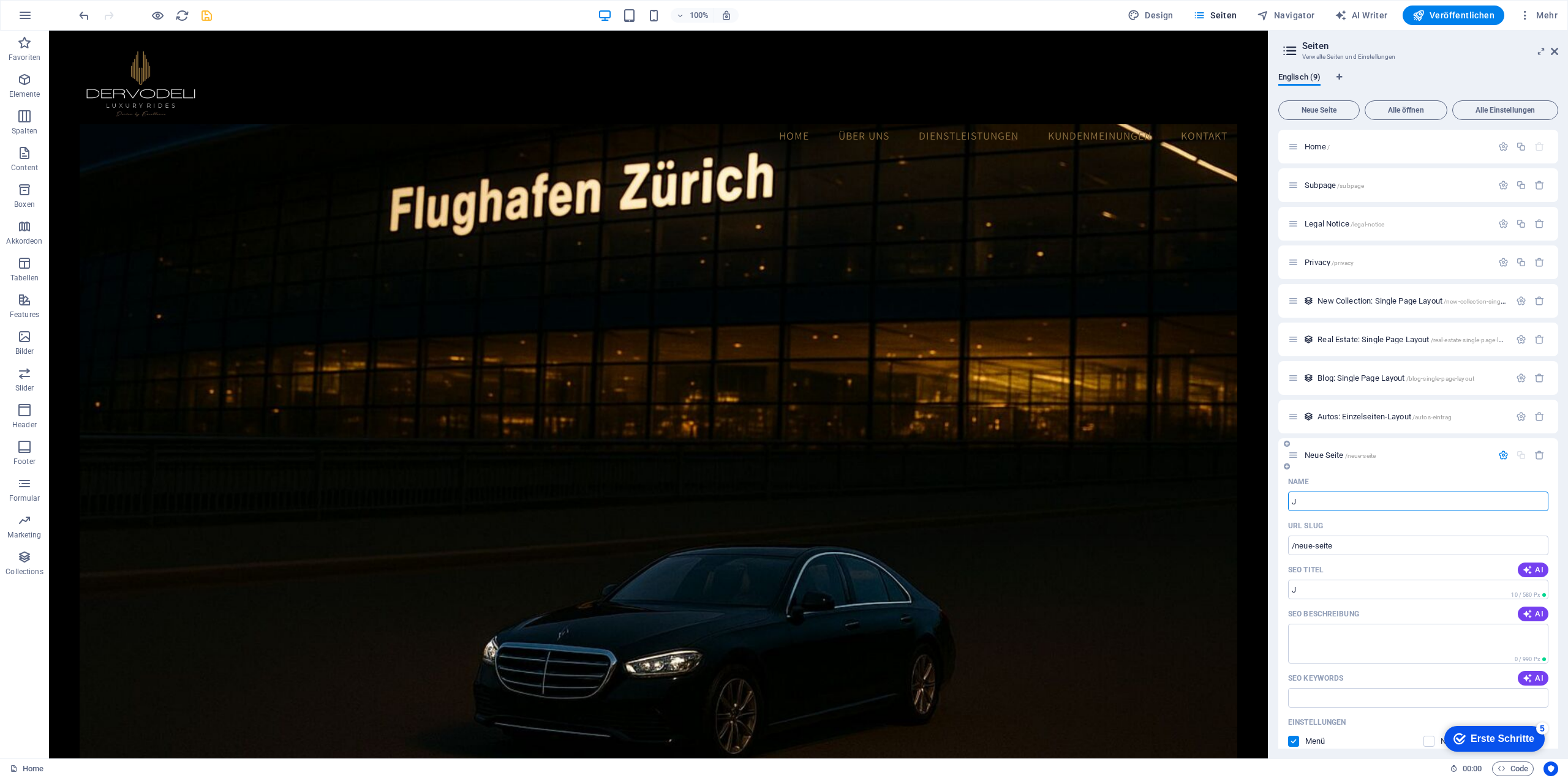
type input "J"
type input "/j"
type input "Je"
type input "/je"
type input "Jetzt"
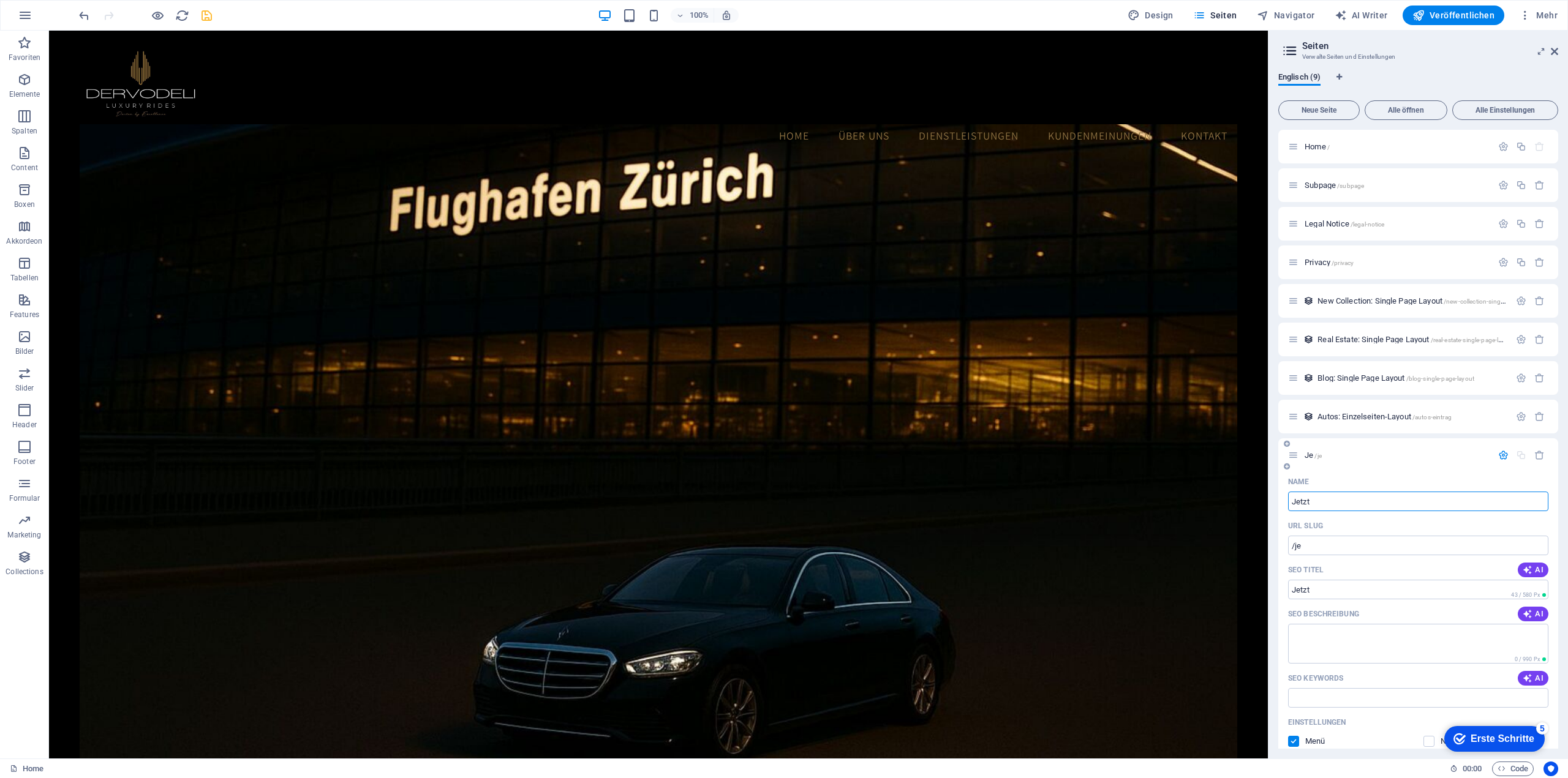
type input "/jetzt"
type input "Jetzt buchen"
type input "/jetzt-buchen"
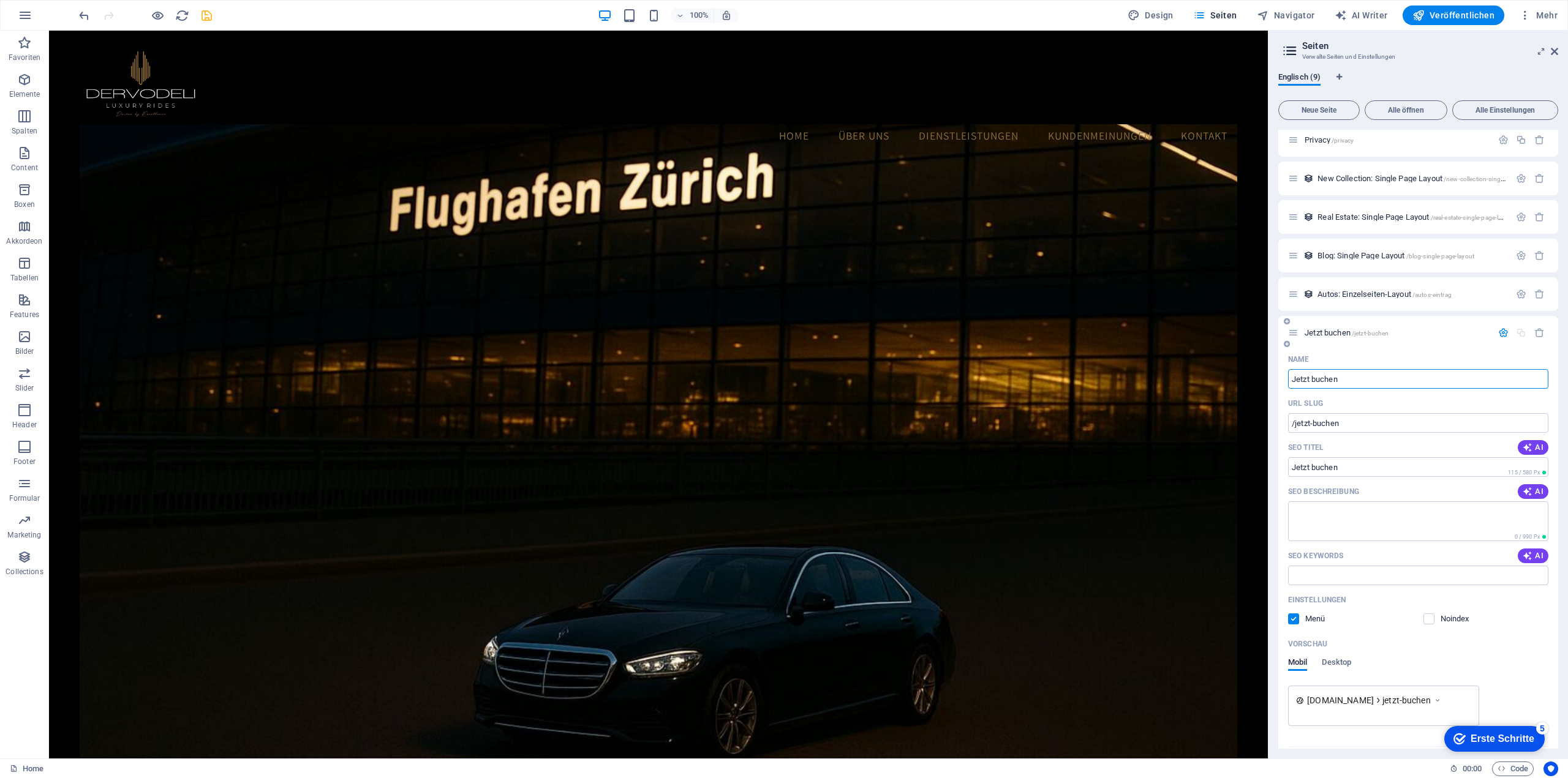
type input "Jetzt buchen"
click at [1325, 331] on span "Jetzt buchen /jetzt-buchen" at bounding box center [1346, 333] width 84 height 9
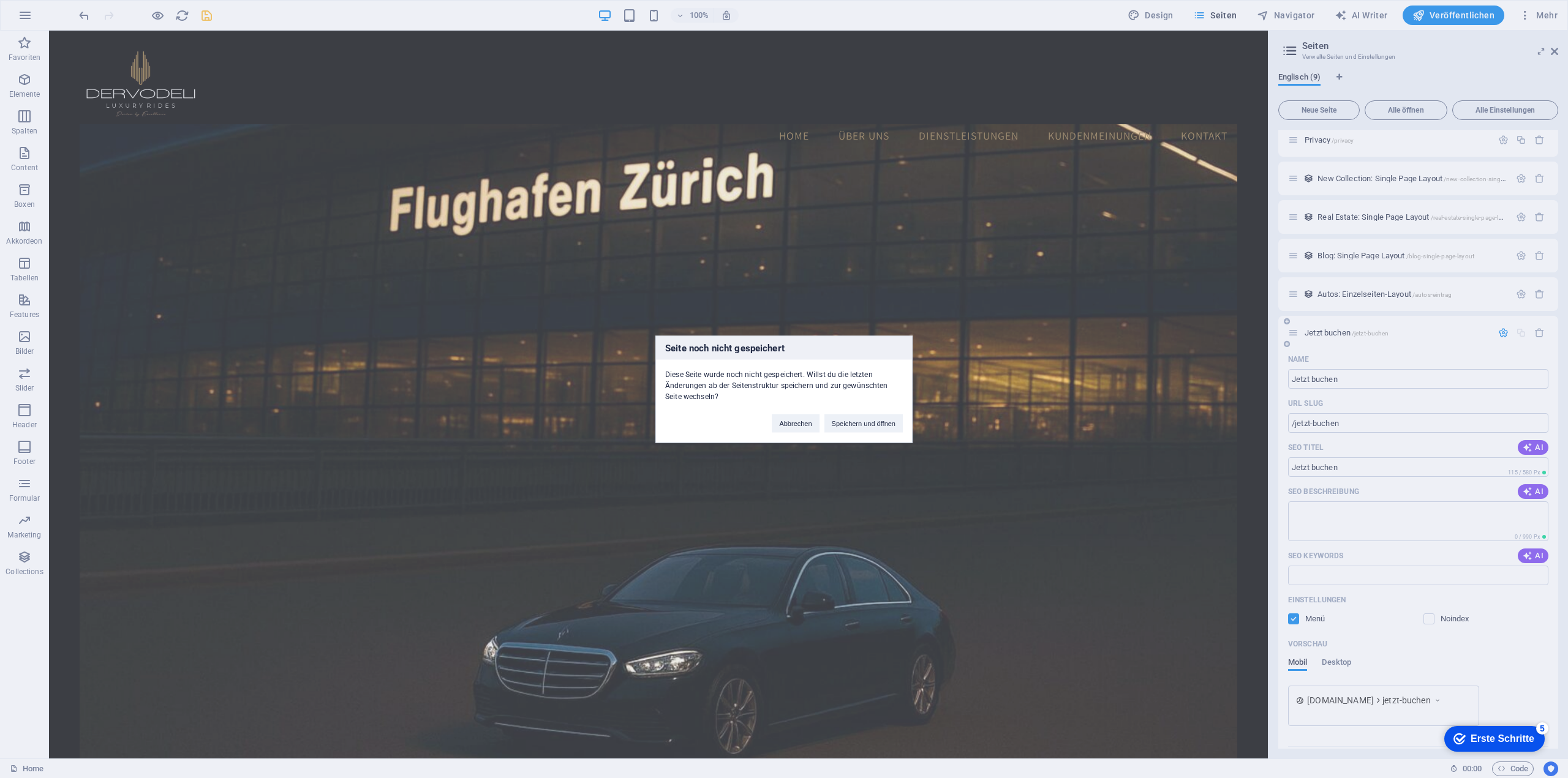
click at [1325, 331] on div "Seite noch nicht gespeichert Diese Seite wurde noch nicht gespeichert. Willst d…" at bounding box center [784, 389] width 1568 height 778
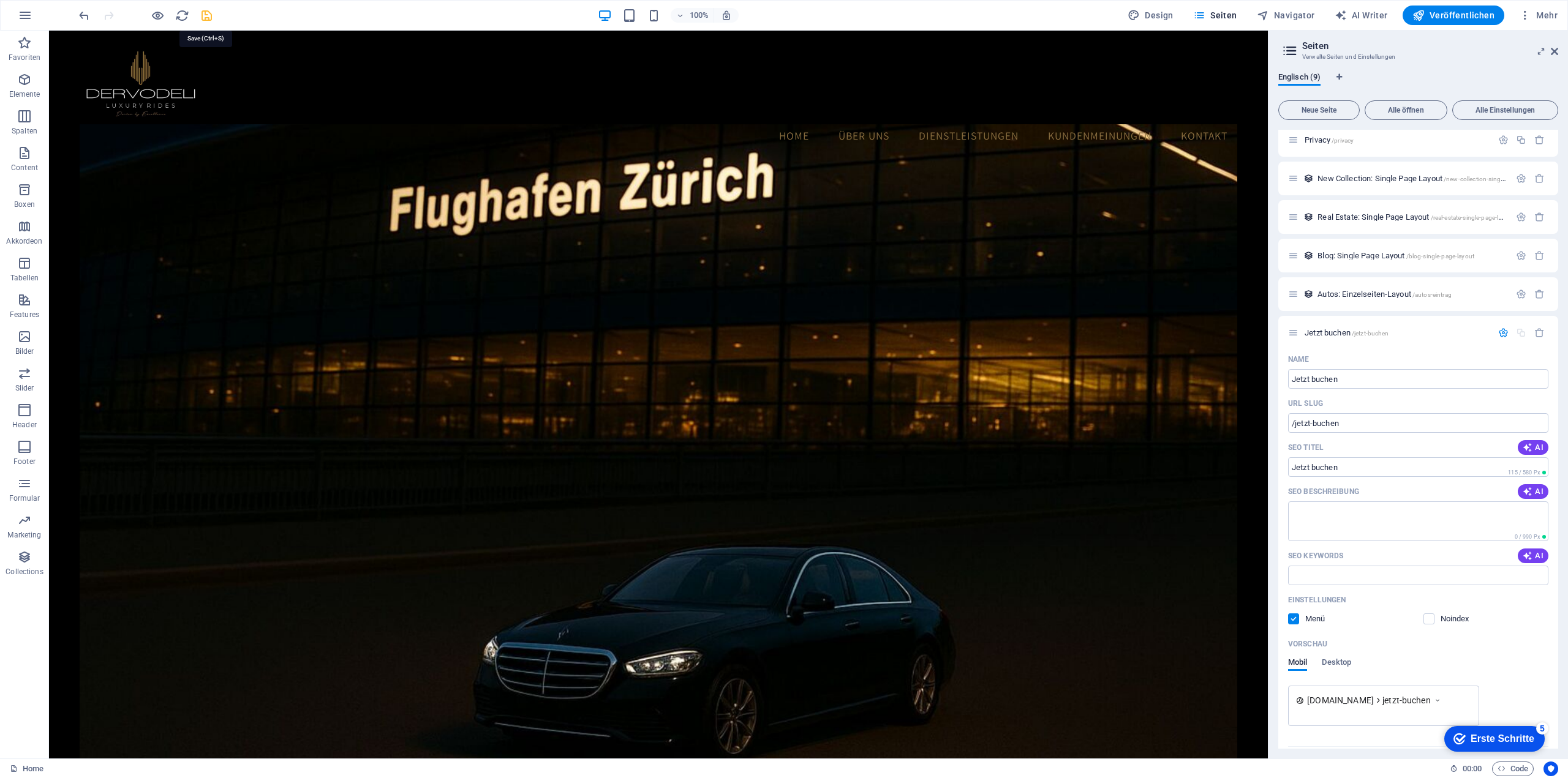
click at [211, 14] on icon "save" at bounding box center [206, 15] width 14 height 14
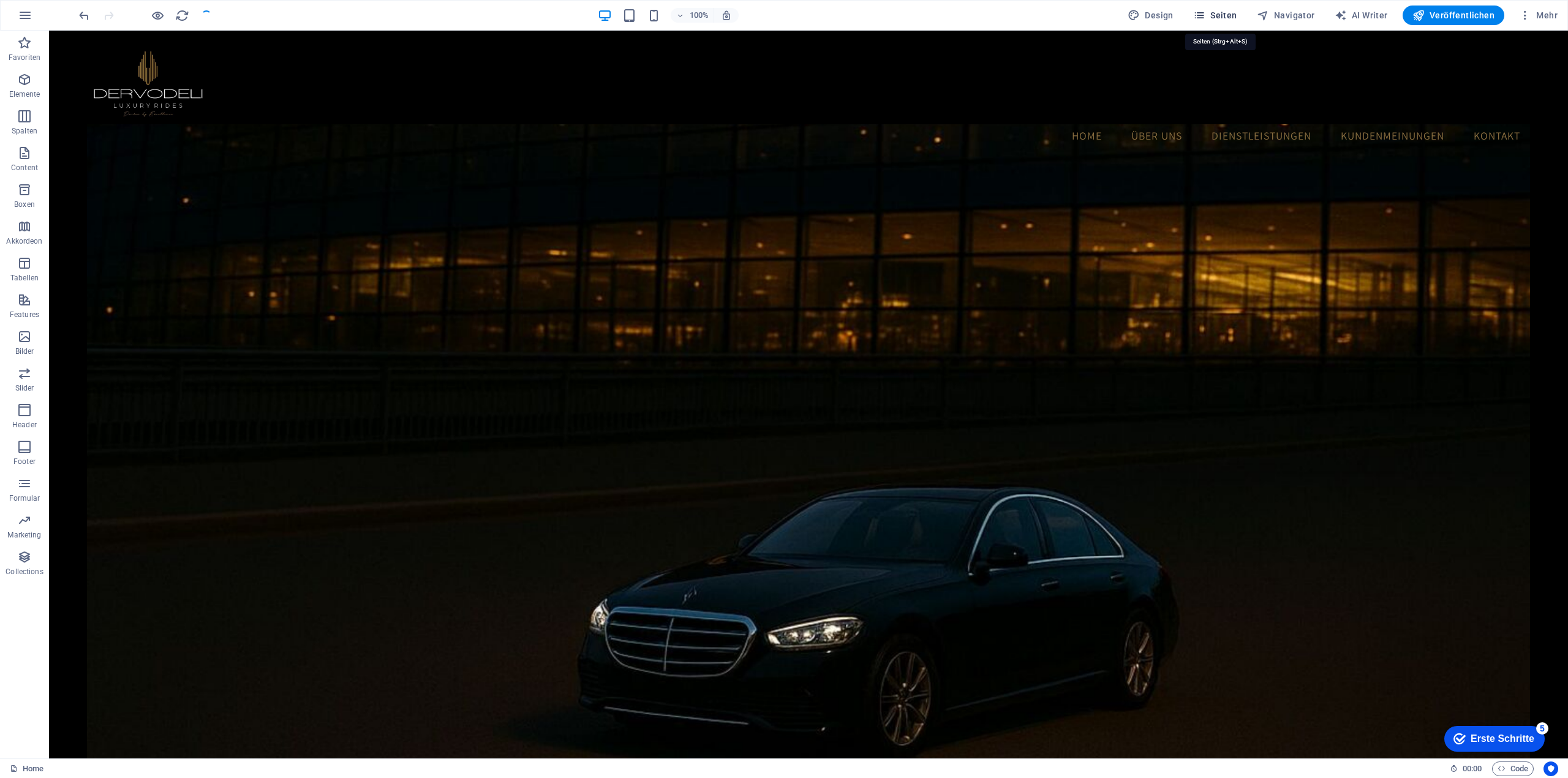
click at [1227, 14] on span "Seiten" at bounding box center [1214, 15] width 44 height 12
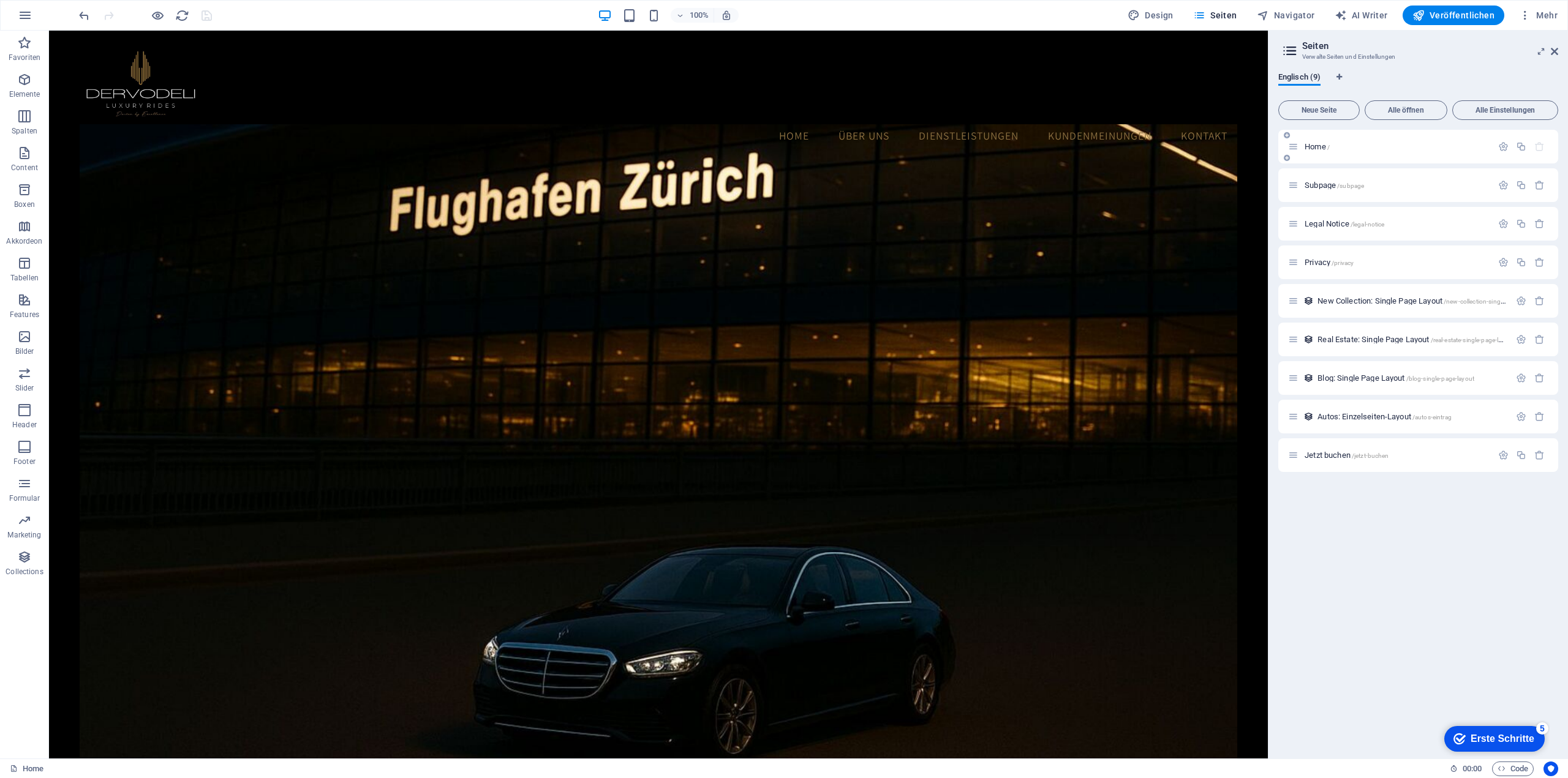
drag, startPoint x: 1351, startPoint y: 458, endPoint x: 1347, endPoint y: 160, distance: 298.0
click at [1347, 160] on div "Home / Subpage /subpage Legal Notice /legal-notice Privacy /privacy New Collect…" at bounding box center [1417, 300] width 280 height 342
drag, startPoint x: 1298, startPoint y: 453, endPoint x: 1303, endPoint y: 423, distance: 30.4
click at [1303, 401] on div "Home / Subpage /subpage Legal Notice /legal-notice Privacy /privacy New Collect…" at bounding box center [1417, 300] width 280 height 342
drag, startPoint x: 1288, startPoint y: 455, endPoint x: 1296, endPoint y: 184, distance: 271.1
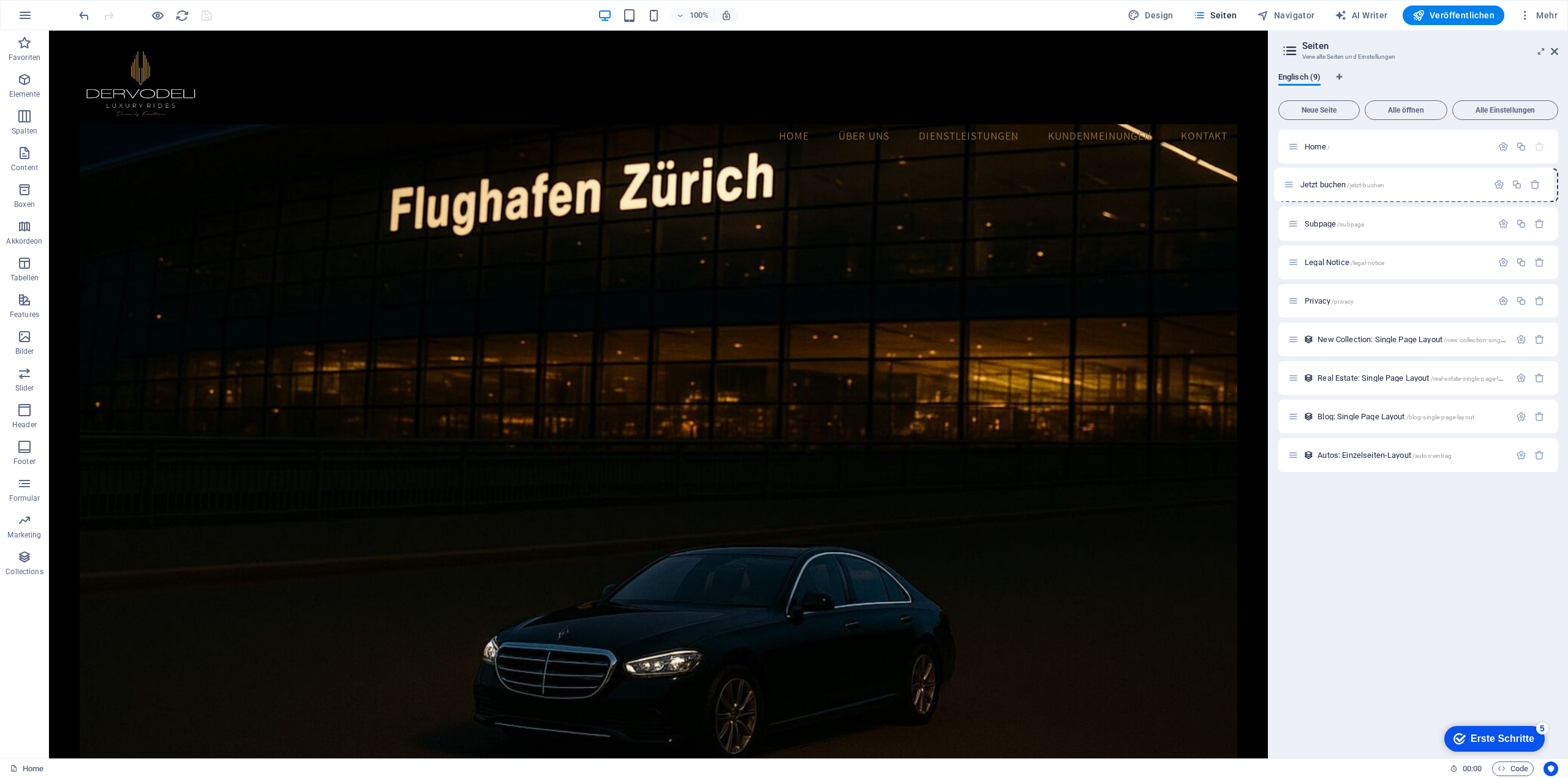
click at [1296, 184] on div "Home / Subpage /subpage Legal Notice /legal-notice Privacy /privacy New Collect…" at bounding box center [1417, 300] width 280 height 342
click at [204, 15] on icon "save" at bounding box center [206, 15] width 14 height 14
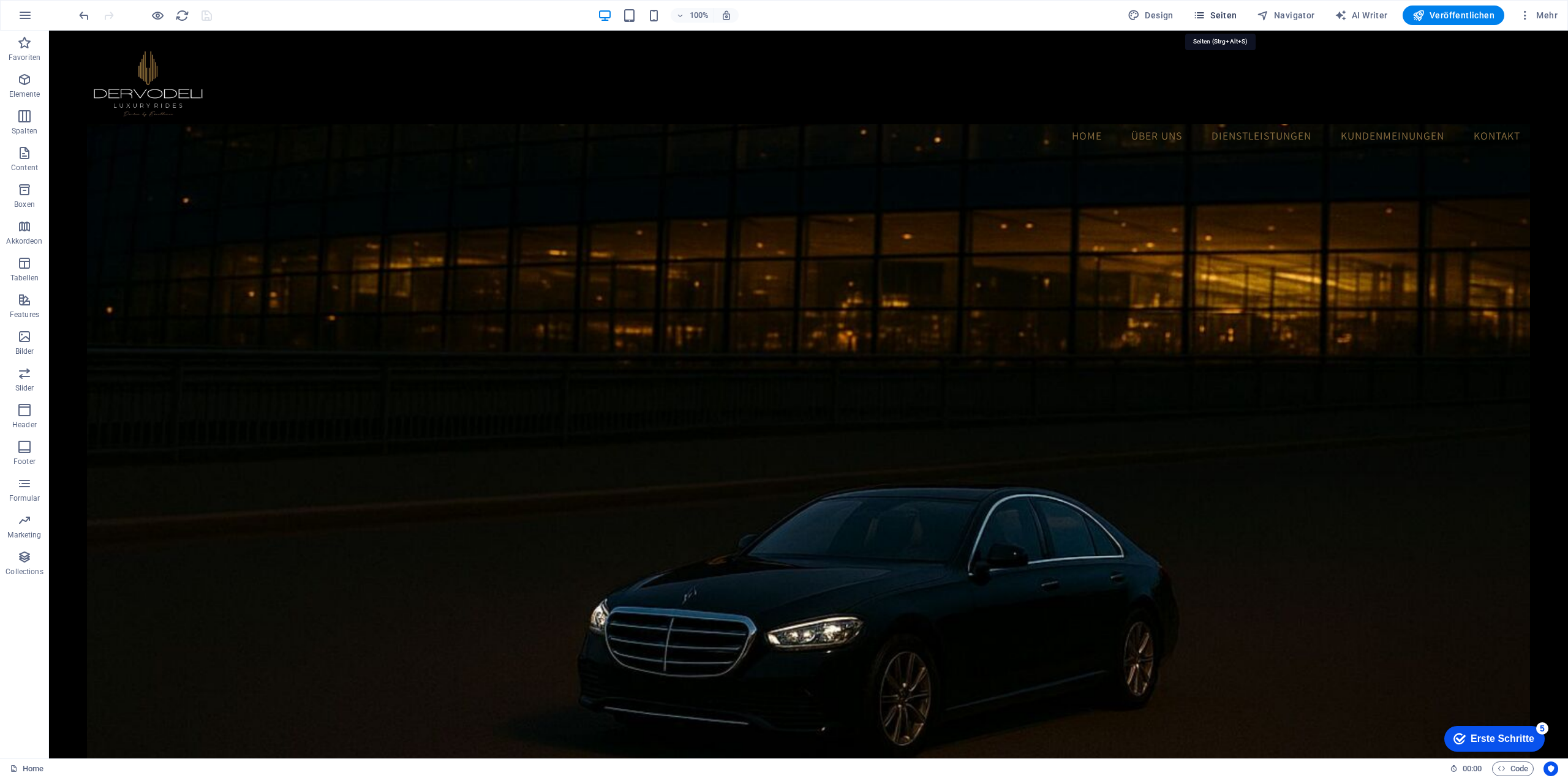
click at [1205, 18] on icon "button" at bounding box center [1199, 15] width 12 height 12
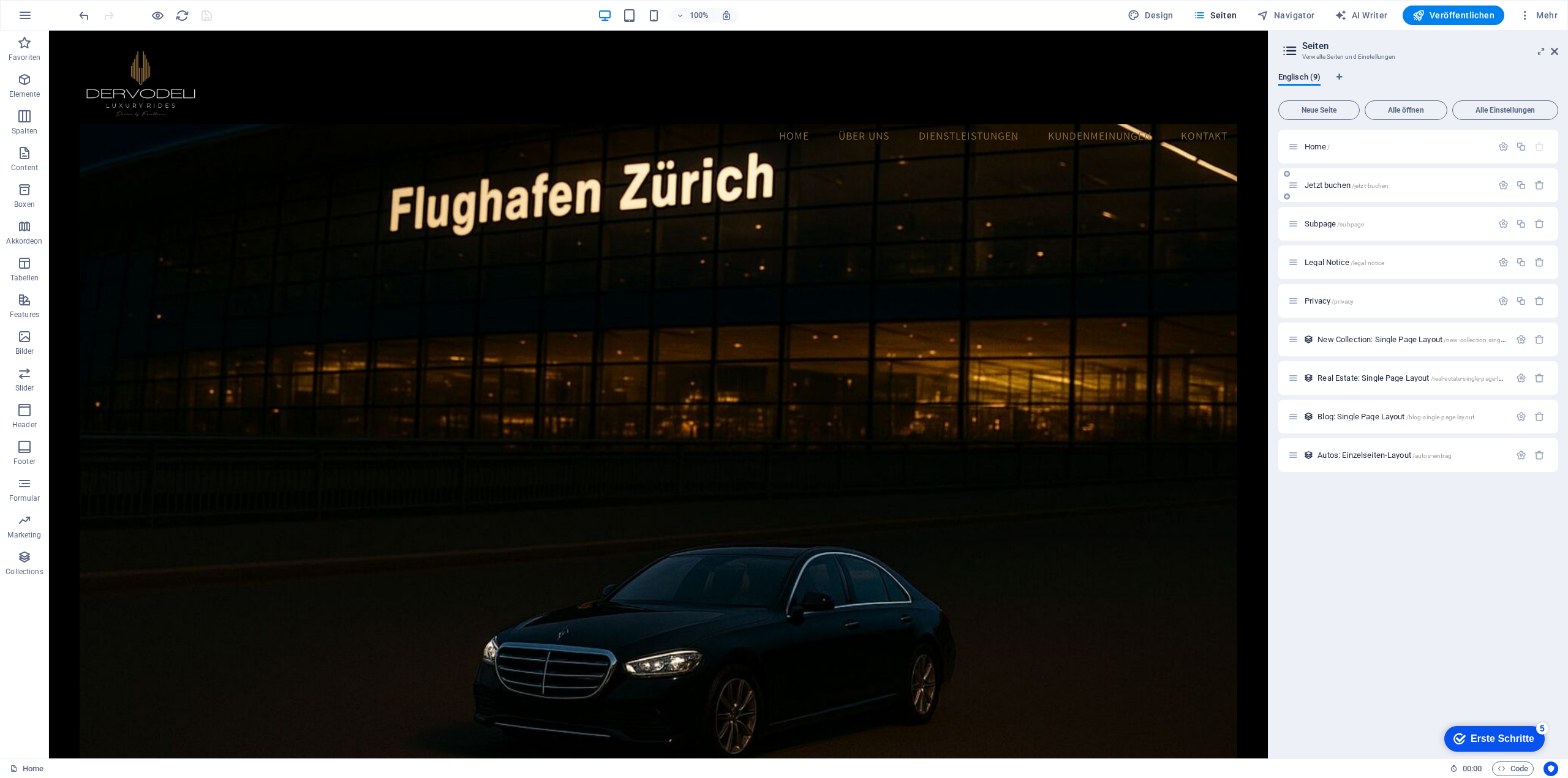
click at [1353, 181] on span "Jetzt buchen /jetzt-buchen" at bounding box center [1346, 185] width 84 height 9
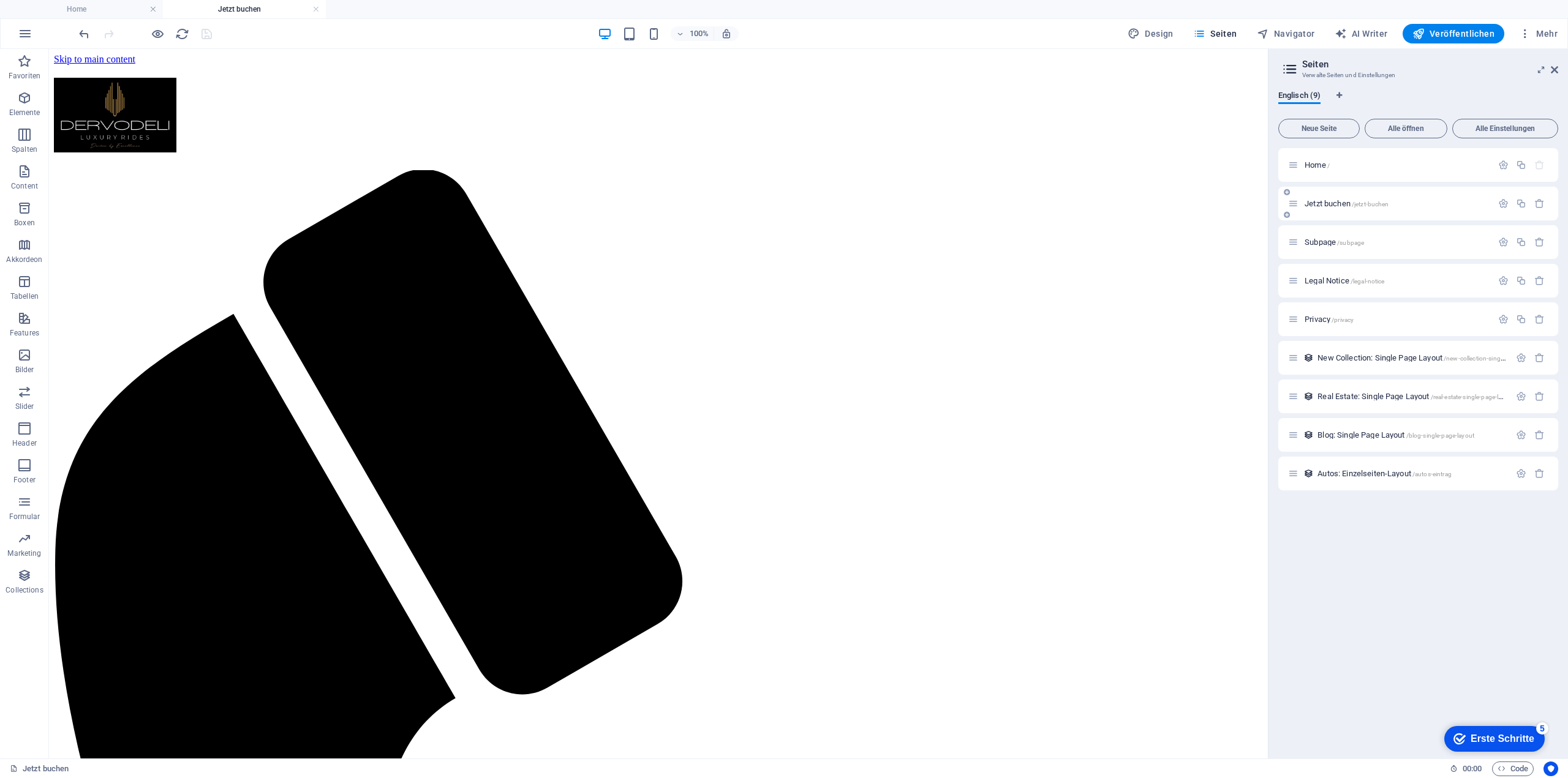
scroll to position [0, 0]
click at [1319, 205] on span "Jetzt buchen /jetzt-buchen" at bounding box center [1346, 203] width 84 height 9
click at [1508, 205] on button "button" at bounding box center [1503, 203] width 18 height 10
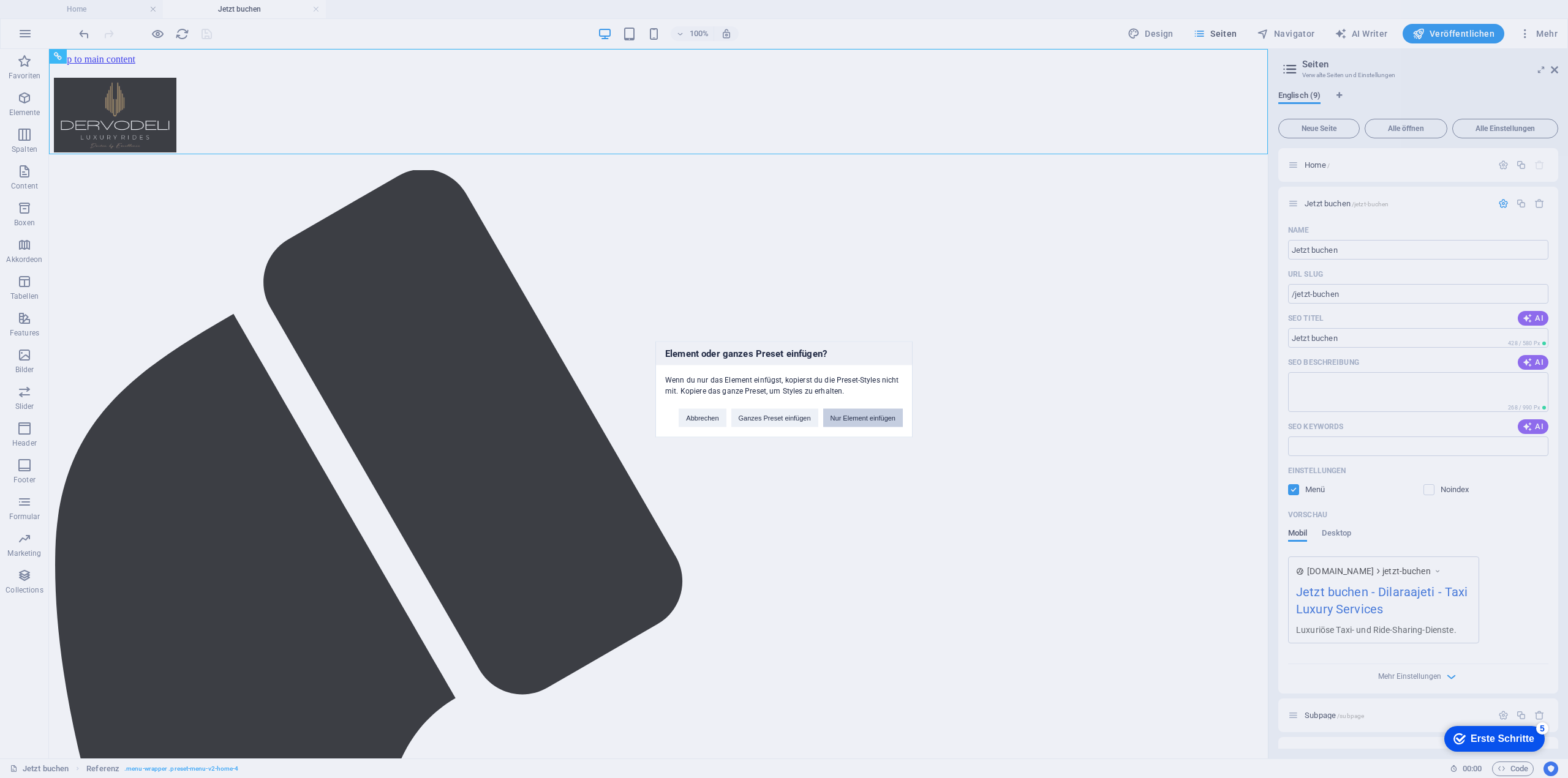
click at [836, 421] on button "Nur Element einfügen" at bounding box center [862, 418] width 80 height 19
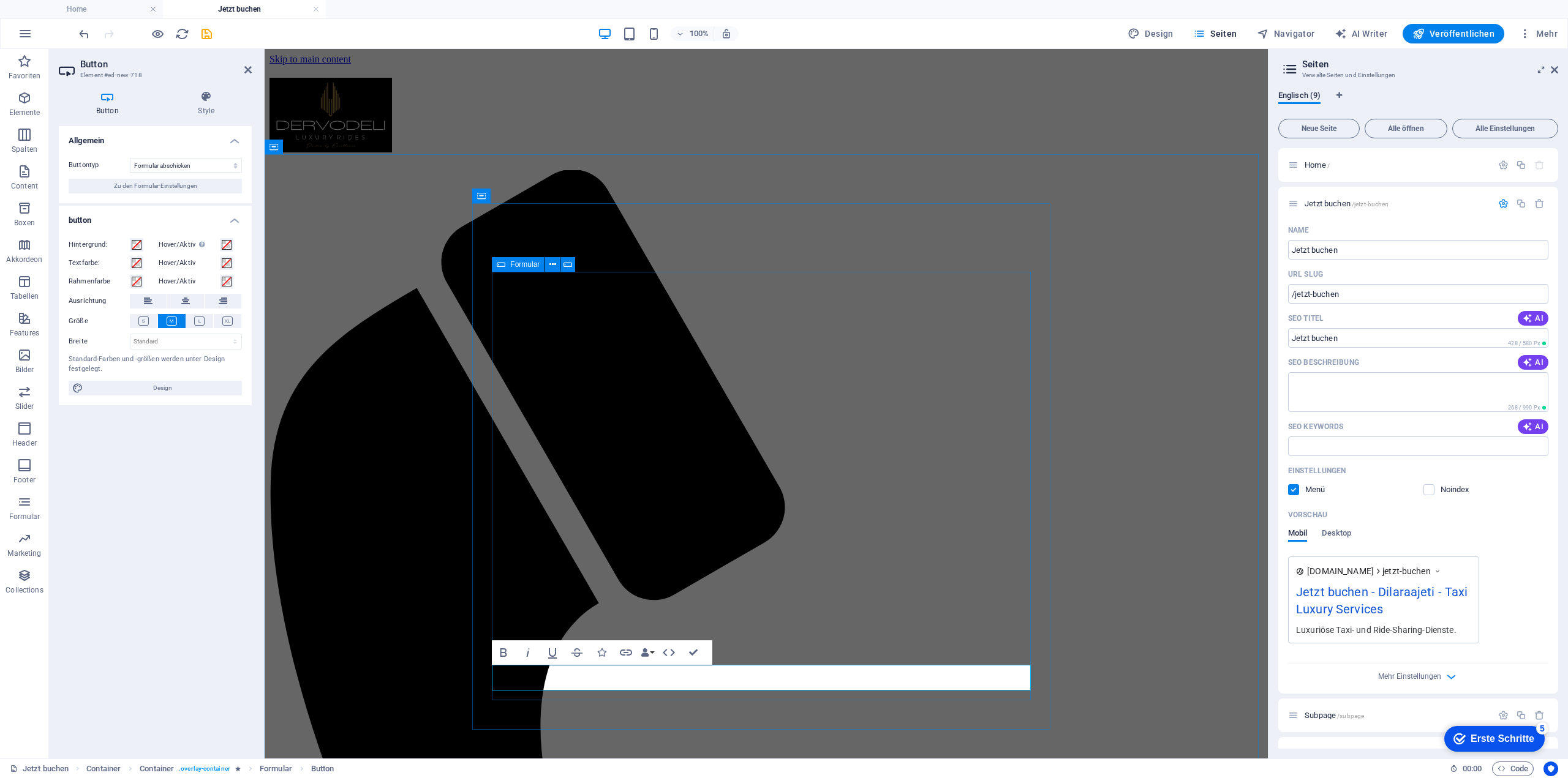
type button "start the download"
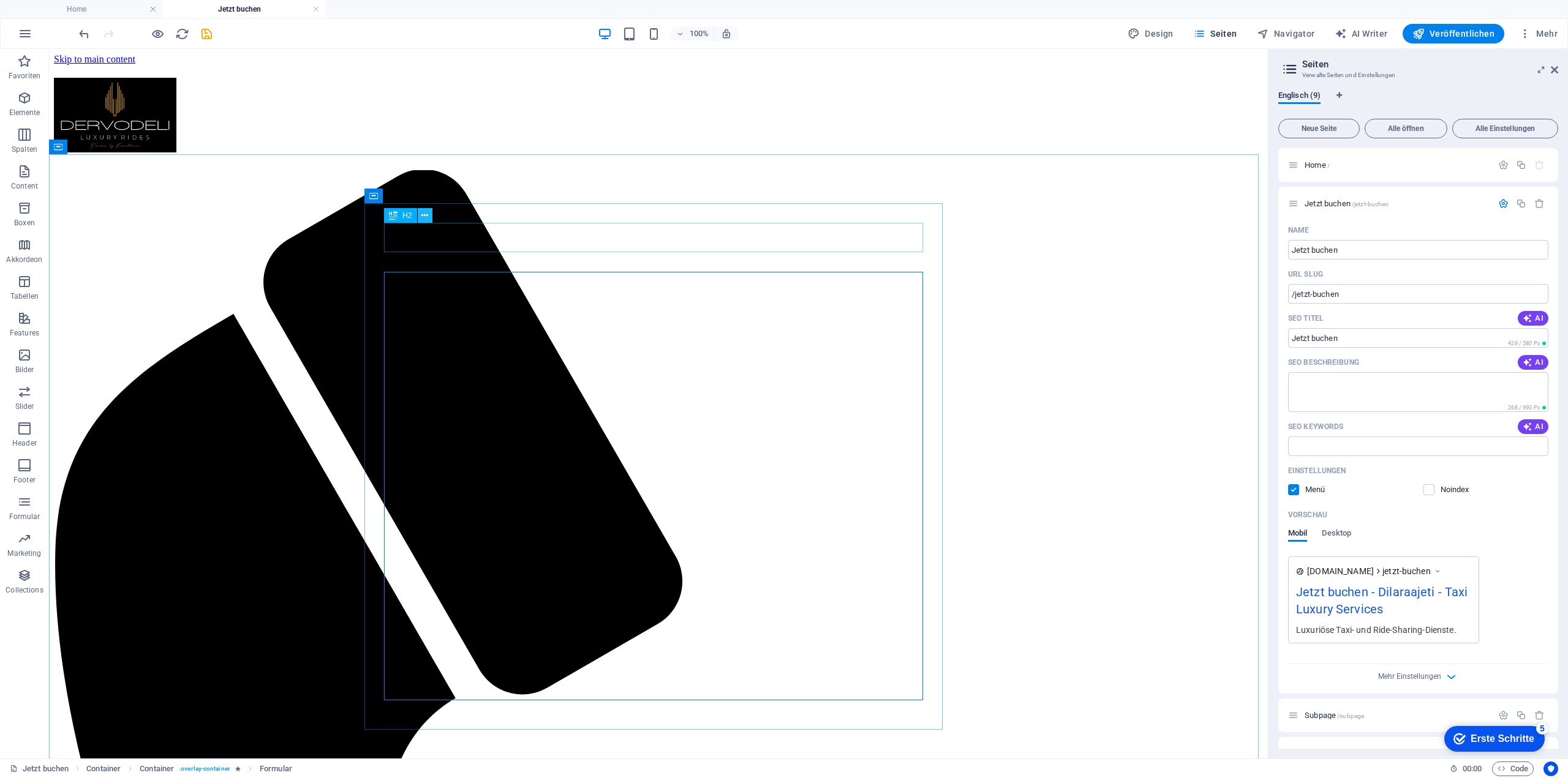
click at [431, 216] on button at bounding box center [425, 215] width 15 height 15
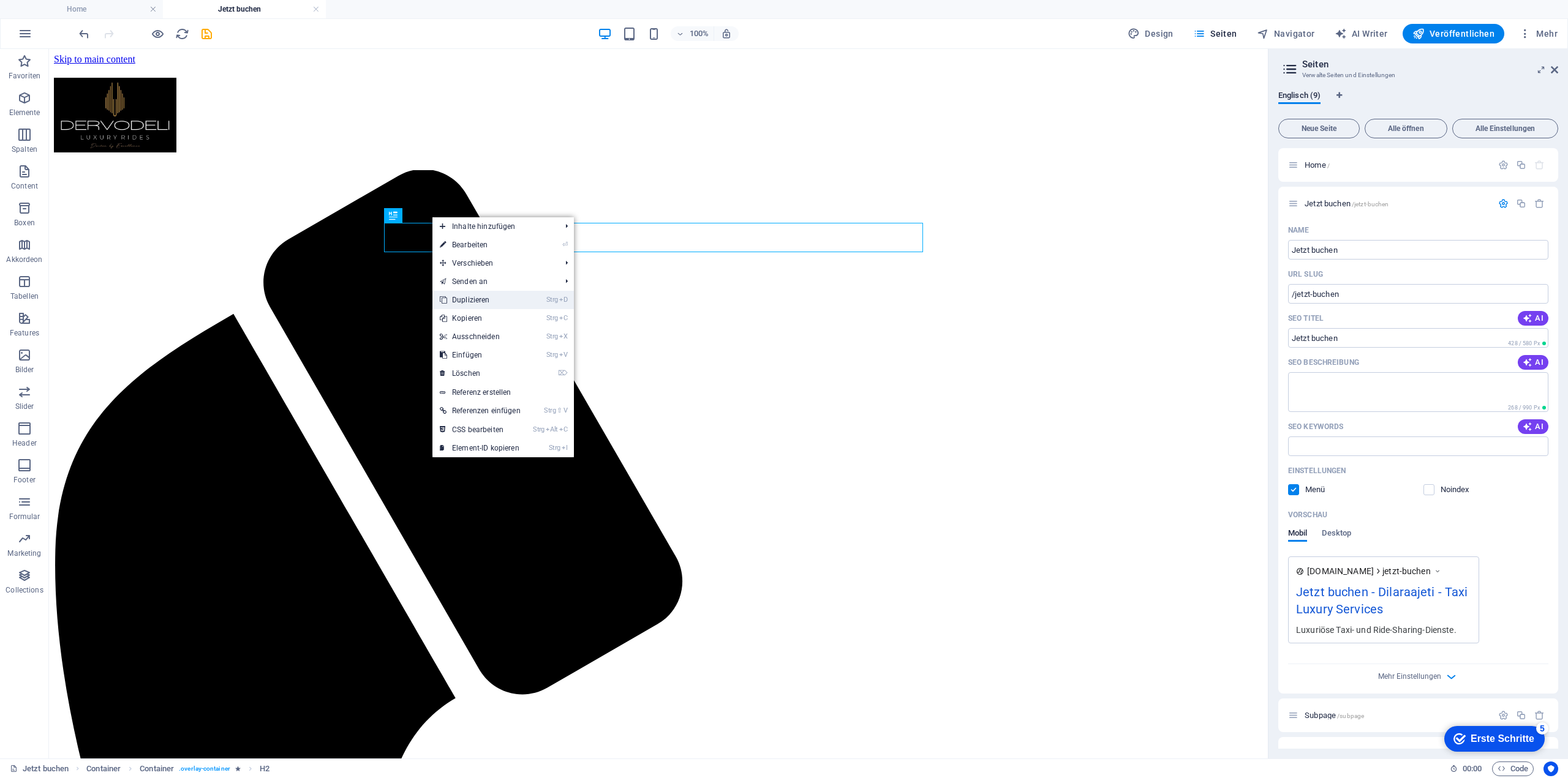
click at [491, 295] on link "Strg D Duplizieren" at bounding box center [480, 300] width 96 height 19
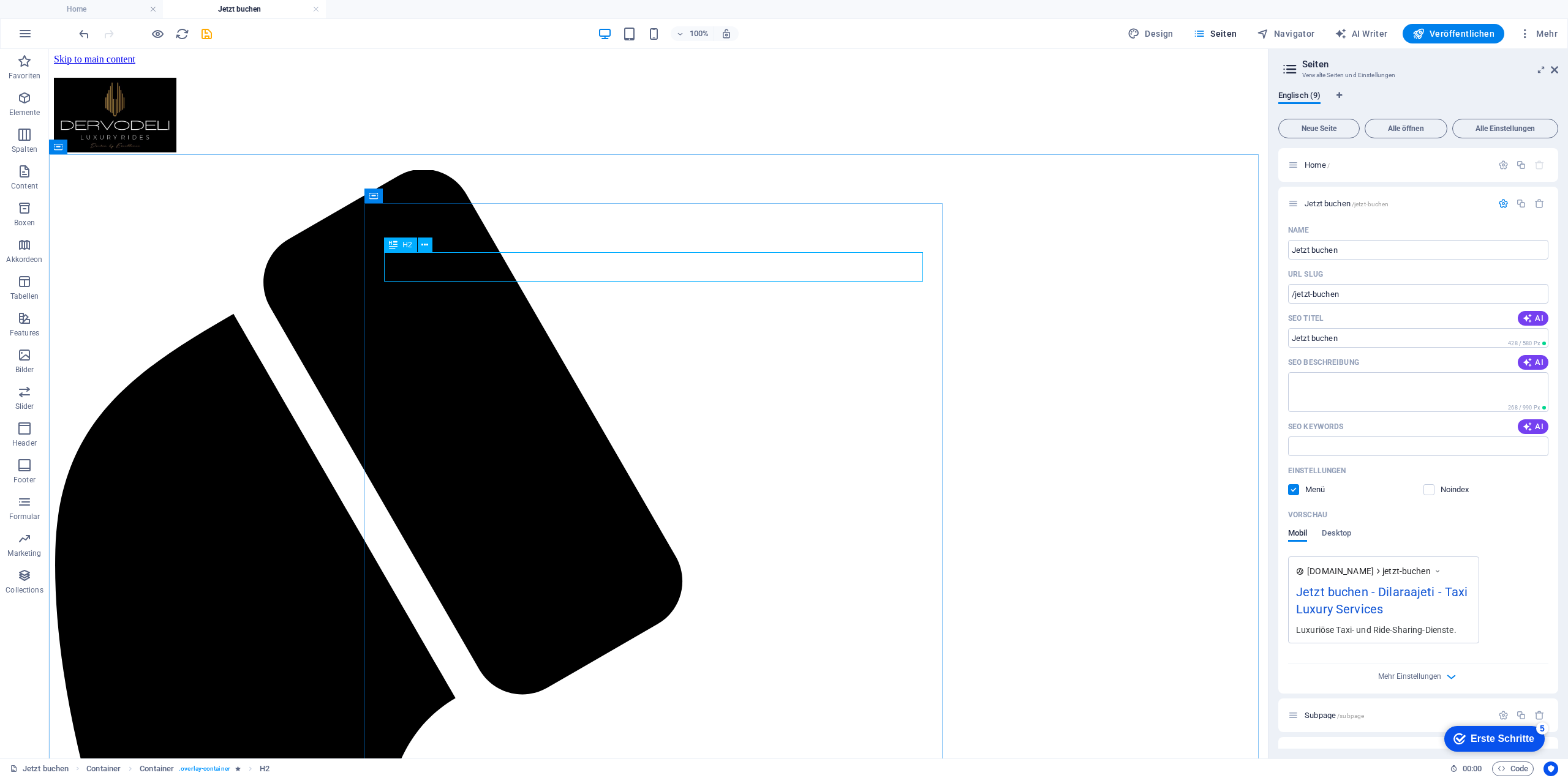
click at [404, 249] on span "H2" at bounding box center [407, 245] width 9 height 7
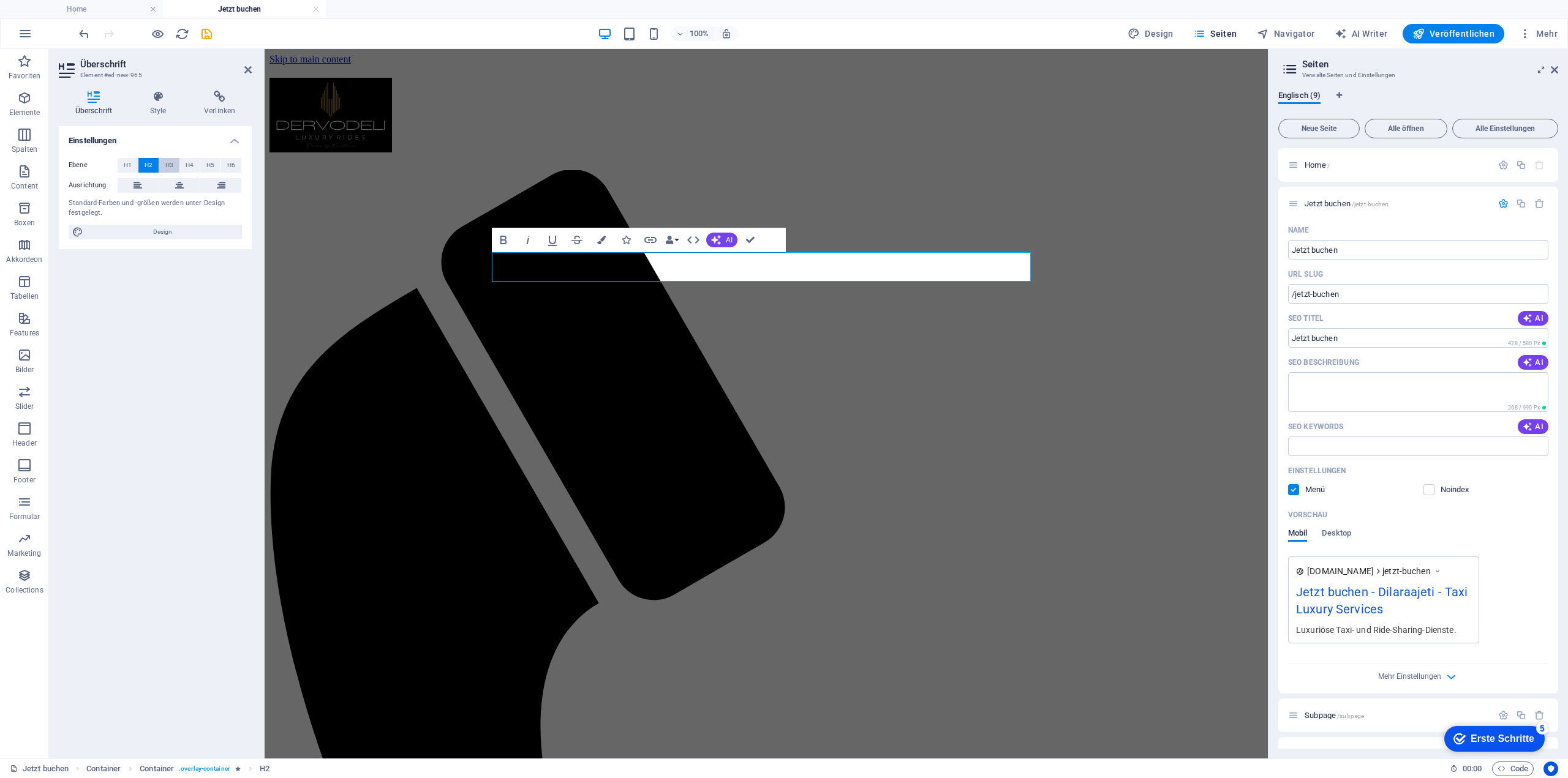
click at [168, 162] on span "H3" at bounding box center [169, 165] width 8 height 15
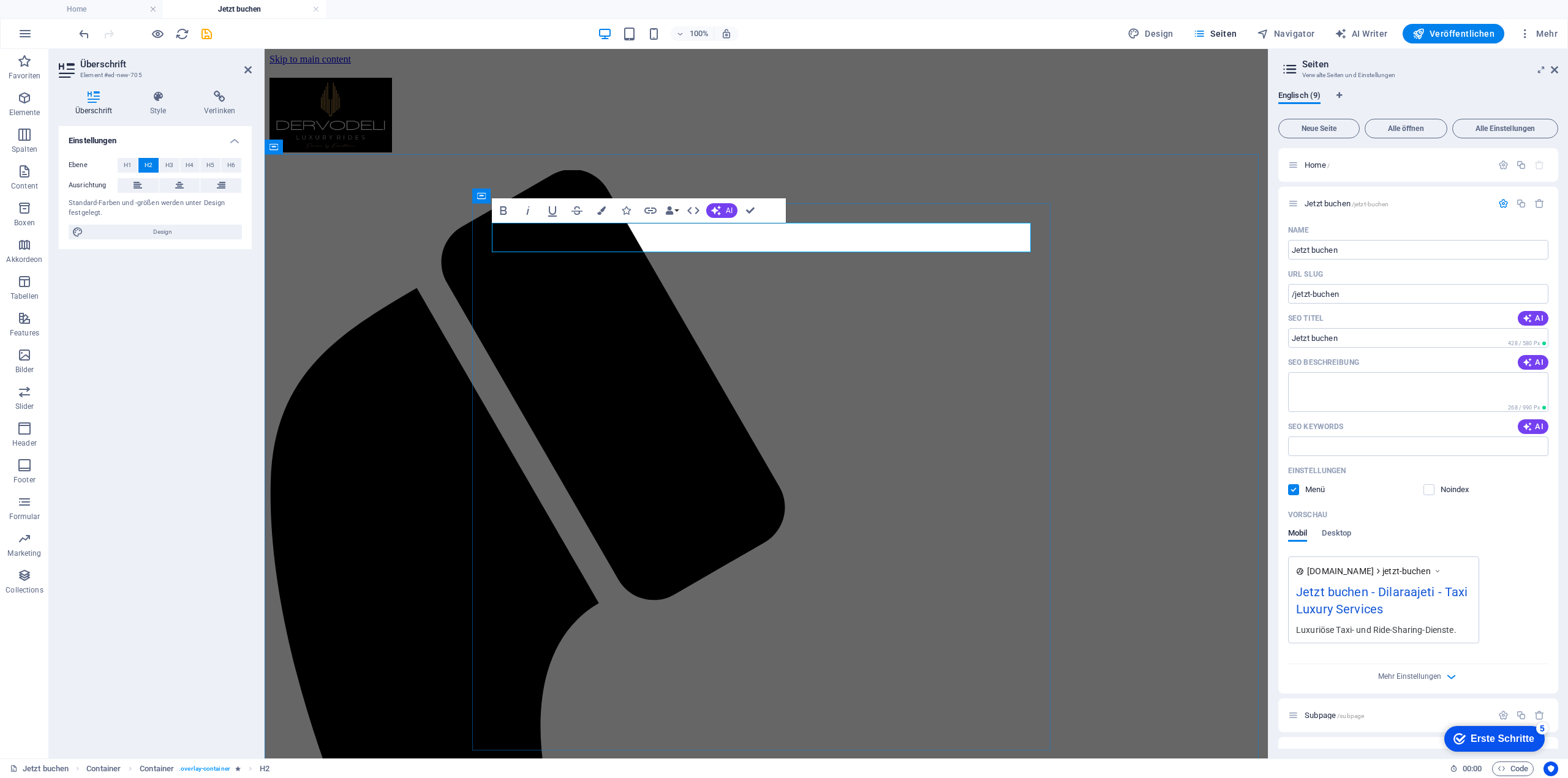
click at [599, 207] on icon "button" at bounding box center [601, 210] width 9 height 9
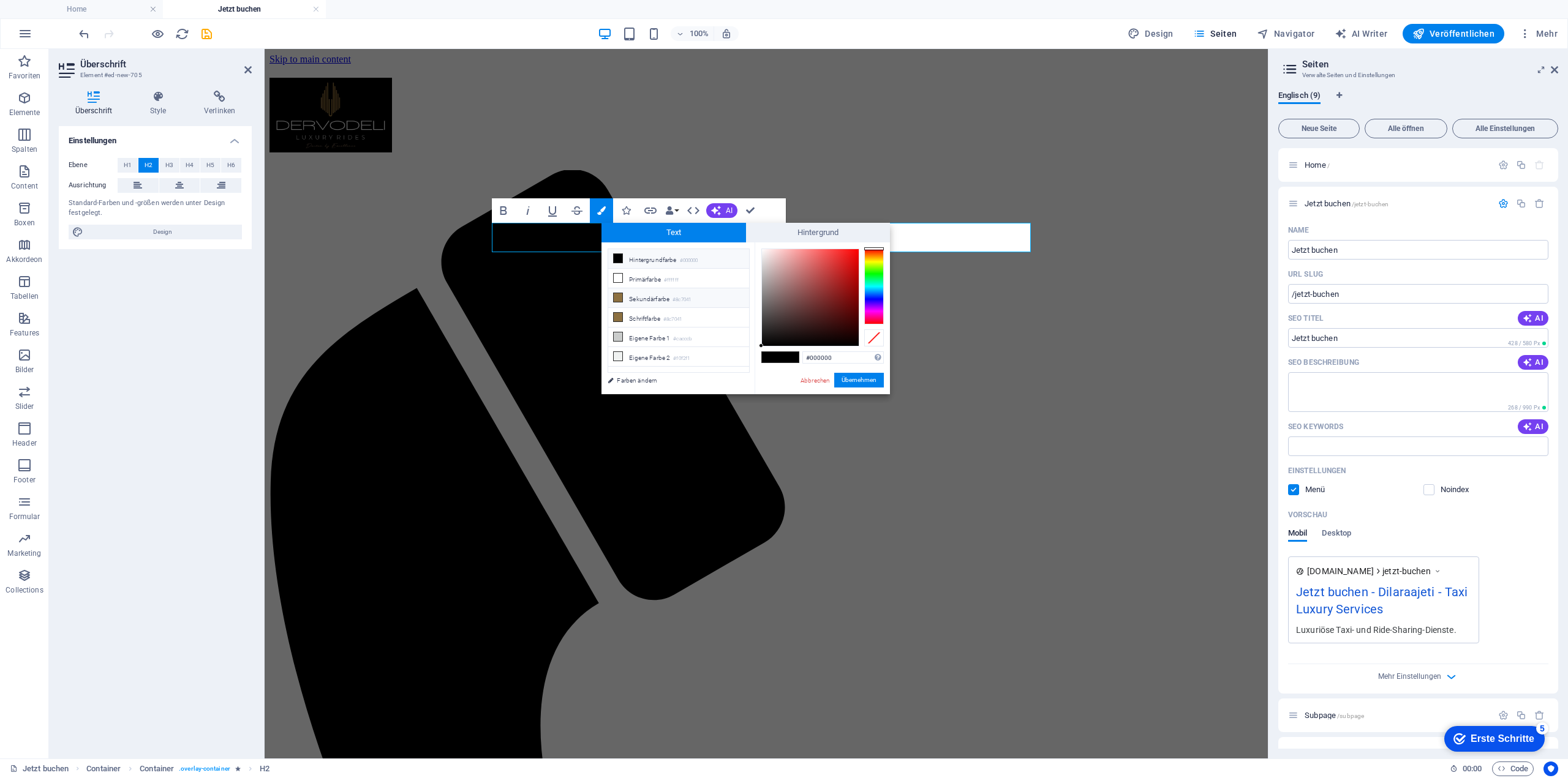
click at [630, 299] on li "Sekundärfarbe #8c7041" at bounding box center [678, 298] width 141 height 20
type input "#8c7041"
click at [841, 379] on button "Übernehmen" at bounding box center [859, 380] width 49 height 15
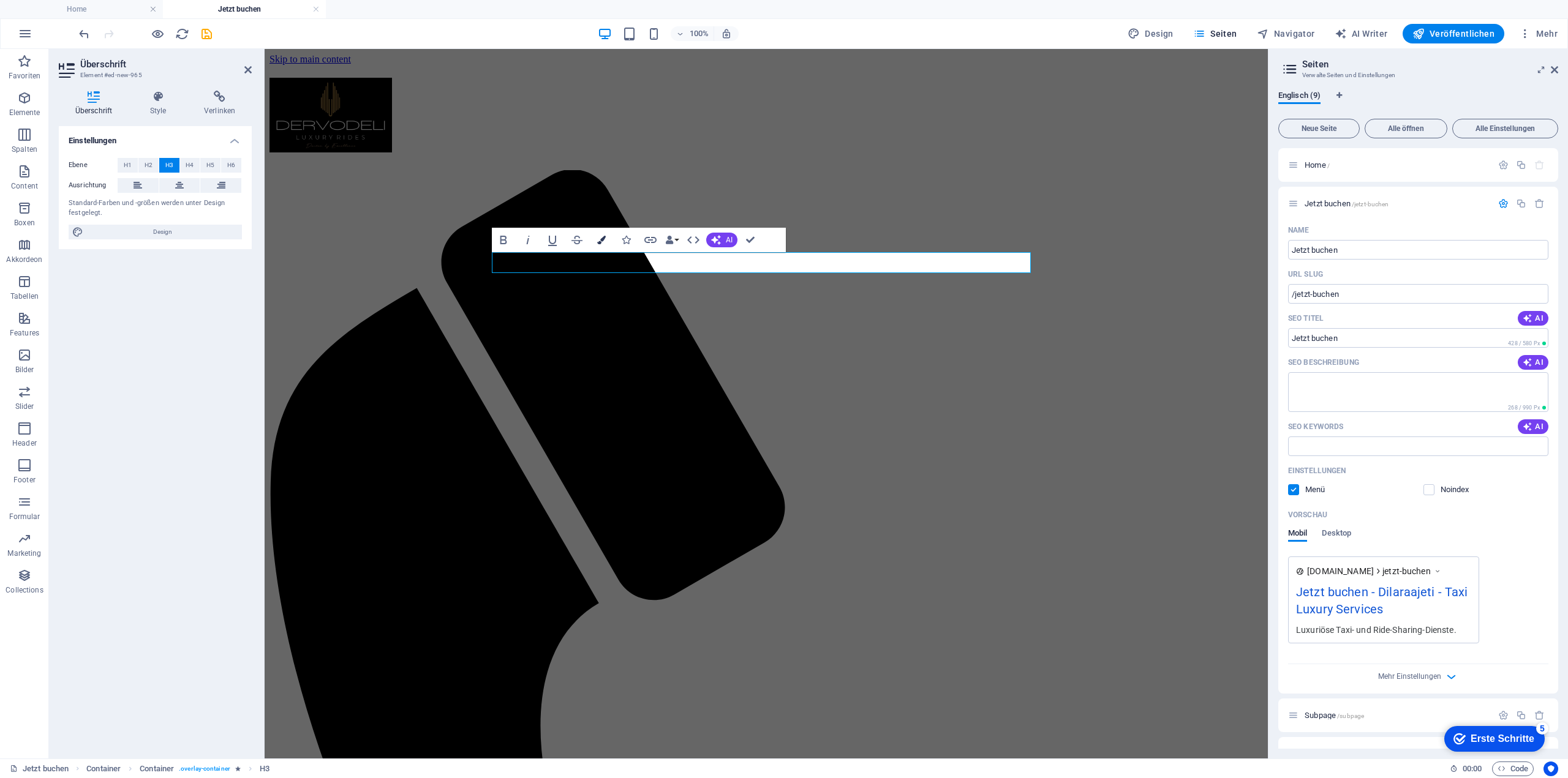
click at [604, 244] on icon "button" at bounding box center [601, 240] width 9 height 9
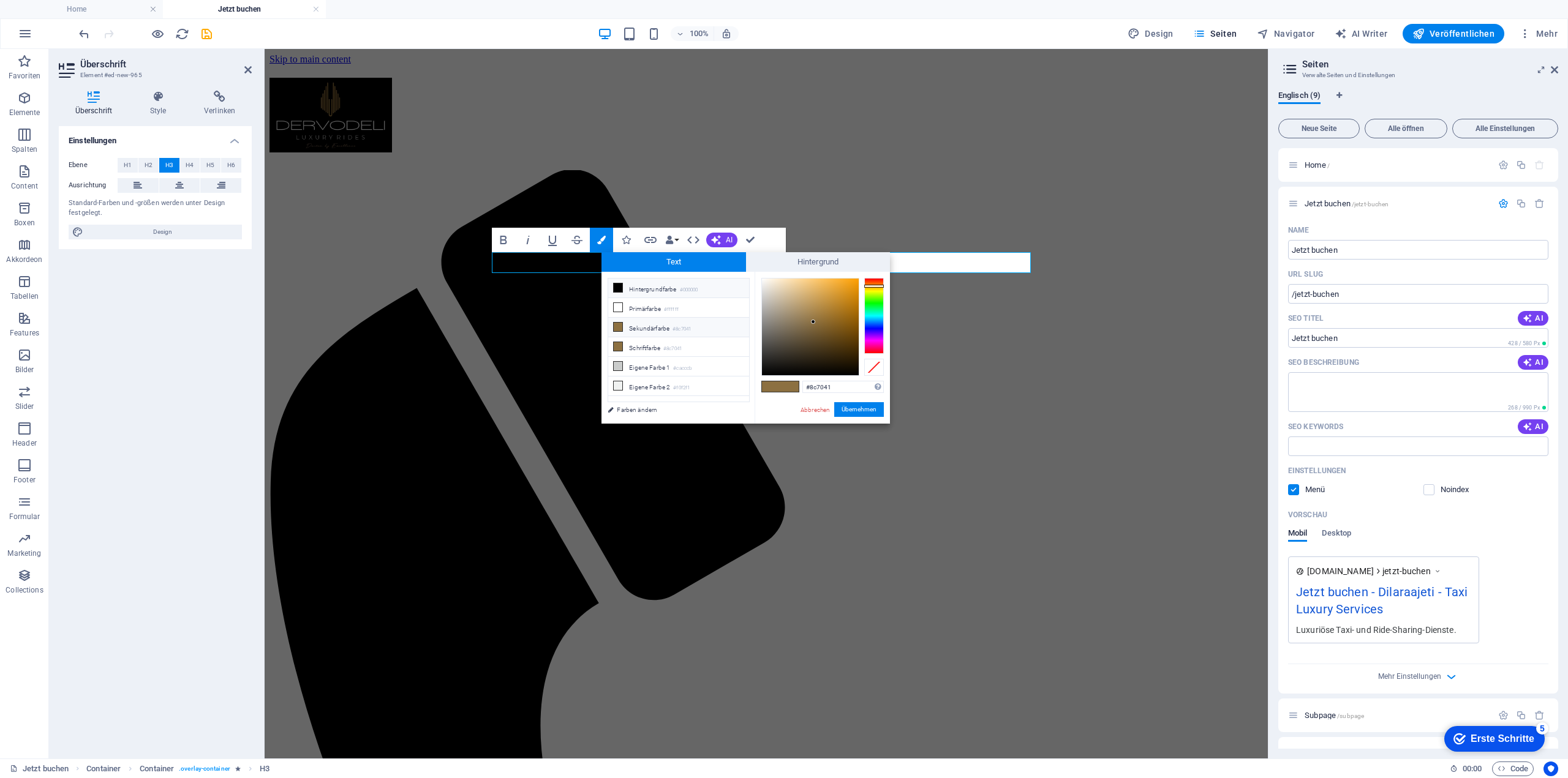
click at [661, 289] on li "Hintergrundfarbe #000000" at bounding box center [678, 288] width 141 height 20
type input "#000000"
click at [846, 406] on button "Übernehmen" at bounding box center [859, 410] width 49 height 15
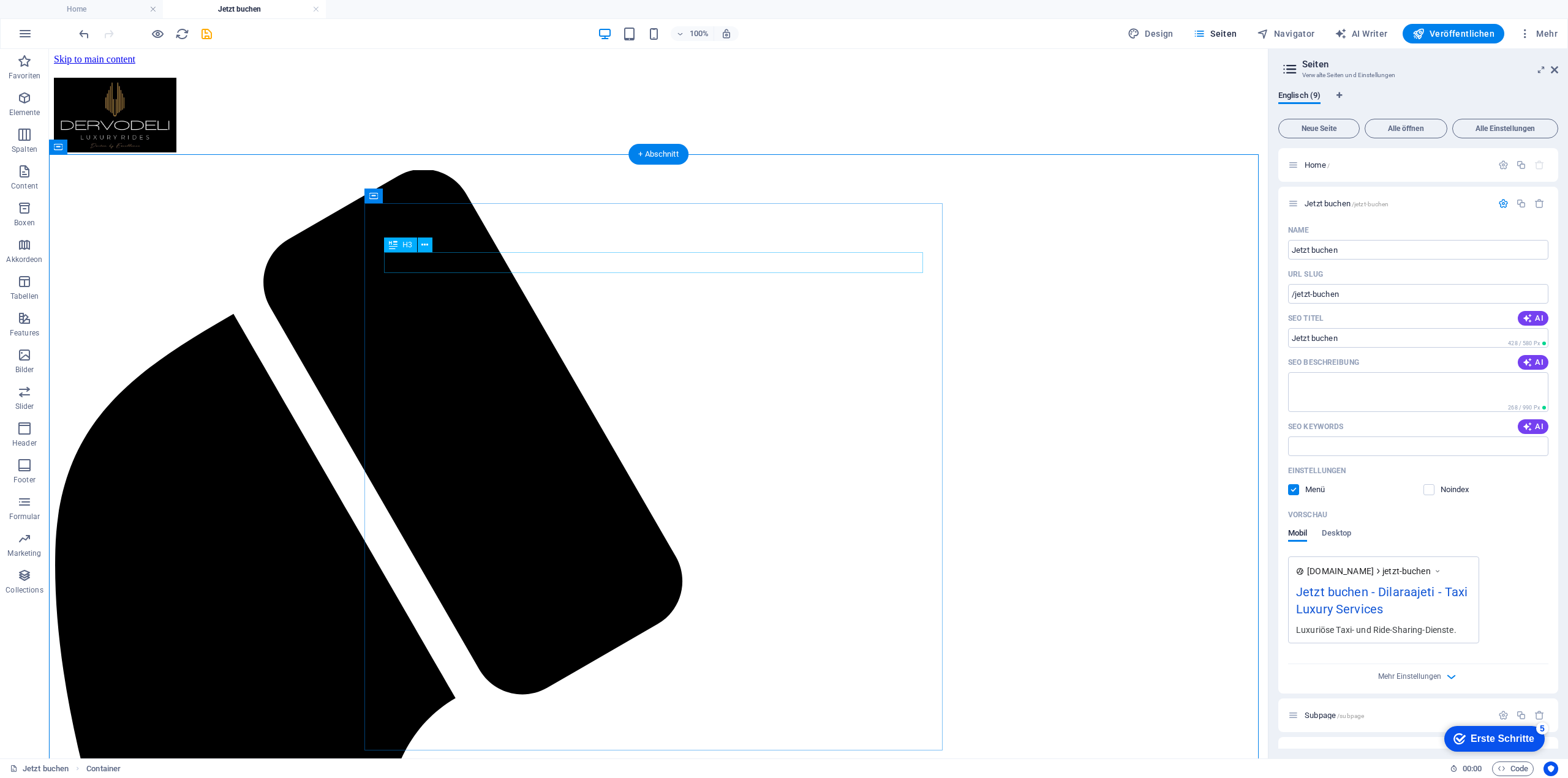
scroll to position [282, 0]
